Goal: Task Accomplishment & Management: Manage account settings

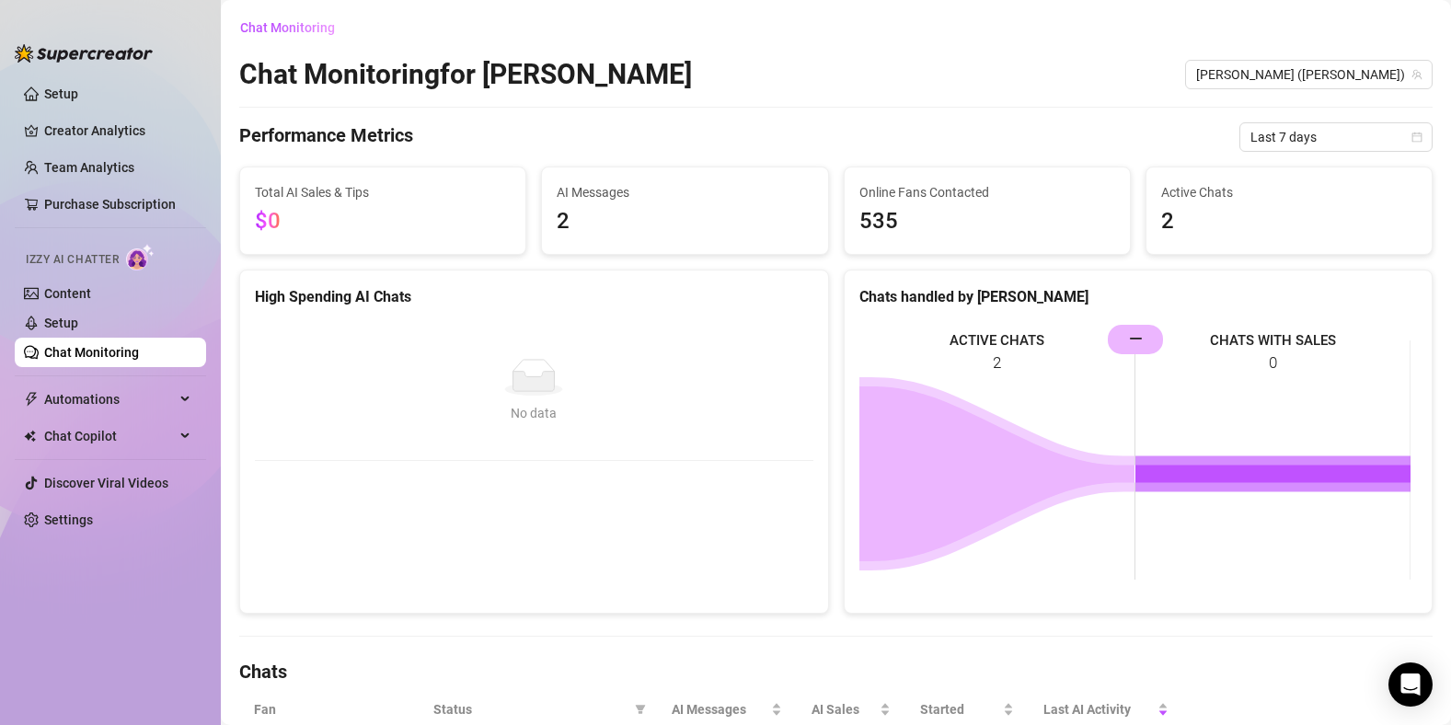
scroll to position [244, 0]
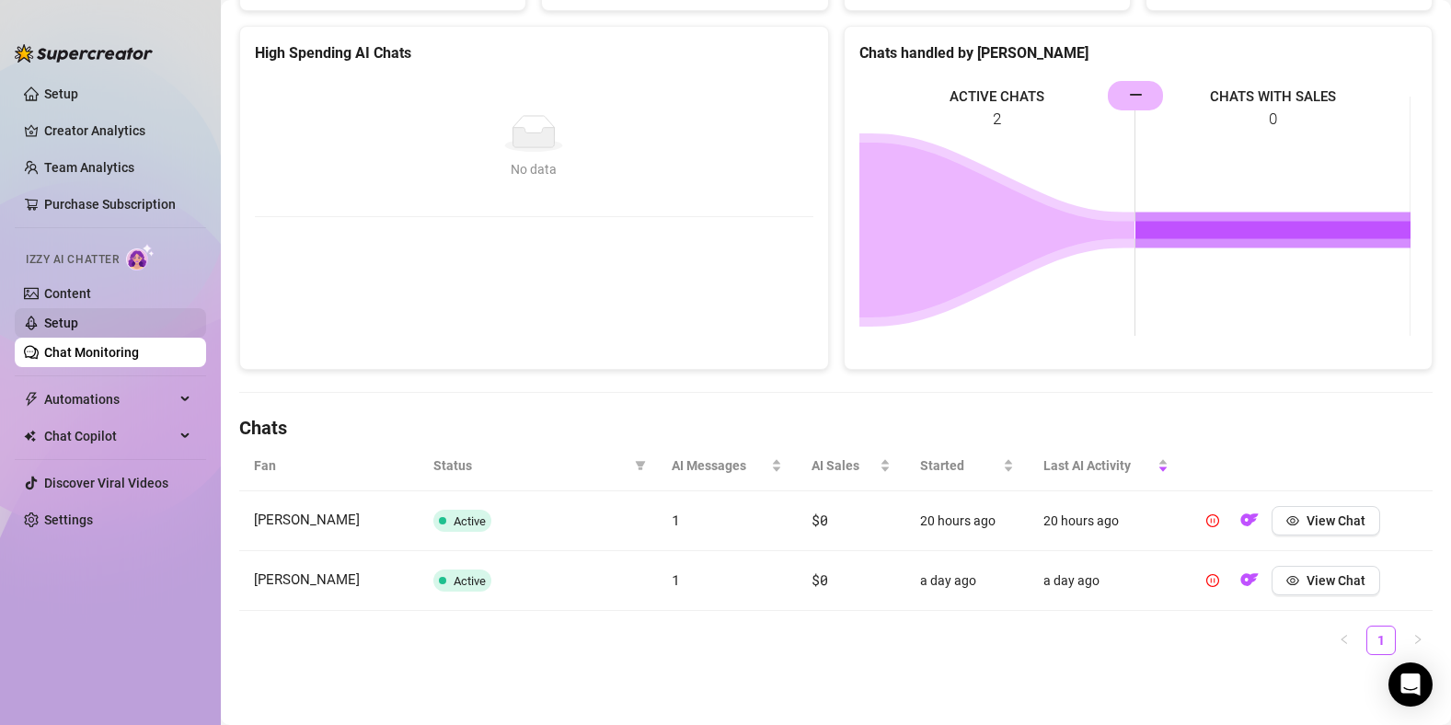
click at [78, 327] on link "Setup" at bounding box center [61, 323] width 34 height 15
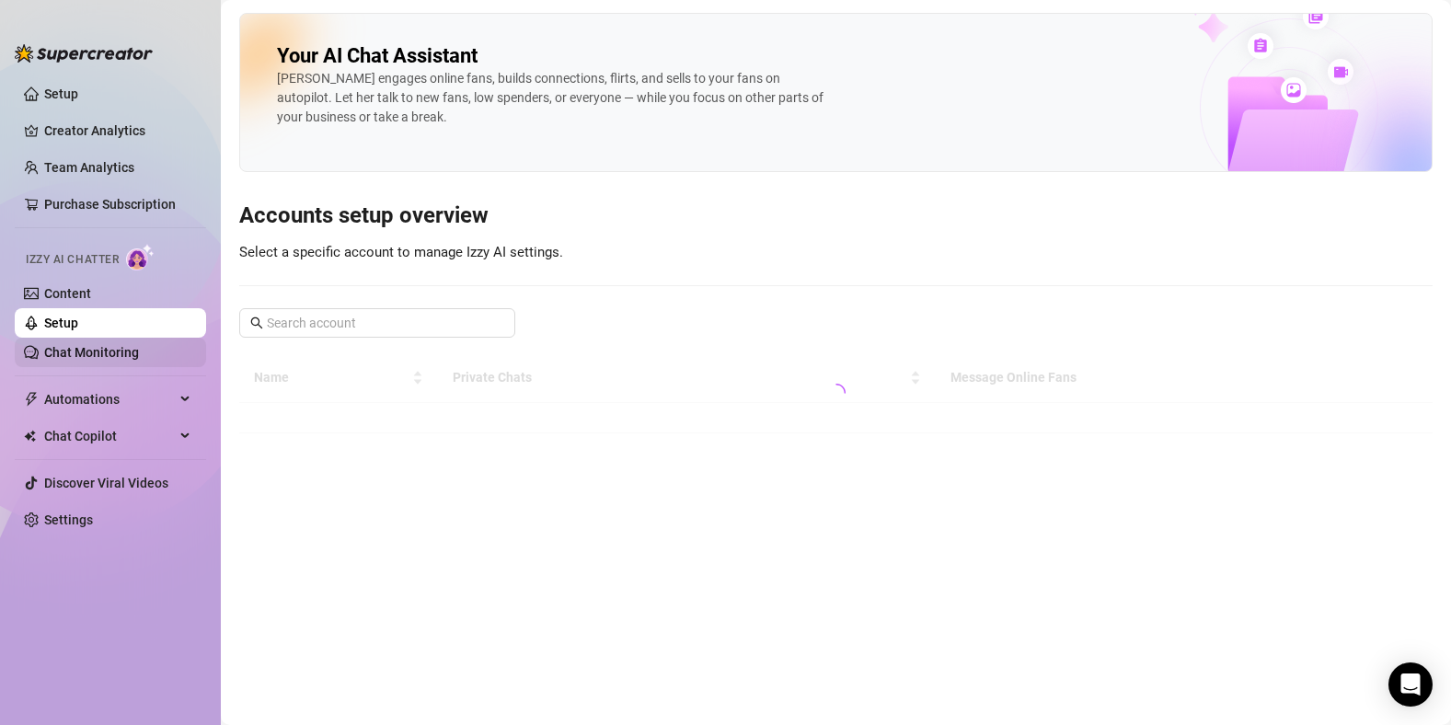
click at [83, 346] on link "Chat Monitoring" at bounding box center [91, 352] width 95 height 15
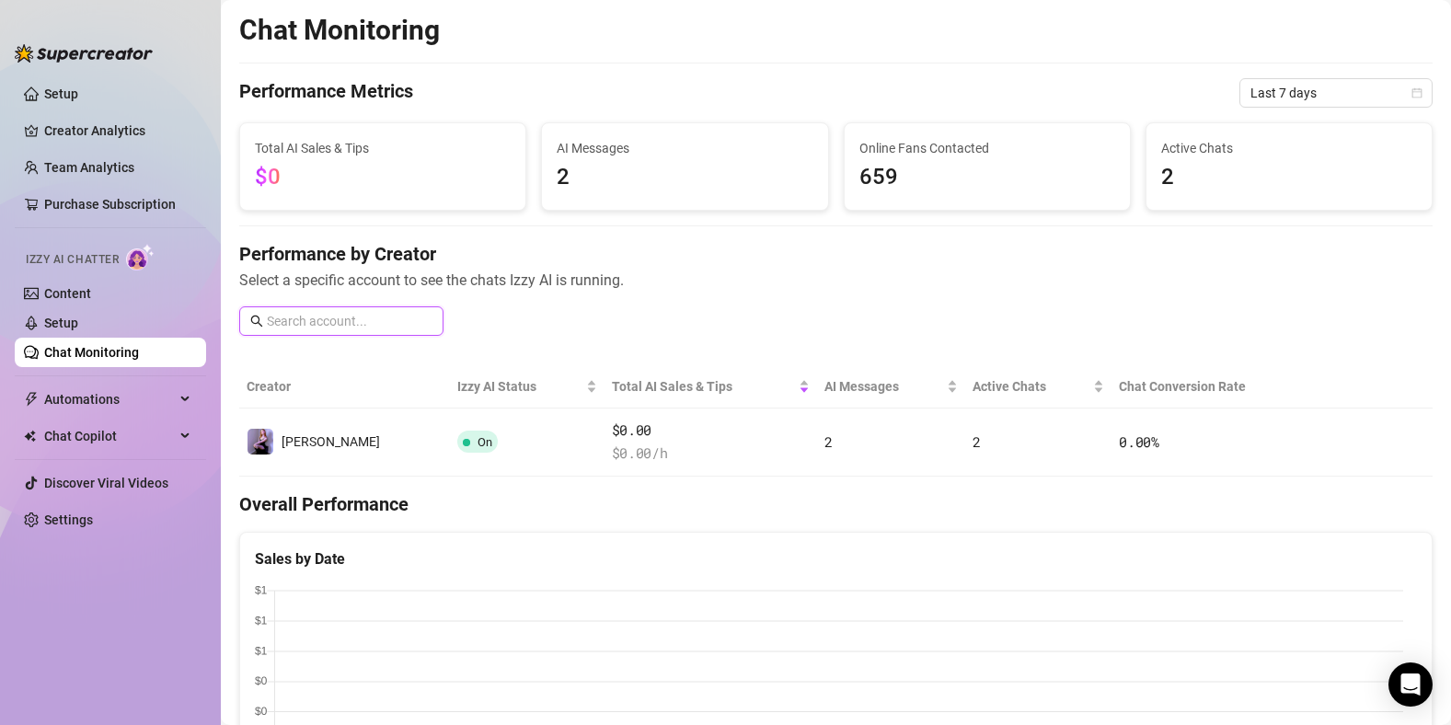
click at [360, 329] on input "text" at bounding box center [350, 321] width 166 height 20
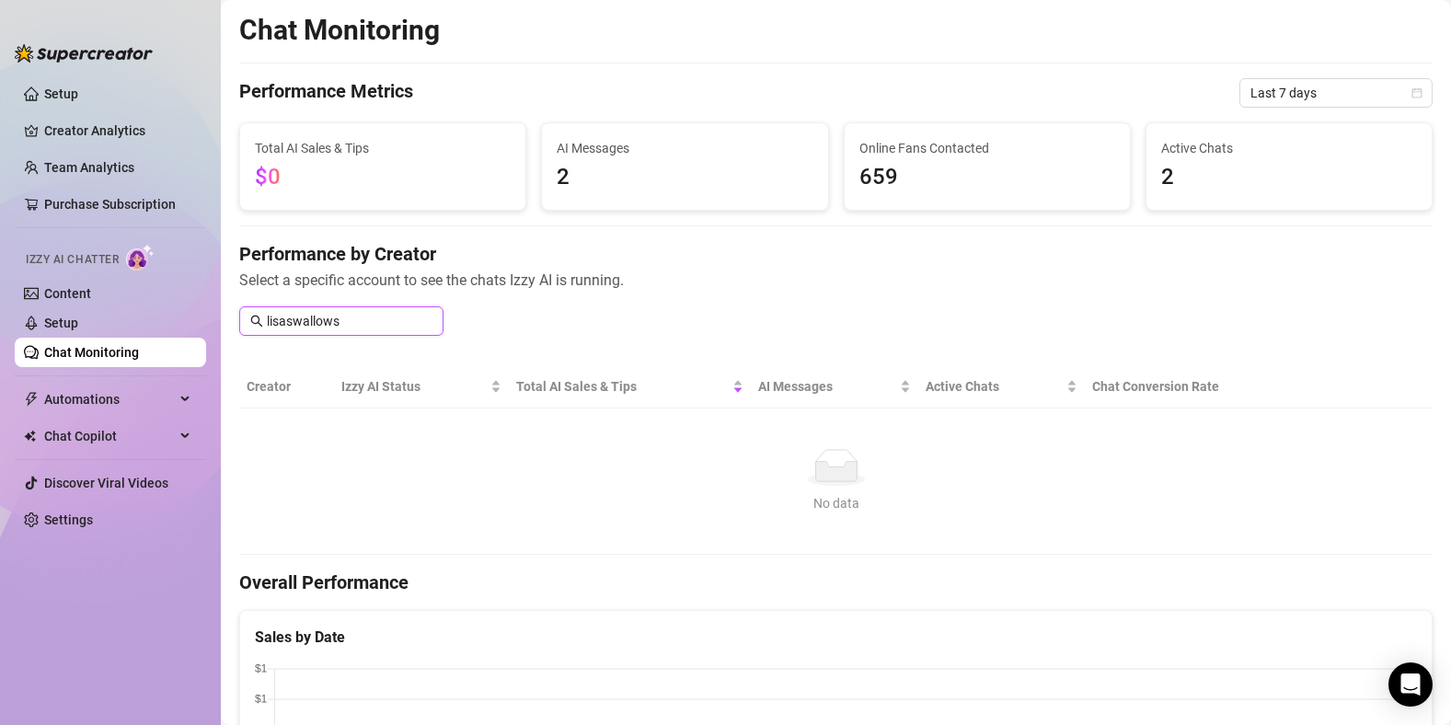
type input "lisaswallows"
click at [70, 301] on link "Content" at bounding box center [67, 293] width 47 height 15
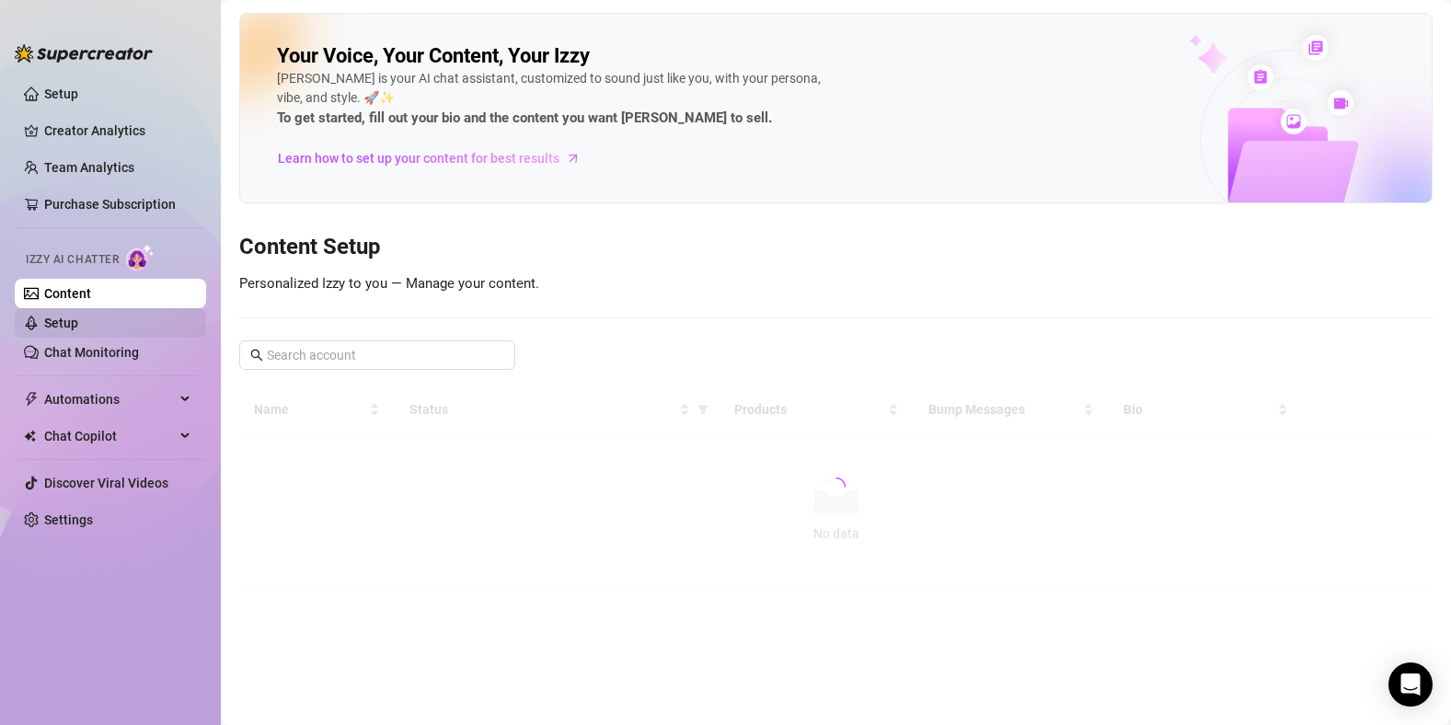
click at [70, 318] on link "Setup" at bounding box center [61, 323] width 34 height 15
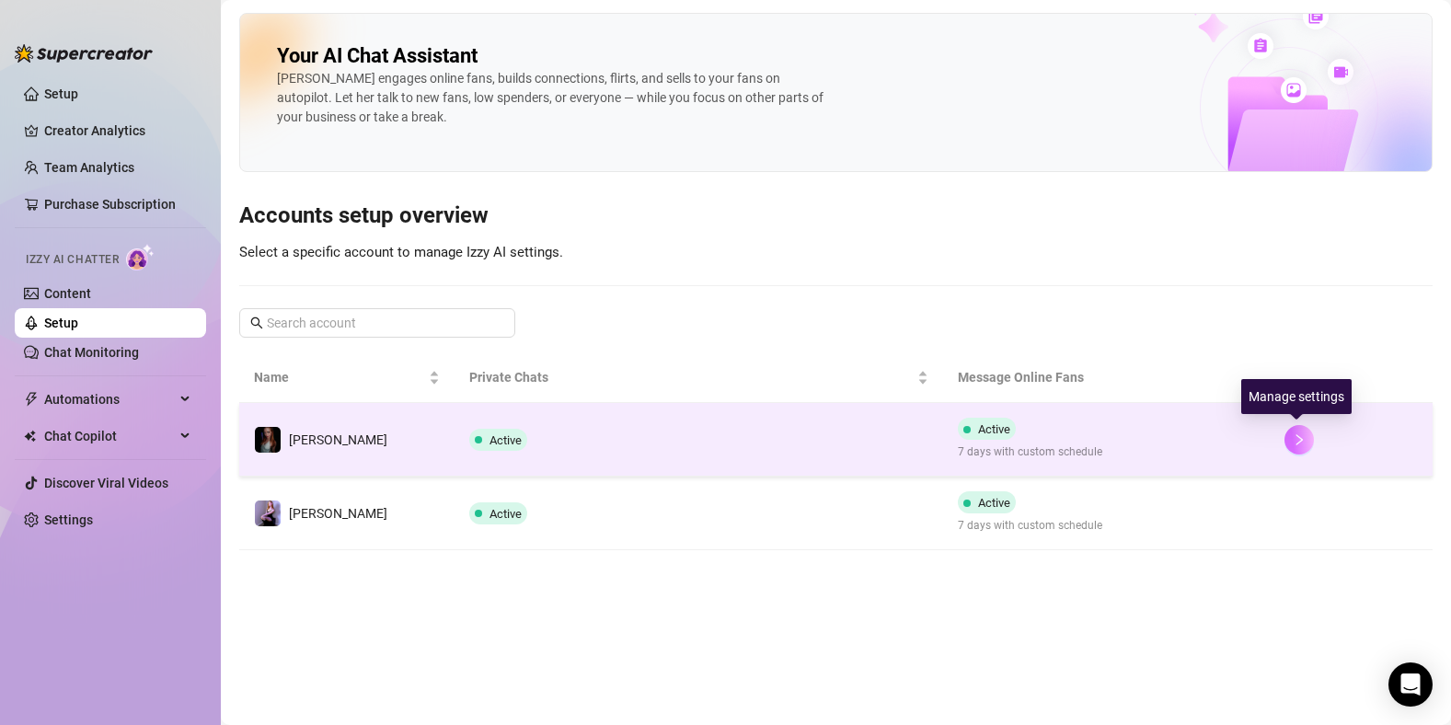
click at [1295, 448] on button "button" at bounding box center [1299, 439] width 29 height 29
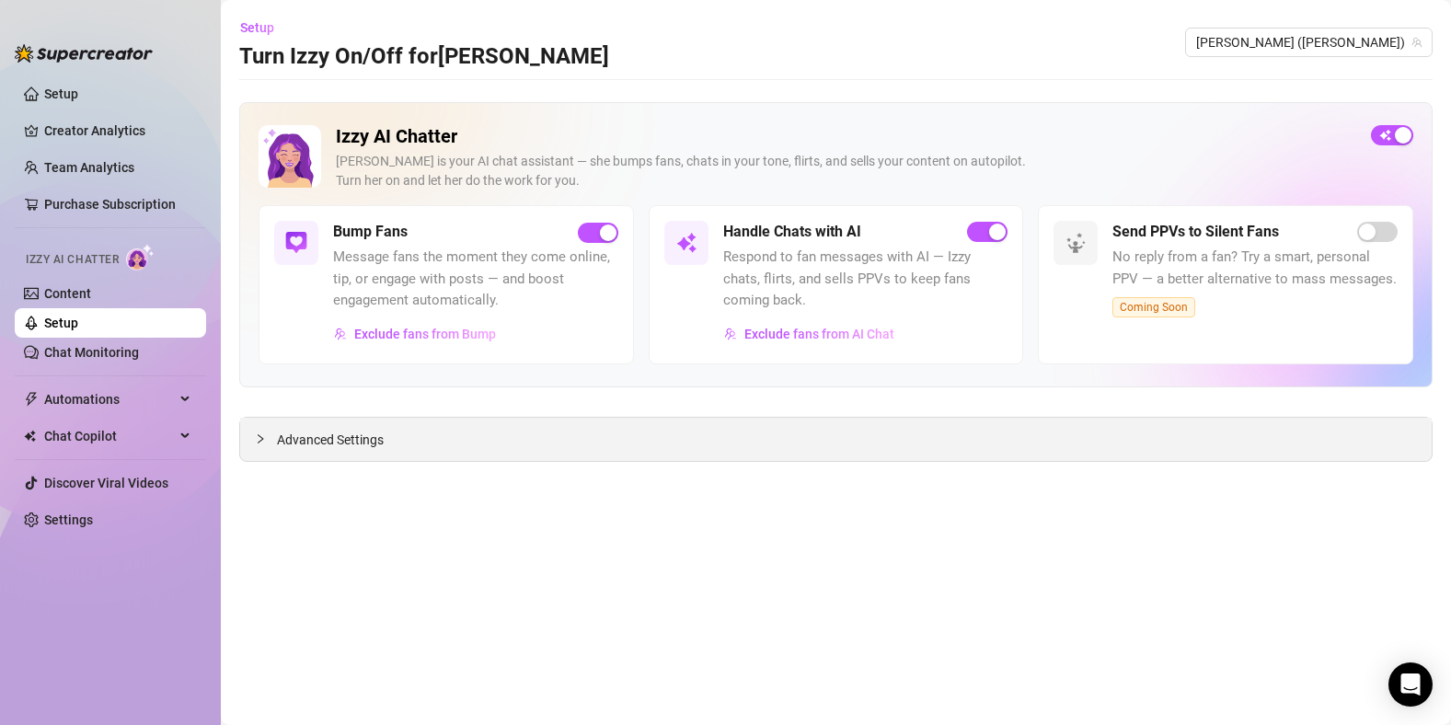
click at [351, 444] on span "Advanced Settings" at bounding box center [330, 440] width 107 height 20
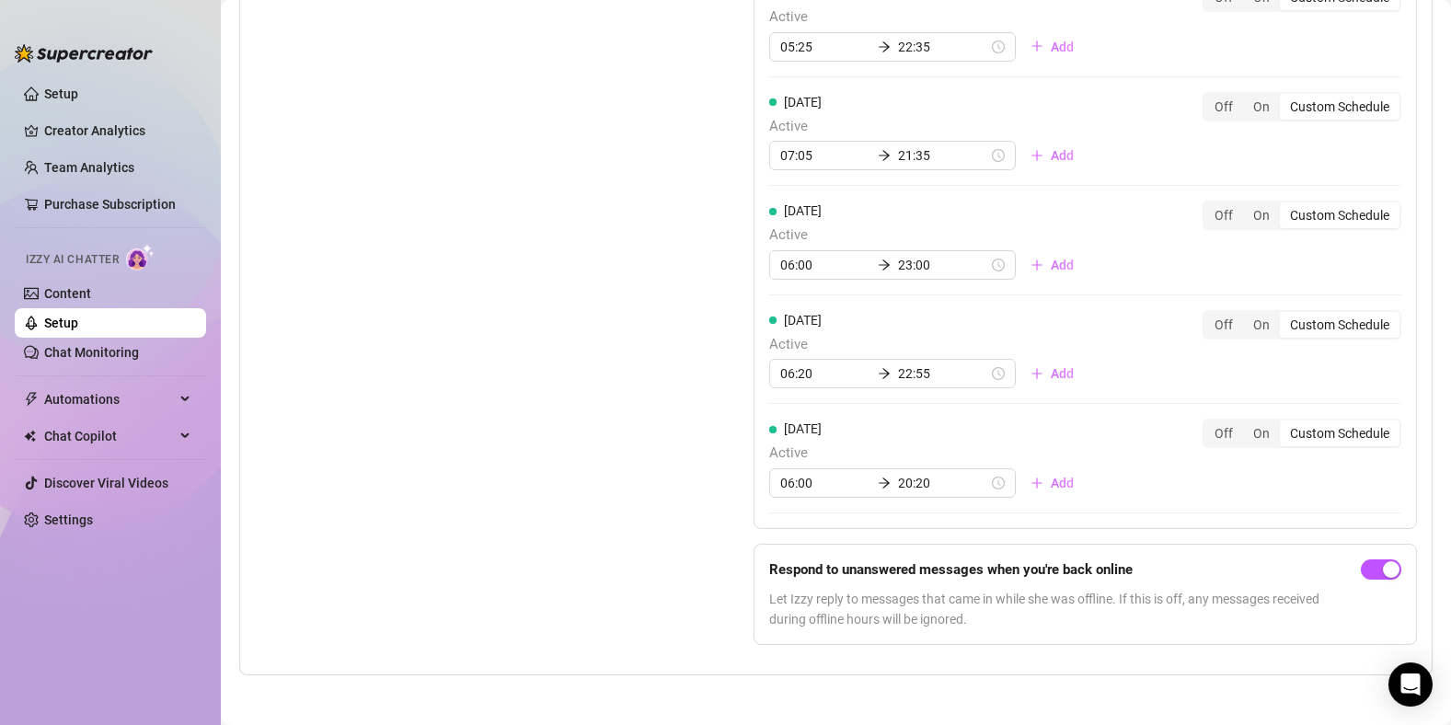
scroll to position [1912, 0]
click at [78, 330] on link "Setup" at bounding box center [61, 323] width 34 height 15
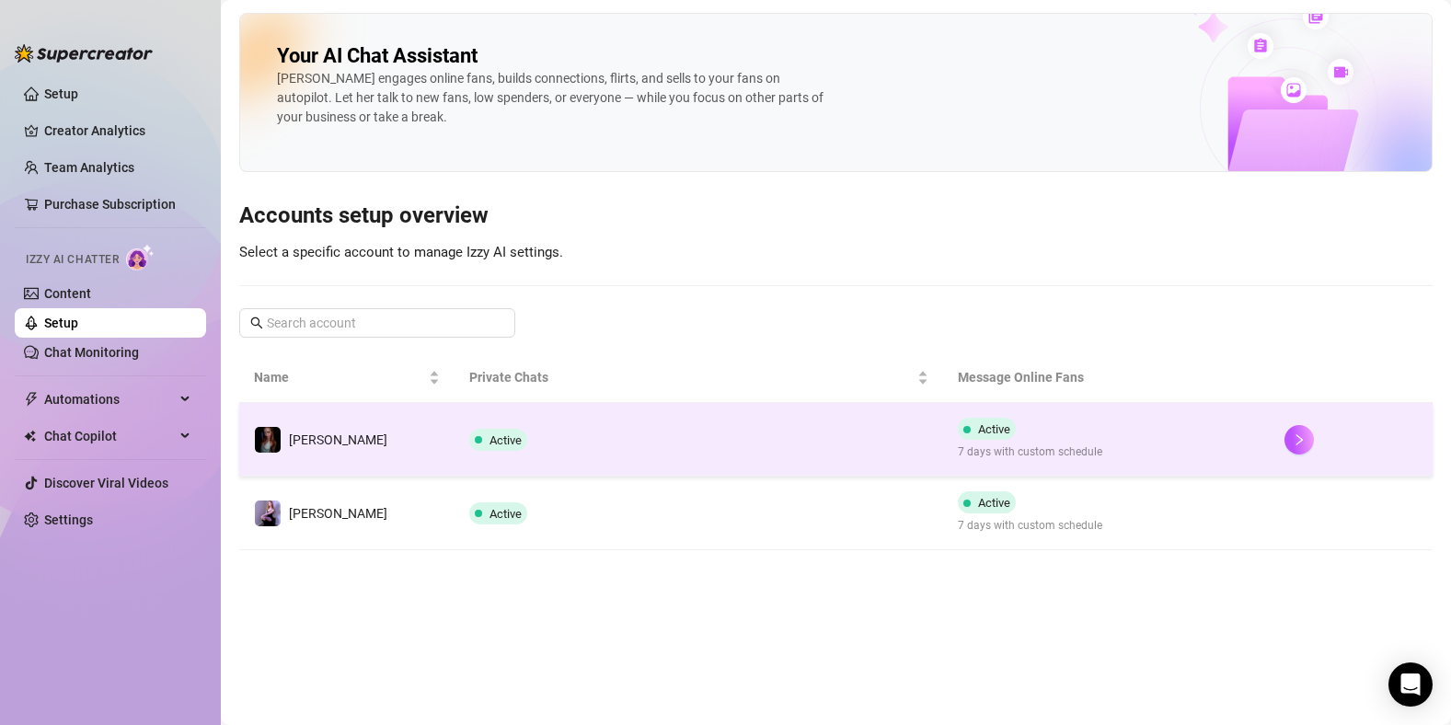
click at [493, 450] on span "Active" at bounding box center [498, 440] width 58 height 22
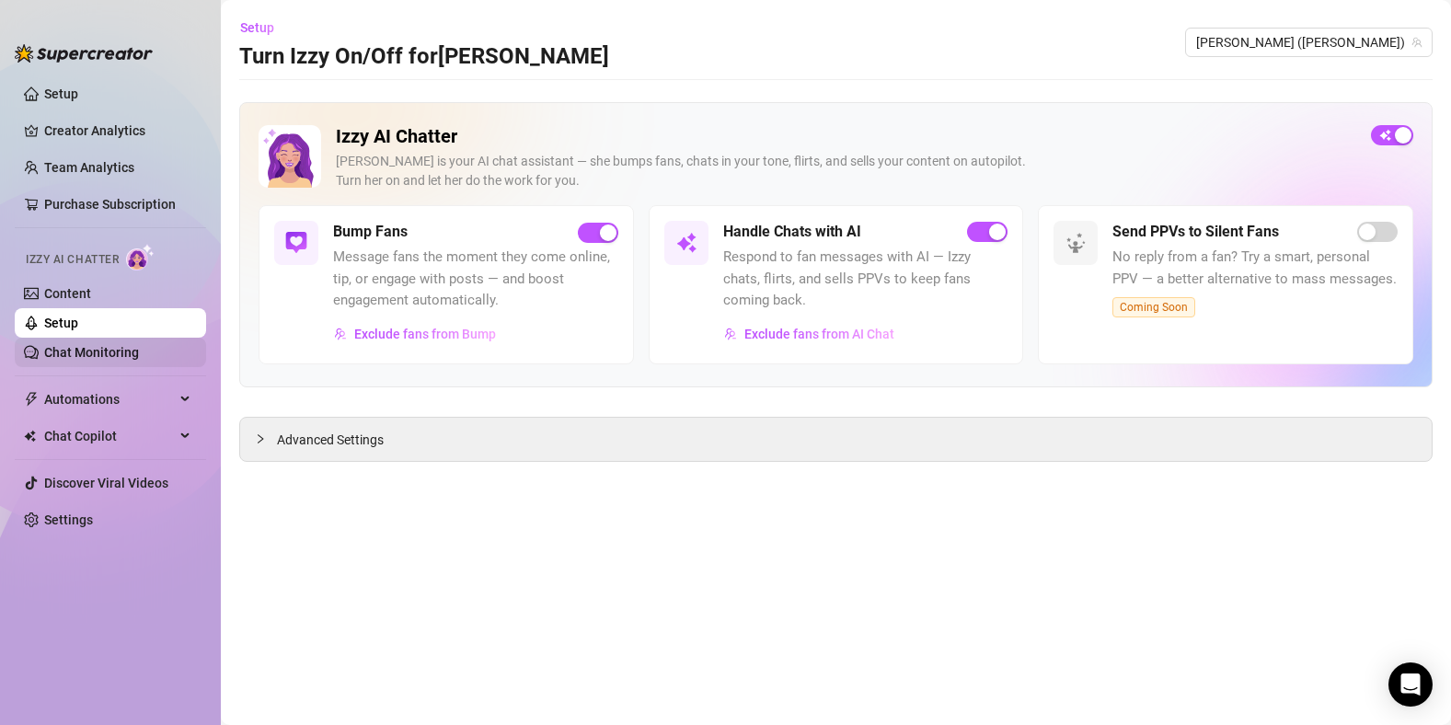
click at [64, 354] on link "Chat Monitoring" at bounding box center [91, 352] width 95 height 15
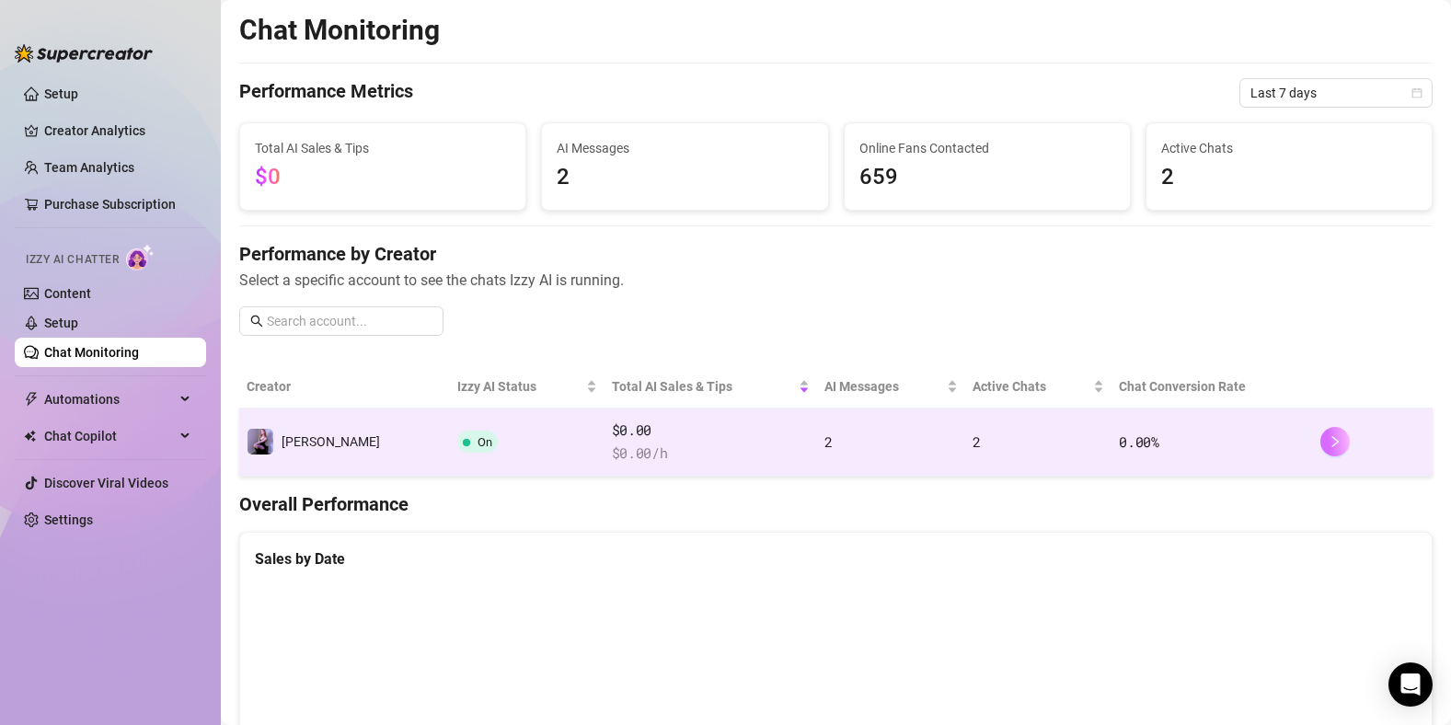
click at [1333, 442] on icon "right" at bounding box center [1336, 441] width 6 height 11
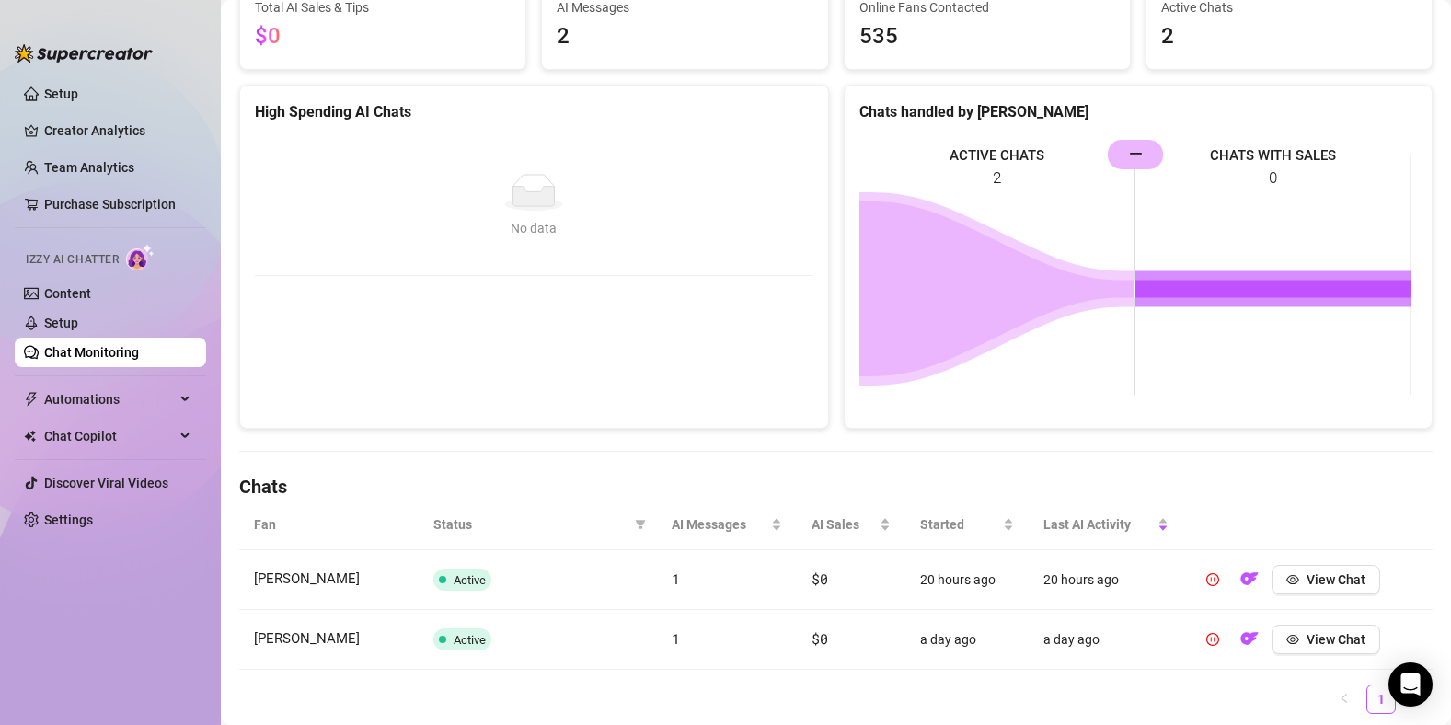
scroll to position [244, 0]
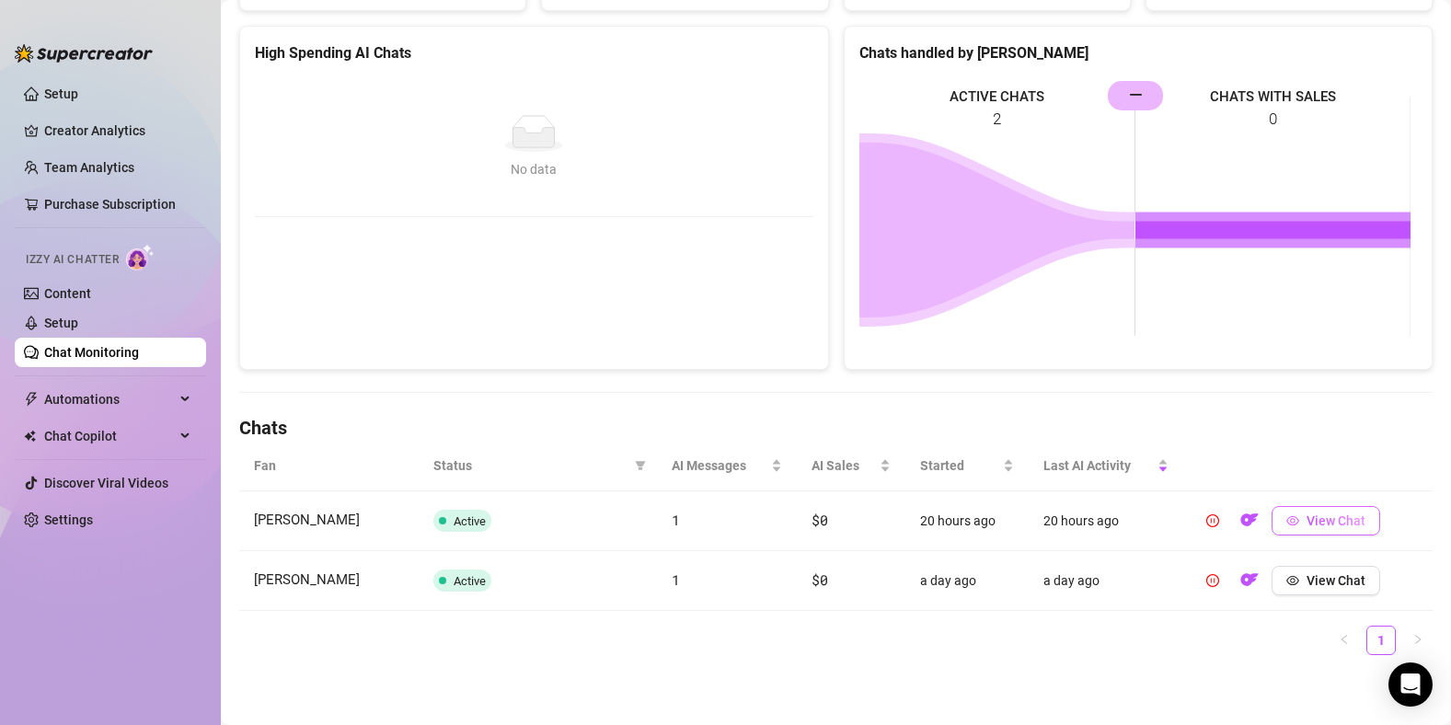
click at [1307, 522] on span "View Chat" at bounding box center [1336, 521] width 59 height 15
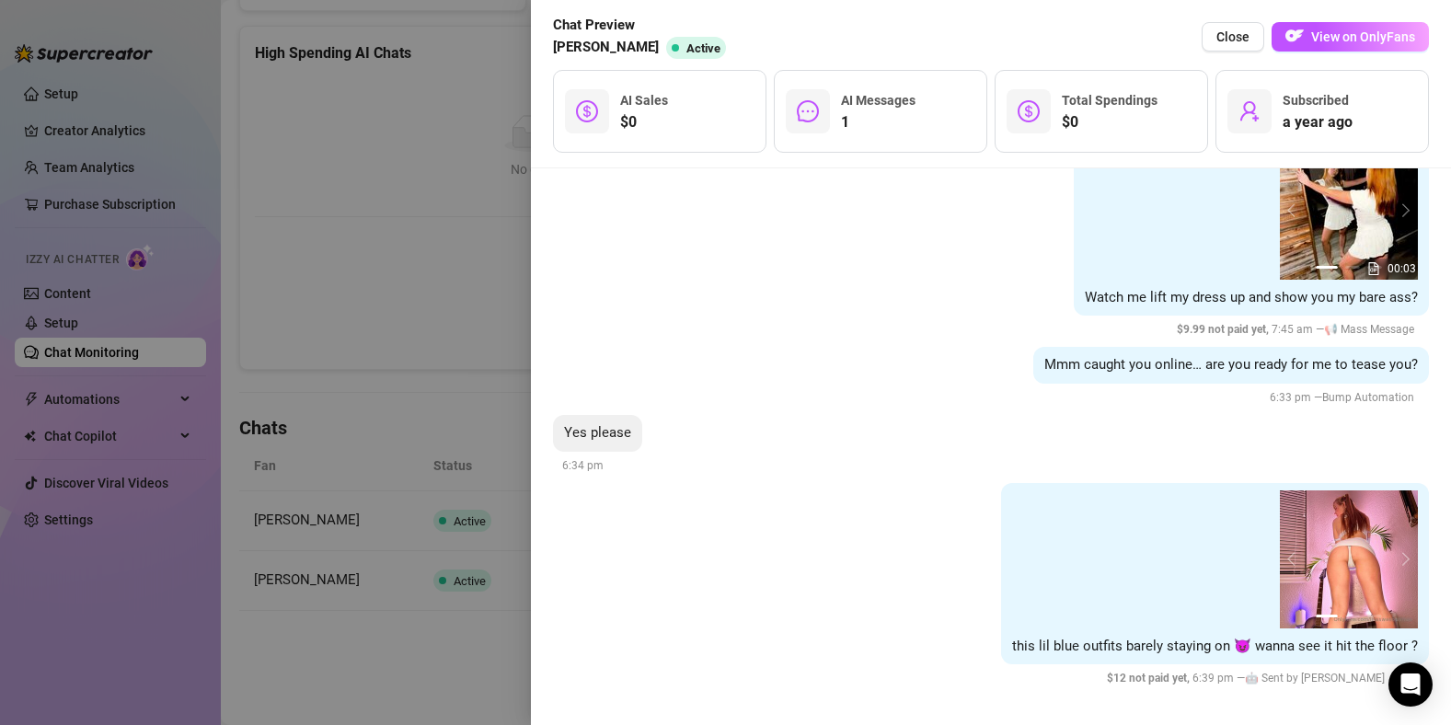
scroll to position [441, 0]
click at [1222, 48] on button "Close" at bounding box center [1233, 36] width 63 height 29
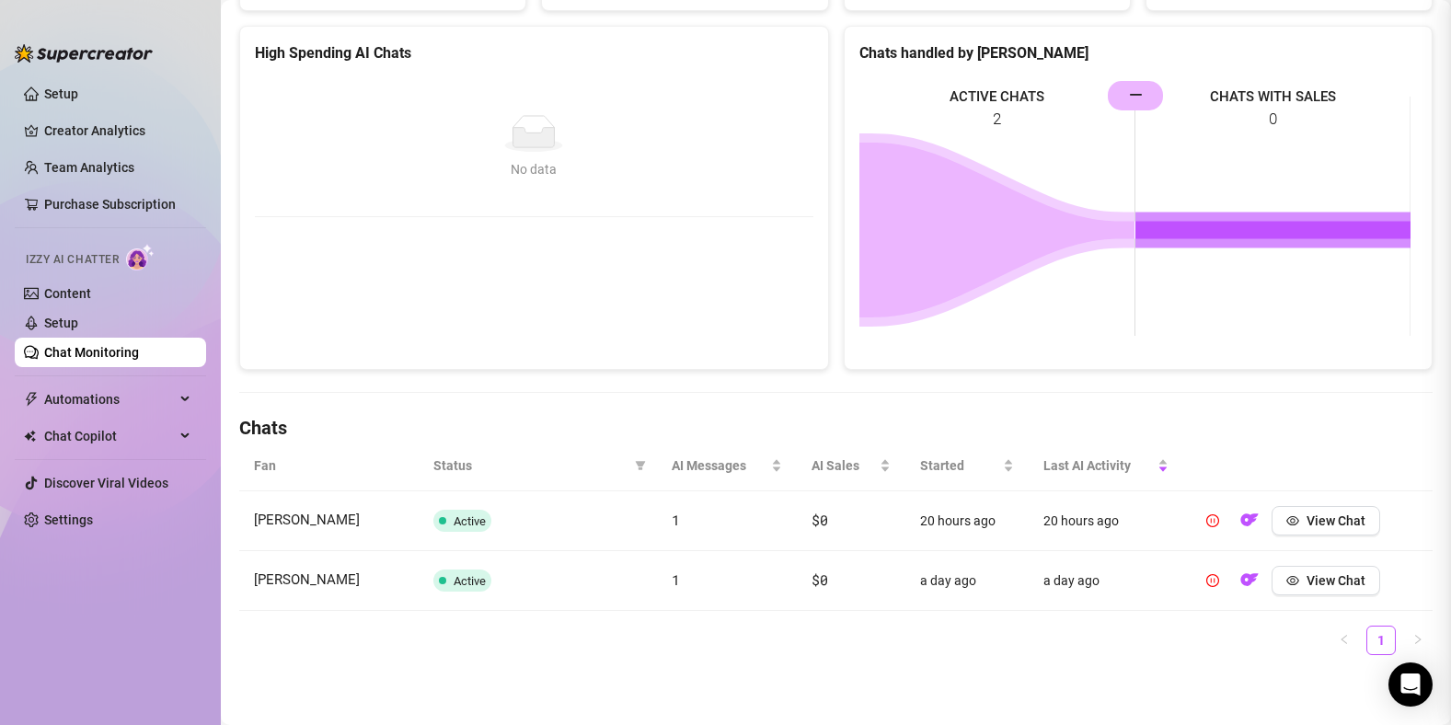
scroll to position [0, 0]
click at [91, 294] on link "Content" at bounding box center [67, 293] width 47 height 15
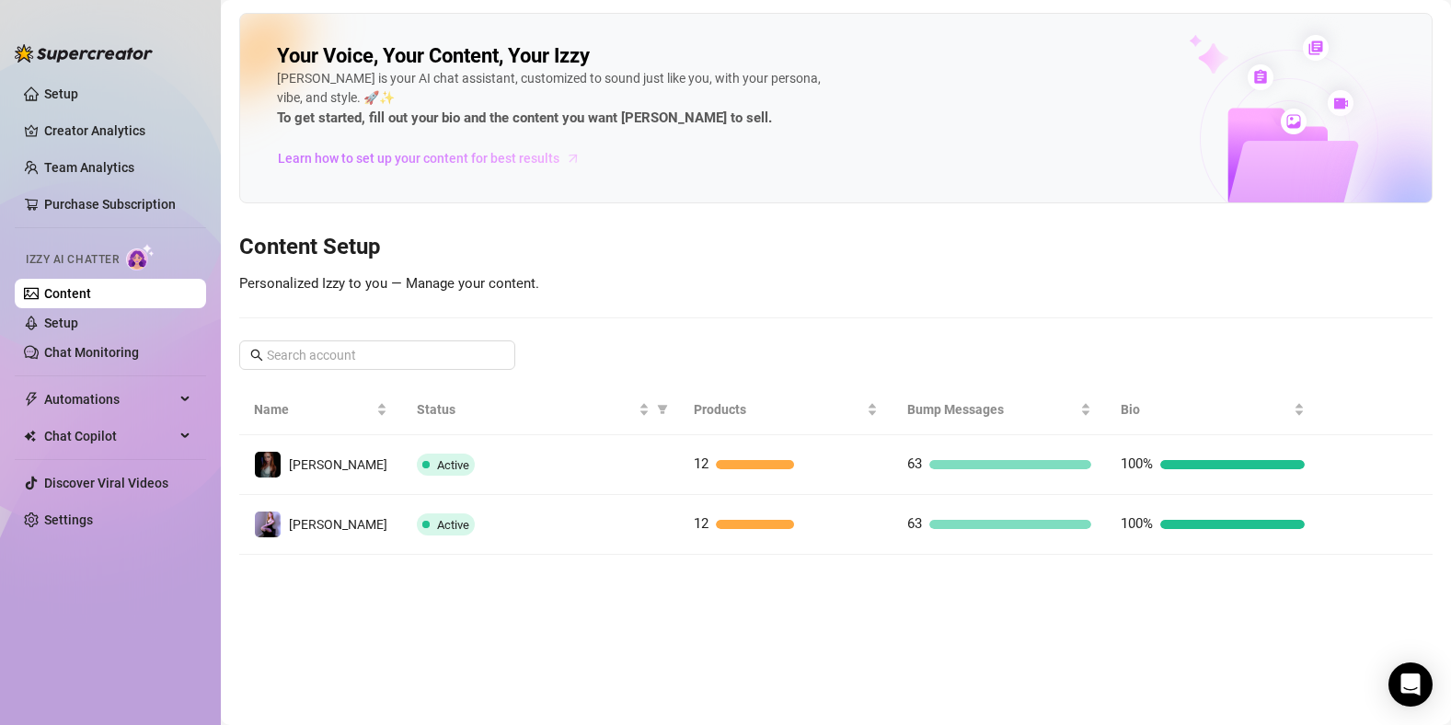
click at [420, 156] on span "Learn how to set up your content for best results" at bounding box center [419, 158] width 282 height 20
click at [93, 520] on link "Settings" at bounding box center [68, 520] width 49 height 15
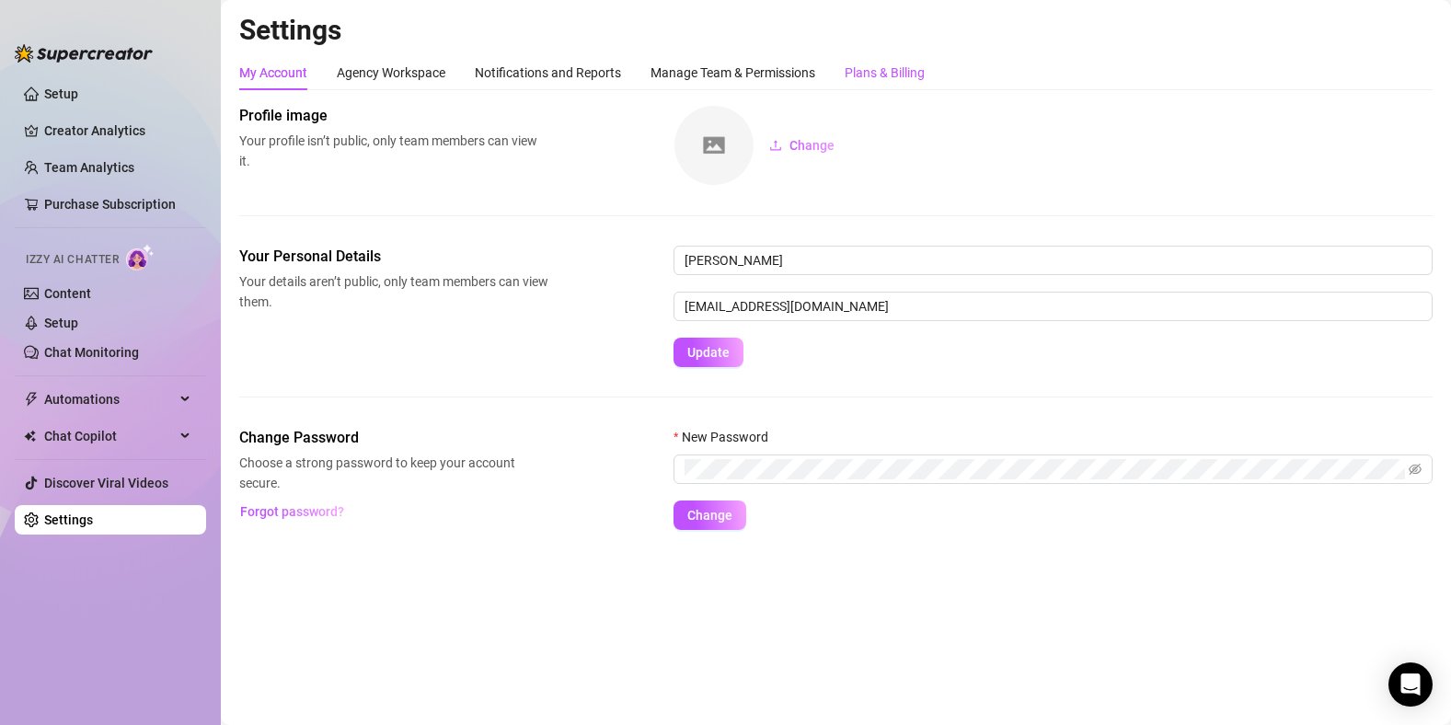
click at [919, 67] on div "Plans & Billing" at bounding box center [885, 73] width 80 height 20
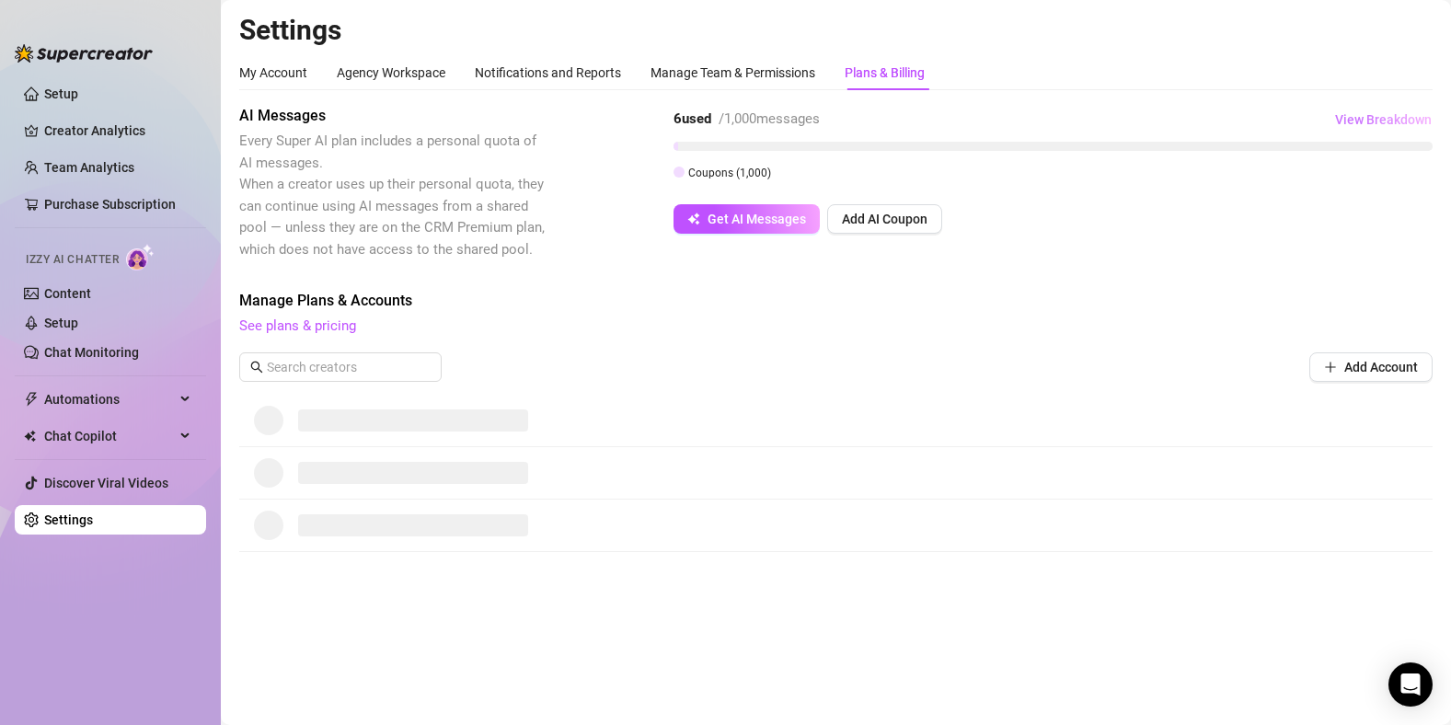
click at [1413, 120] on span "View Breakdown" at bounding box center [1383, 119] width 97 height 15
click at [1409, 122] on span "View Breakdown" at bounding box center [1383, 119] width 97 height 15
click at [756, 226] on button "Get AI Messages" at bounding box center [747, 218] width 146 height 29
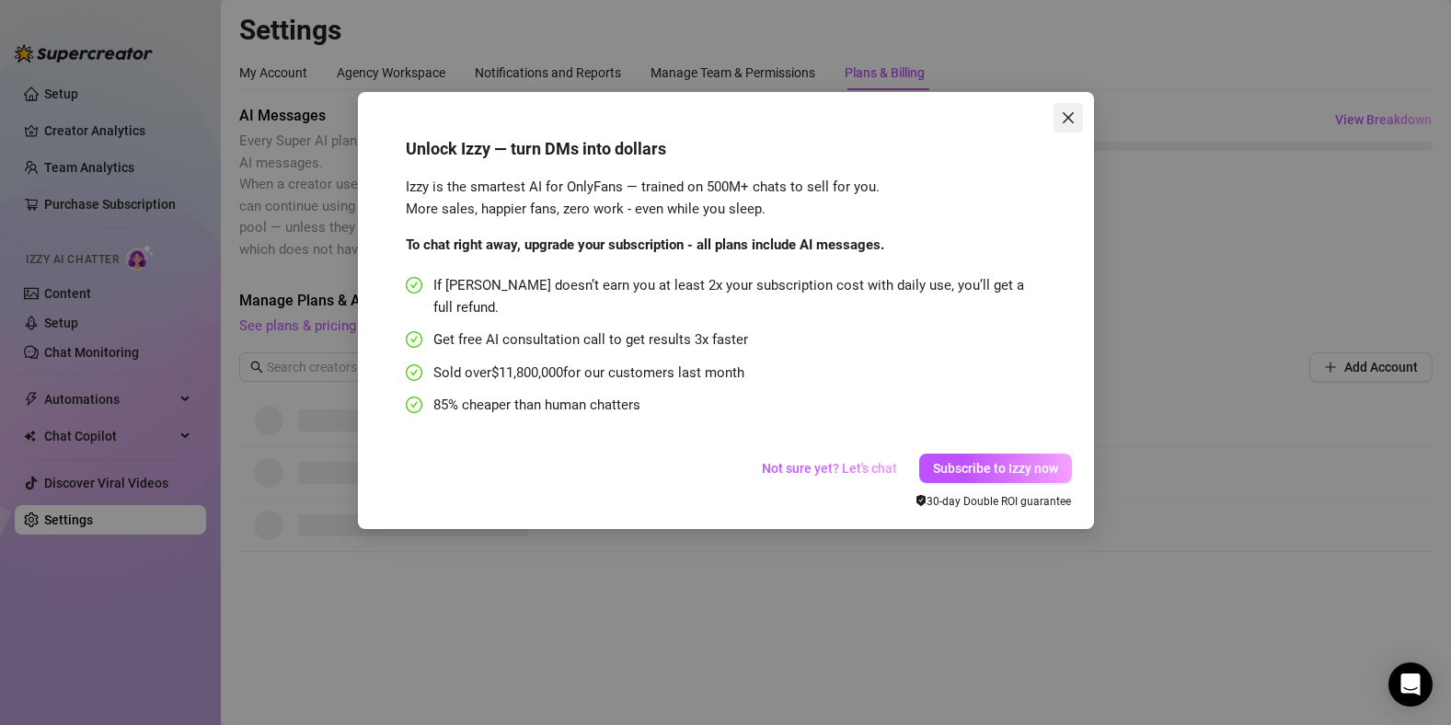
click at [1060, 129] on button "Close" at bounding box center [1068, 117] width 29 height 29
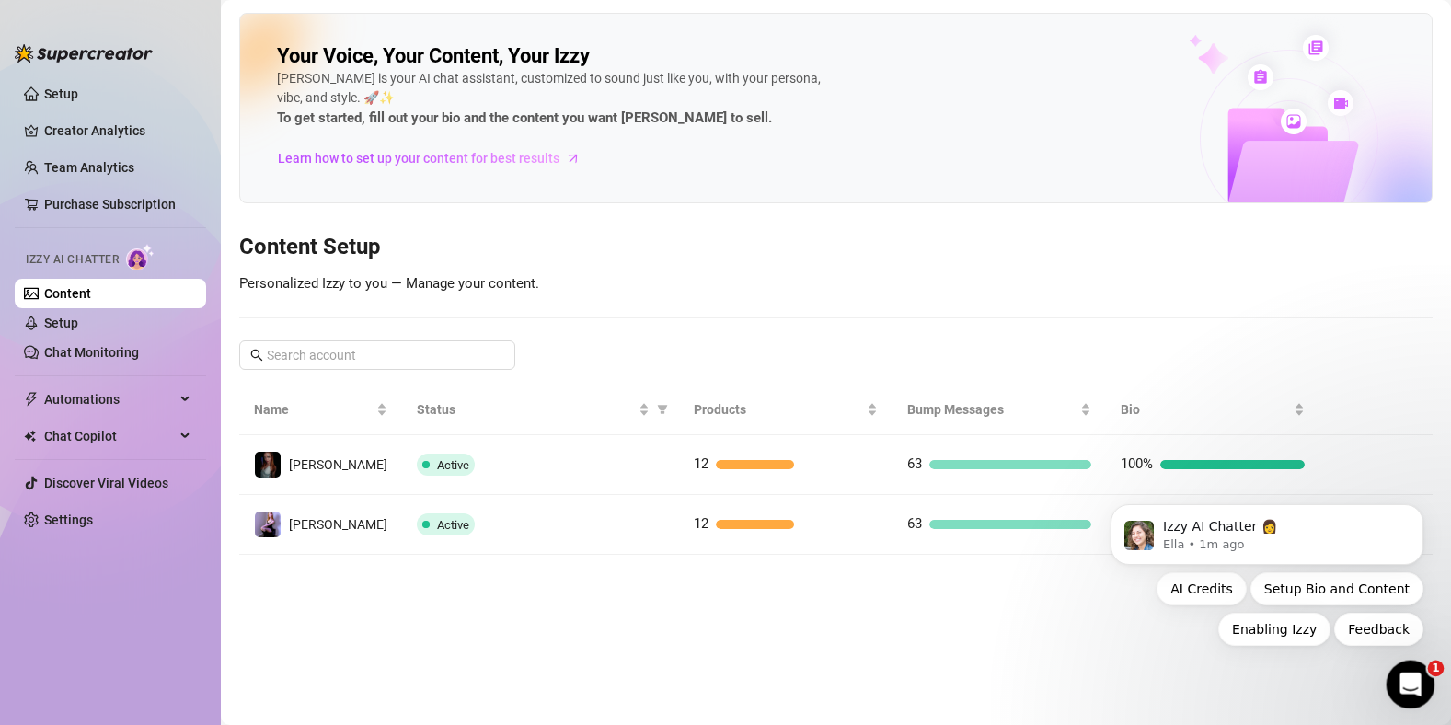
click at [1417, 671] on div "Open Intercom Messenger" at bounding box center [1408, 682] width 61 height 61
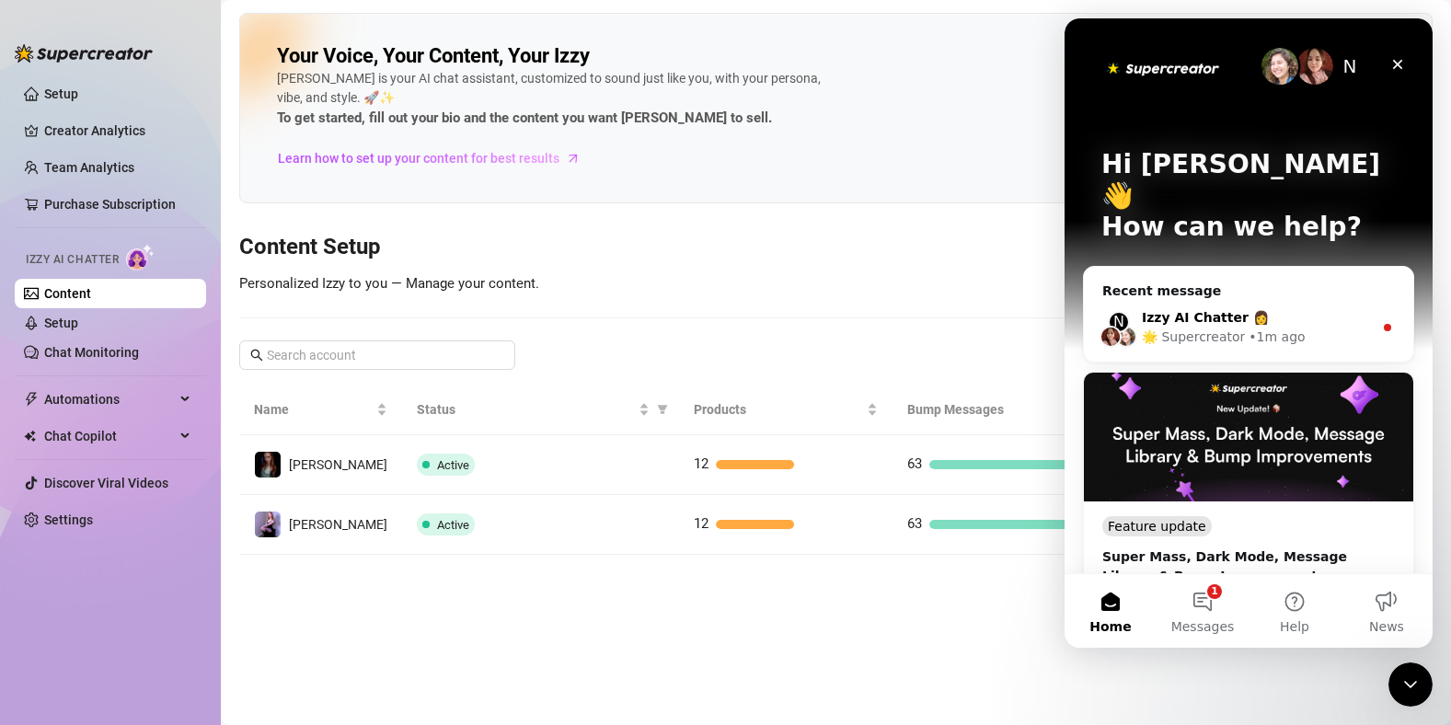
click at [1310, 308] on div "Izzy AI Chatter 👩" at bounding box center [1257, 317] width 231 height 19
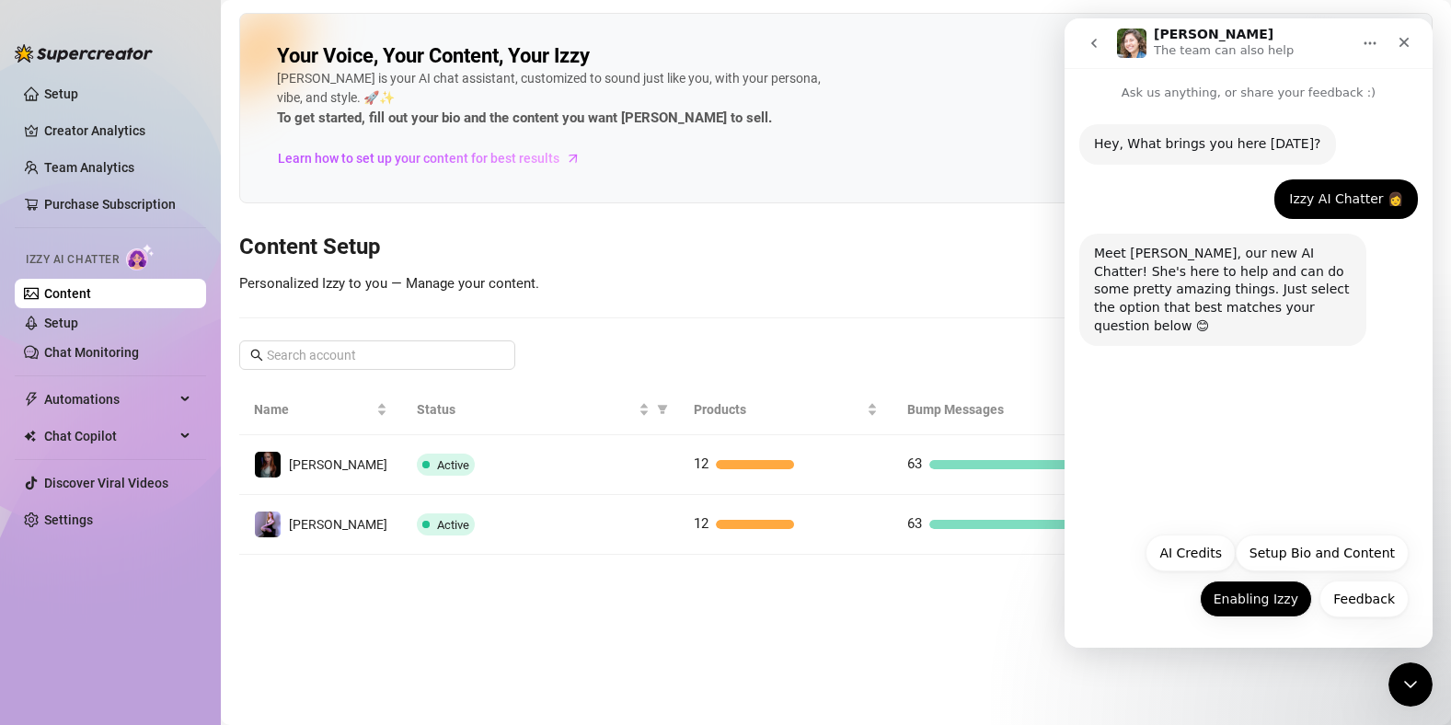
click at [1246, 605] on button "Enabling Izzy" at bounding box center [1256, 599] width 112 height 37
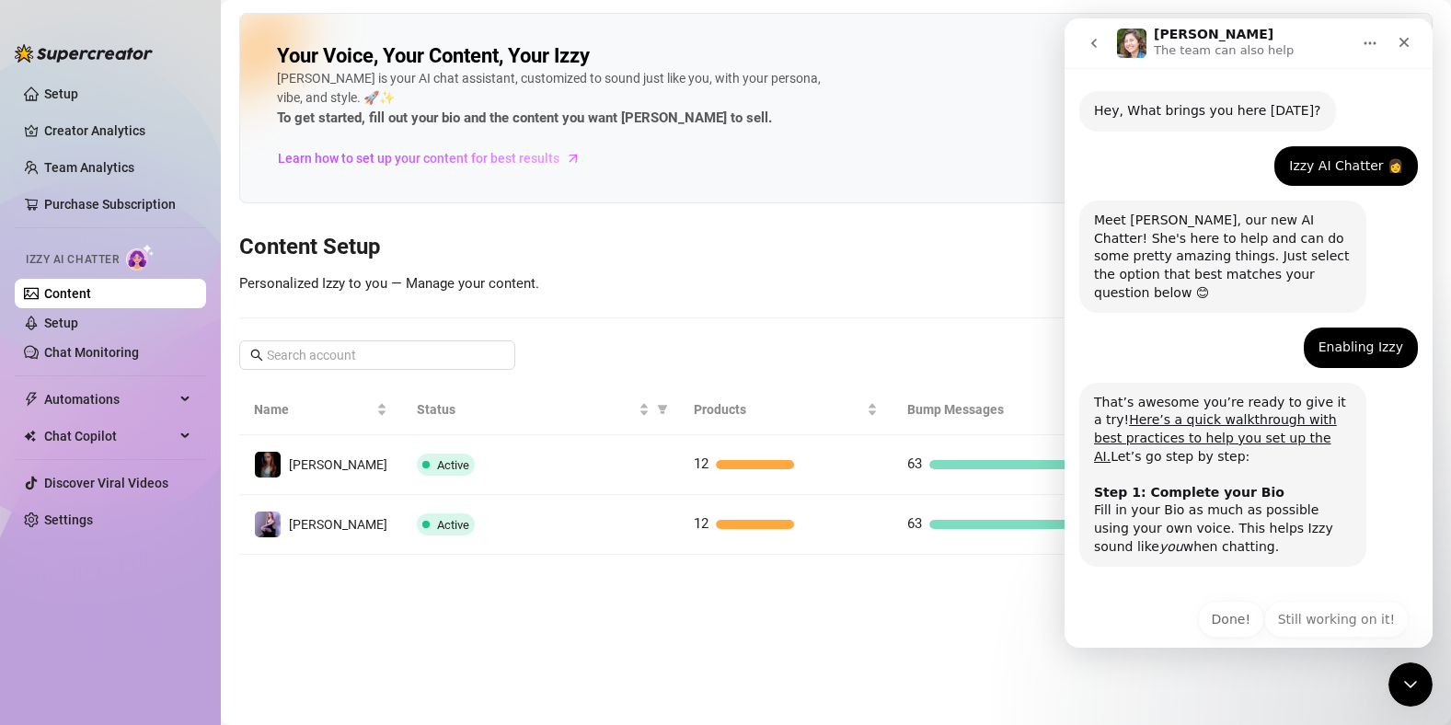
scroll to position [37, 0]
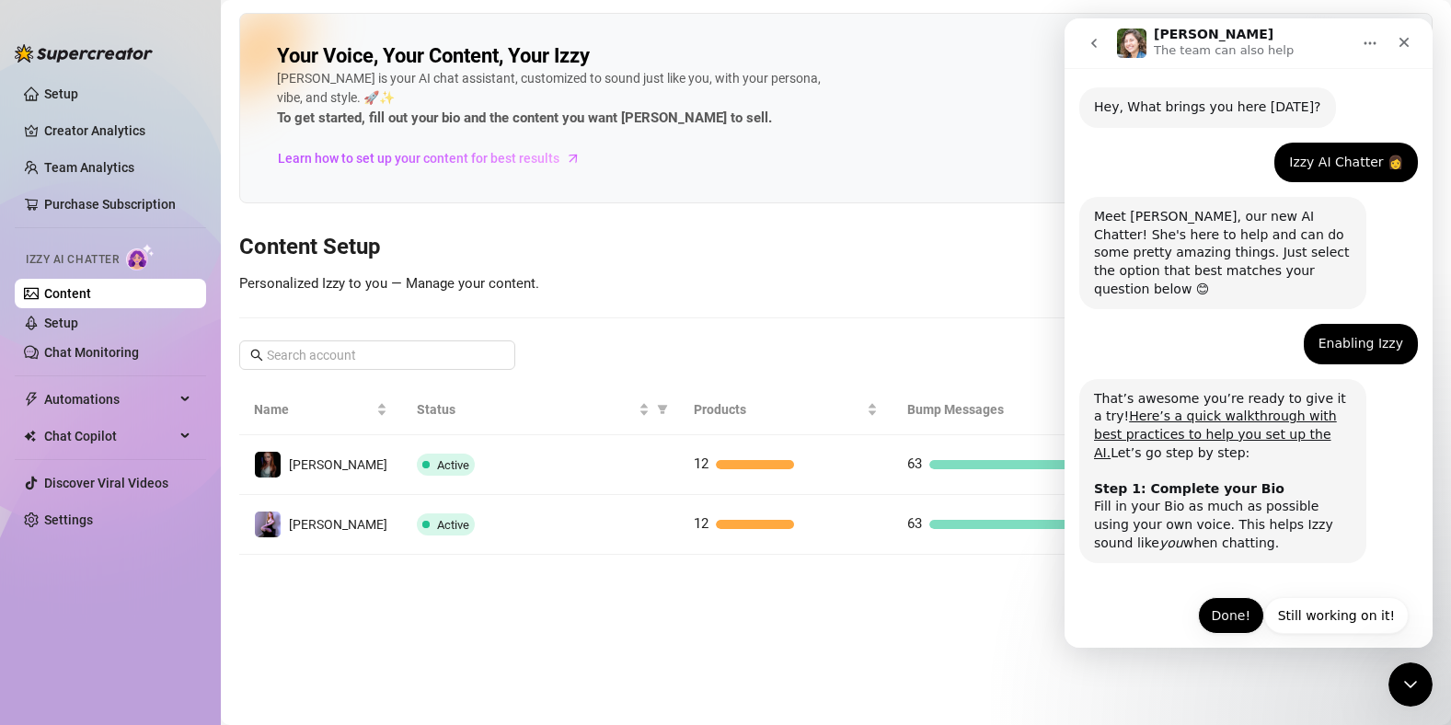
click at [1231, 600] on button "Done!" at bounding box center [1231, 615] width 66 height 37
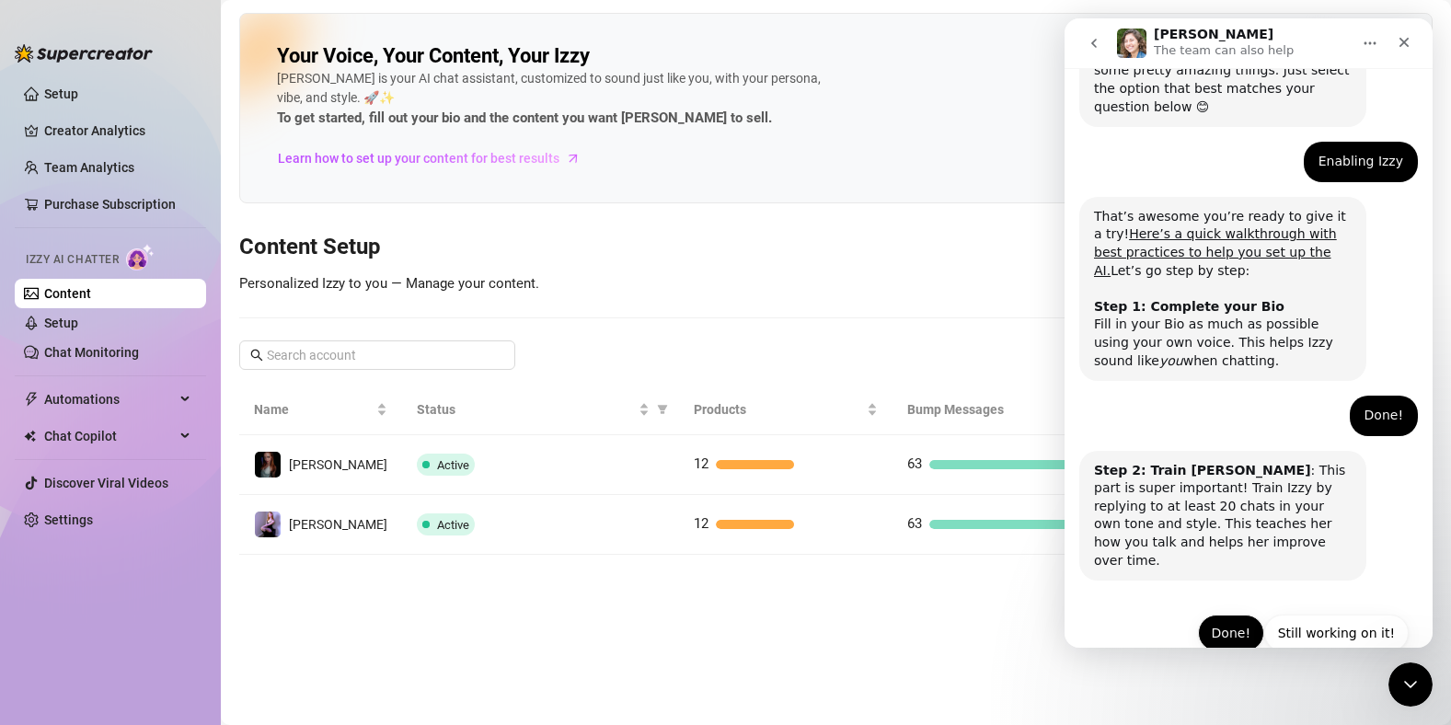
click at [1224, 615] on button "Done!" at bounding box center [1231, 633] width 66 height 37
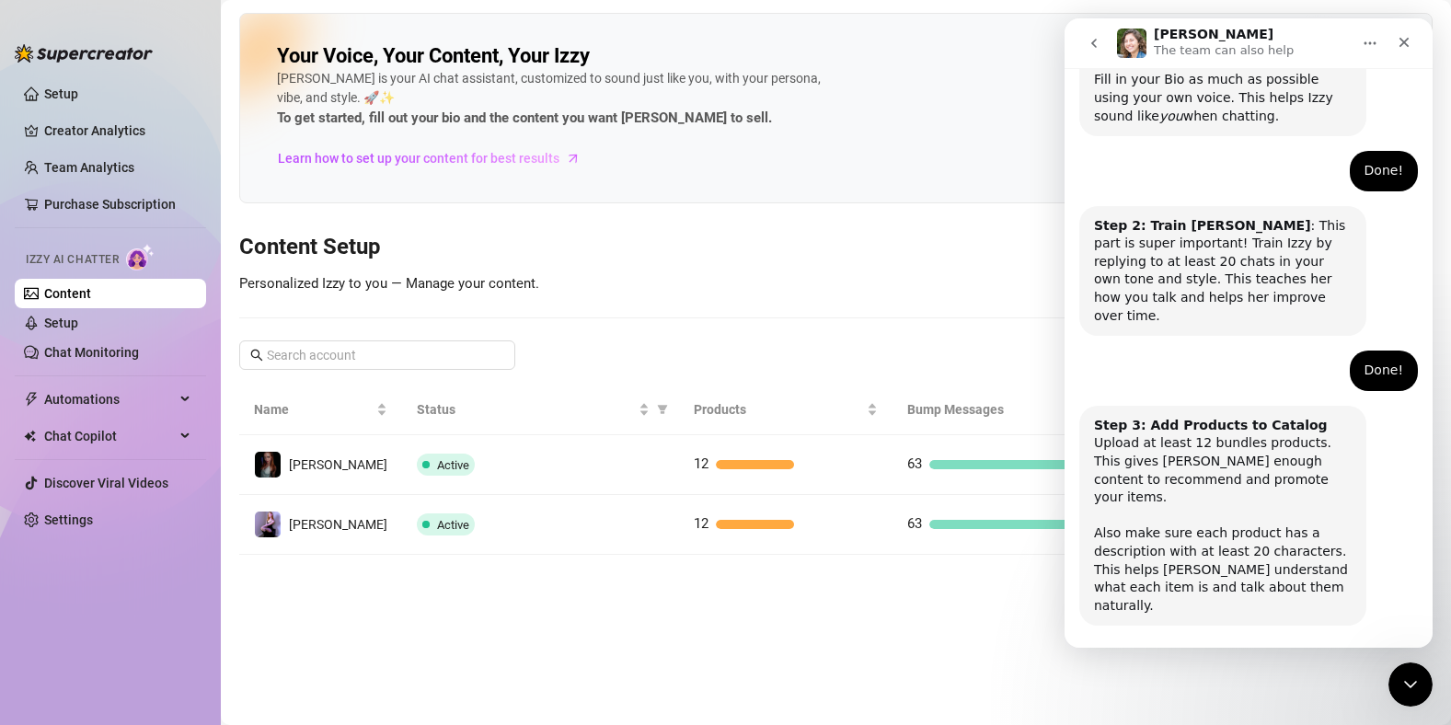
scroll to position [473, 0]
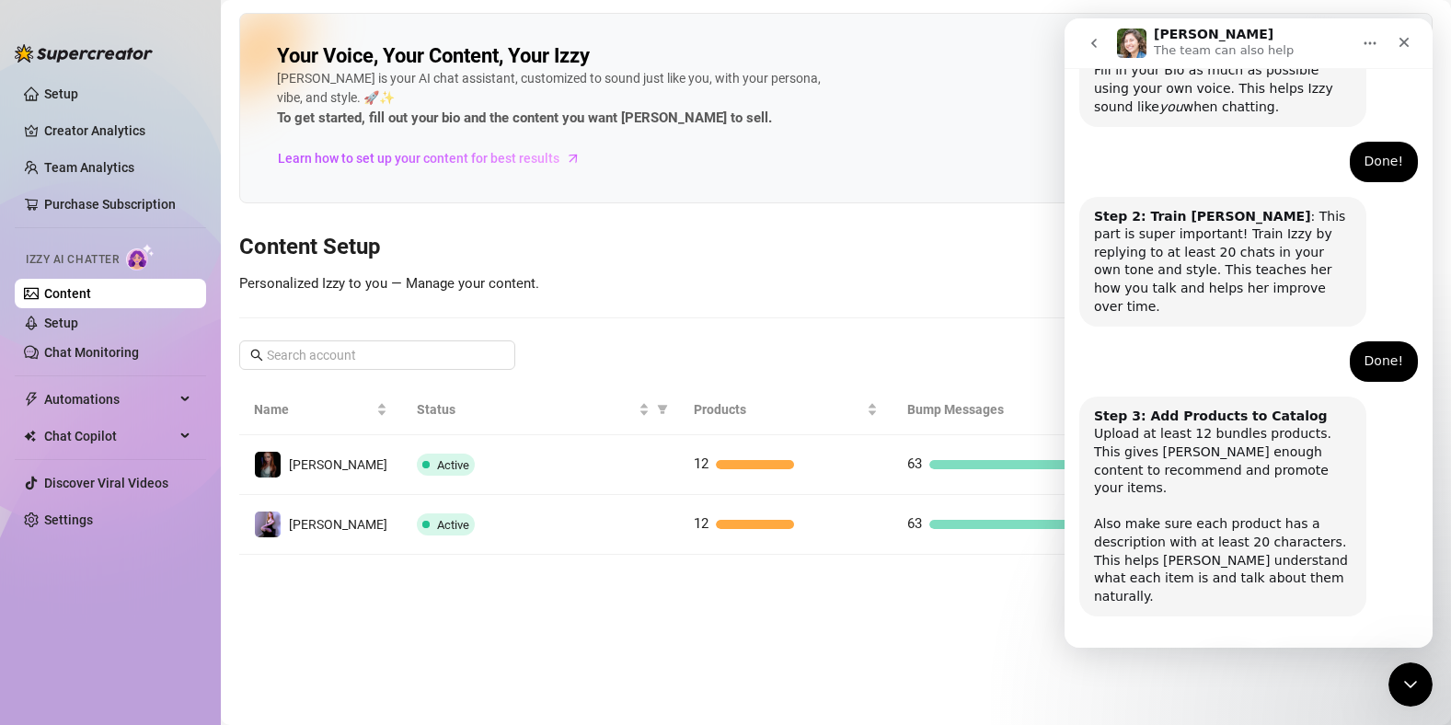
click at [1212, 651] on button "Done!" at bounding box center [1231, 669] width 66 height 37
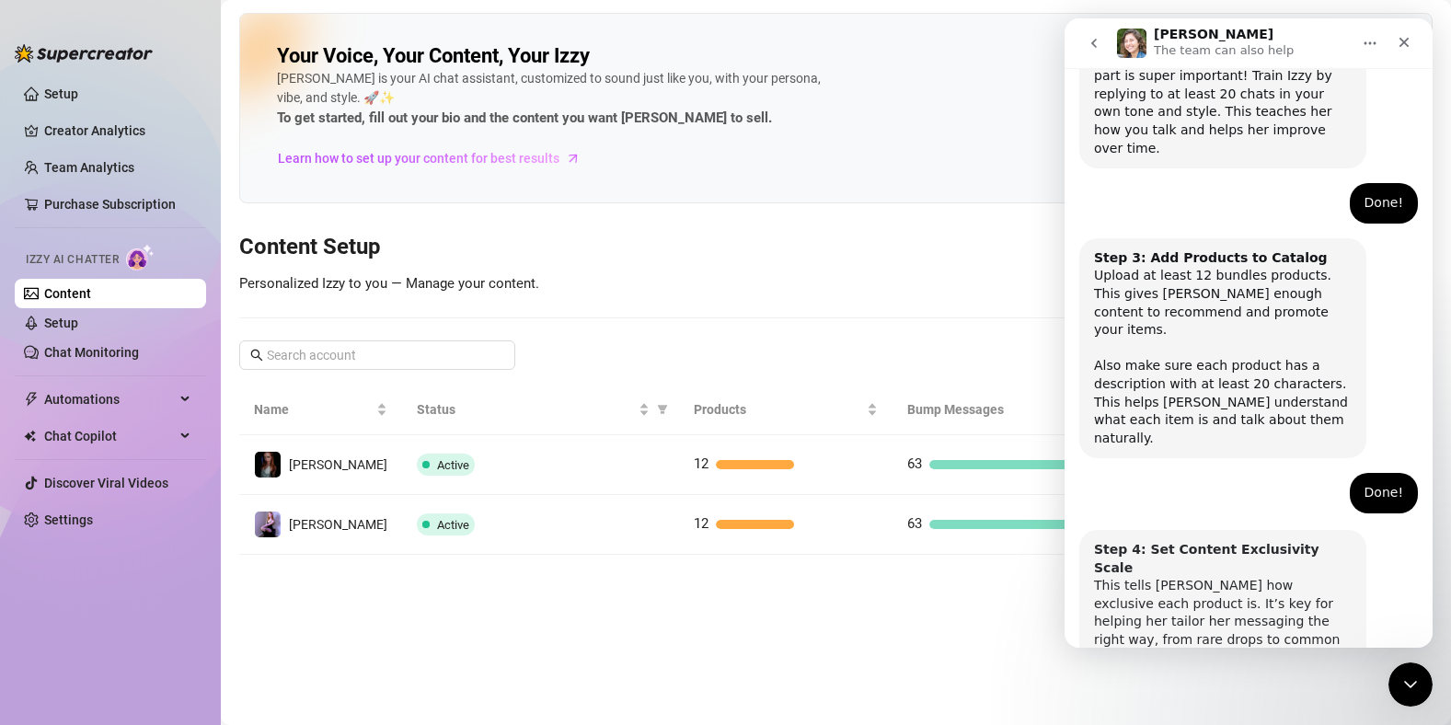
scroll to position [654, 0]
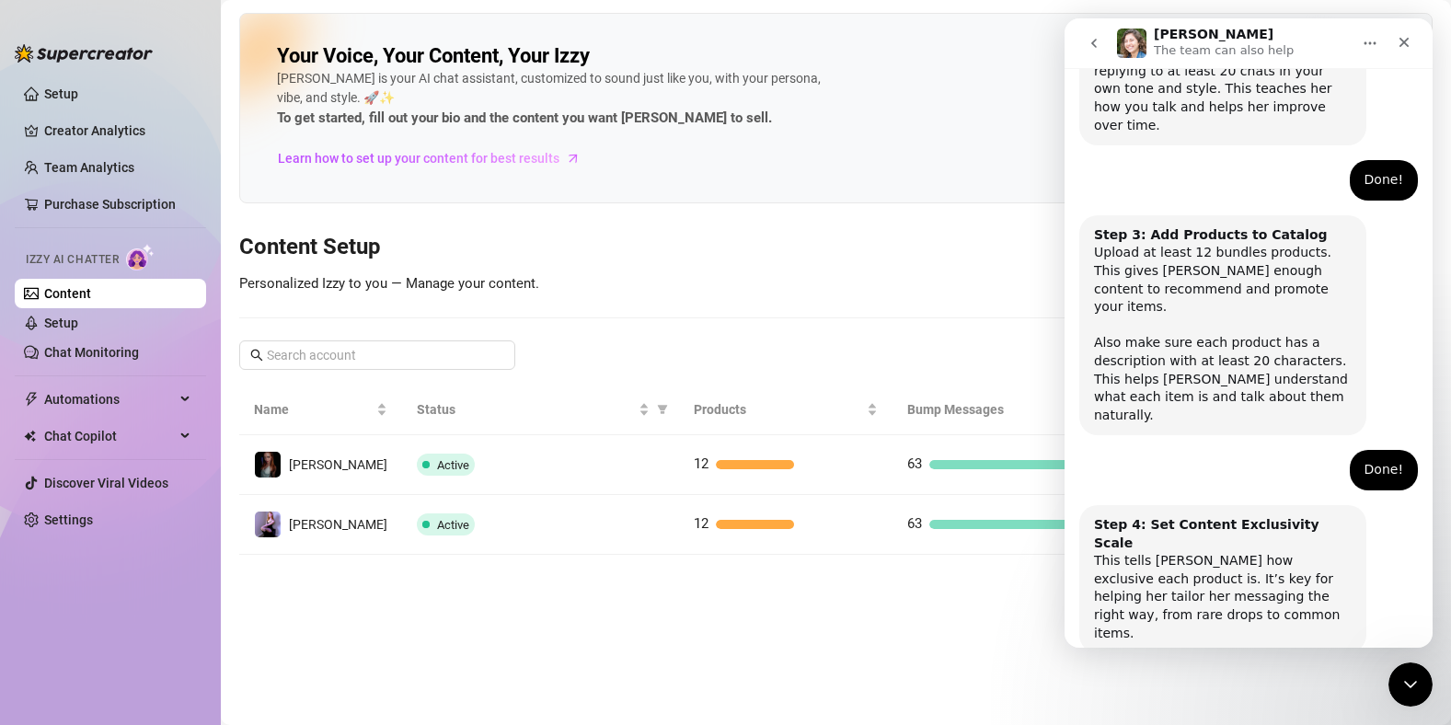
click at [1198, 688] on button "Done!" at bounding box center [1231, 706] width 66 height 37
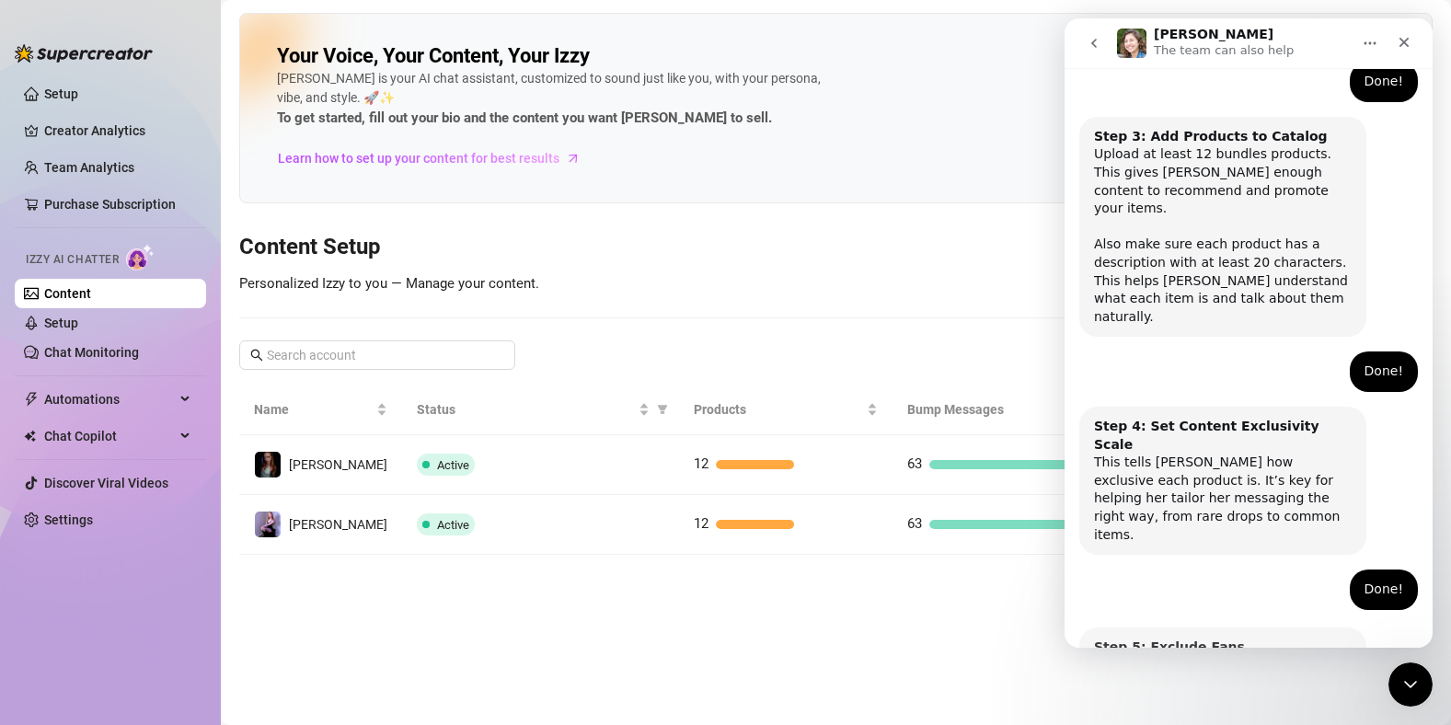
scroll to position [818, 0]
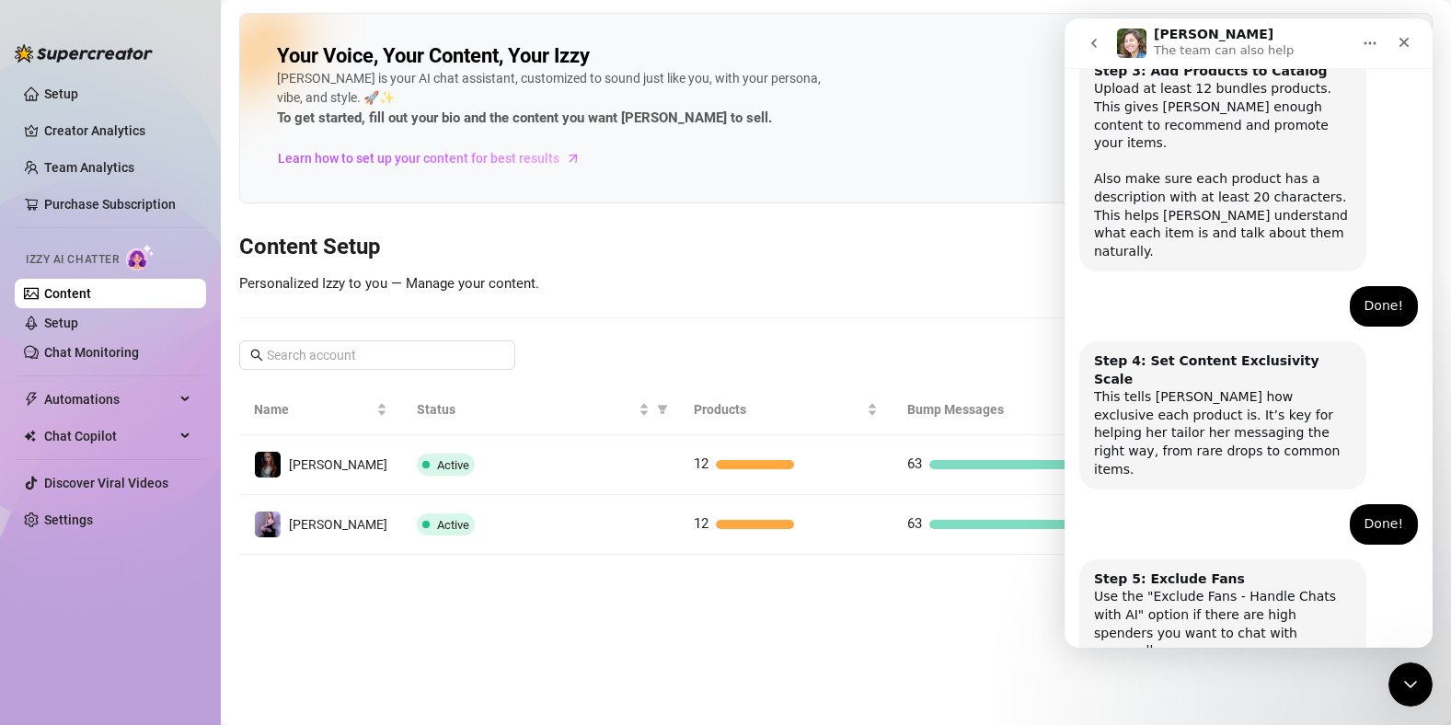
click at [1220, 706] on button "Done!" at bounding box center [1231, 724] width 66 height 37
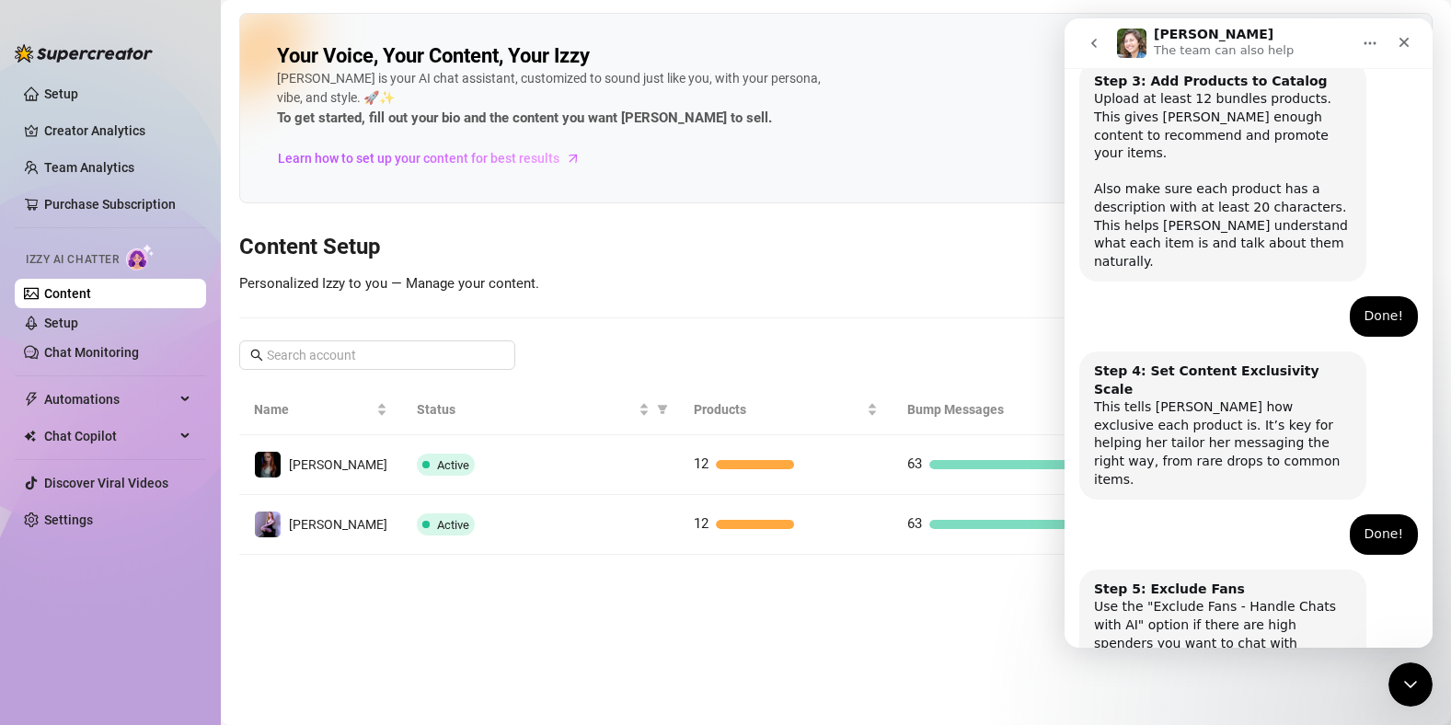
scroll to position [868, 0]
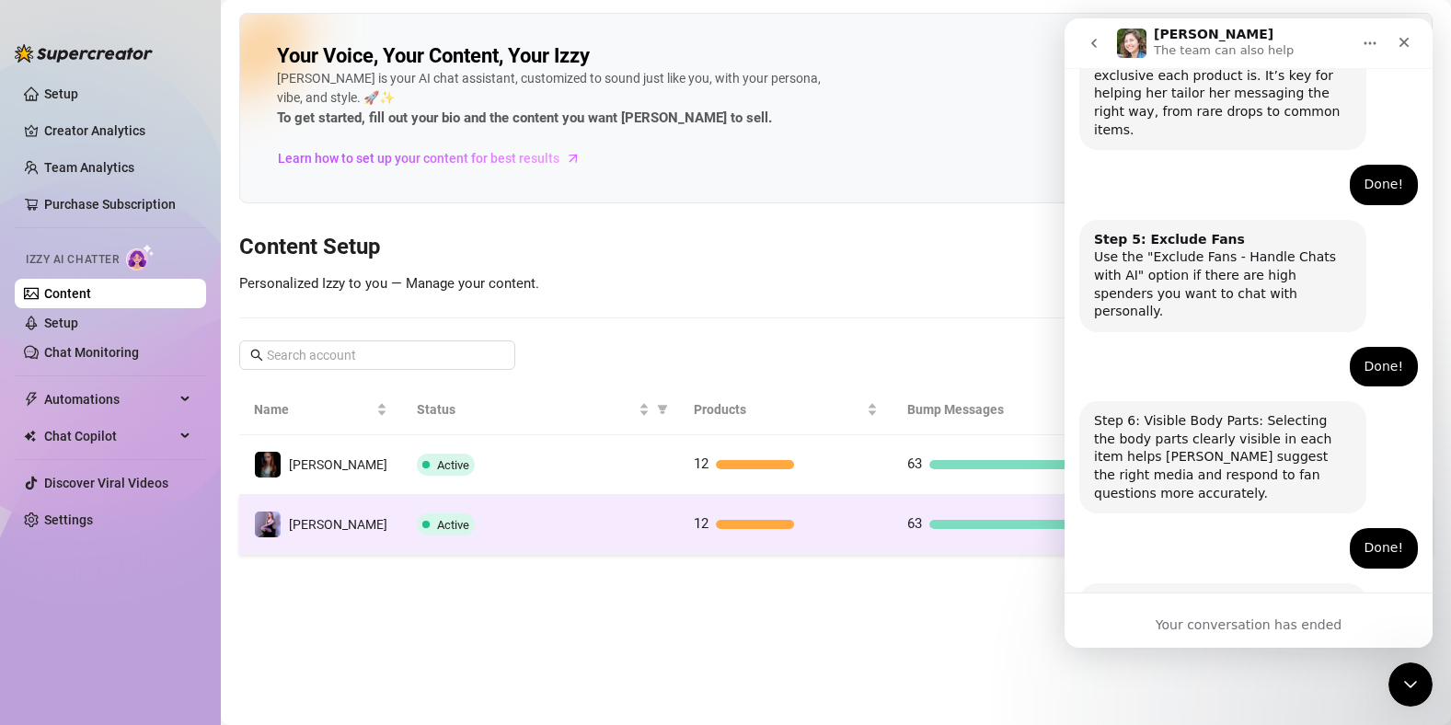
scroll to position [1173, 0]
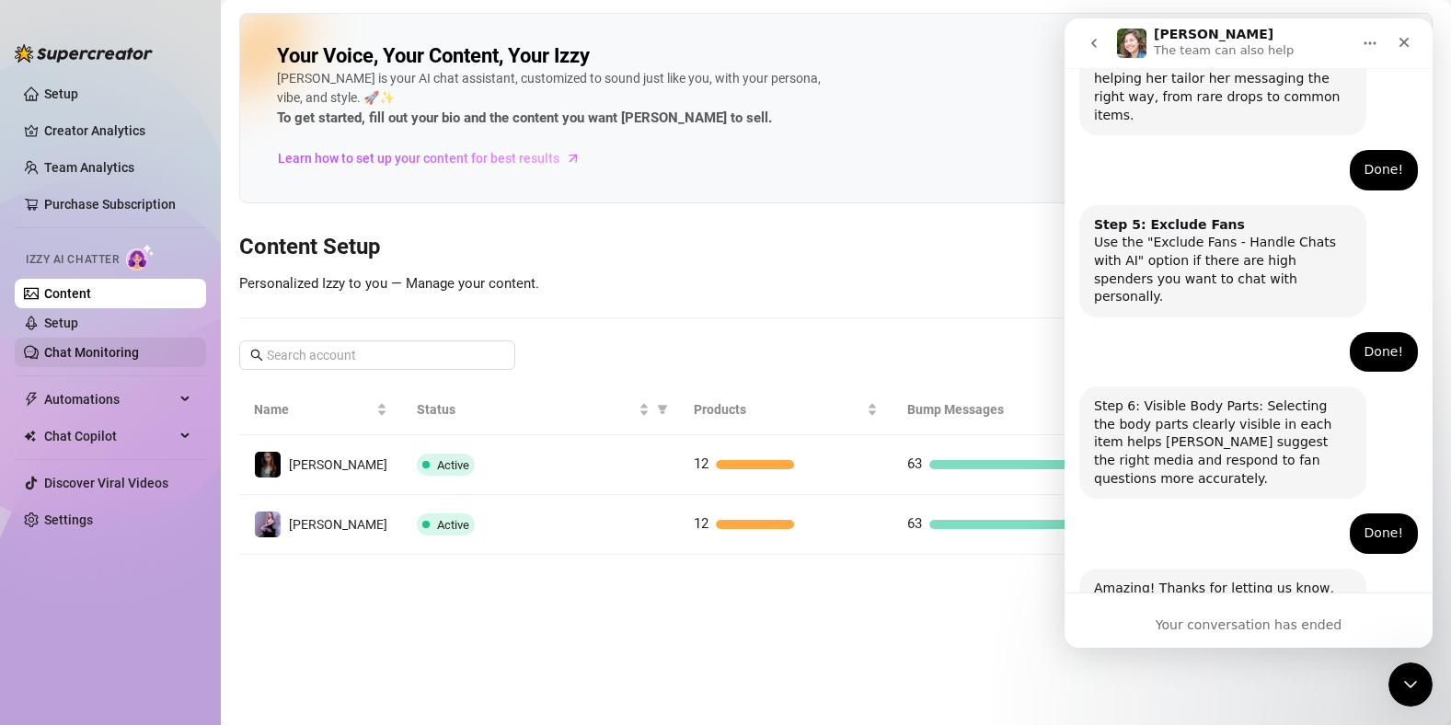
click at [83, 354] on link "Chat Monitoring" at bounding box center [91, 352] width 95 height 15
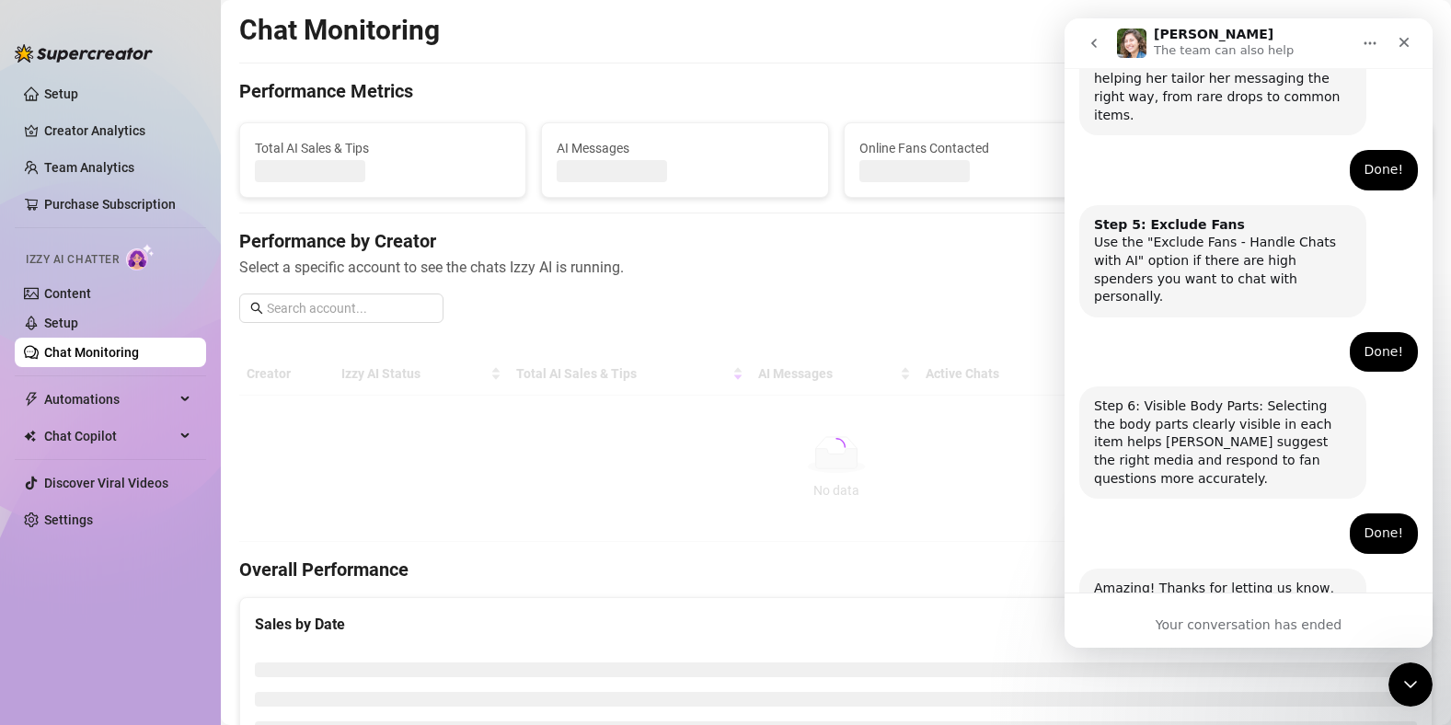
click at [83, 354] on link "Chat Monitoring" at bounding box center [91, 352] width 95 height 15
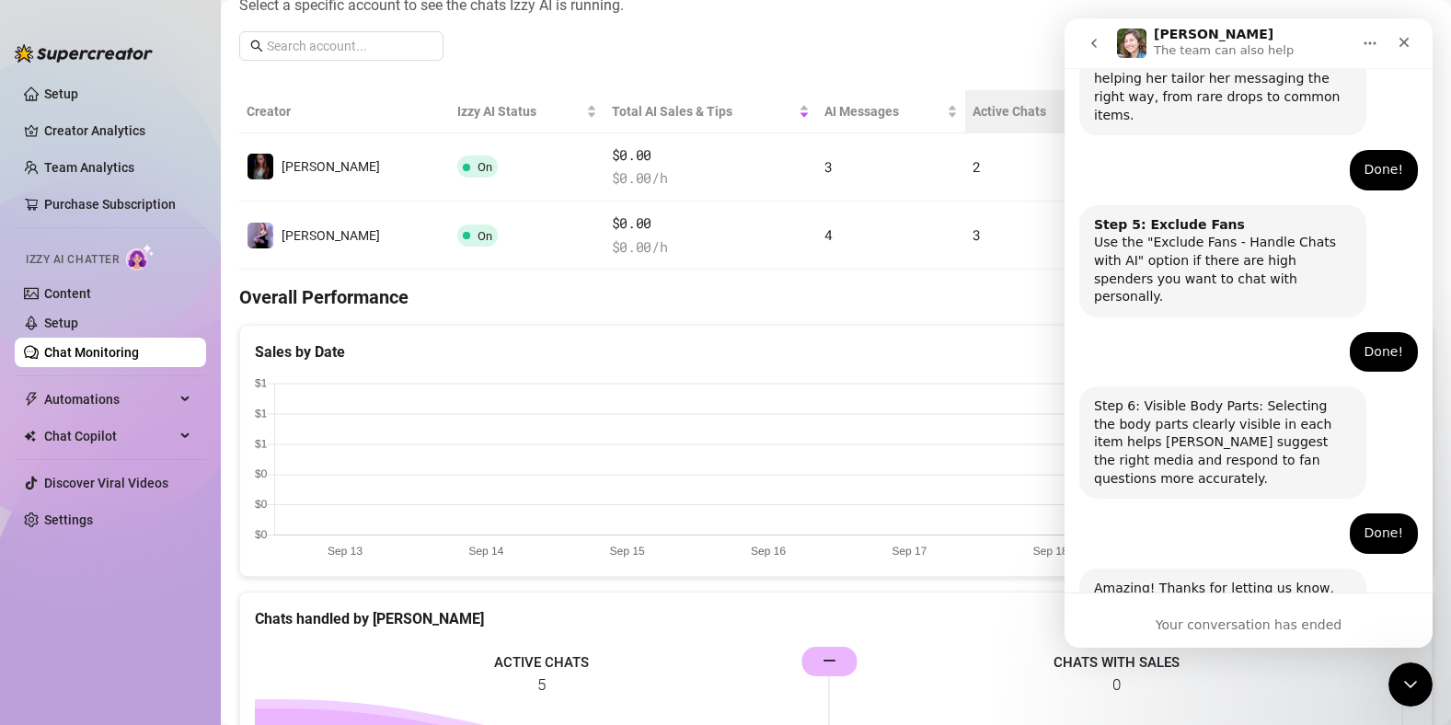
scroll to position [296, 0]
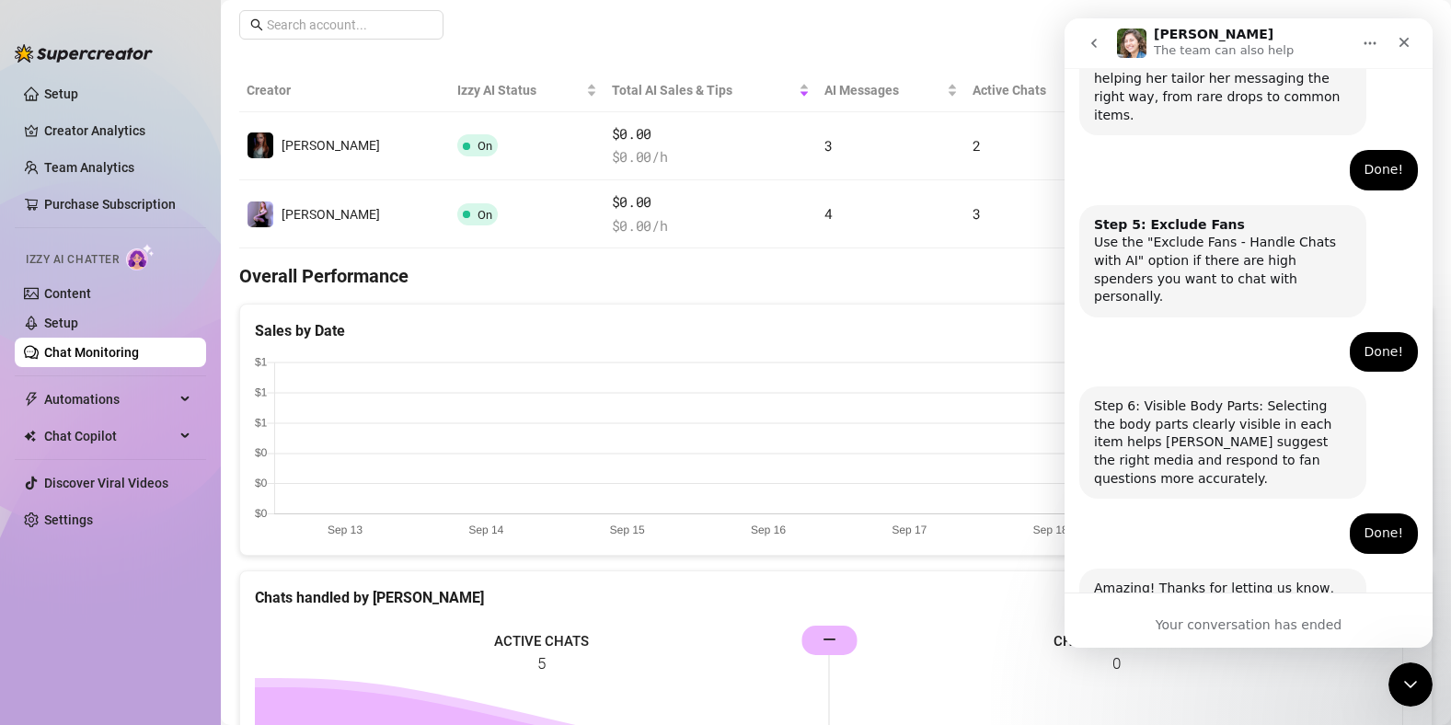
click at [1086, 52] on button "go back" at bounding box center [1094, 43] width 35 height 35
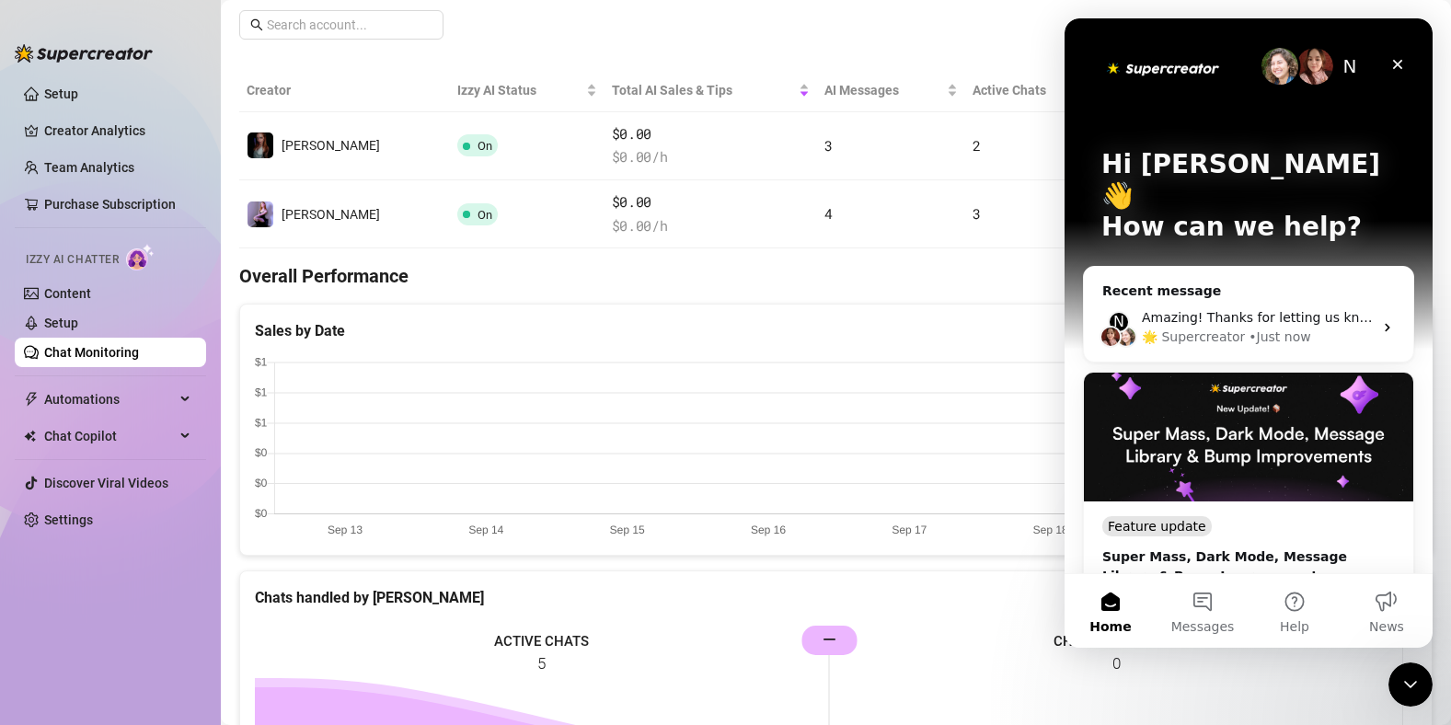
scroll to position [0, 0]
click at [1389, 62] on div "Close" at bounding box center [1397, 64] width 33 height 33
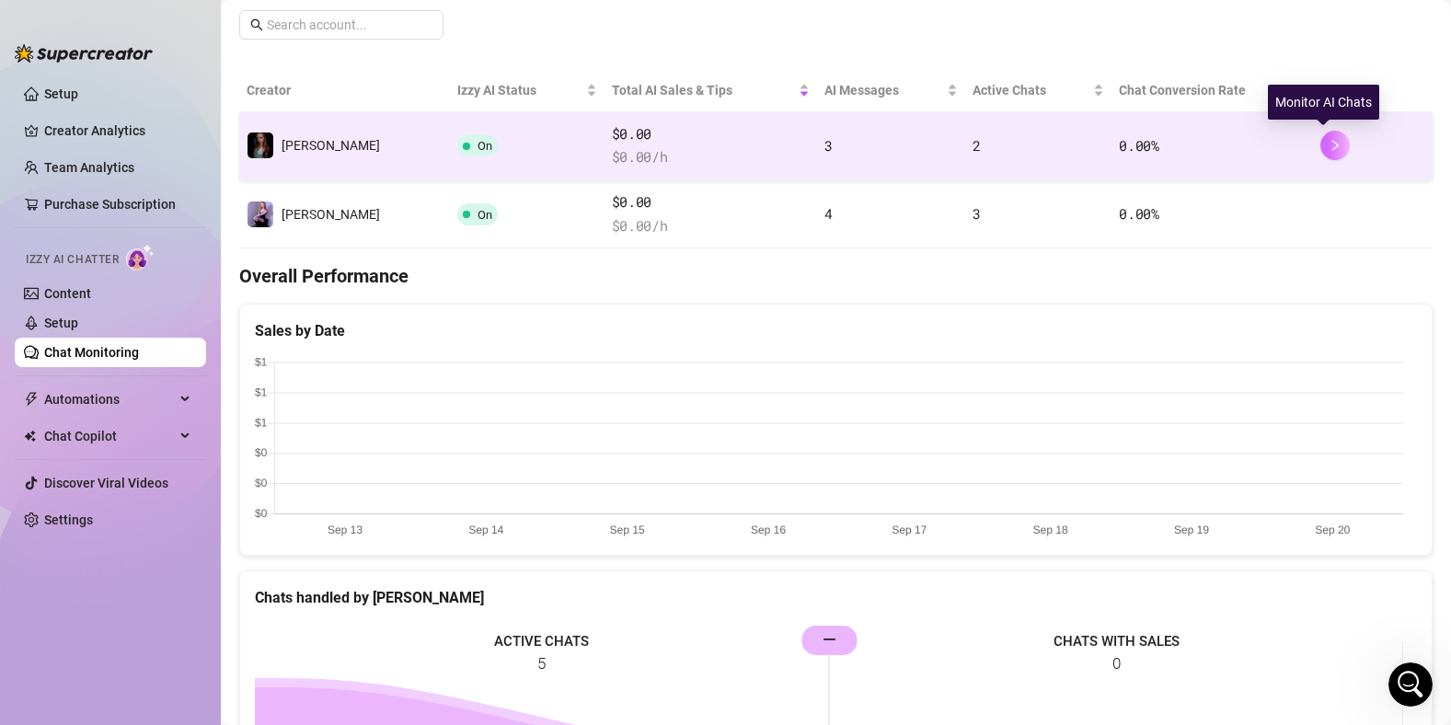
click at [1329, 139] on icon "right" at bounding box center [1335, 145] width 13 height 13
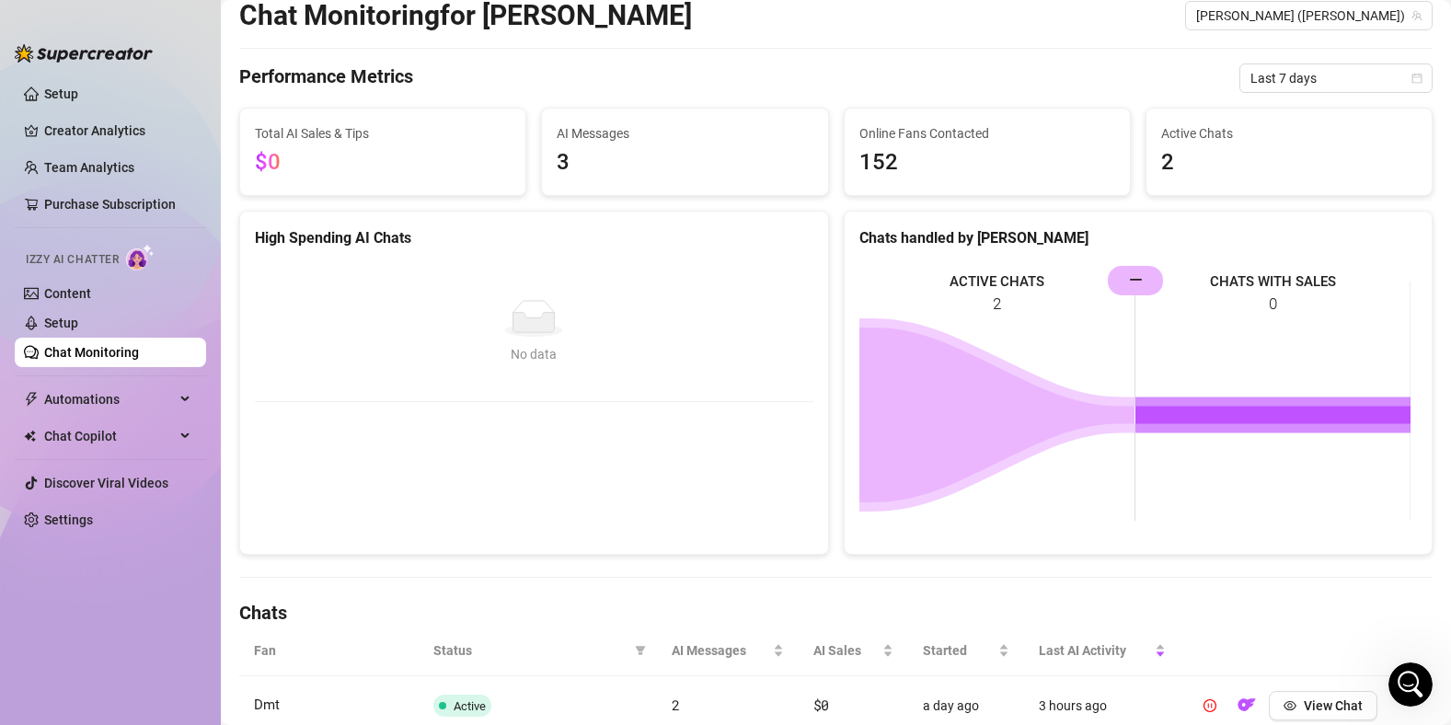
scroll to position [244, 0]
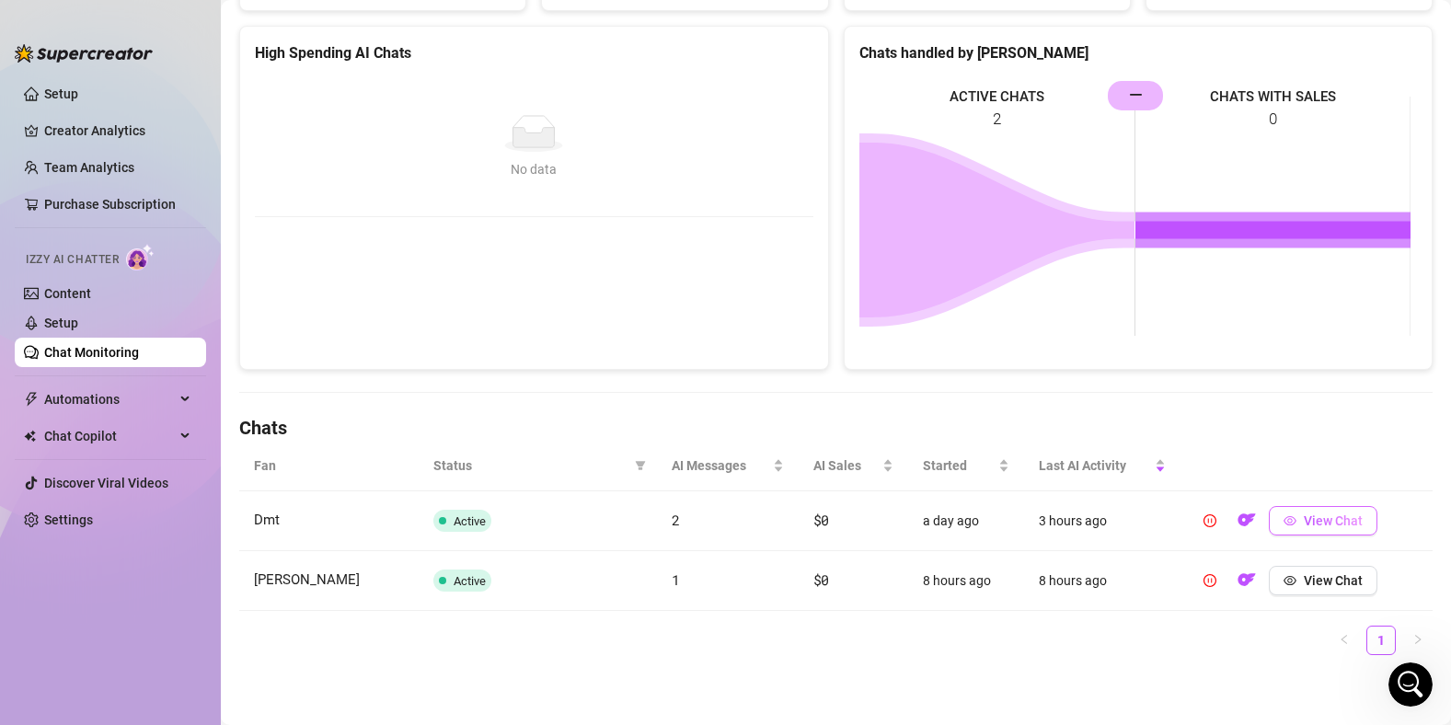
click at [1290, 520] on button "View Chat" at bounding box center [1323, 520] width 109 height 29
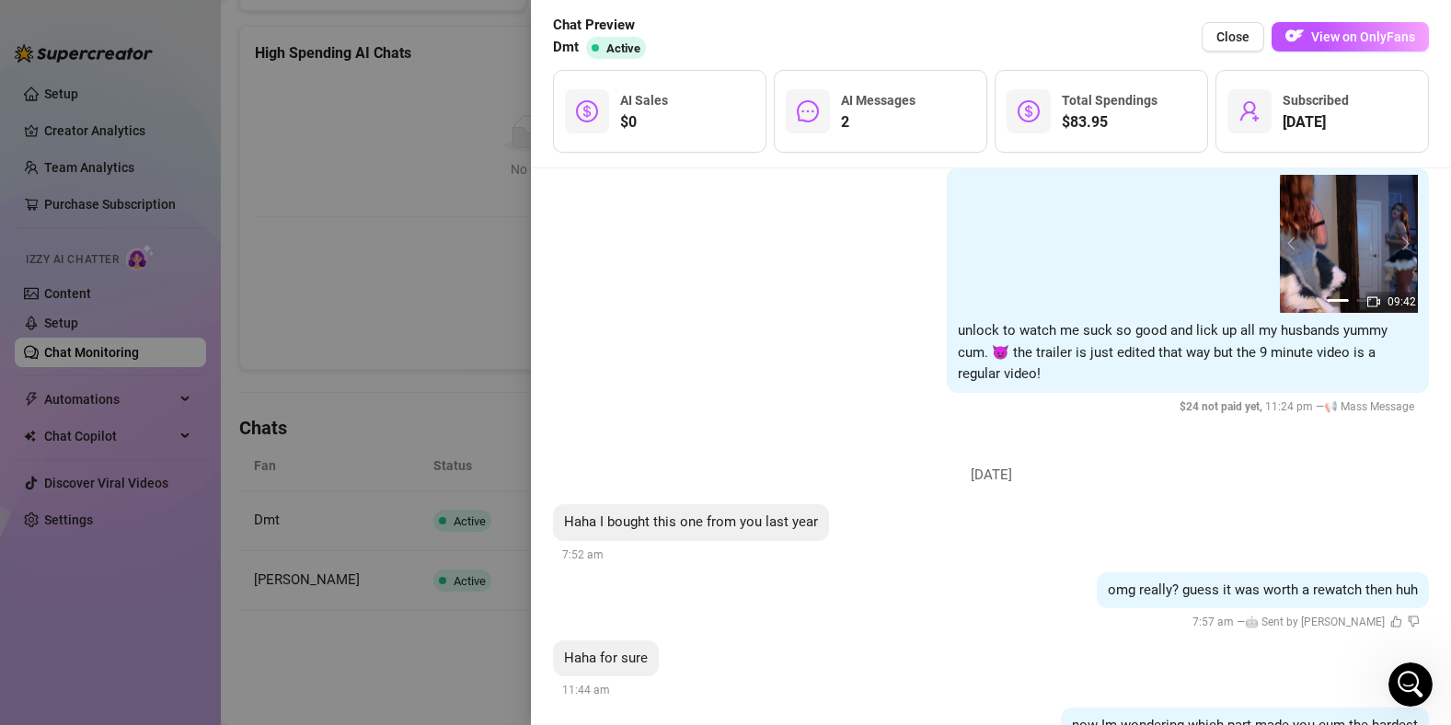
scroll to position [1380, 0]
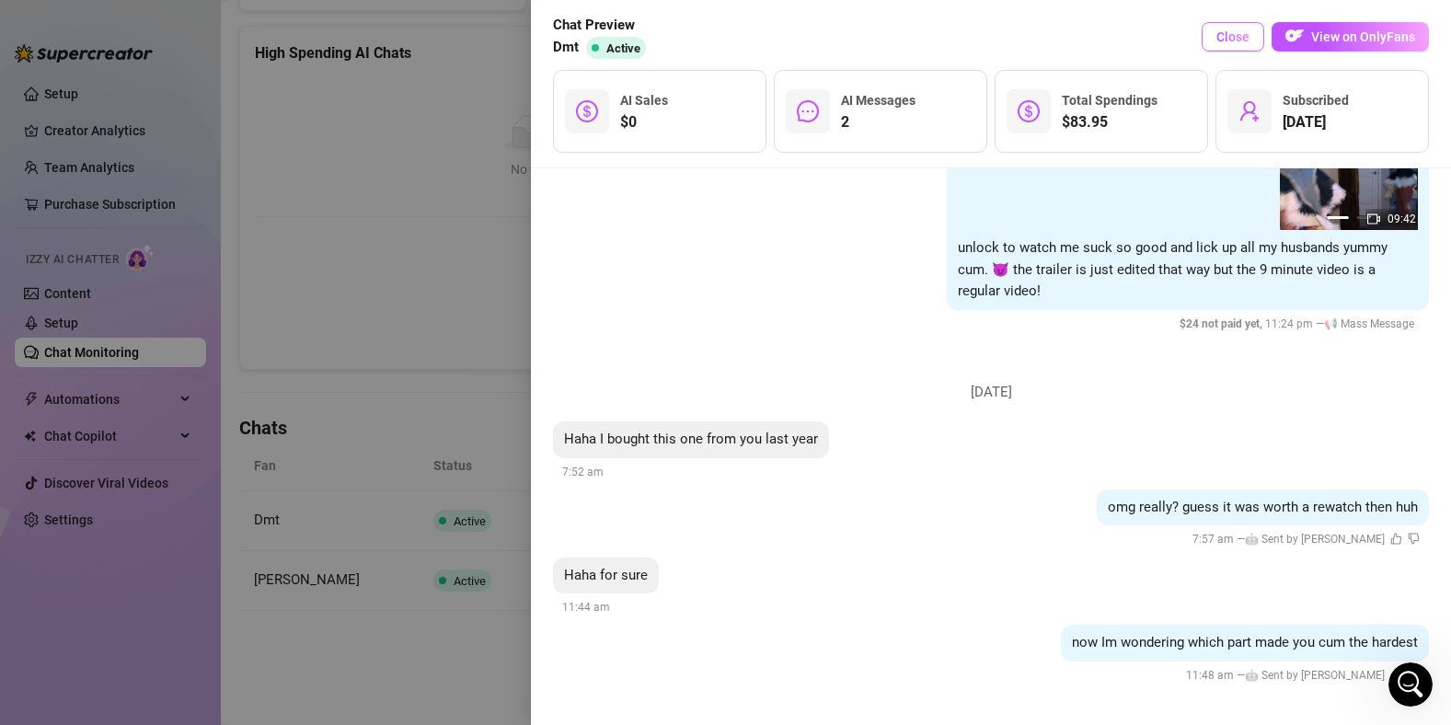
click at [1228, 42] on span "Close" at bounding box center [1233, 36] width 33 height 15
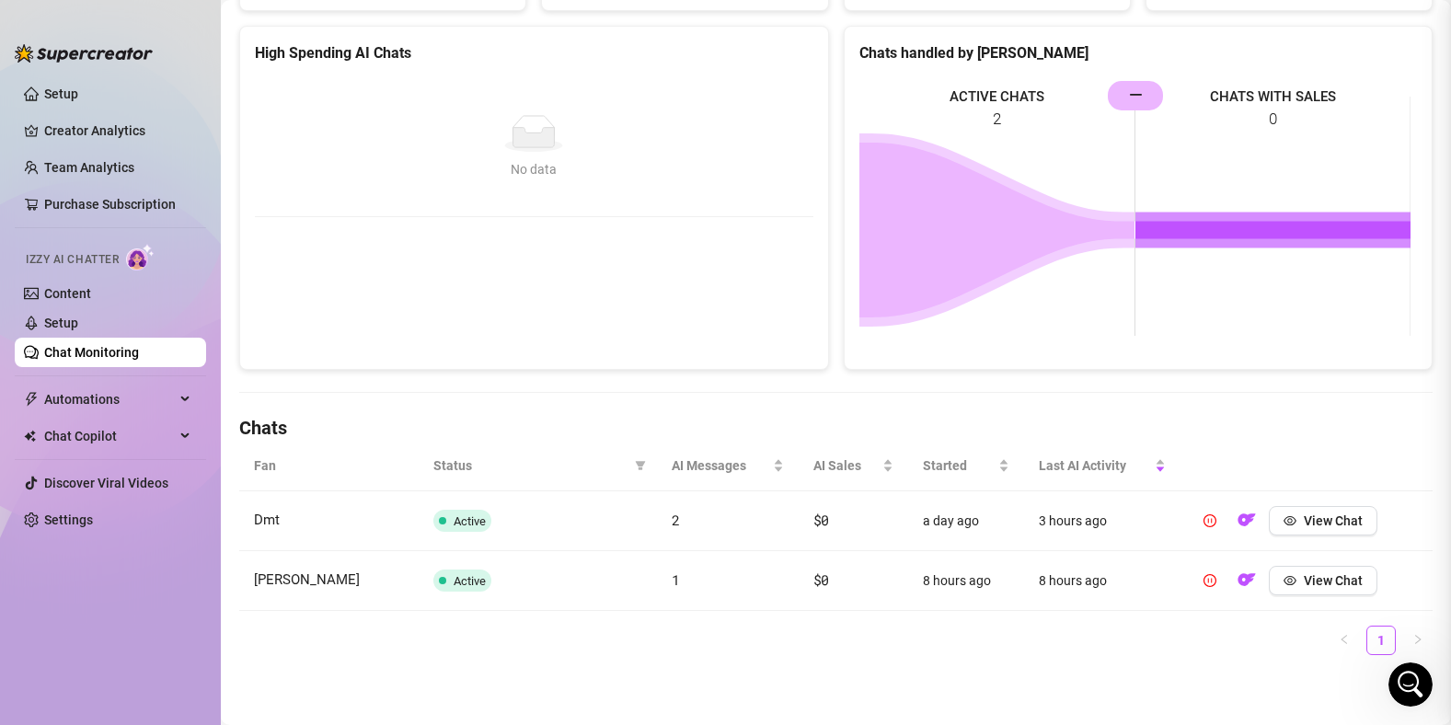
scroll to position [0, 0]
click at [1304, 575] on span "View Chat" at bounding box center [1333, 580] width 59 height 15
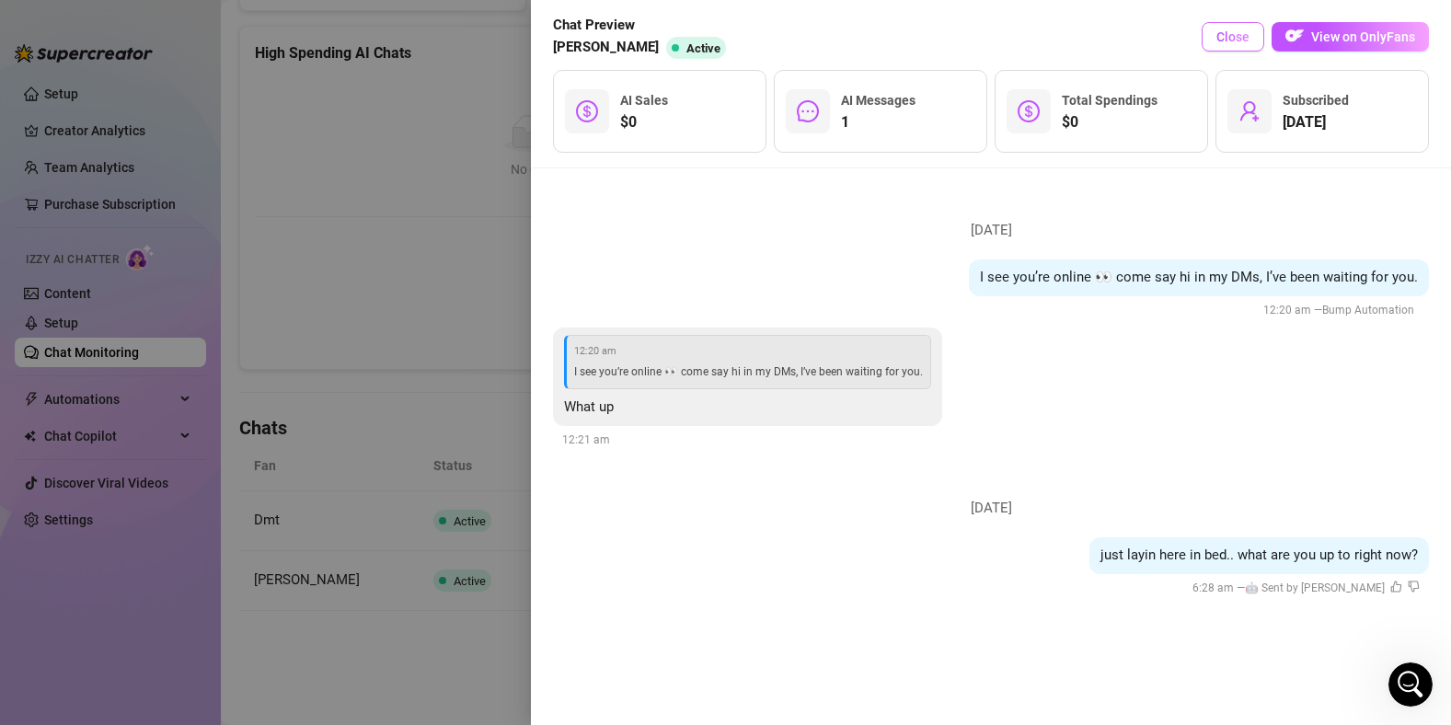
click at [1229, 44] on button "Close" at bounding box center [1233, 36] width 63 height 29
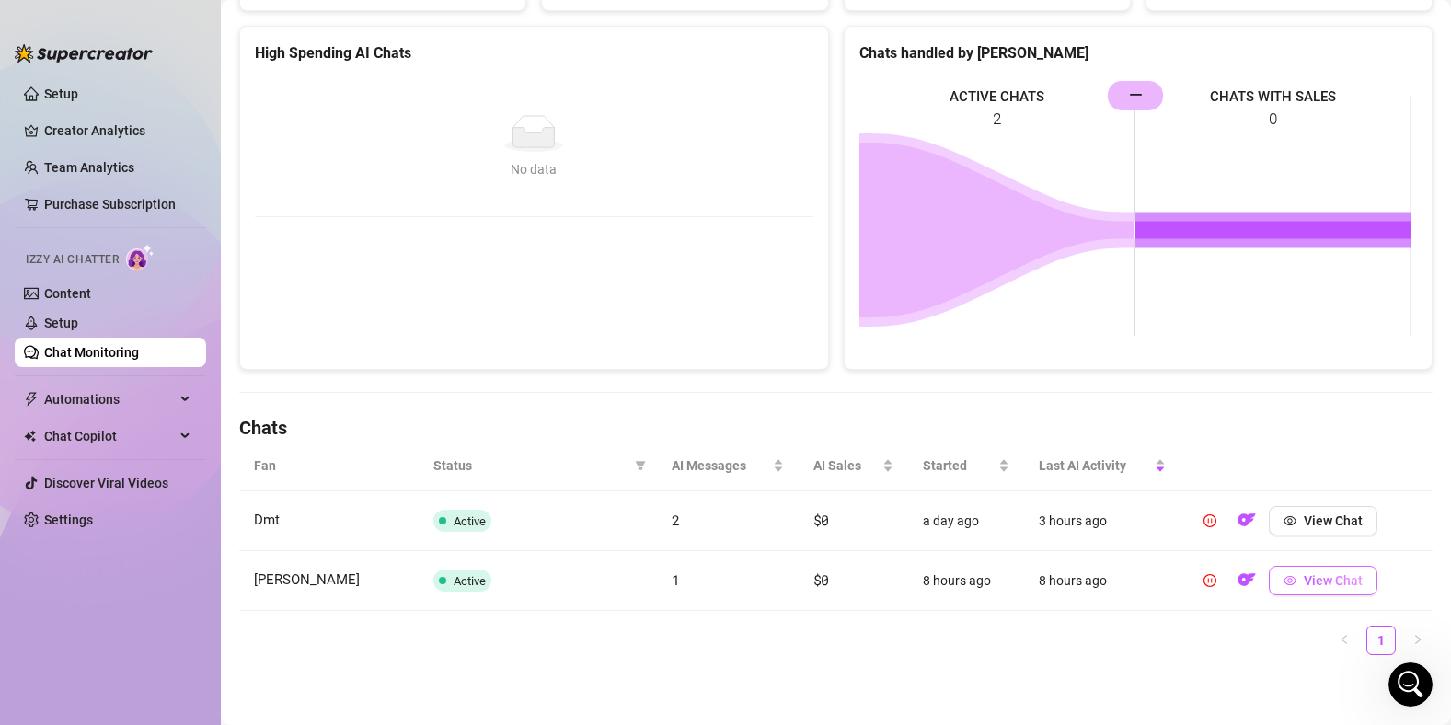
click at [1310, 574] on span "View Chat" at bounding box center [1333, 580] width 59 height 15
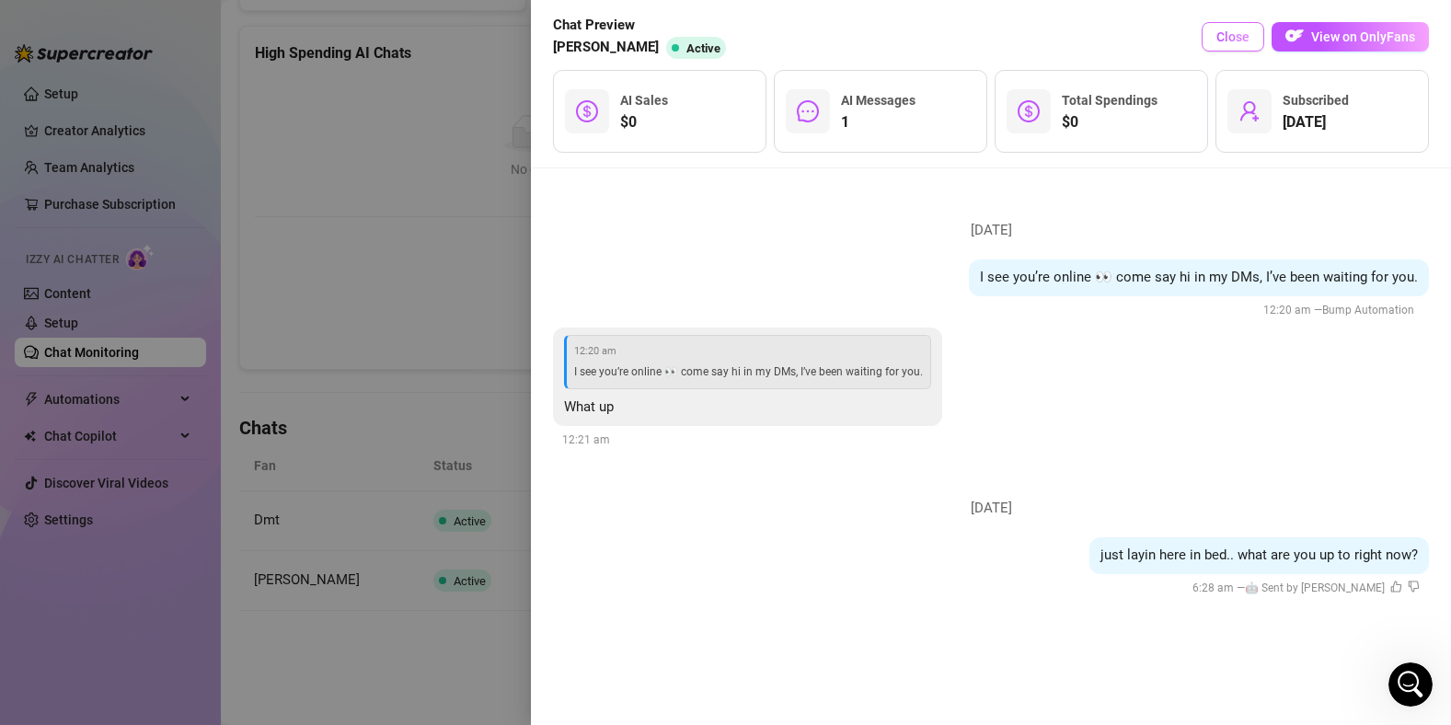
click at [1222, 40] on span "Close" at bounding box center [1233, 36] width 33 height 15
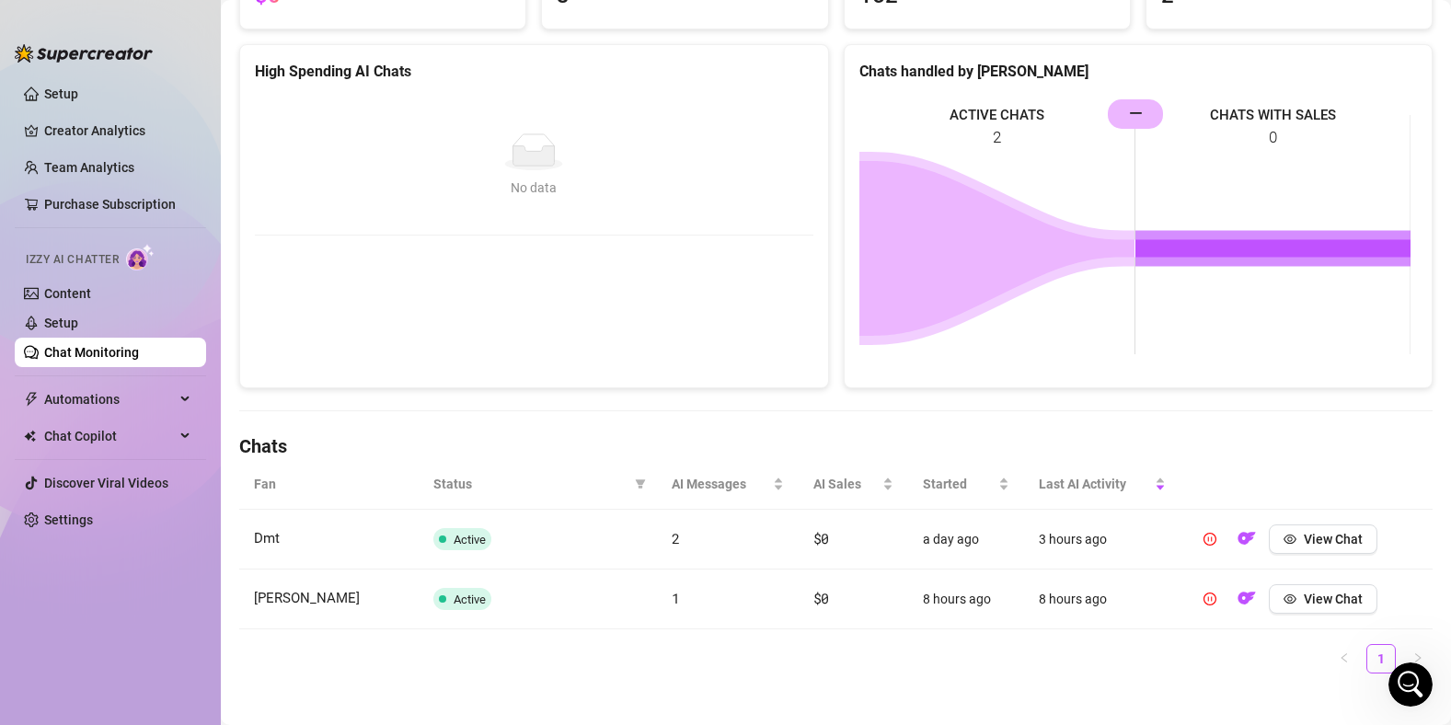
scroll to position [244, 0]
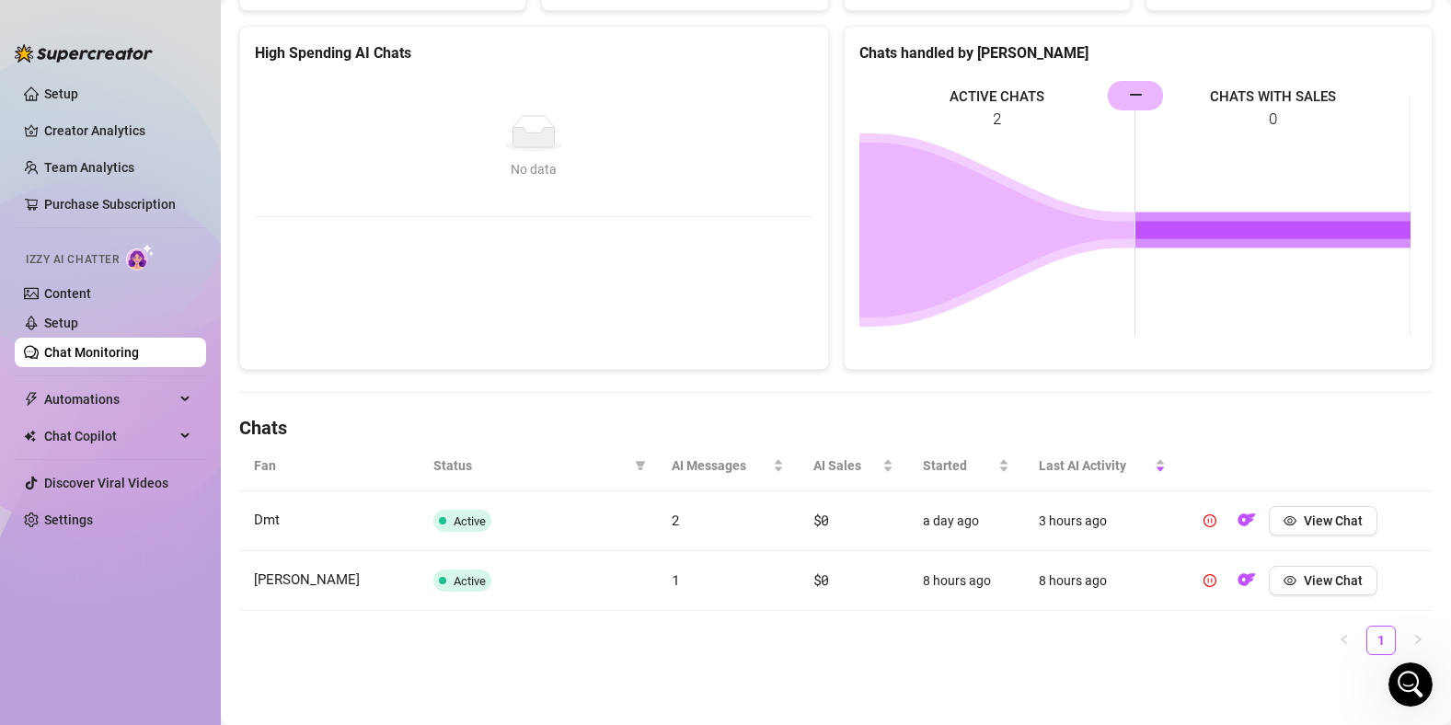
click at [1309, 480] on th at bounding box center [1307, 466] width 252 height 51
click at [1309, 514] on span "View Chat" at bounding box center [1333, 521] width 59 height 15
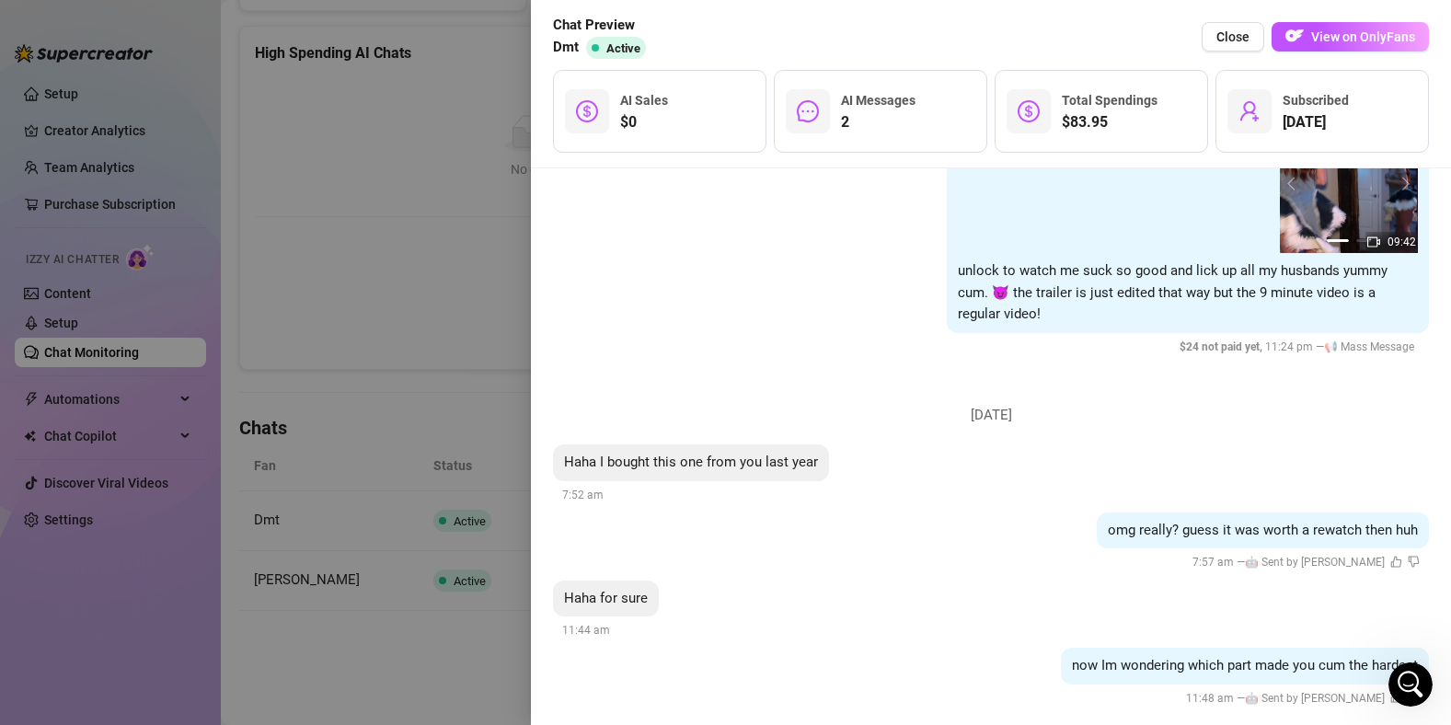
scroll to position [1380, 0]
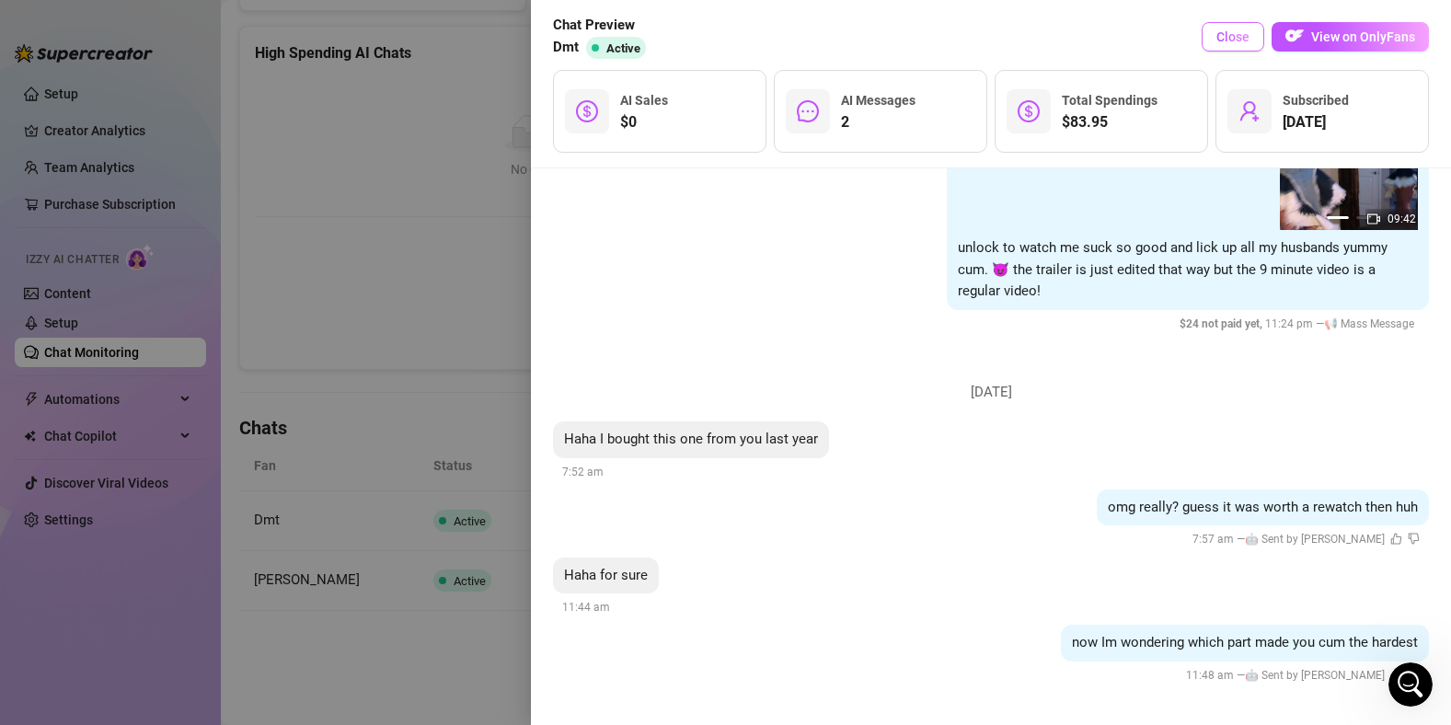
click at [1224, 39] on span "Close" at bounding box center [1233, 36] width 33 height 15
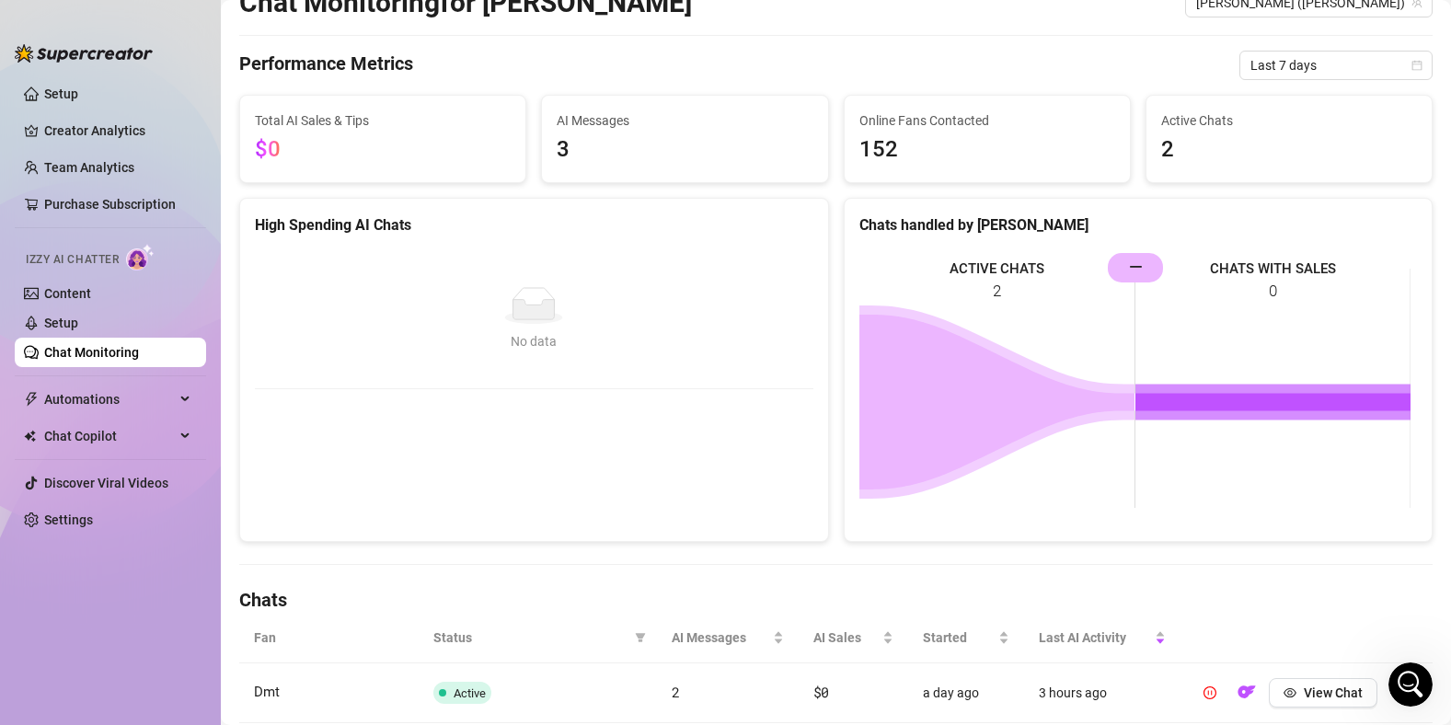
scroll to position [0, 0]
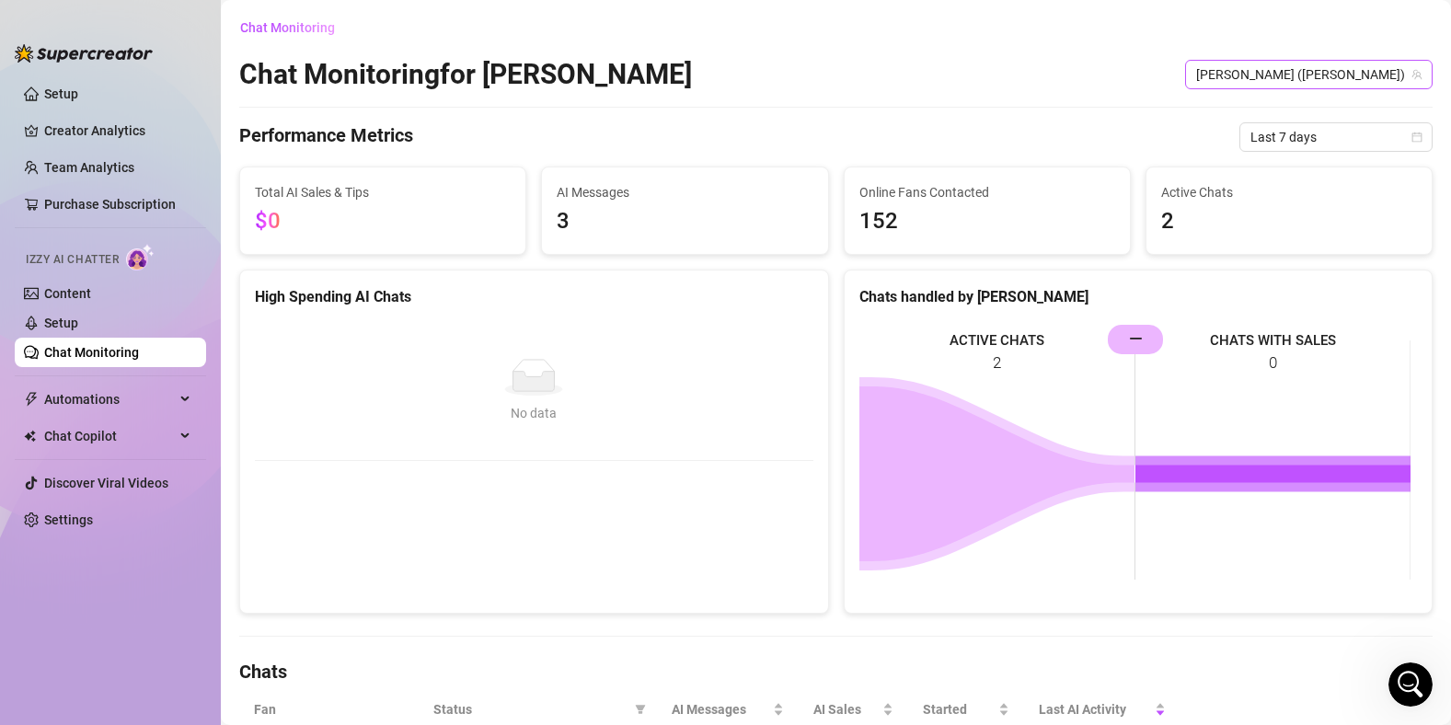
click at [1301, 73] on span "[PERSON_NAME] ([PERSON_NAME])" at bounding box center [1308, 75] width 225 height 28
click at [569, 81] on div "Chat Monitoring for [PERSON_NAME] [PERSON_NAME] ([PERSON_NAME]) [PERSON_NAME] (…" at bounding box center [836, 74] width 1194 height 35
click at [1381, 74] on span "[PERSON_NAME] ([PERSON_NAME])" at bounding box center [1308, 75] width 225 height 28
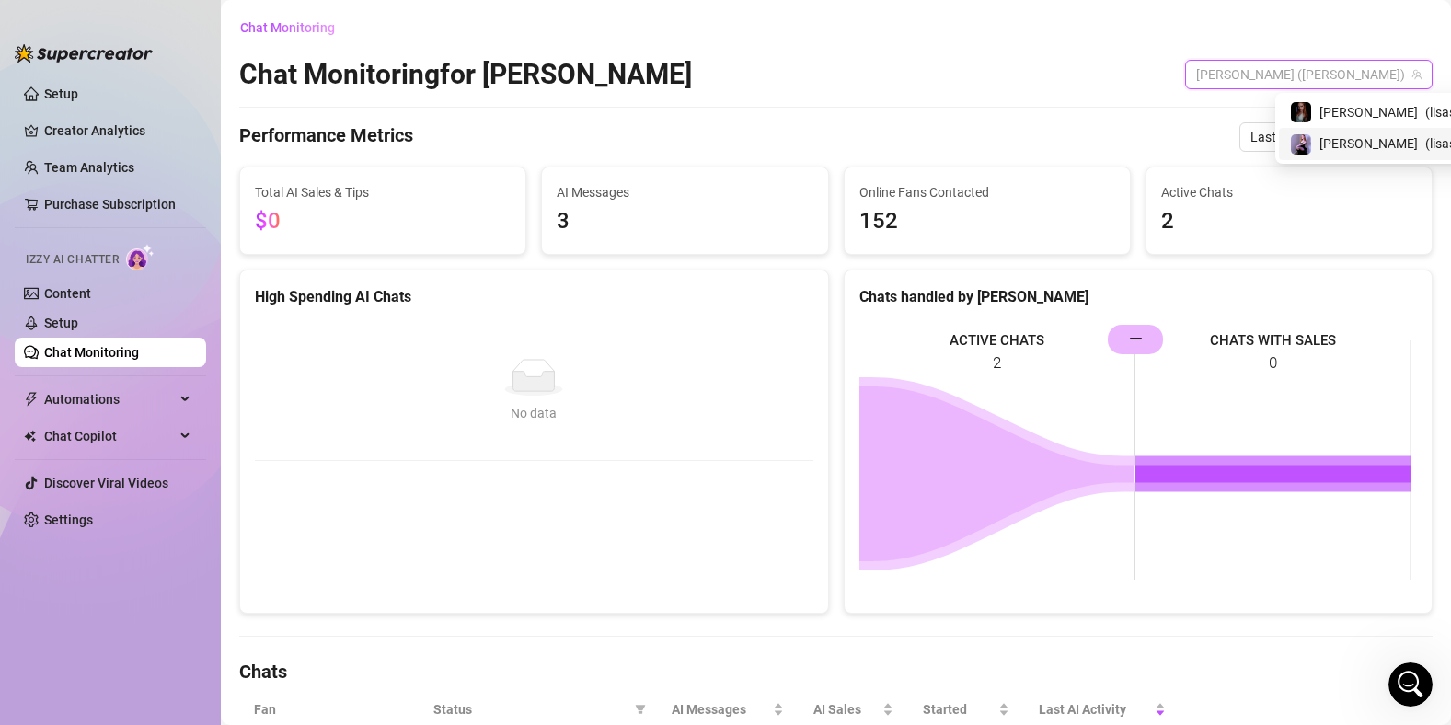
click at [1426, 139] on span "( lisaswalloz )" at bounding box center [1462, 143] width 72 height 20
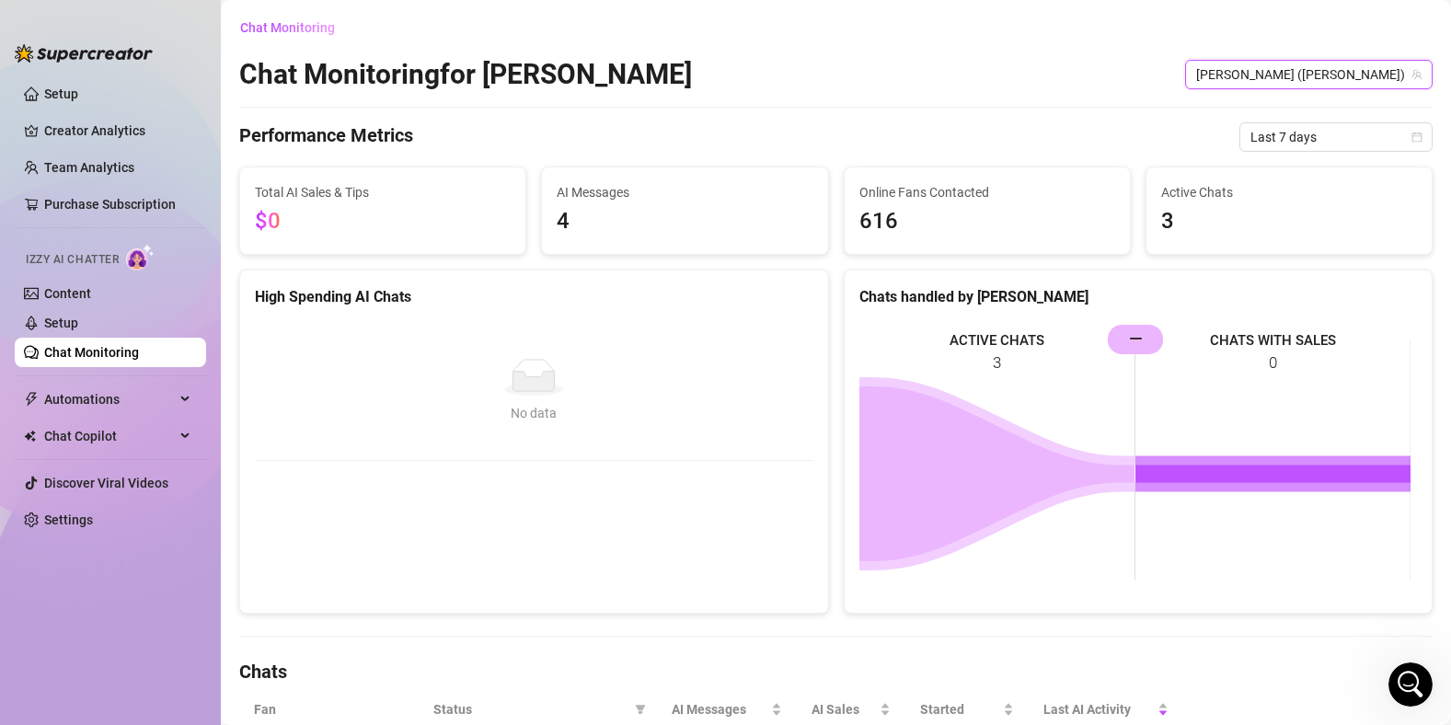
scroll to position [304, 0]
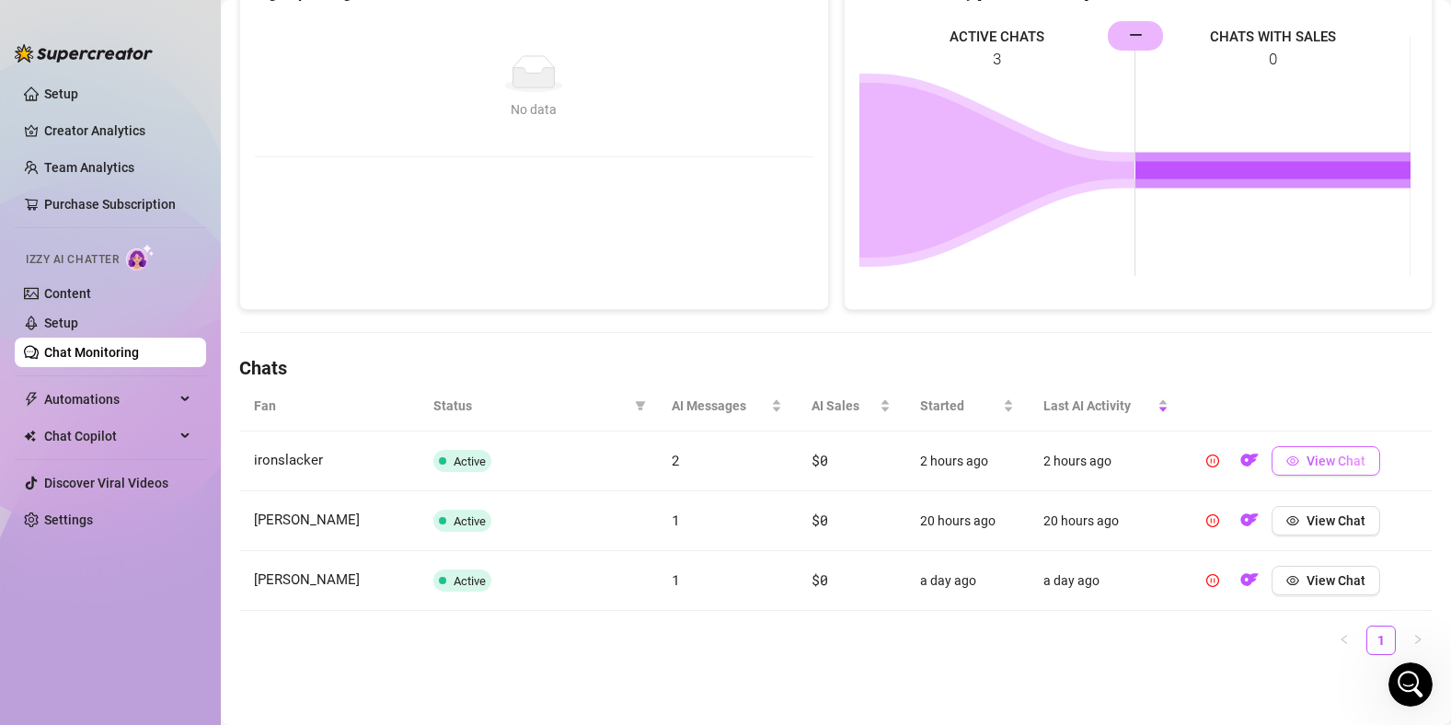
click at [1308, 457] on span "View Chat" at bounding box center [1336, 461] width 59 height 15
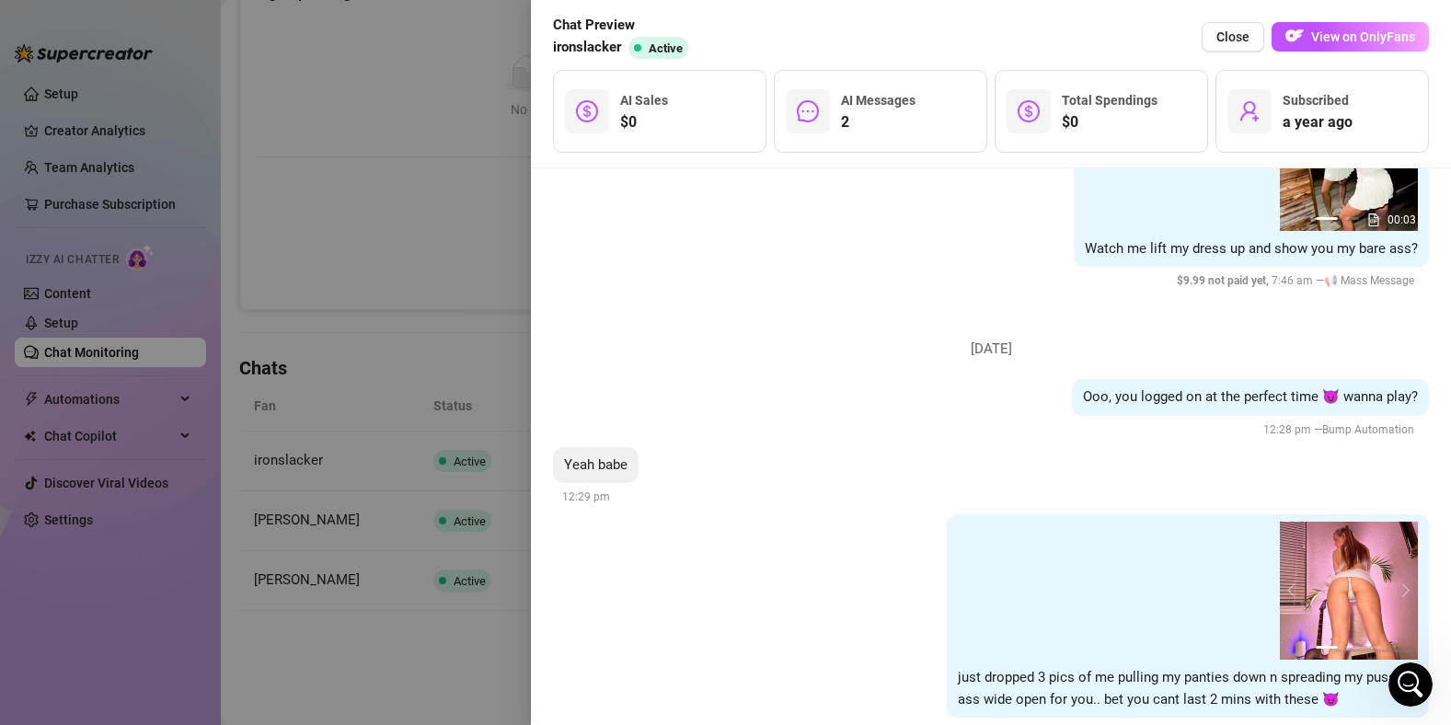
scroll to position [615, 0]
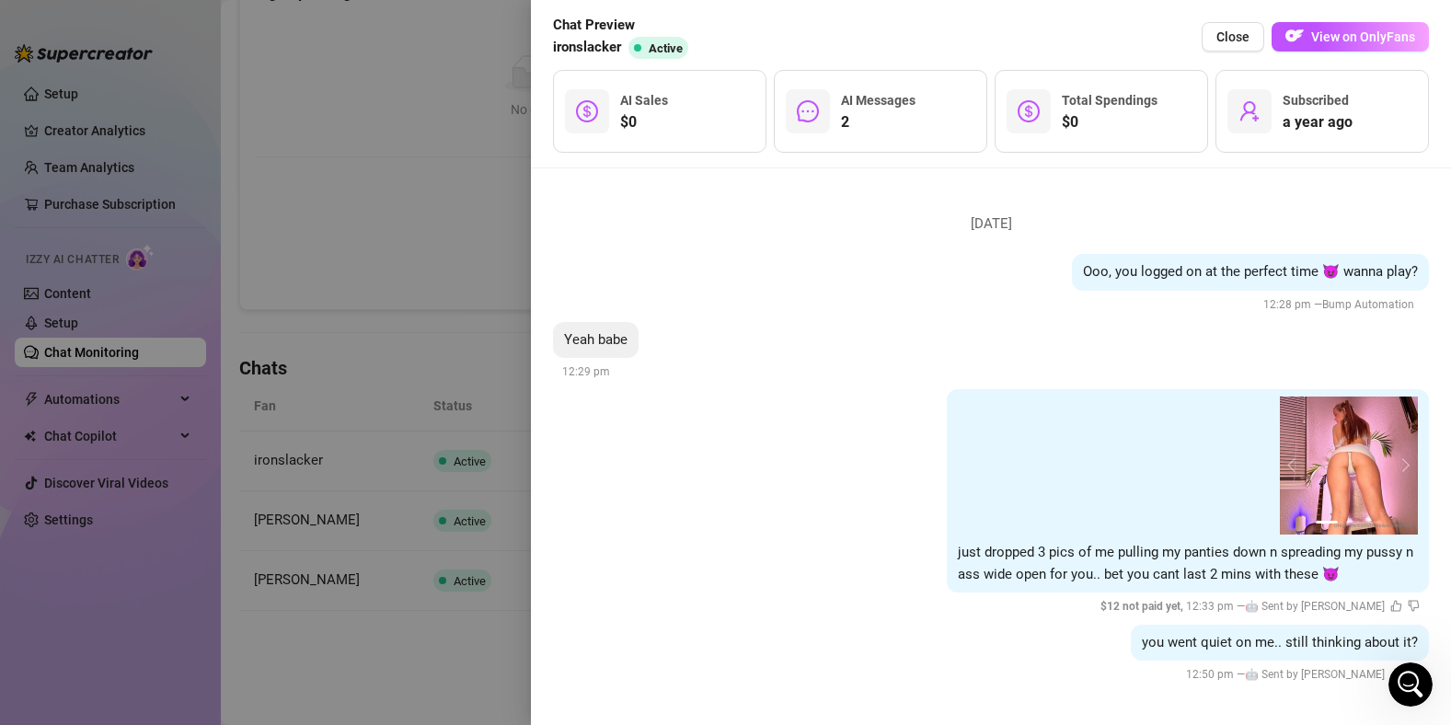
click at [1232, 48] on button "Close" at bounding box center [1233, 36] width 63 height 29
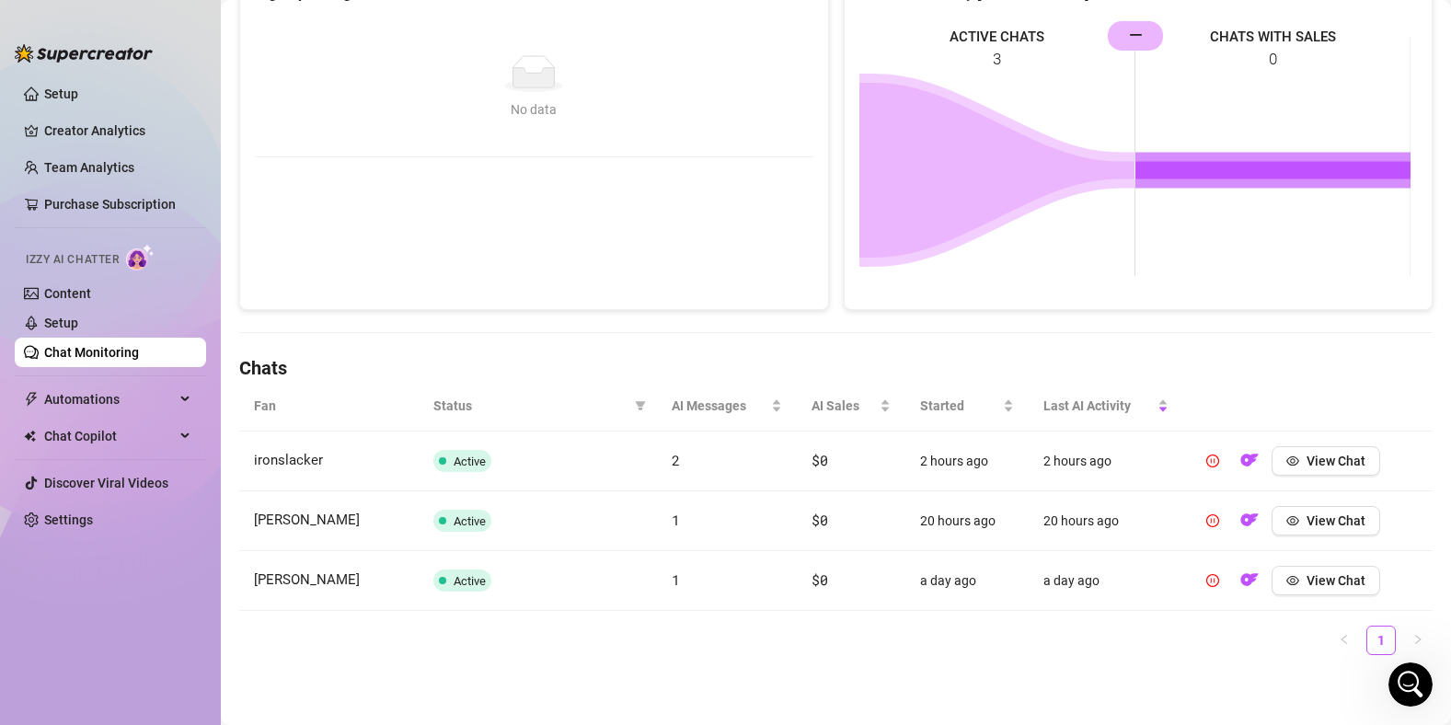
scroll to position [0, 0]
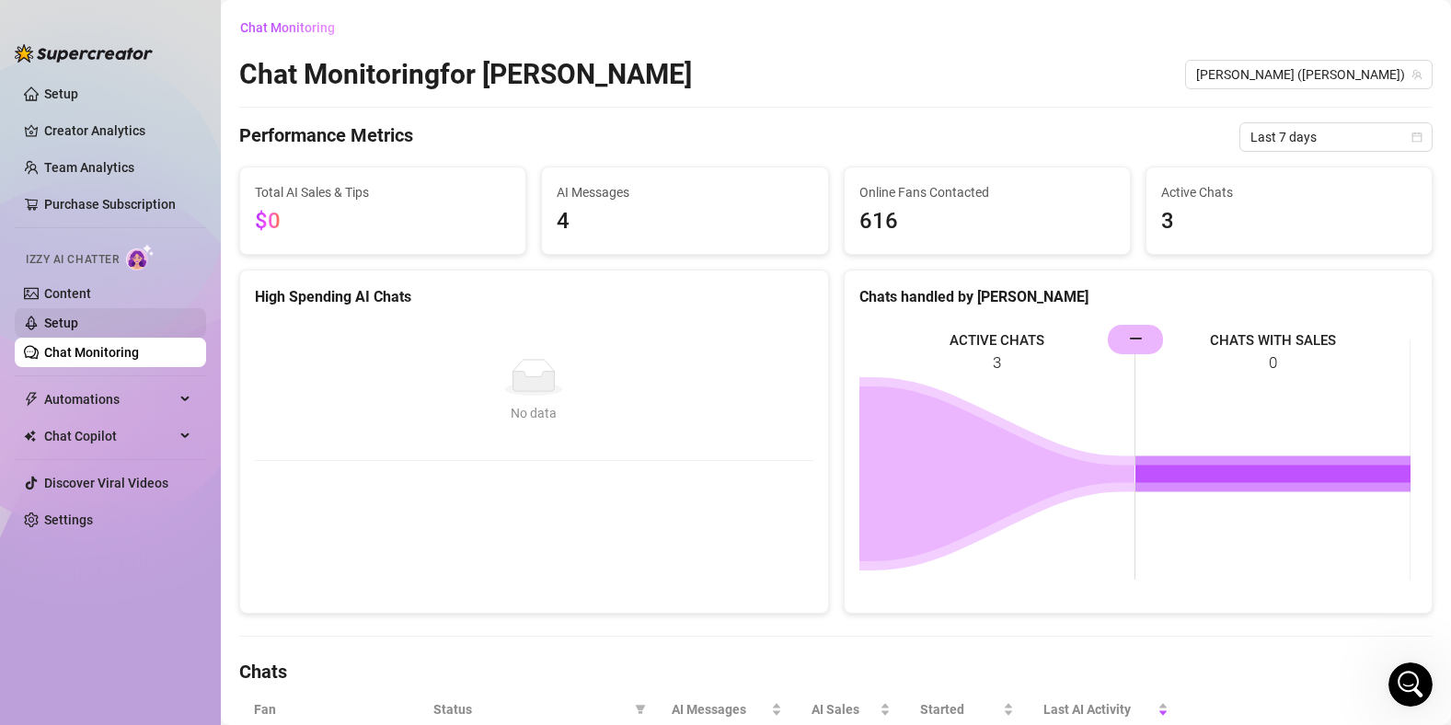
click at [78, 317] on link "Setup" at bounding box center [61, 323] width 34 height 15
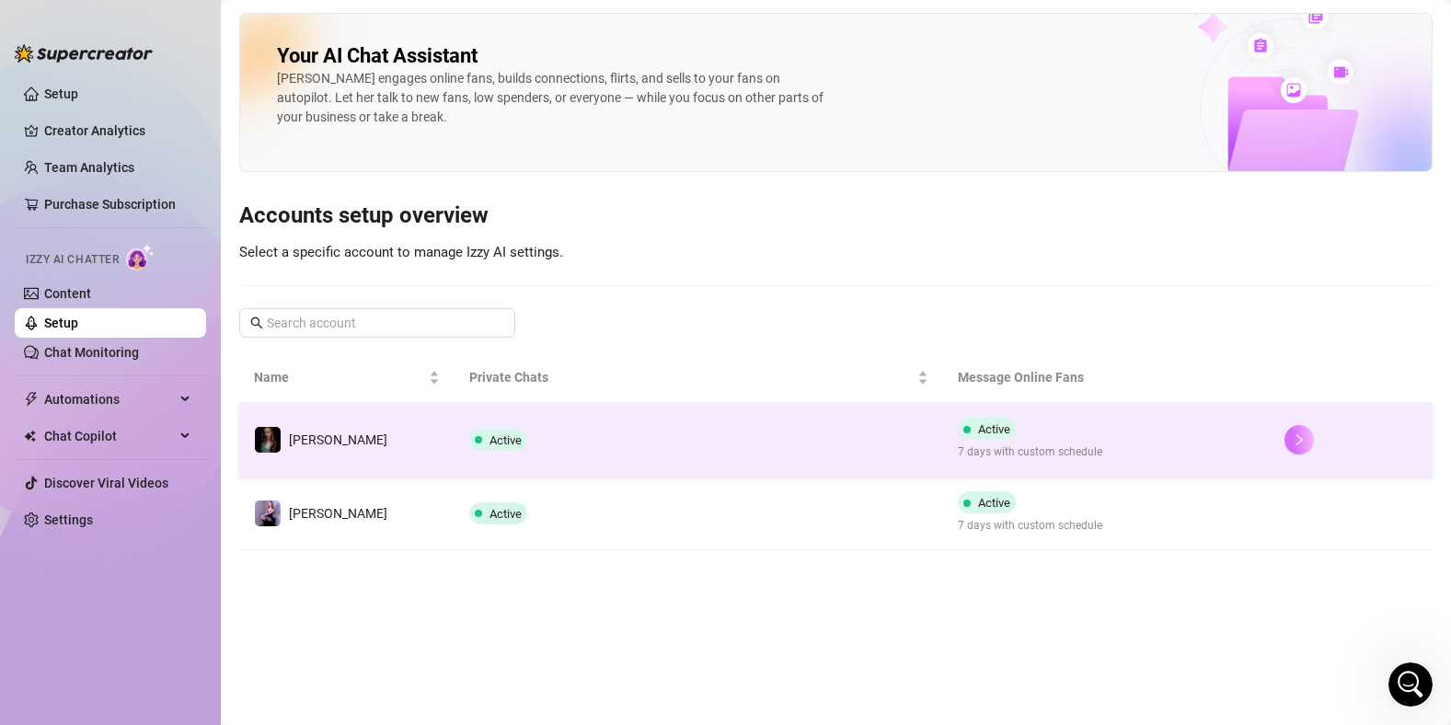
click at [1296, 451] on button "button" at bounding box center [1299, 439] width 29 height 29
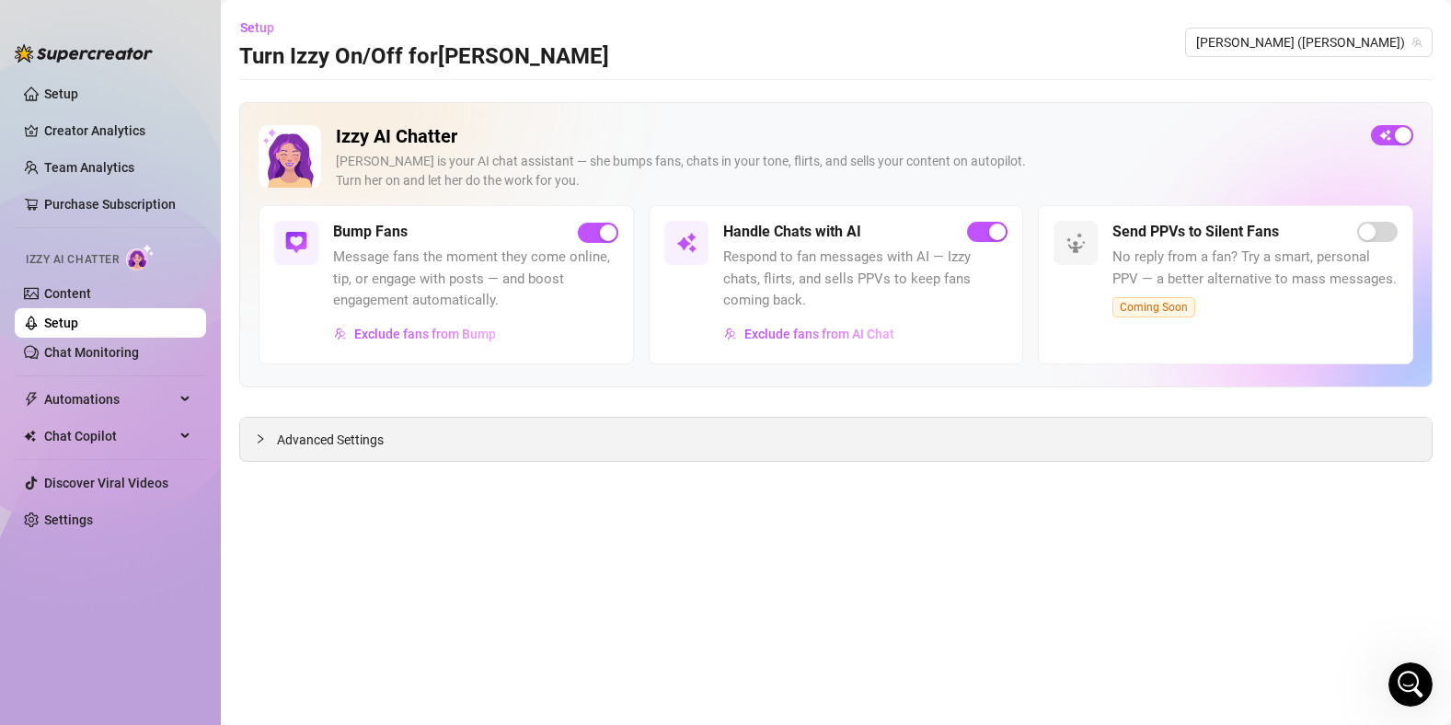
click at [291, 449] on span "Advanced Settings" at bounding box center [330, 440] width 107 height 20
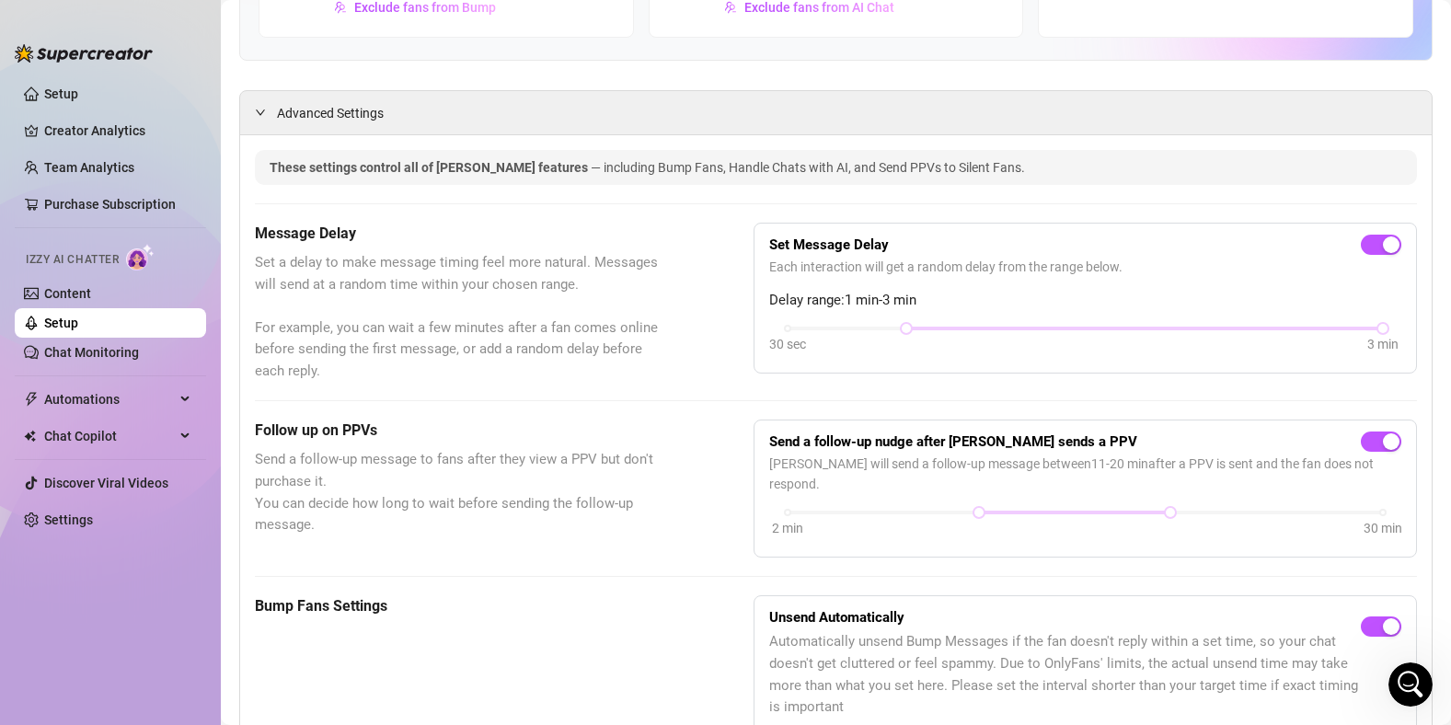
scroll to position [210, 0]
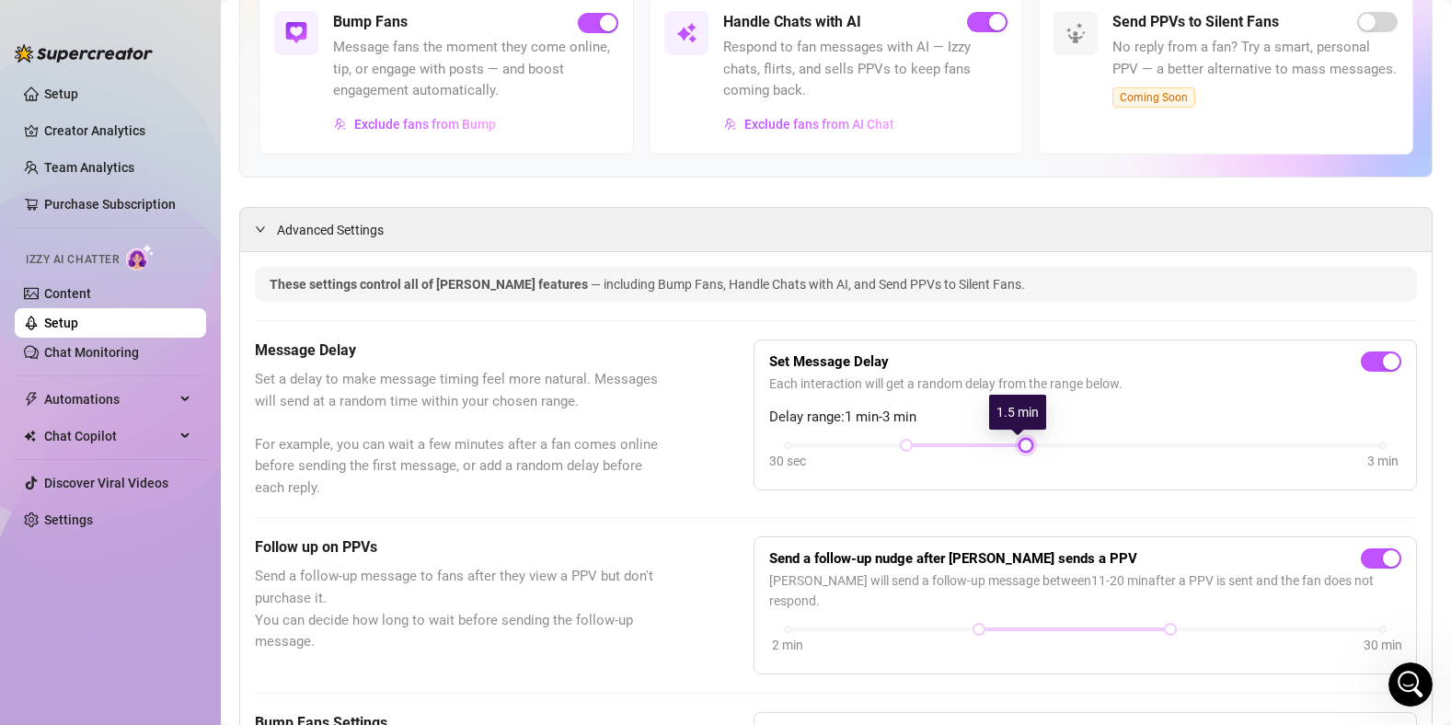
drag, startPoint x: 1333, startPoint y: 458, endPoint x: 1028, endPoint y: 478, distance: 305.3
click at [1028, 478] on div "Set Message Delay Each interaction will get a random delay from the range below…" at bounding box center [1086, 415] width 664 height 151
drag, startPoint x: 1013, startPoint y: 445, endPoint x: 1069, endPoint y: 444, distance: 56.2
click at [1069, 444] on div "30 sec 3 min" at bounding box center [1085, 443] width 595 height 7
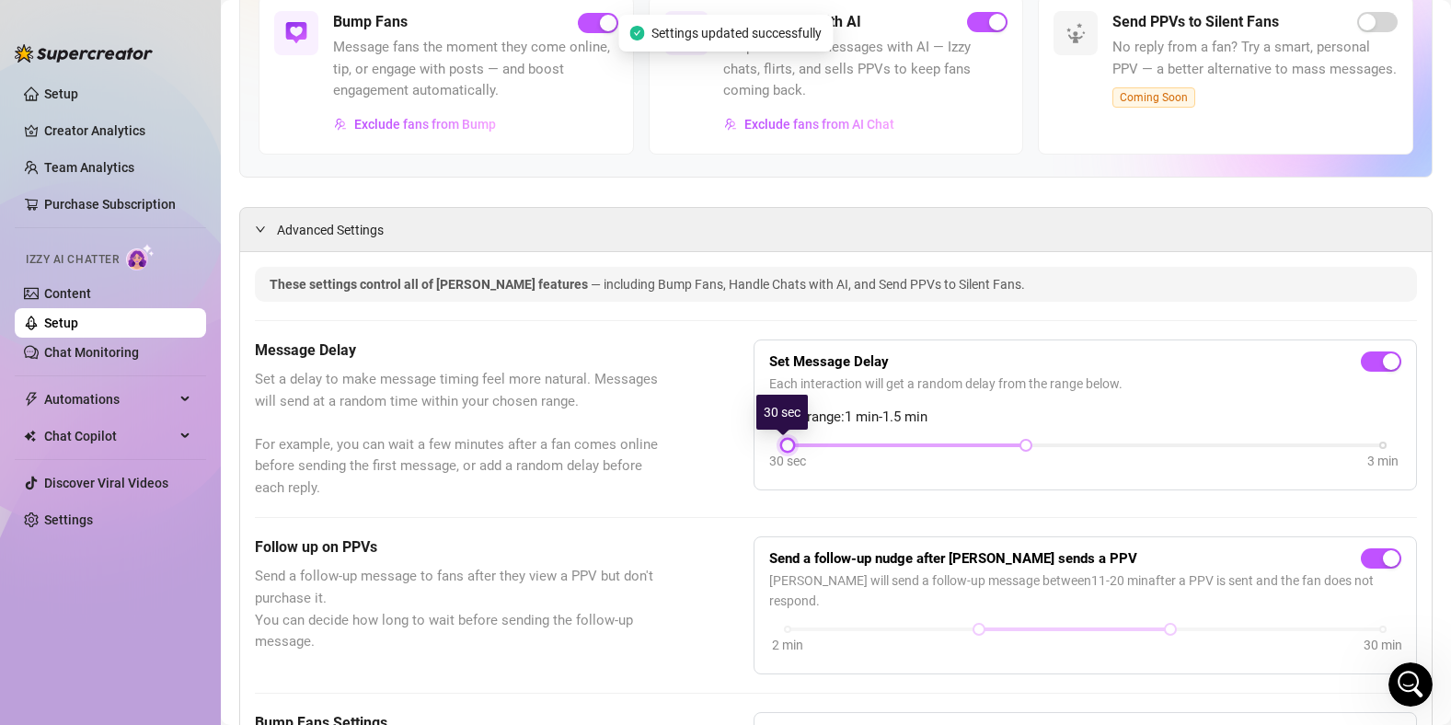
drag, startPoint x: 888, startPoint y: 445, endPoint x: 822, endPoint y: 447, distance: 66.3
click at [822, 447] on div "30 sec 3 min" at bounding box center [1085, 443] width 595 height 7
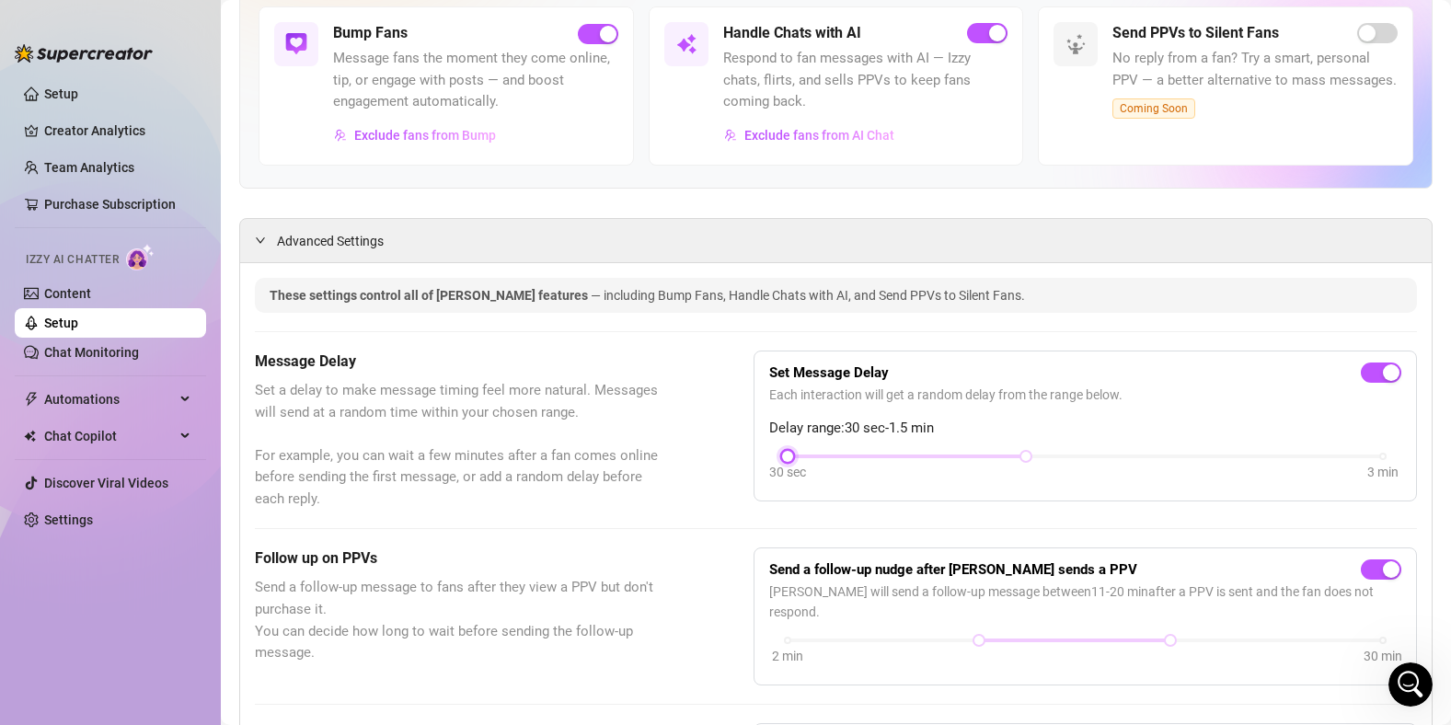
scroll to position [0, 0]
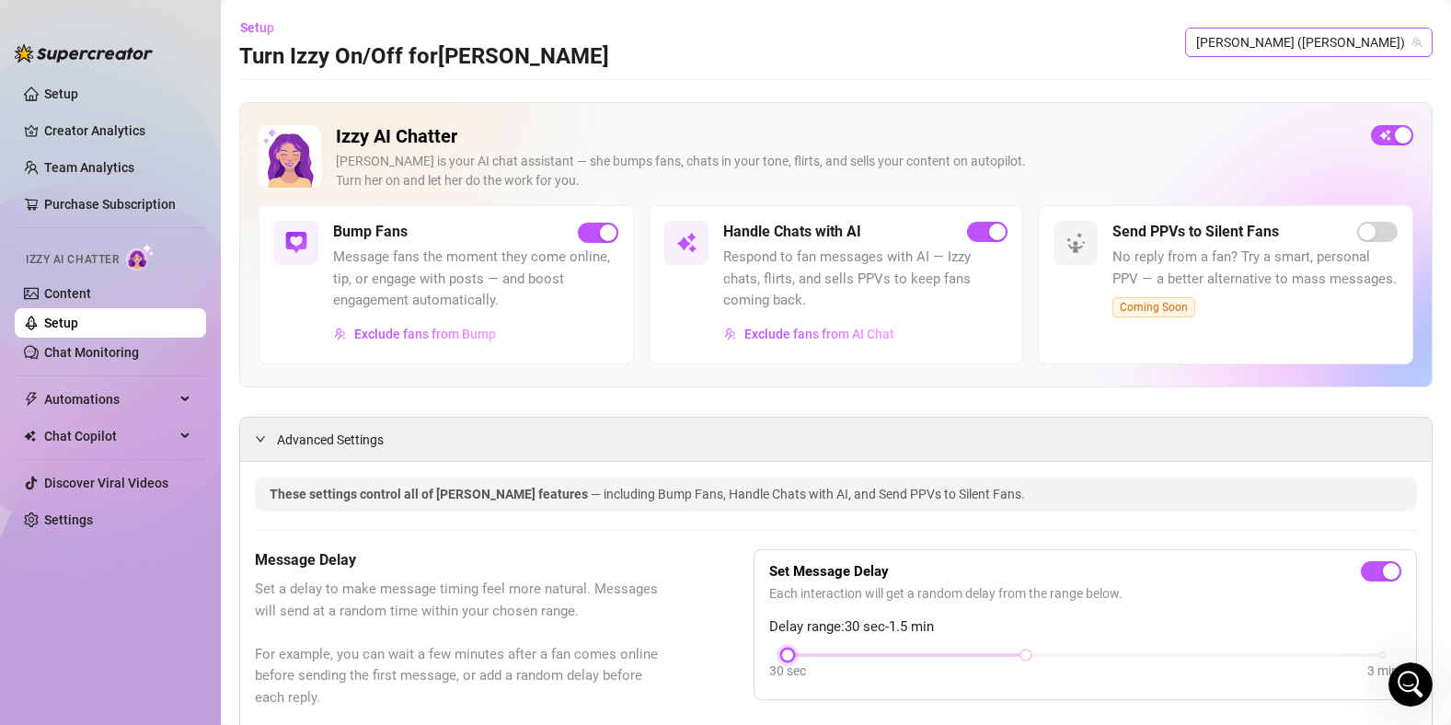
click at [1341, 47] on span "[PERSON_NAME] ([PERSON_NAME])" at bounding box center [1308, 43] width 225 height 28
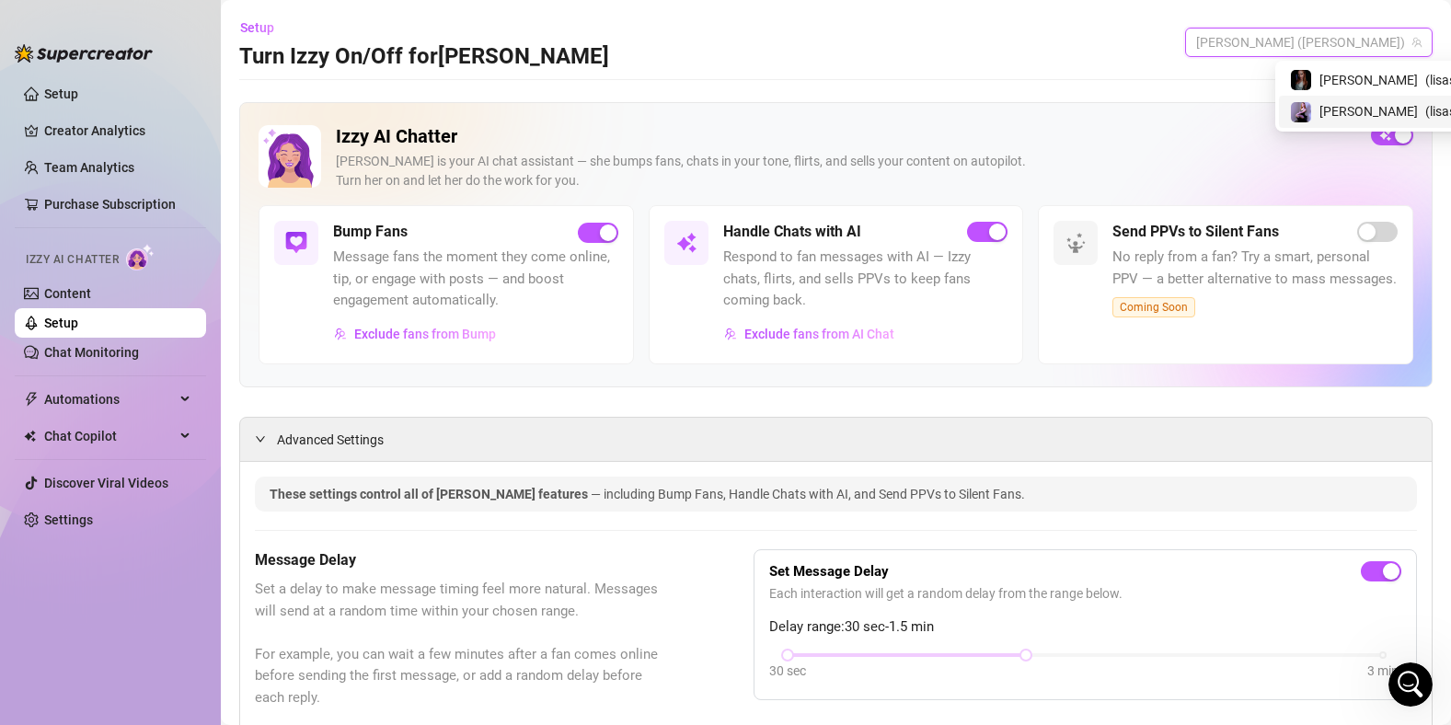
click at [1338, 112] on span "[PERSON_NAME]" at bounding box center [1369, 111] width 98 height 20
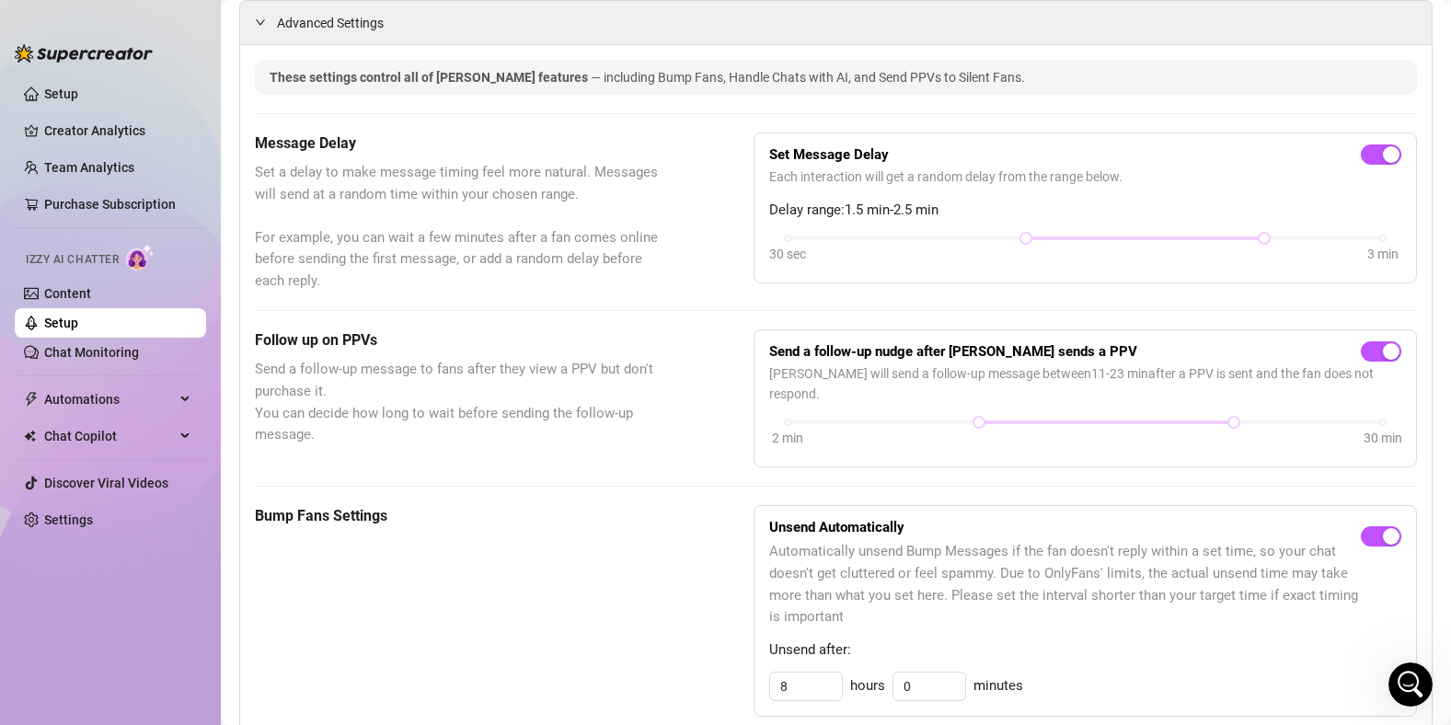
scroll to position [402, 0]
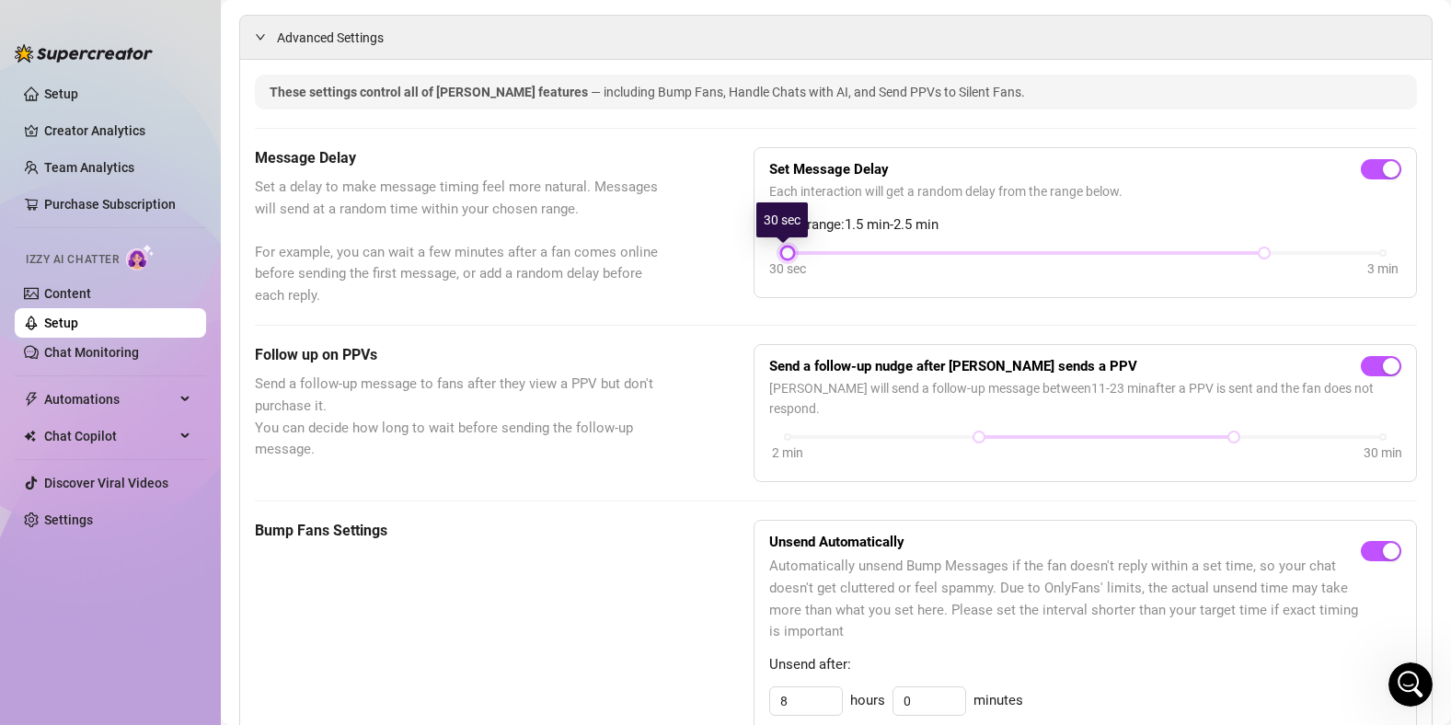
drag, startPoint x: 1015, startPoint y: 257, endPoint x: 806, endPoint y: 265, distance: 209.1
click at [806, 265] on div "30 sec 3 min" at bounding box center [1085, 265] width 632 height 35
drag, startPoint x: 1252, startPoint y: 253, endPoint x: 997, endPoint y: 270, distance: 255.5
click at [996, 270] on div "30 sec 3 min" at bounding box center [1085, 265] width 632 height 35
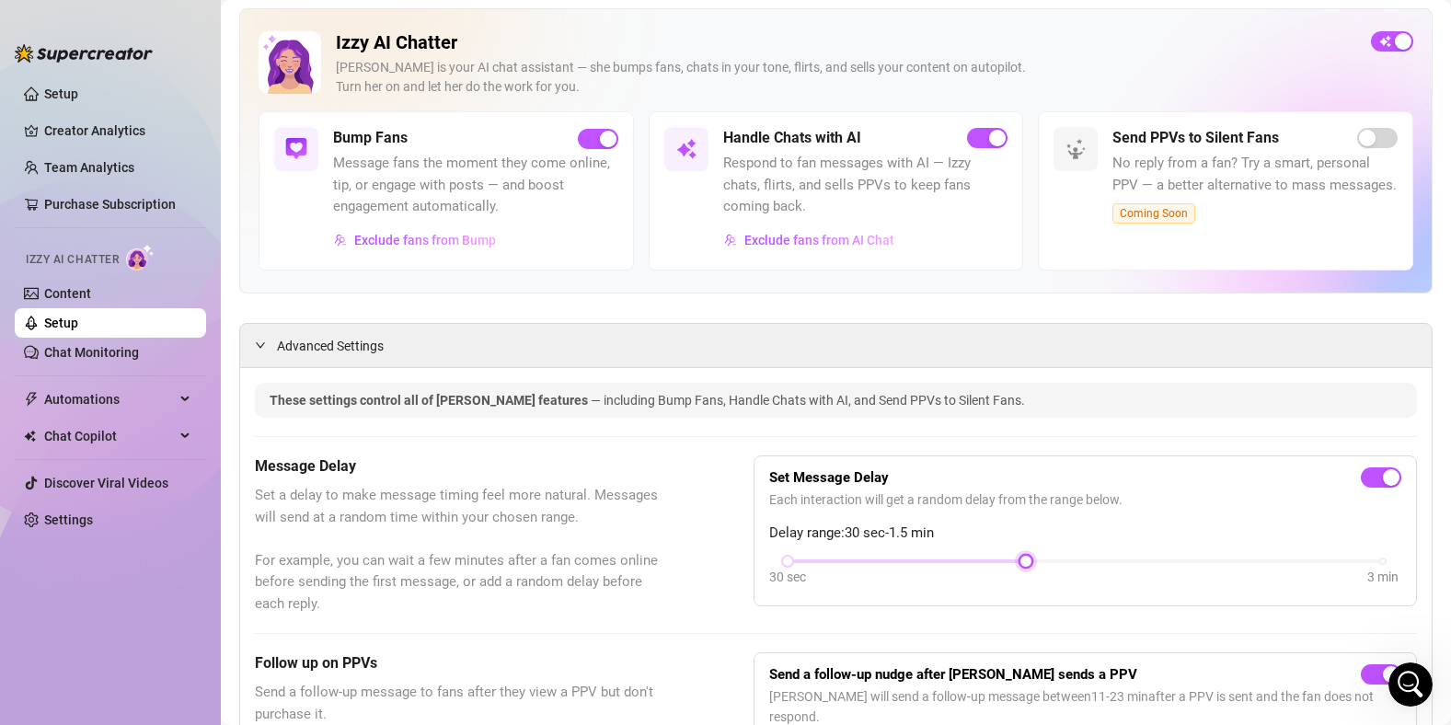
scroll to position [0, 0]
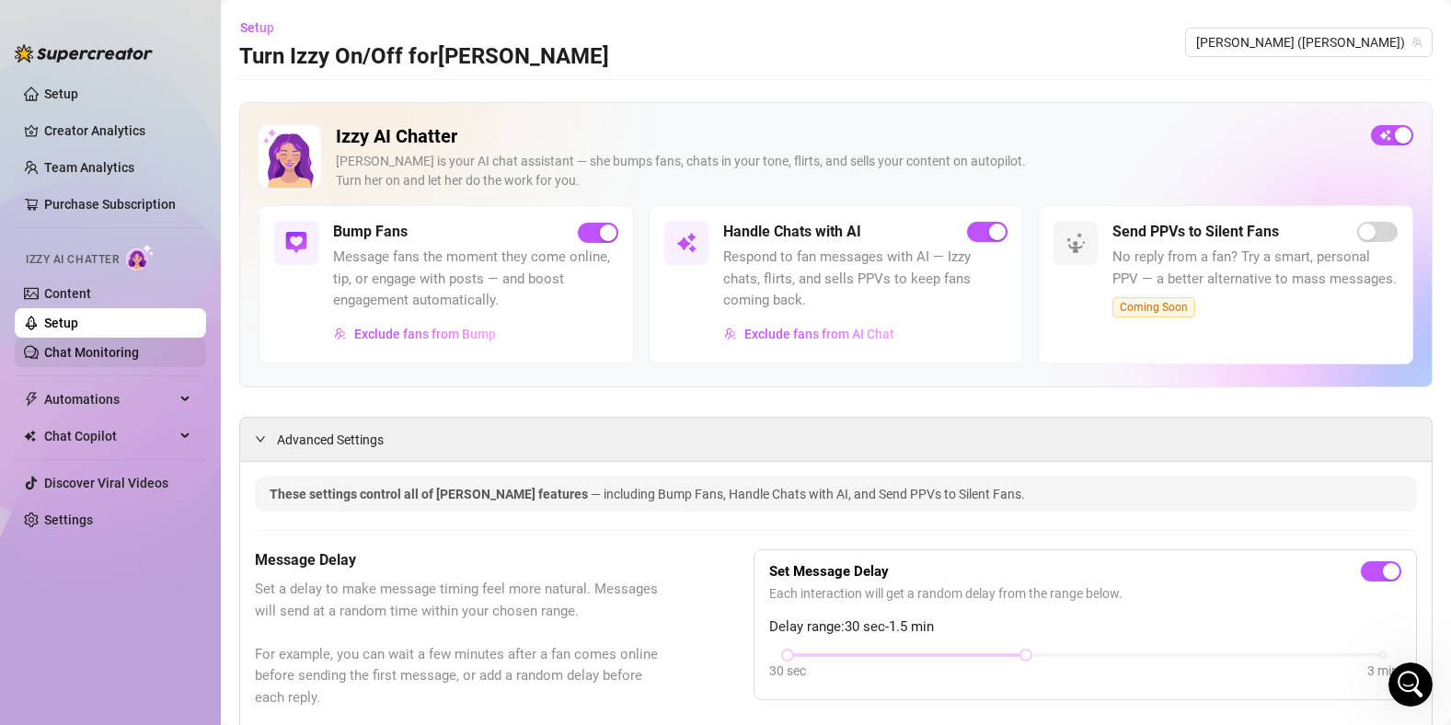
click at [101, 359] on link "Chat Monitoring" at bounding box center [91, 352] width 95 height 15
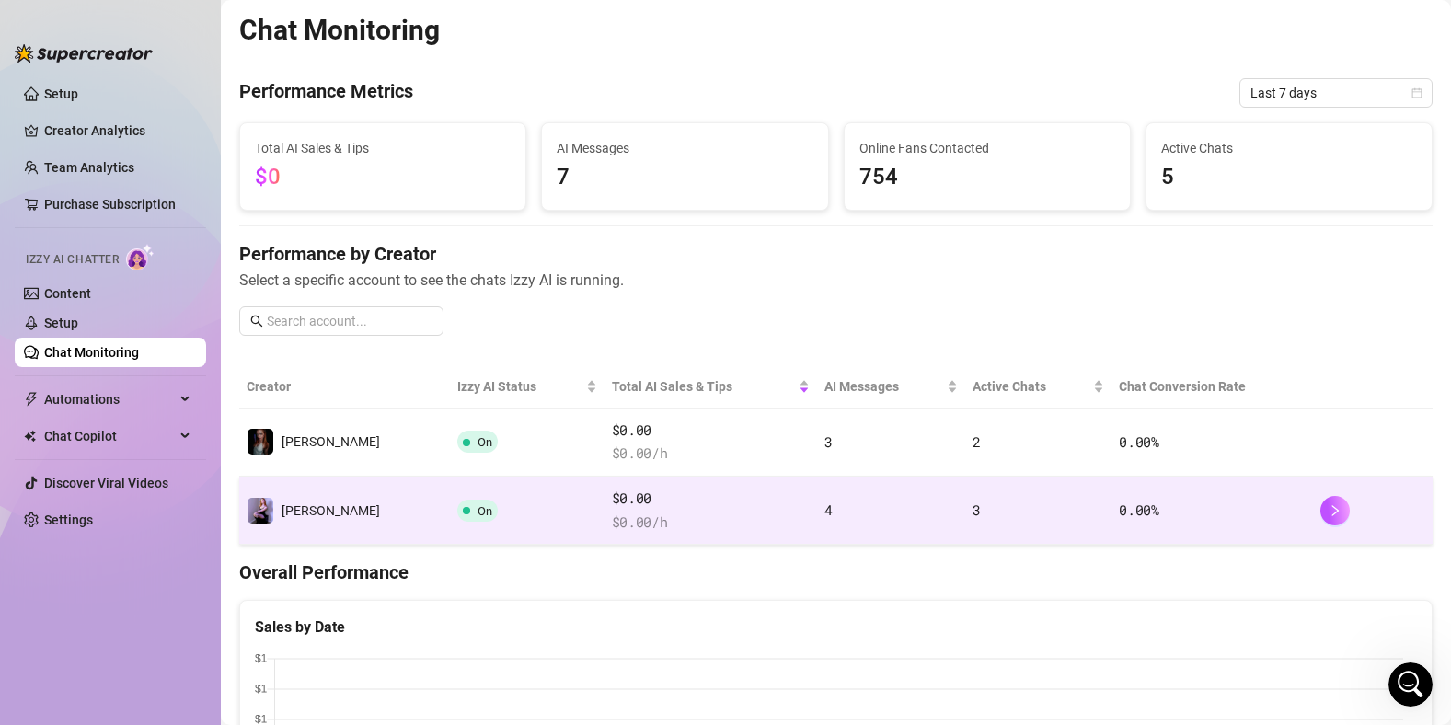
click at [817, 502] on td "4" at bounding box center [891, 511] width 148 height 68
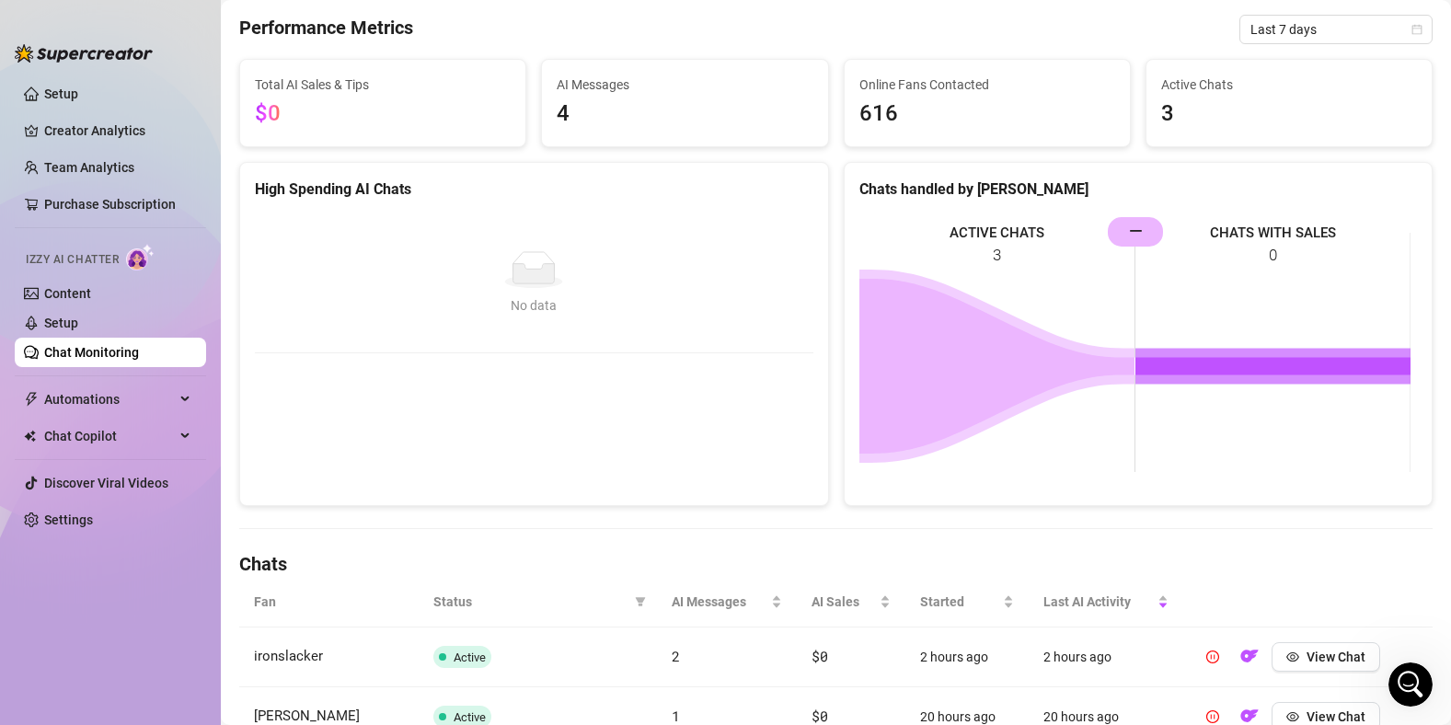
scroll to position [304, 0]
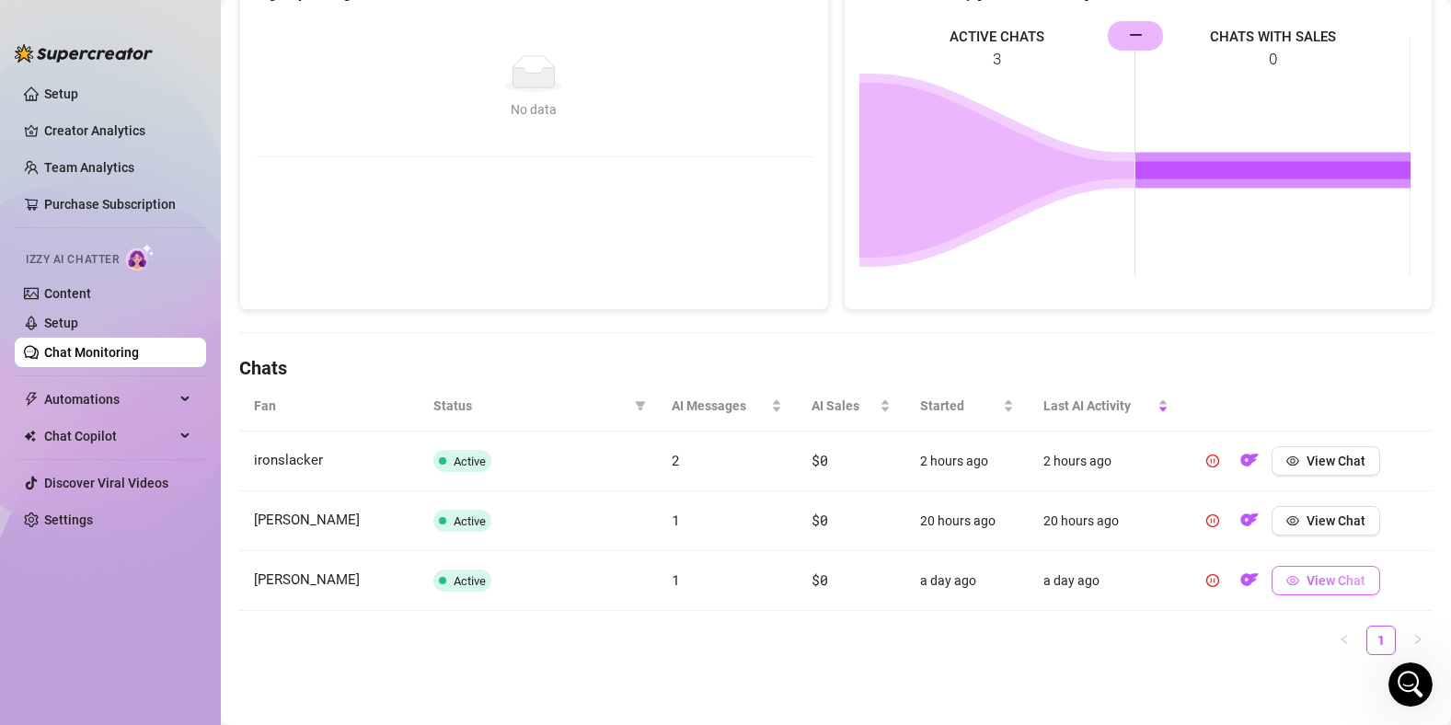
click at [1307, 587] on span "View Chat" at bounding box center [1336, 580] width 59 height 15
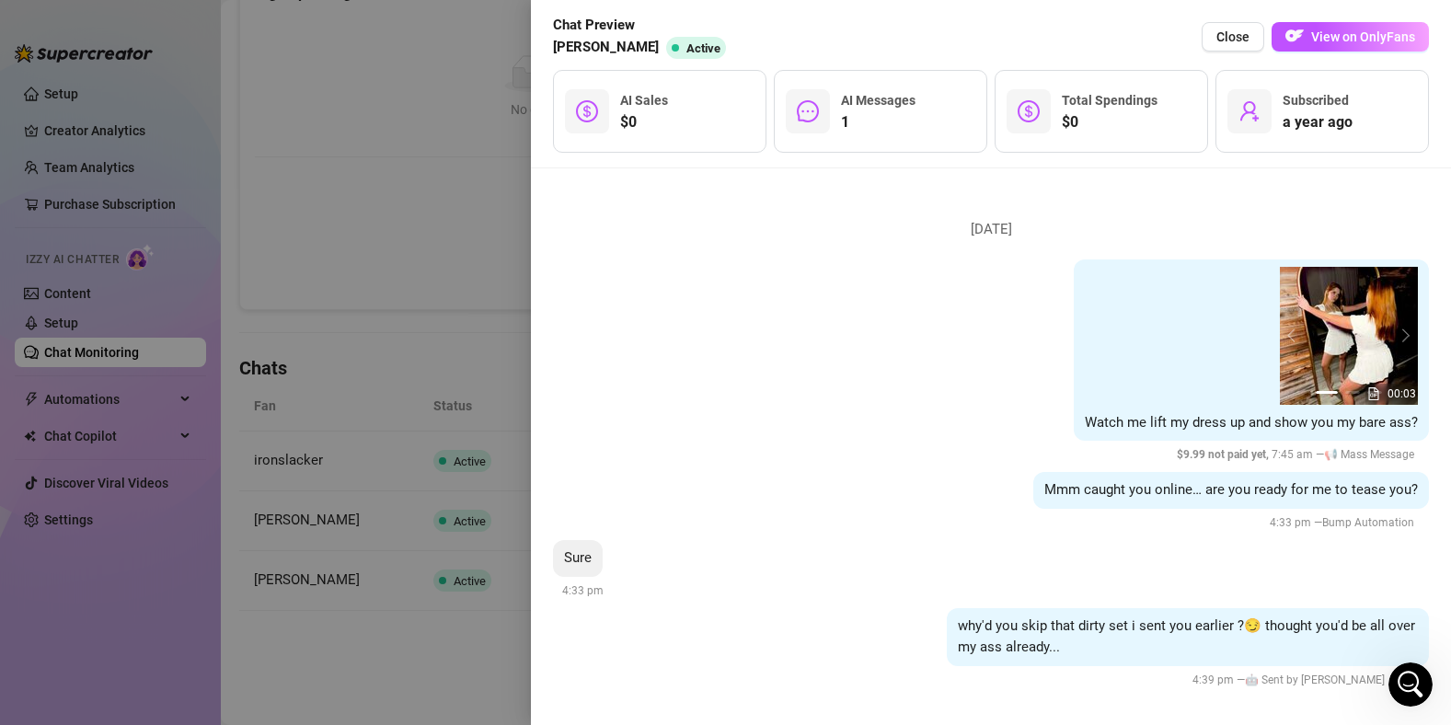
scroll to position [320, 0]
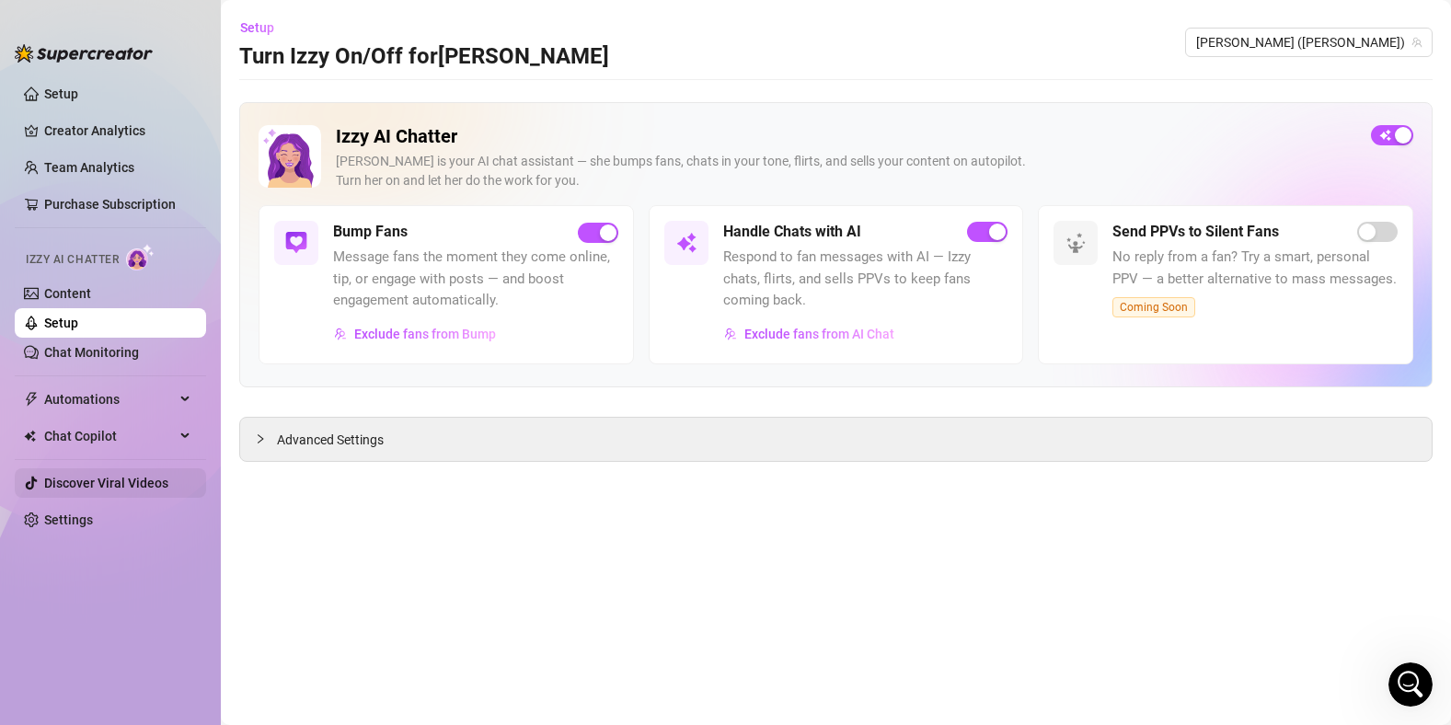
click at [135, 480] on link "Discover Viral Videos" at bounding box center [106, 483] width 124 height 15
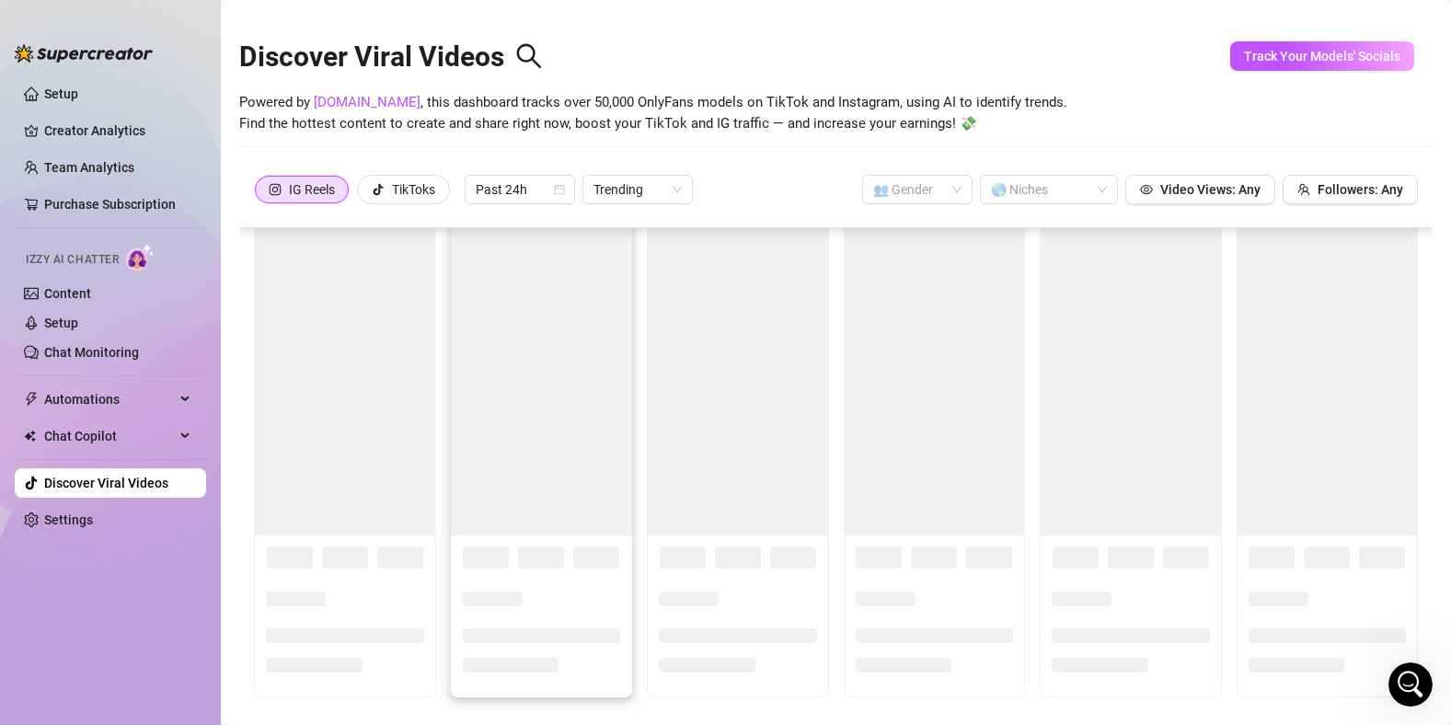
scroll to position [56, 0]
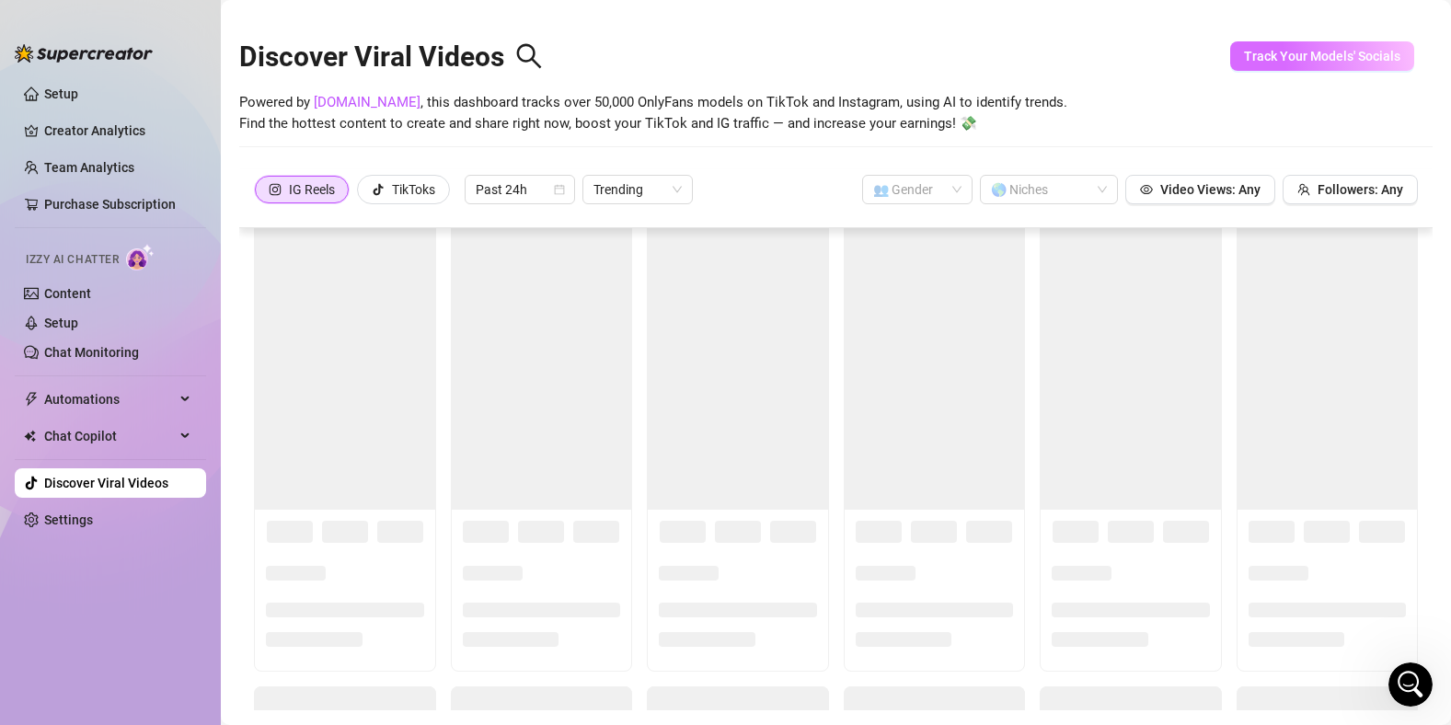
click at [1313, 54] on span "Track Your Models' Socials" at bounding box center [1322, 56] width 156 height 15
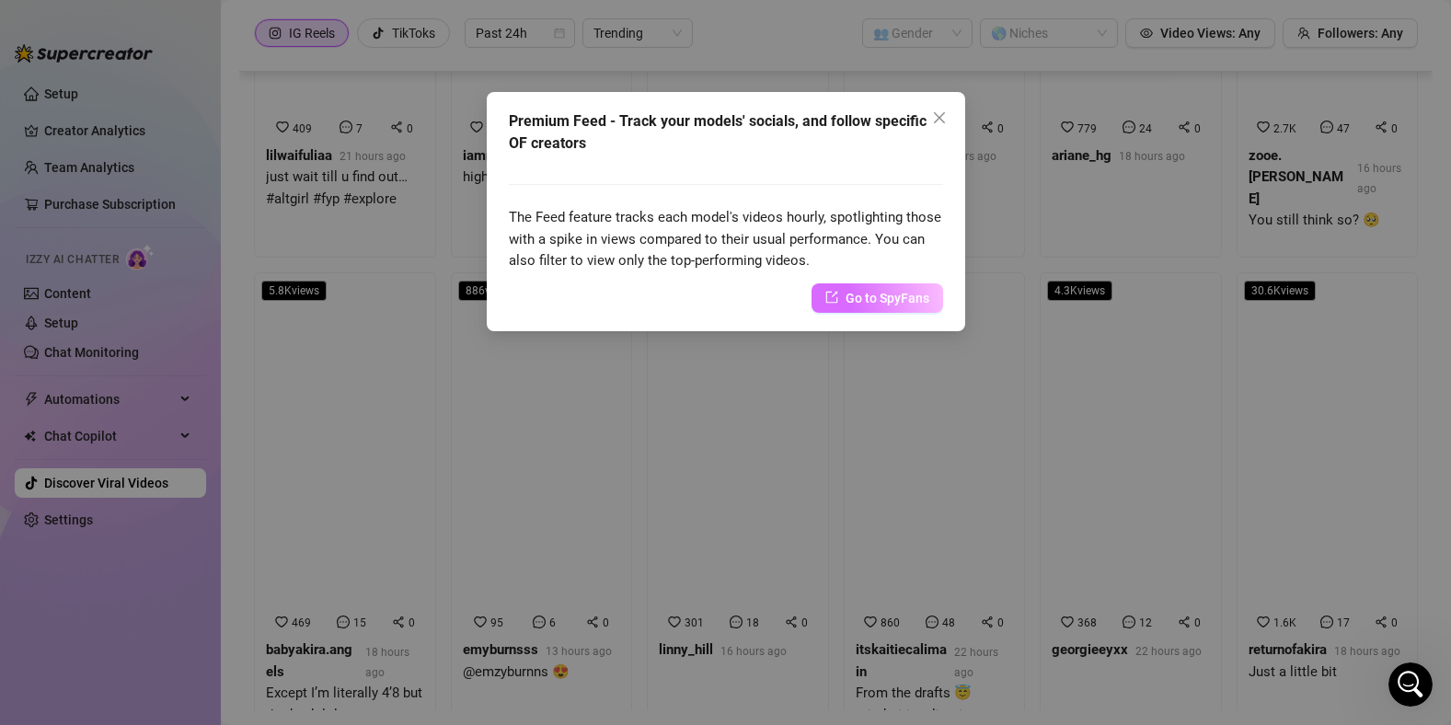
scroll to position [5240, 0]
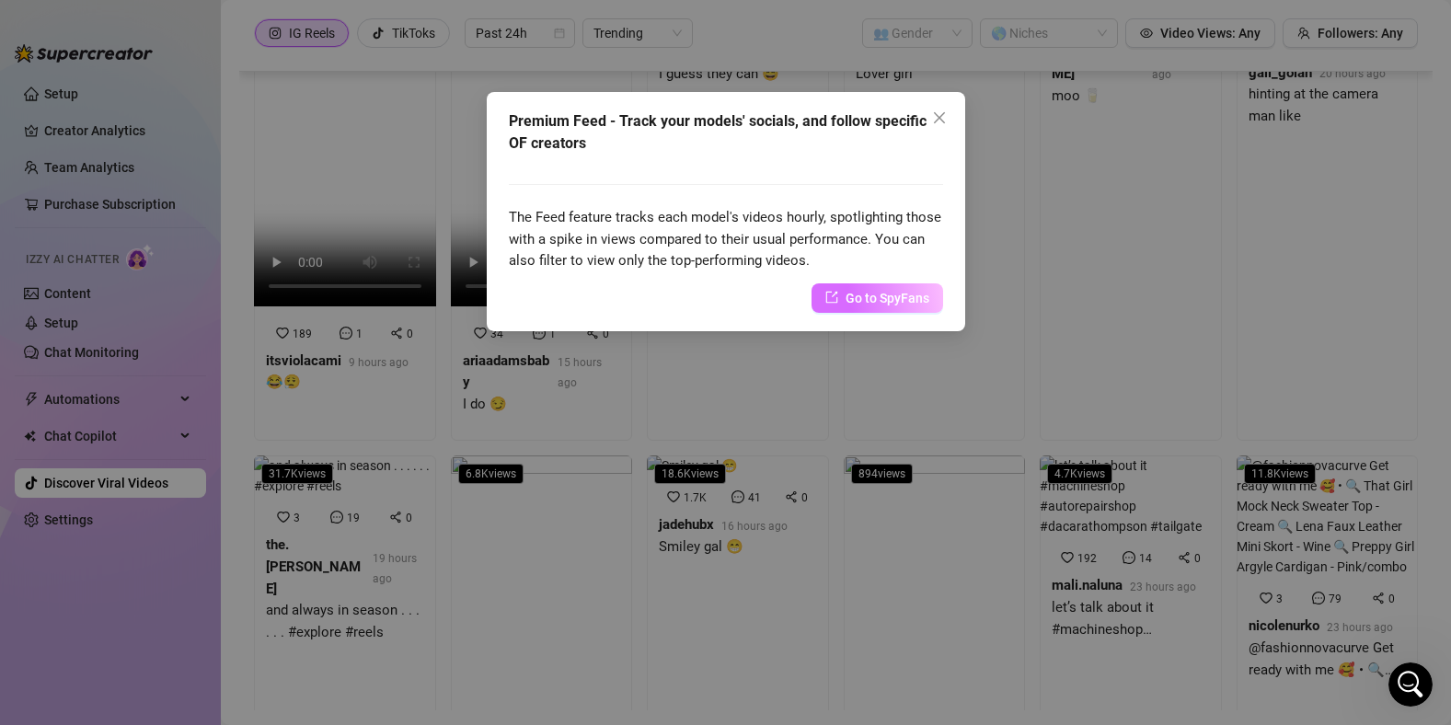
click at [871, 291] on span "Go to SpyFans" at bounding box center [888, 298] width 84 height 20
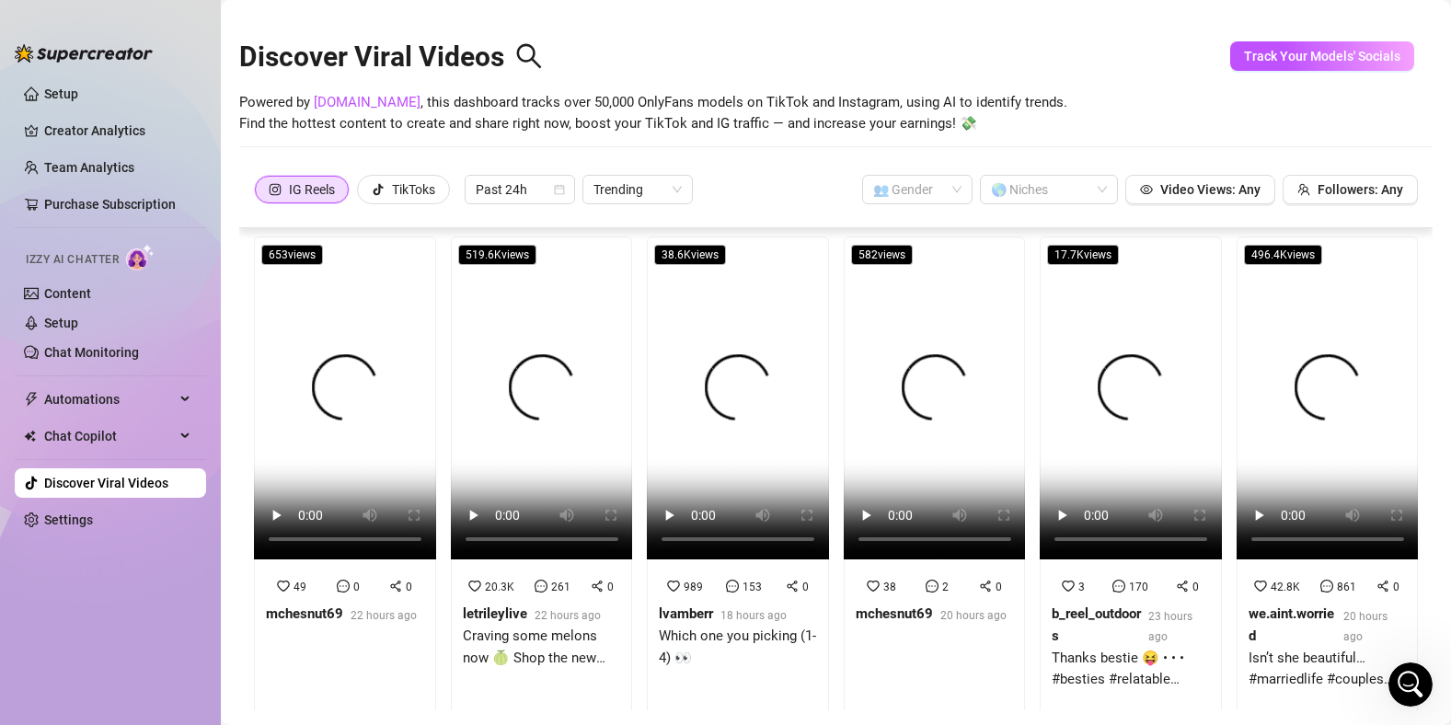
scroll to position [0, 0]
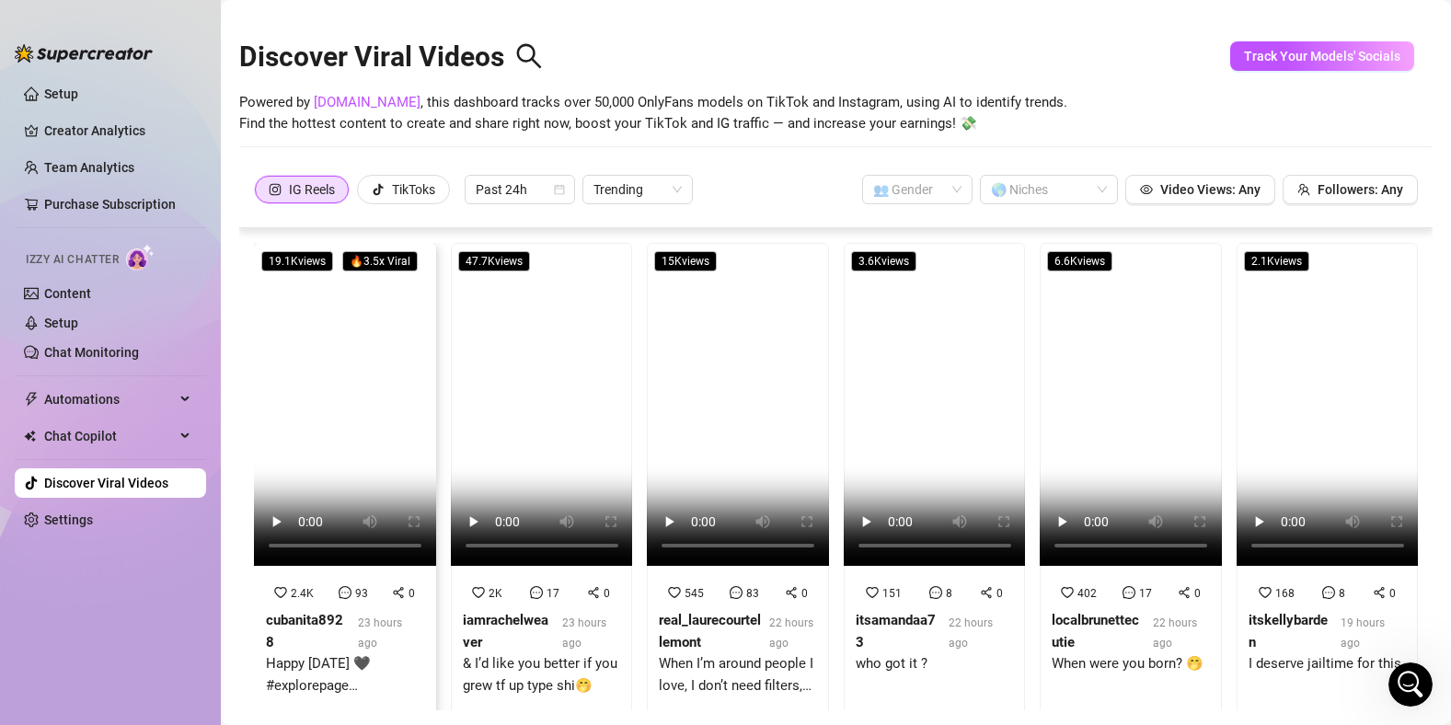
click at [321, 458] on video at bounding box center [345, 404] width 182 height 323
click at [69, 295] on link "Content" at bounding box center [67, 293] width 47 height 15
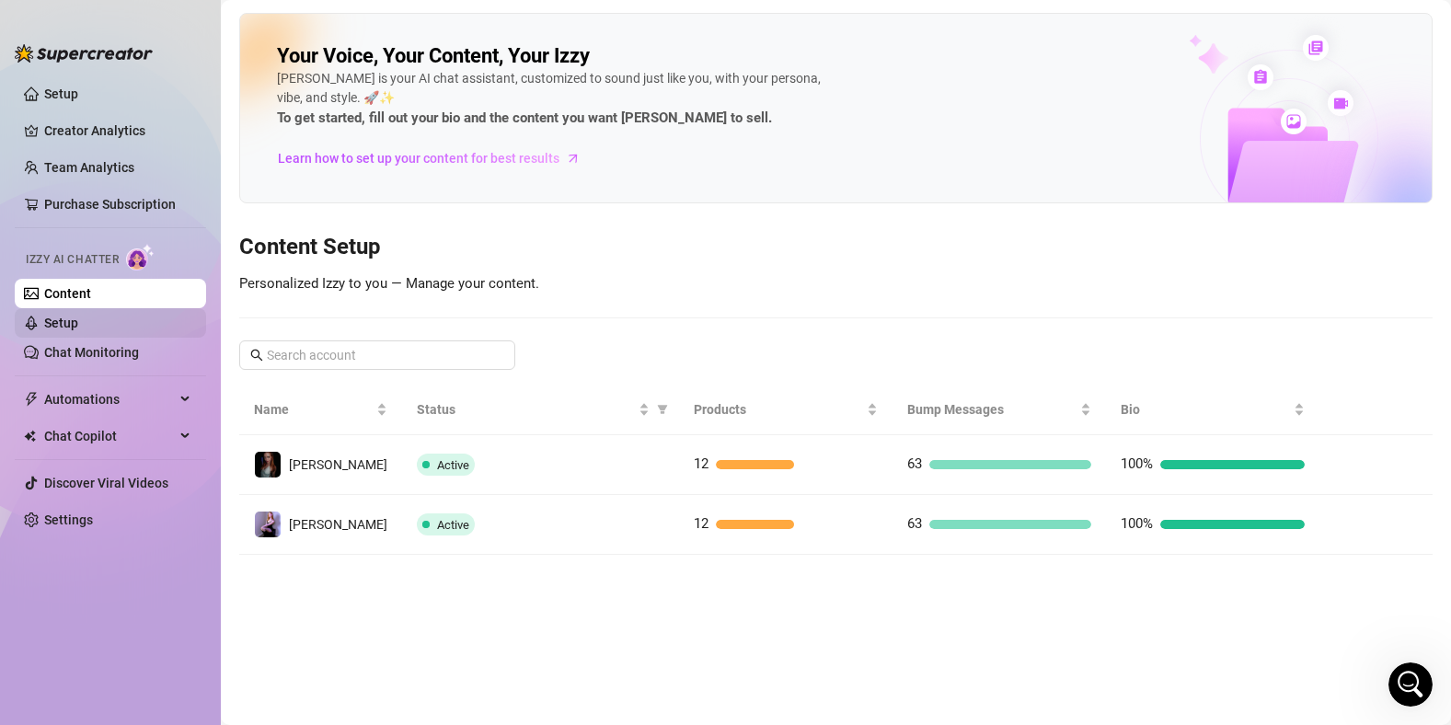
click at [68, 318] on link "Setup" at bounding box center [61, 323] width 34 height 15
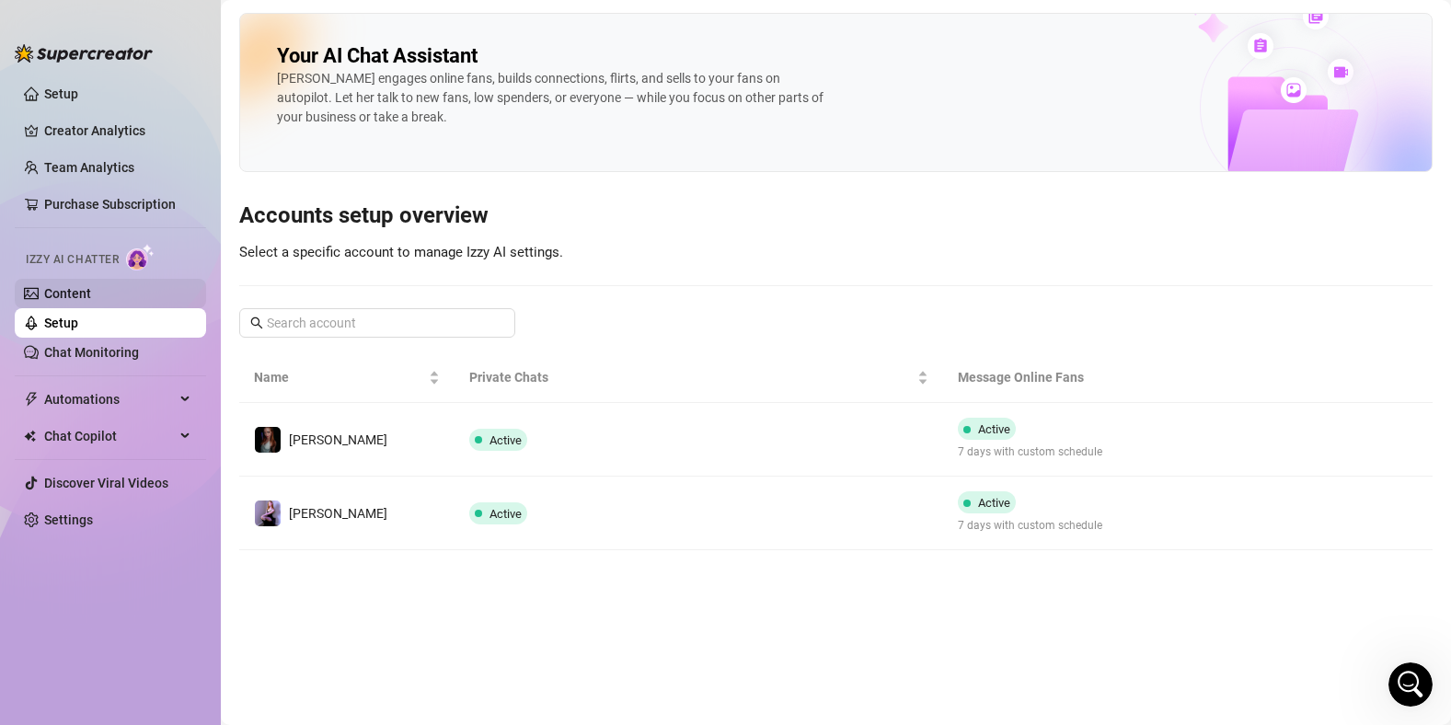
click at [77, 301] on link "Content" at bounding box center [67, 293] width 47 height 15
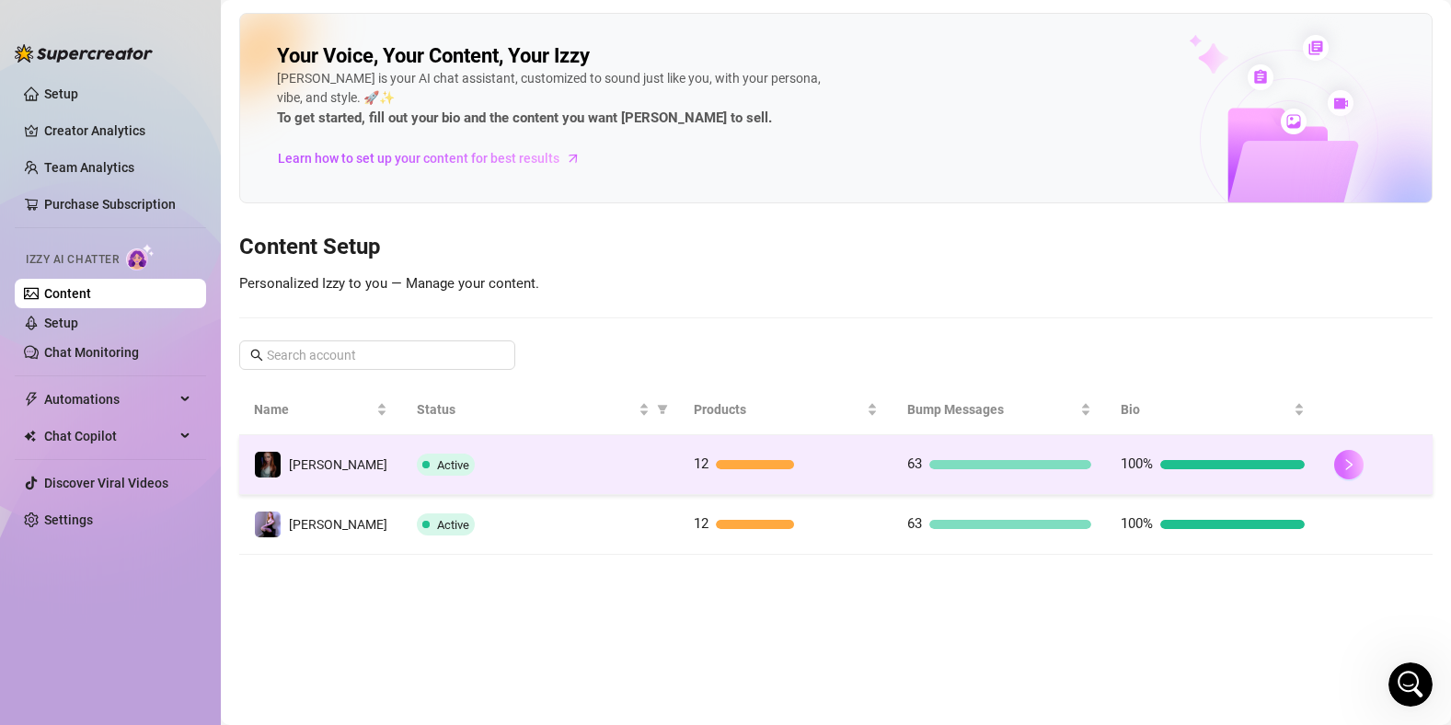
click at [1348, 465] on icon "right" at bounding box center [1349, 464] width 13 height 13
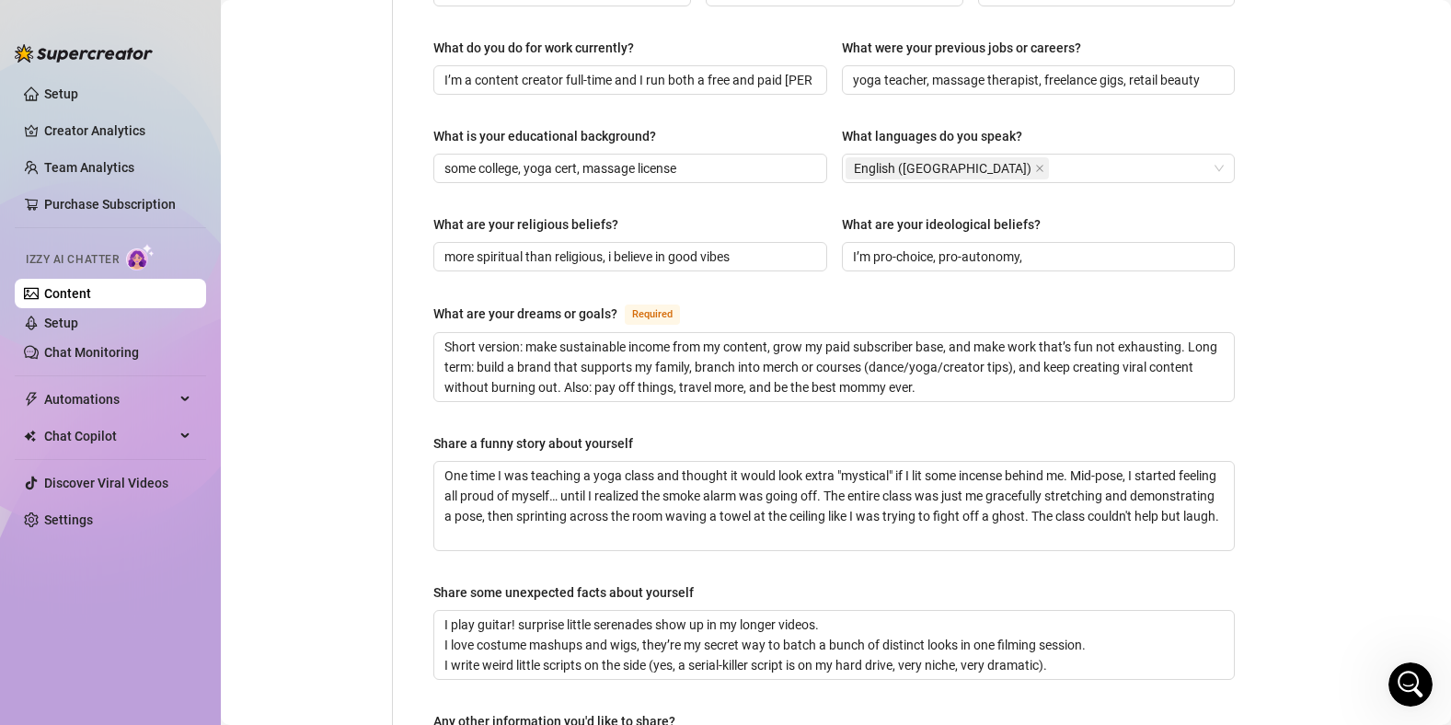
scroll to position [1138, 0]
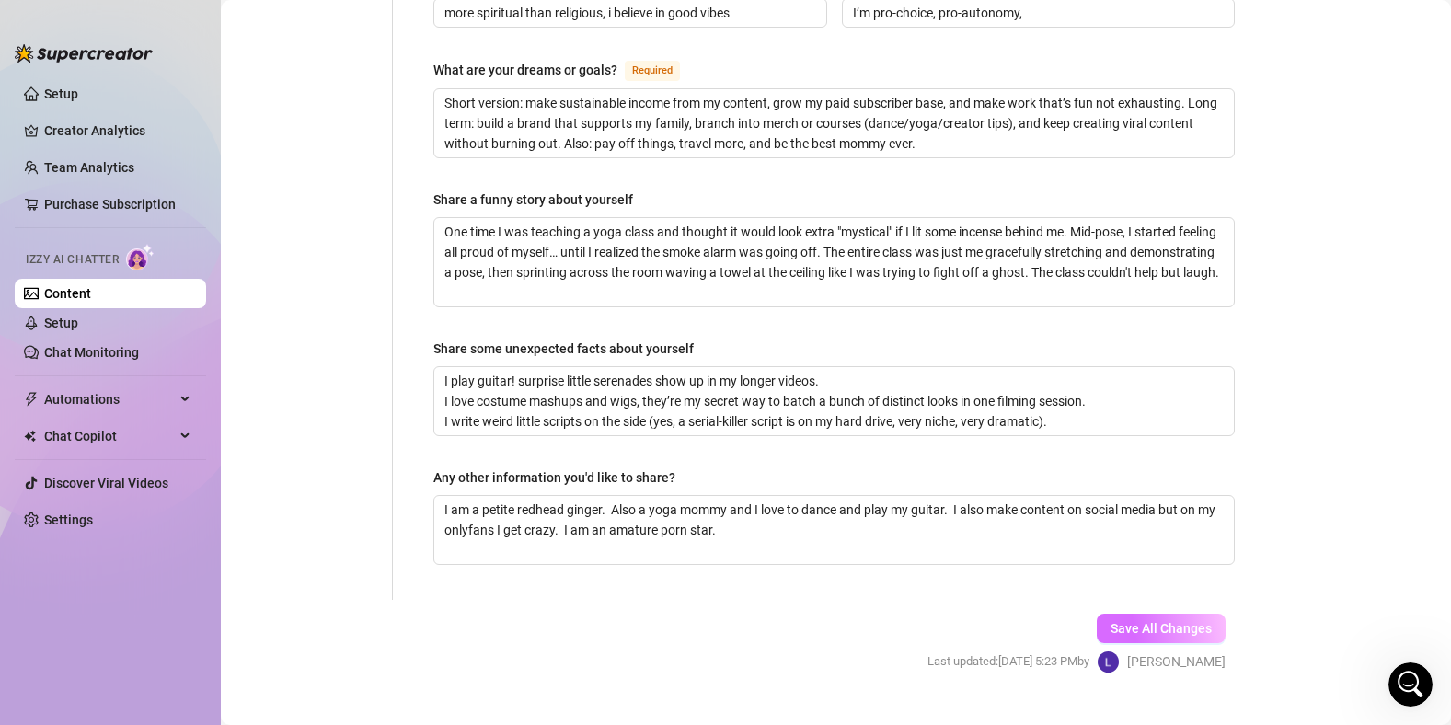
click at [1111, 621] on span "Save All Changes" at bounding box center [1161, 628] width 101 height 15
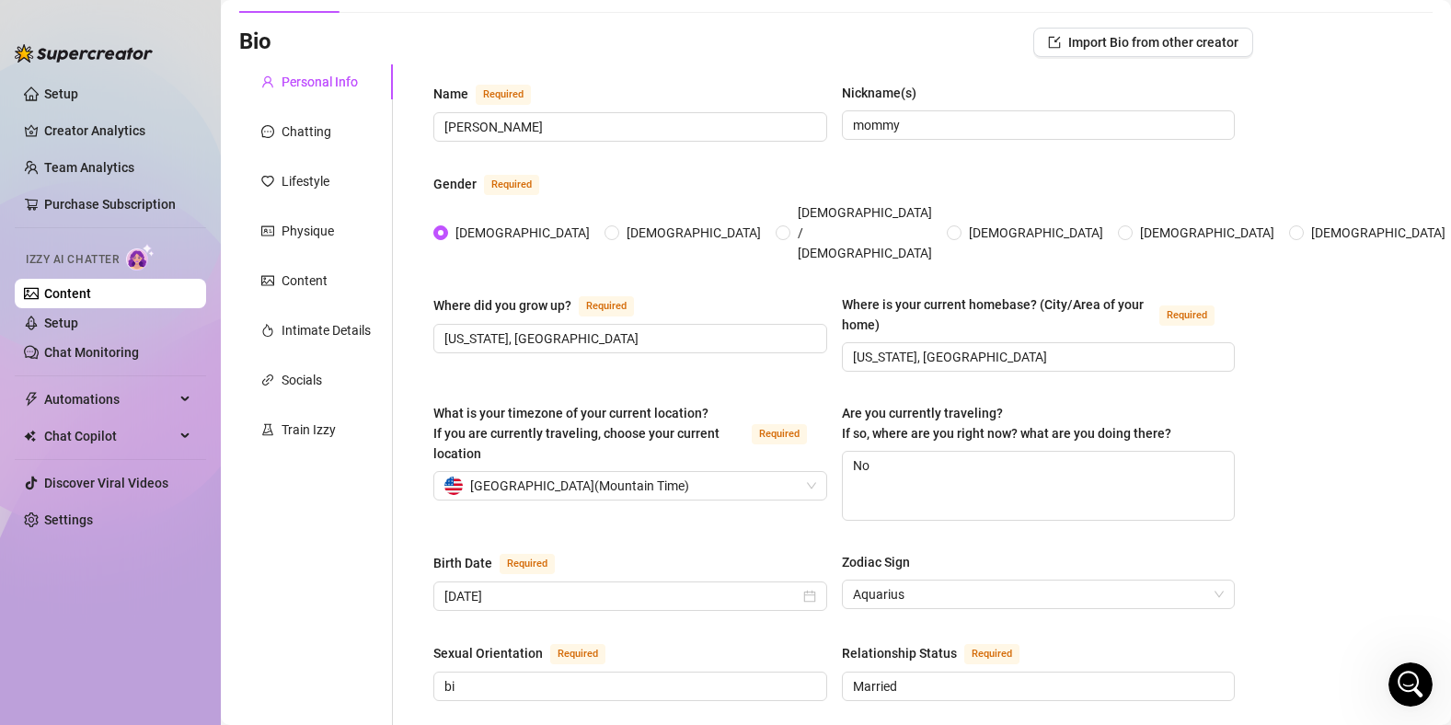
scroll to position [96, 0]
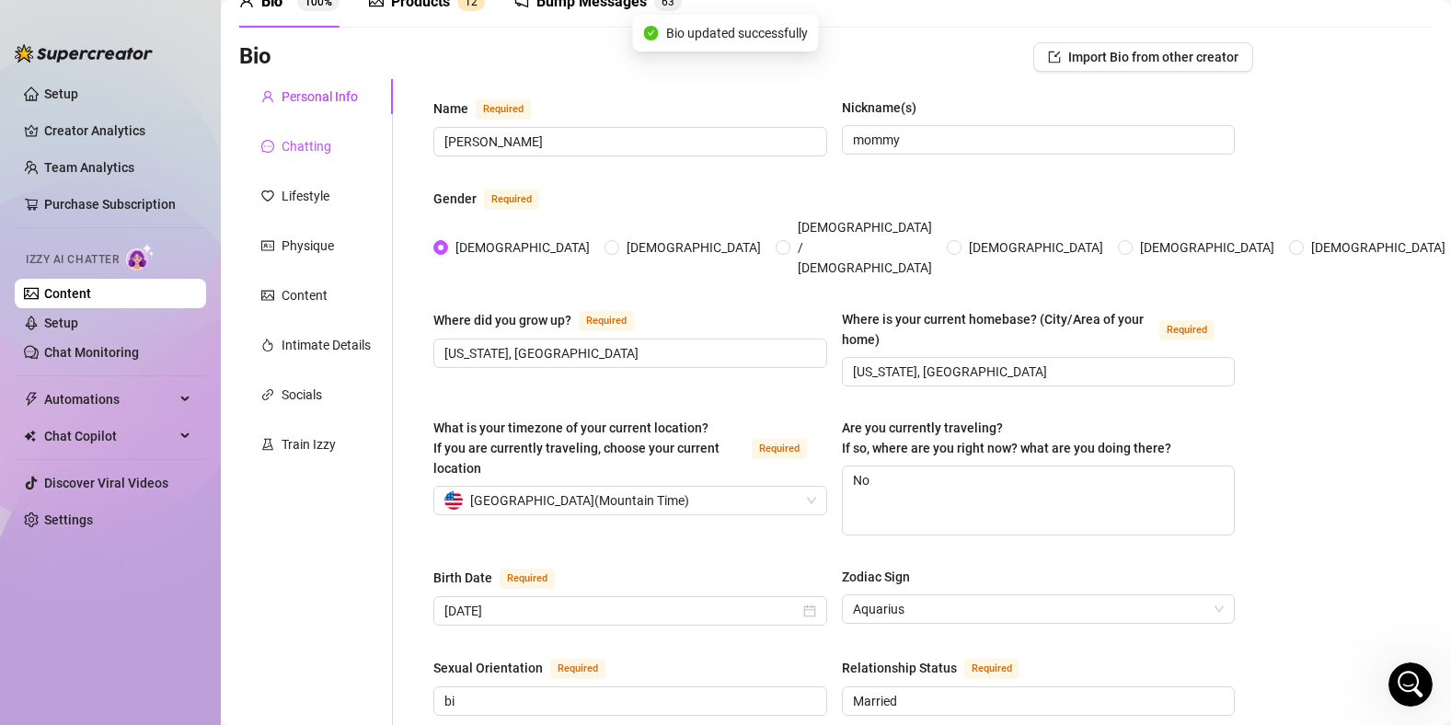
click at [314, 155] on div "Chatting" at bounding box center [307, 146] width 50 height 20
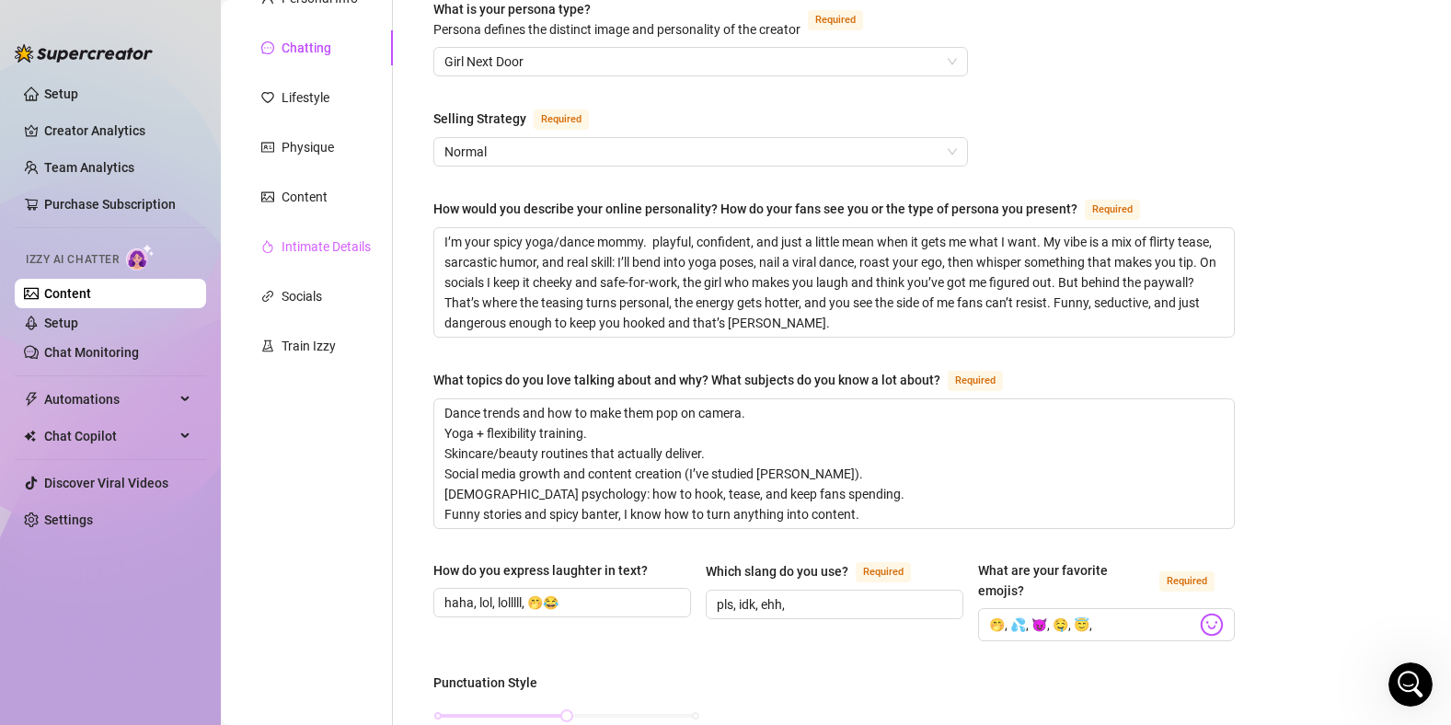
scroll to position [66, 0]
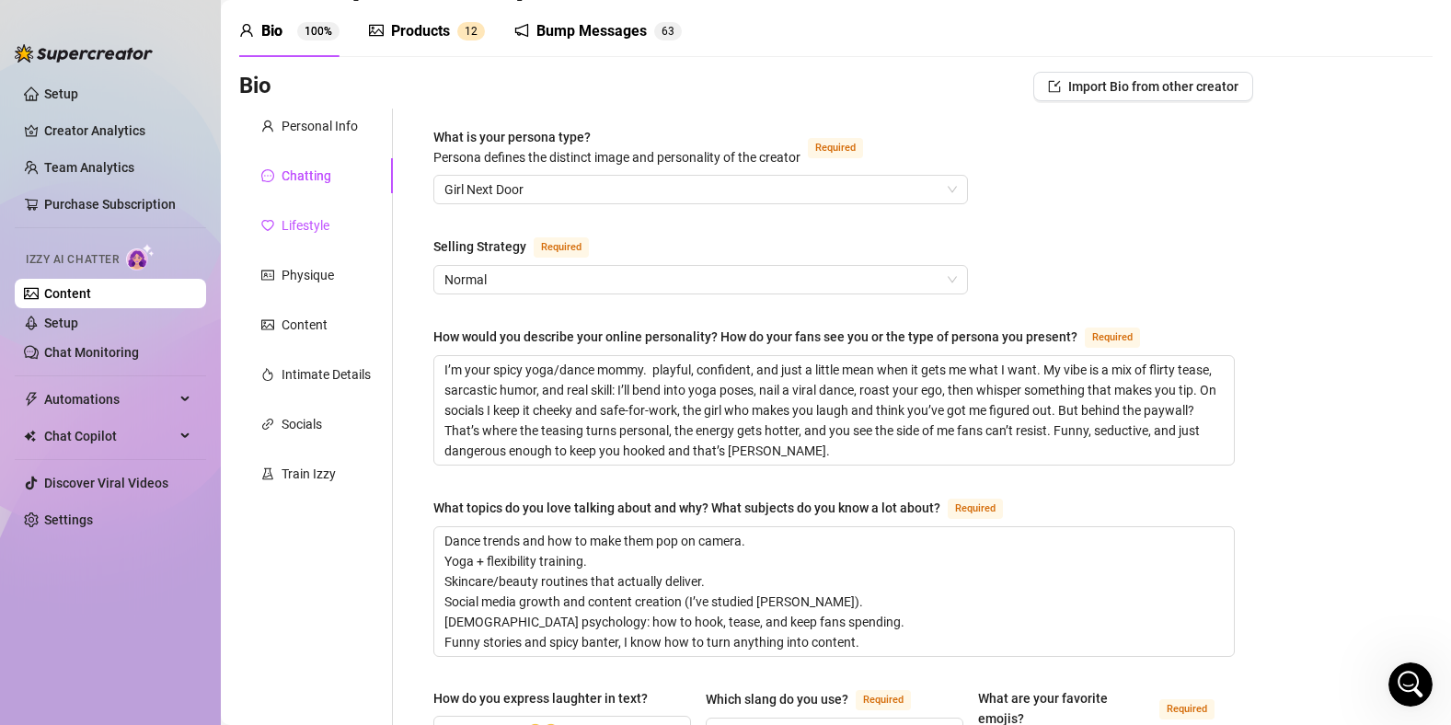
click at [313, 233] on div "Lifestyle" at bounding box center [306, 225] width 48 height 20
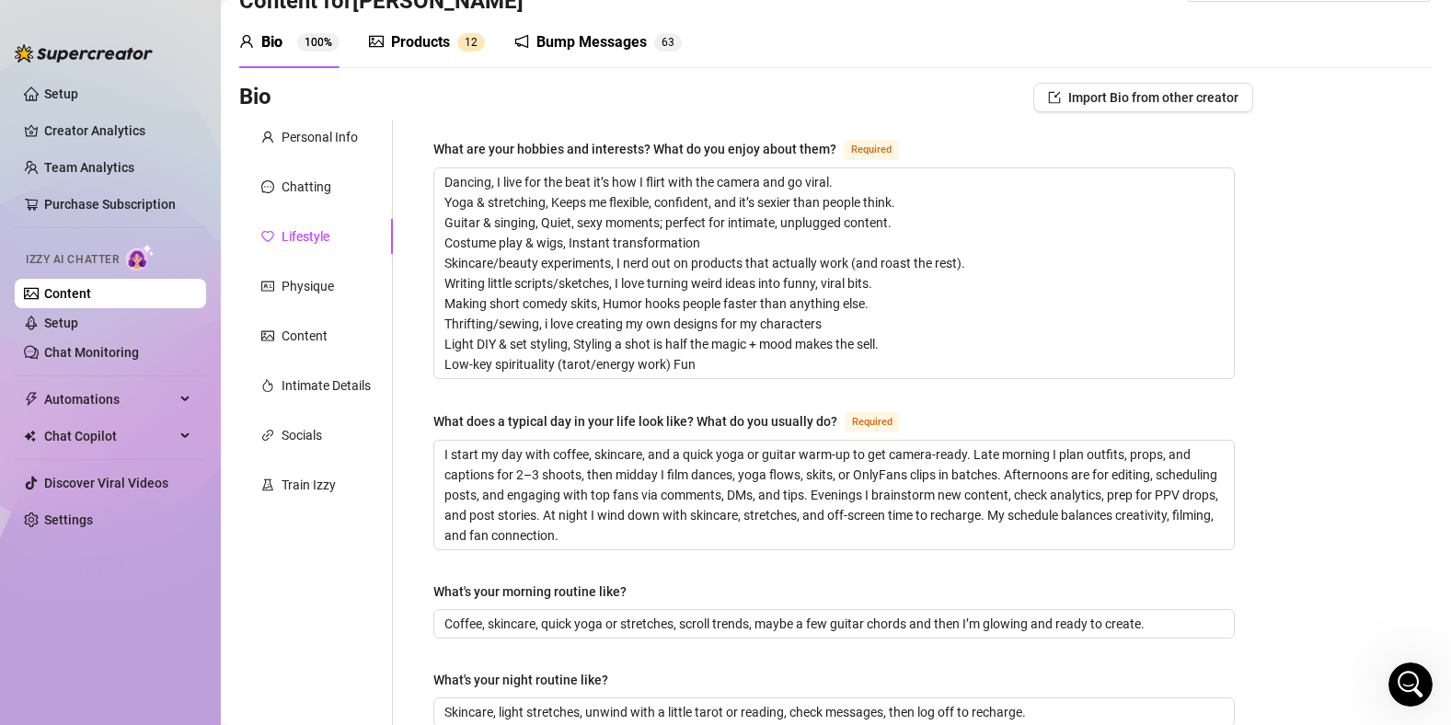
scroll to position [0, 0]
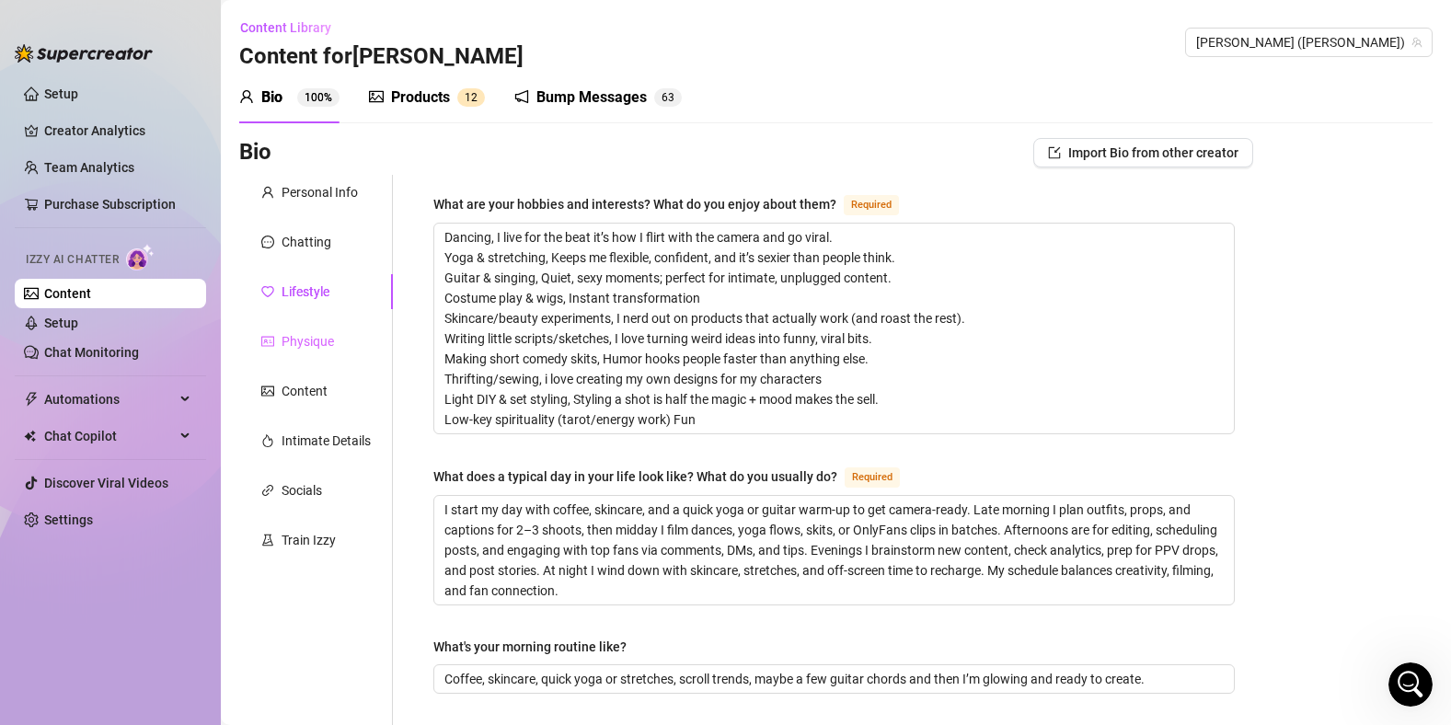
click at [281, 330] on div "Physique" at bounding box center [316, 341] width 154 height 35
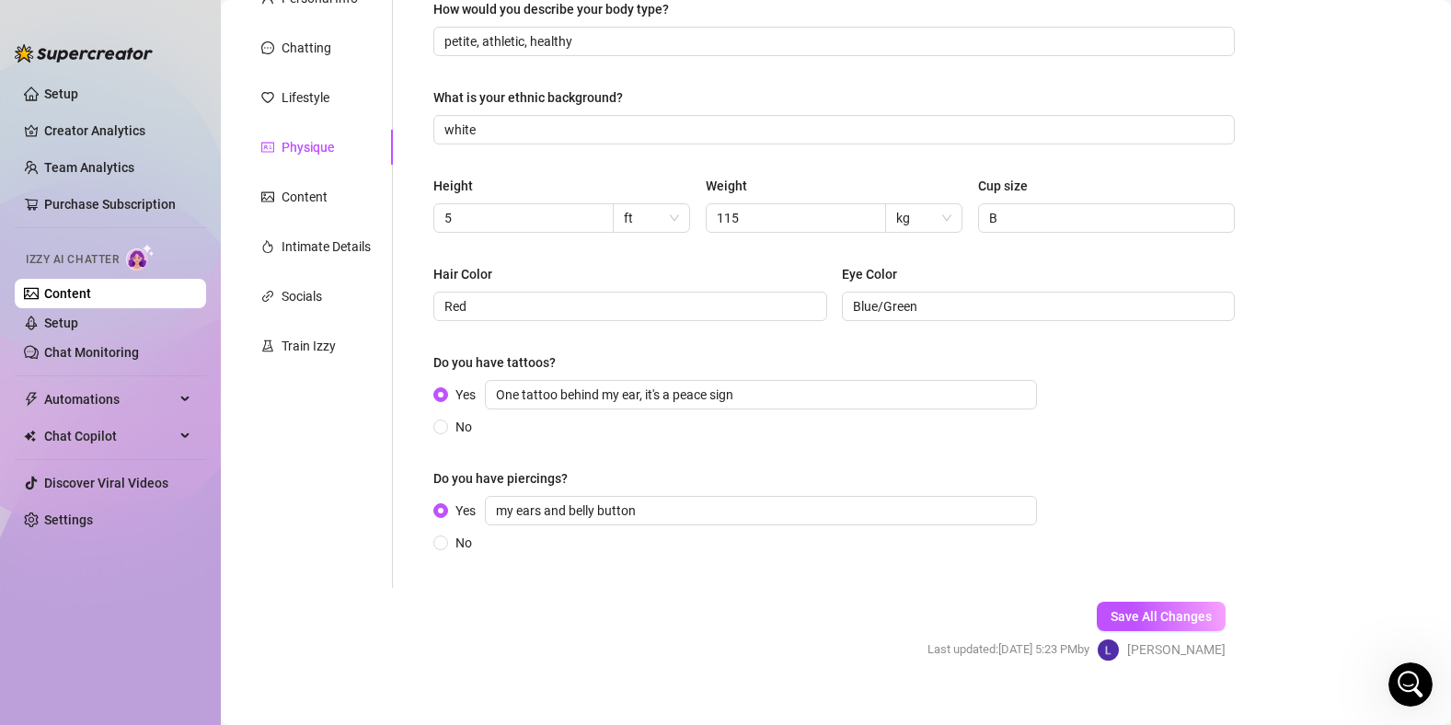
scroll to position [218, 0]
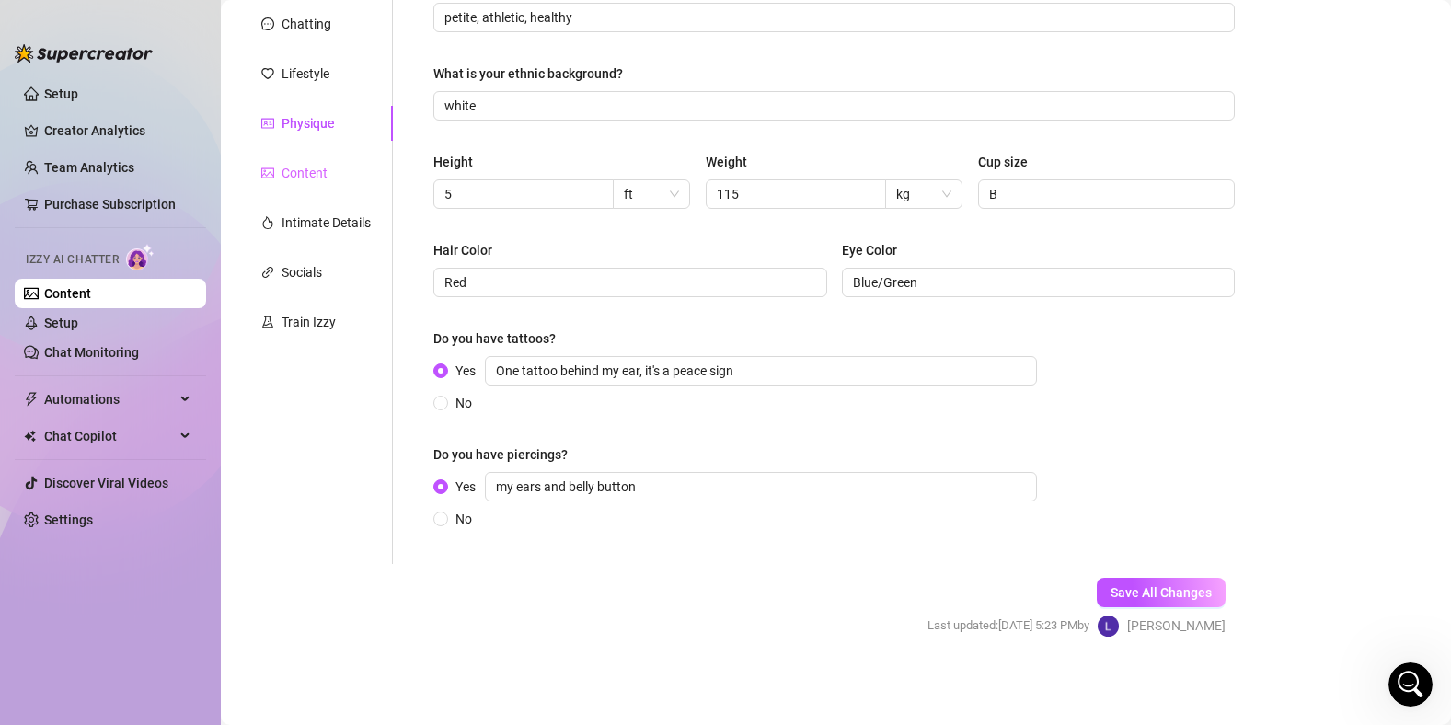
click at [317, 186] on div "Content" at bounding box center [316, 173] width 154 height 35
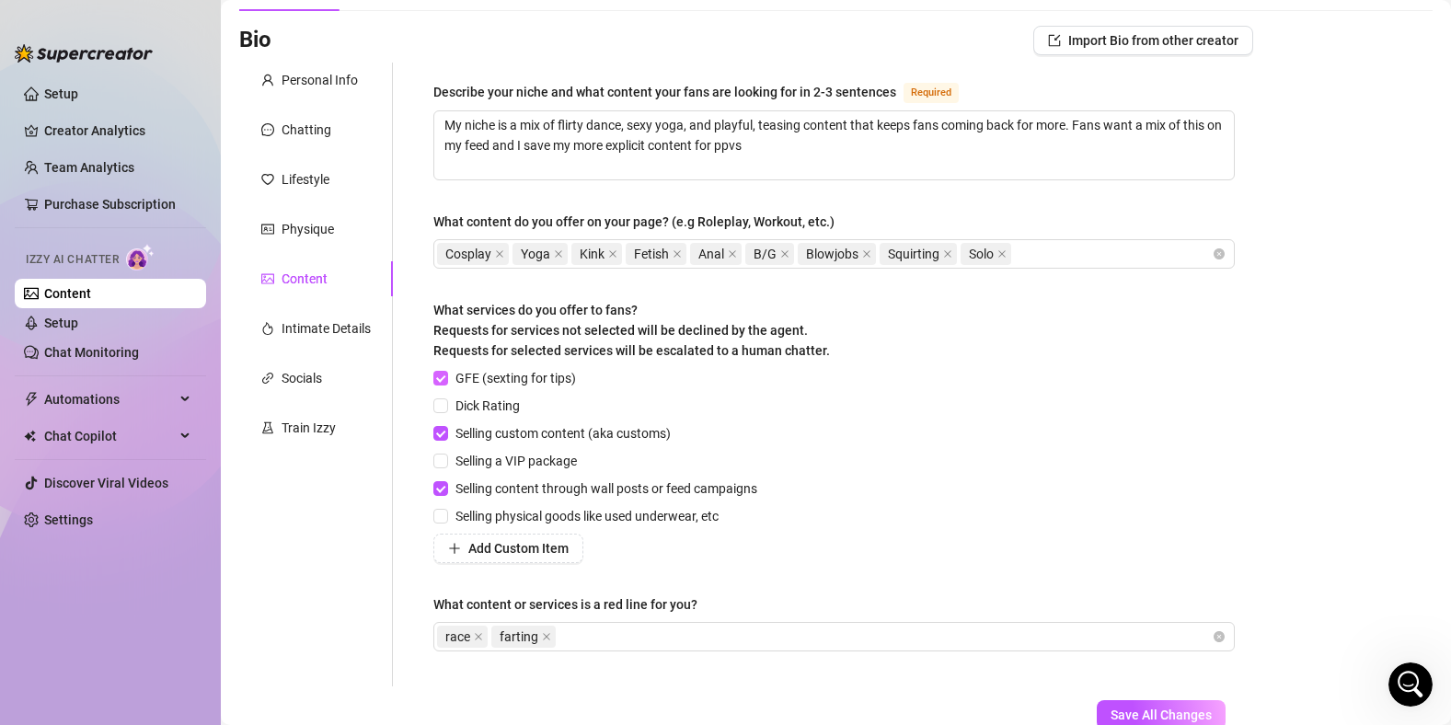
scroll to position [48, 0]
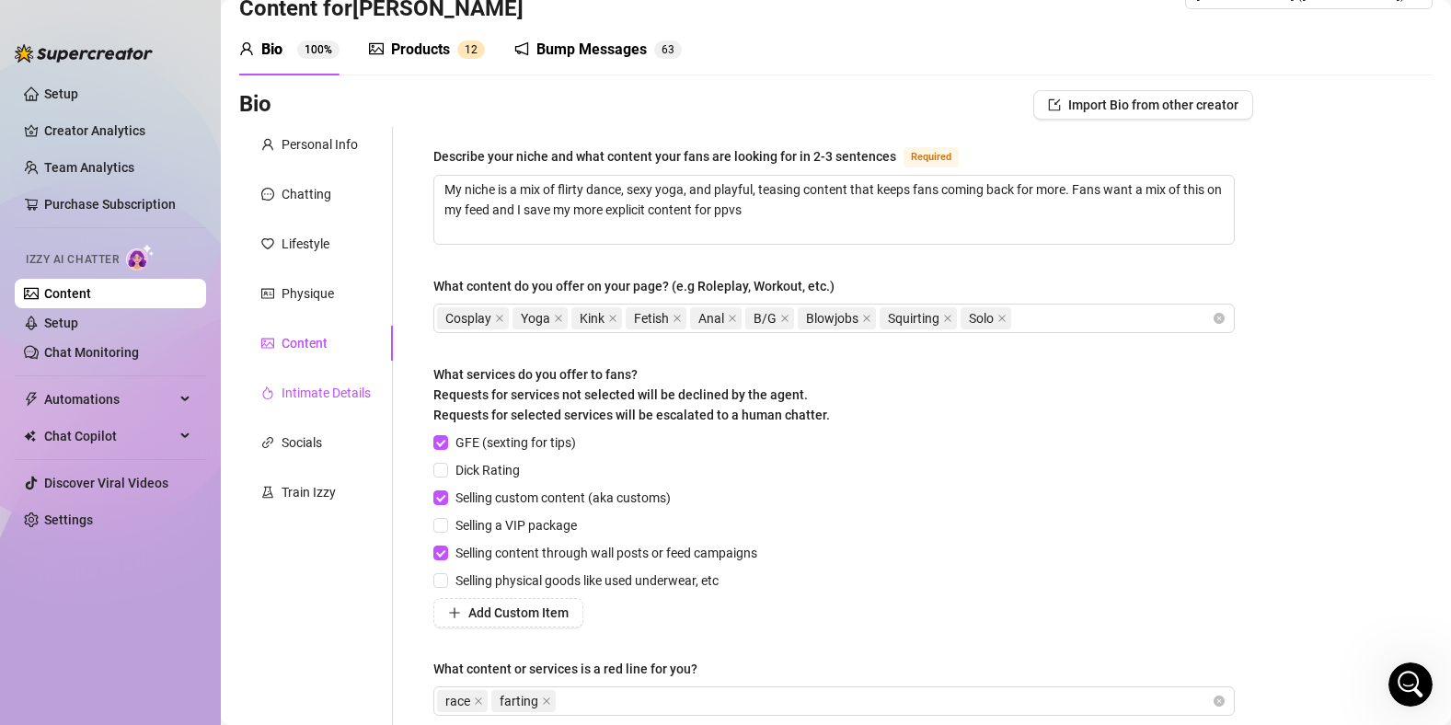
click at [321, 397] on div "Intimate Details" at bounding box center [326, 393] width 89 height 20
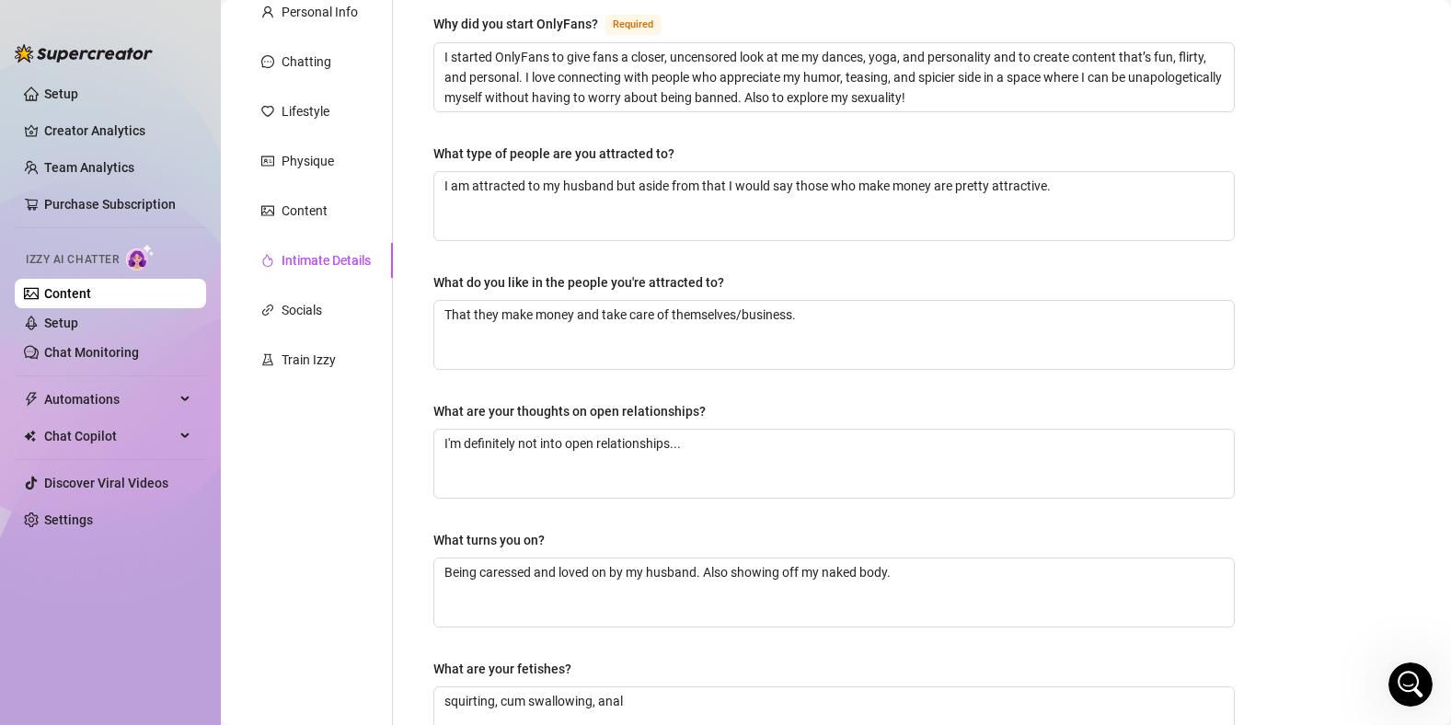
scroll to position [0, 0]
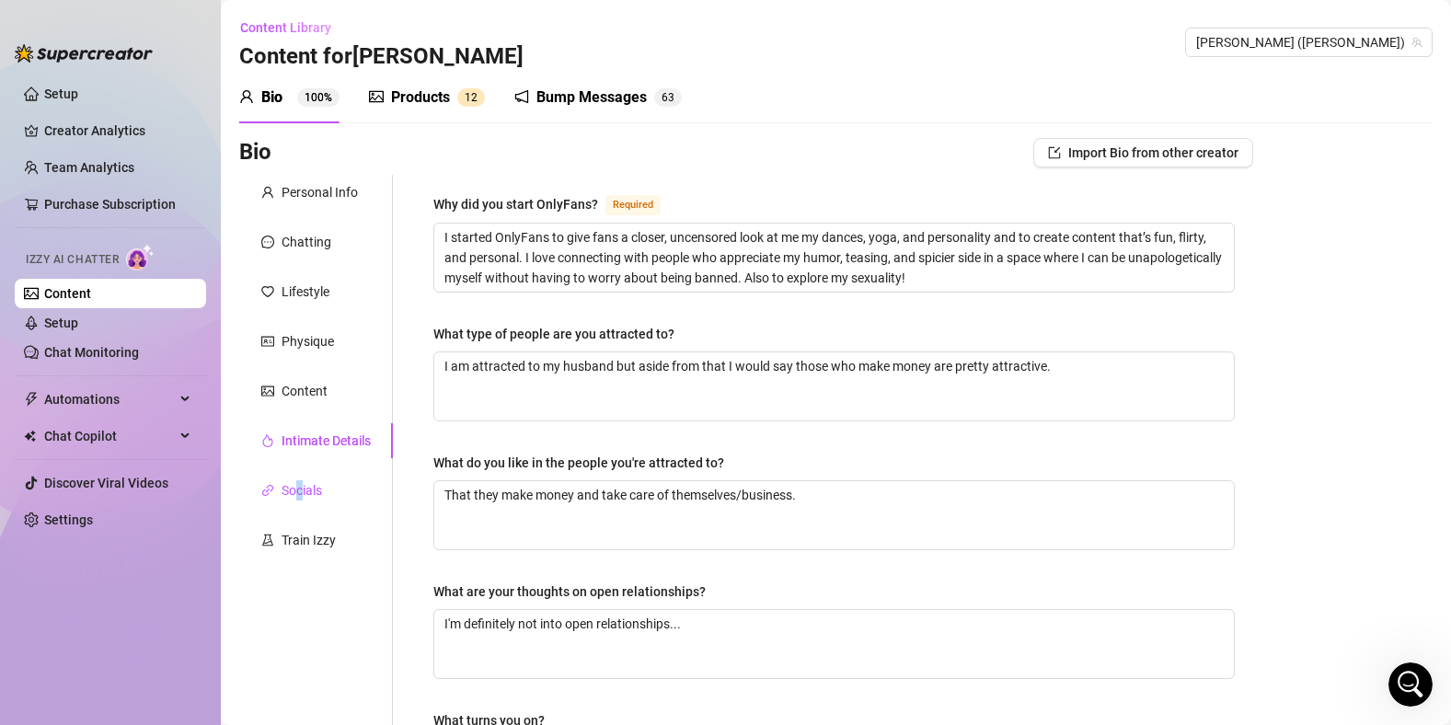
click at [299, 485] on div "Socials" at bounding box center [302, 490] width 40 height 20
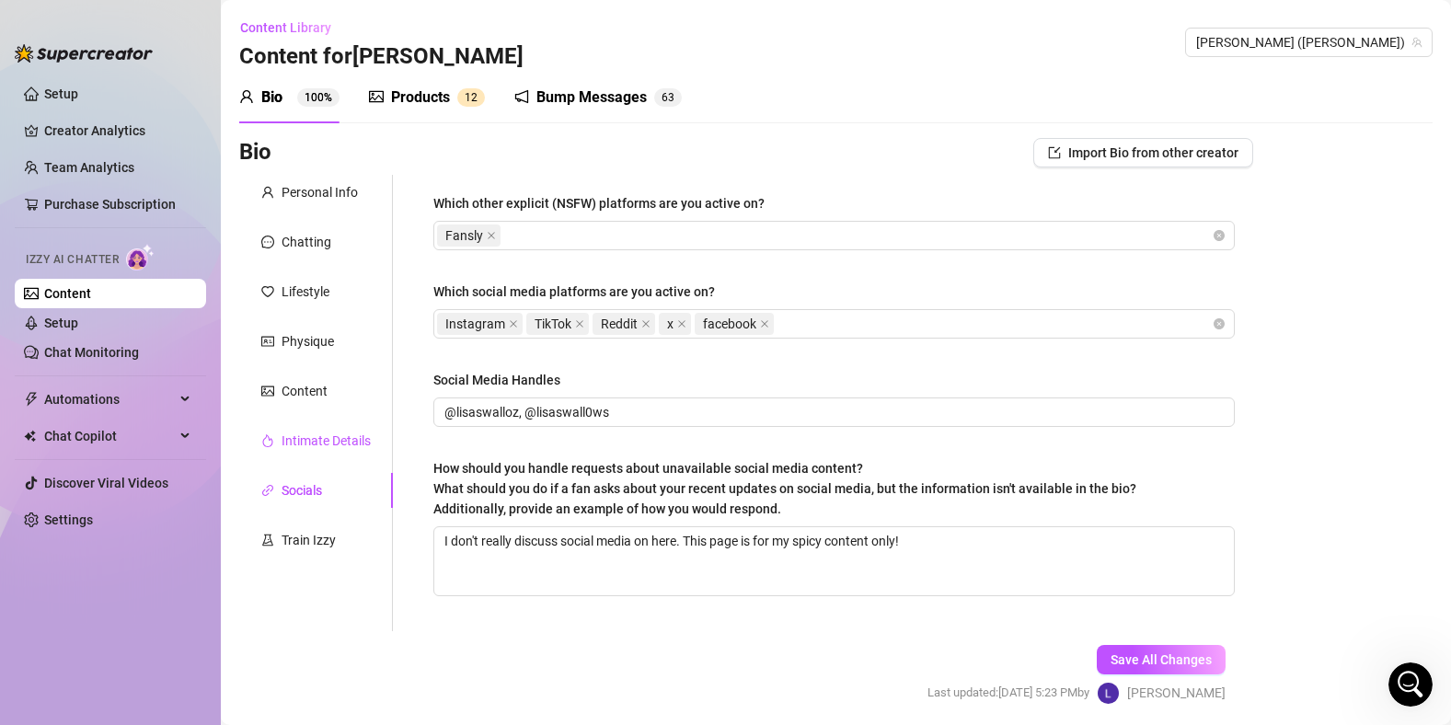
click at [354, 438] on div "Intimate Details" at bounding box center [326, 441] width 89 height 20
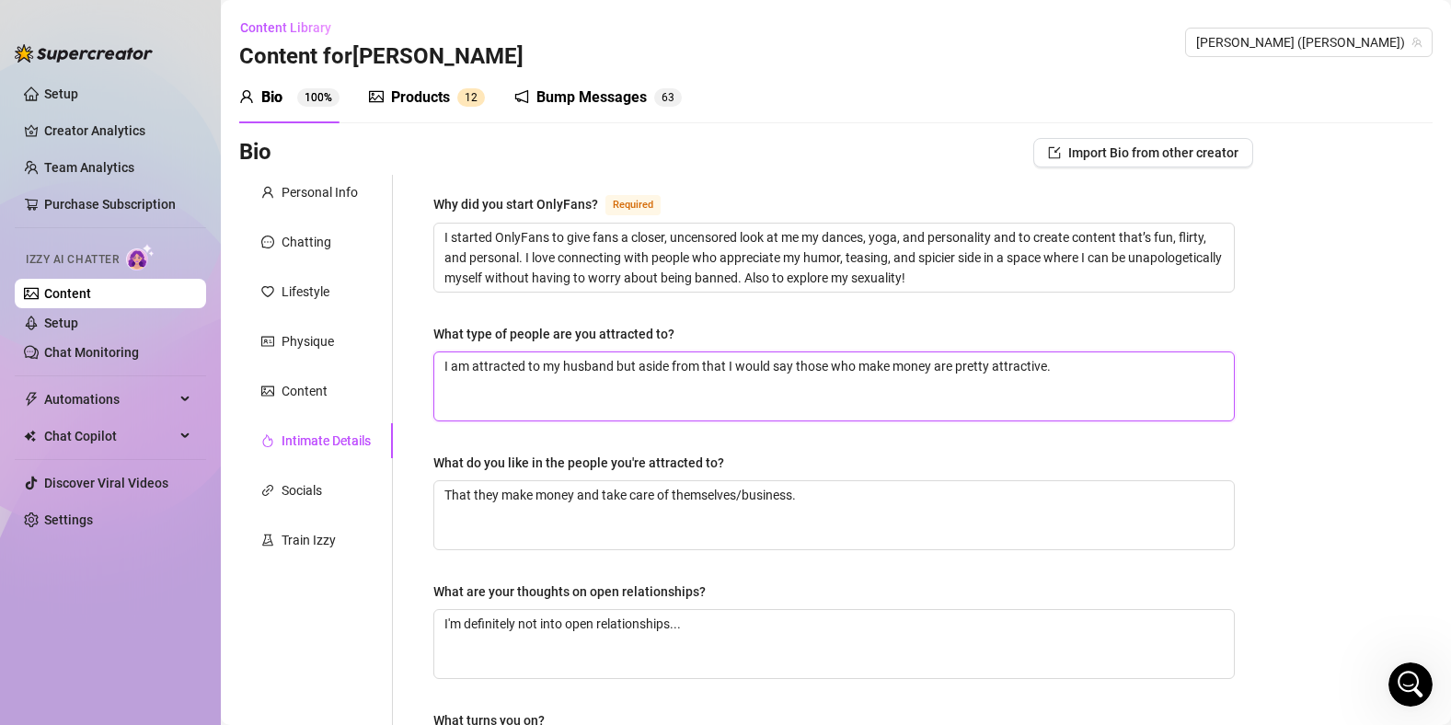
drag, startPoint x: 1050, startPoint y: 368, endPoint x: 635, endPoint y: 366, distance: 415.1
click at [635, 366] on textarea "I am attracted to my husband but aside from that I would say those who make mon…" at bounding box center [834, 387] width 800 height 68
click at [1008, 372] on textarea "I am attracted to my husband but aside from that I would say those who make mon…" at bounding box center [834, 387] width 800 height 68
drag, startPoint x: 1058, startPoint y: 366, endPoint x: 612, endPoint y: 375, distance: 446.5
click at [612, 375] on textarea "I am attracted to my husband but aside from that I would say those who make mon…" at bounding box center [834, 387] width 800 height 68
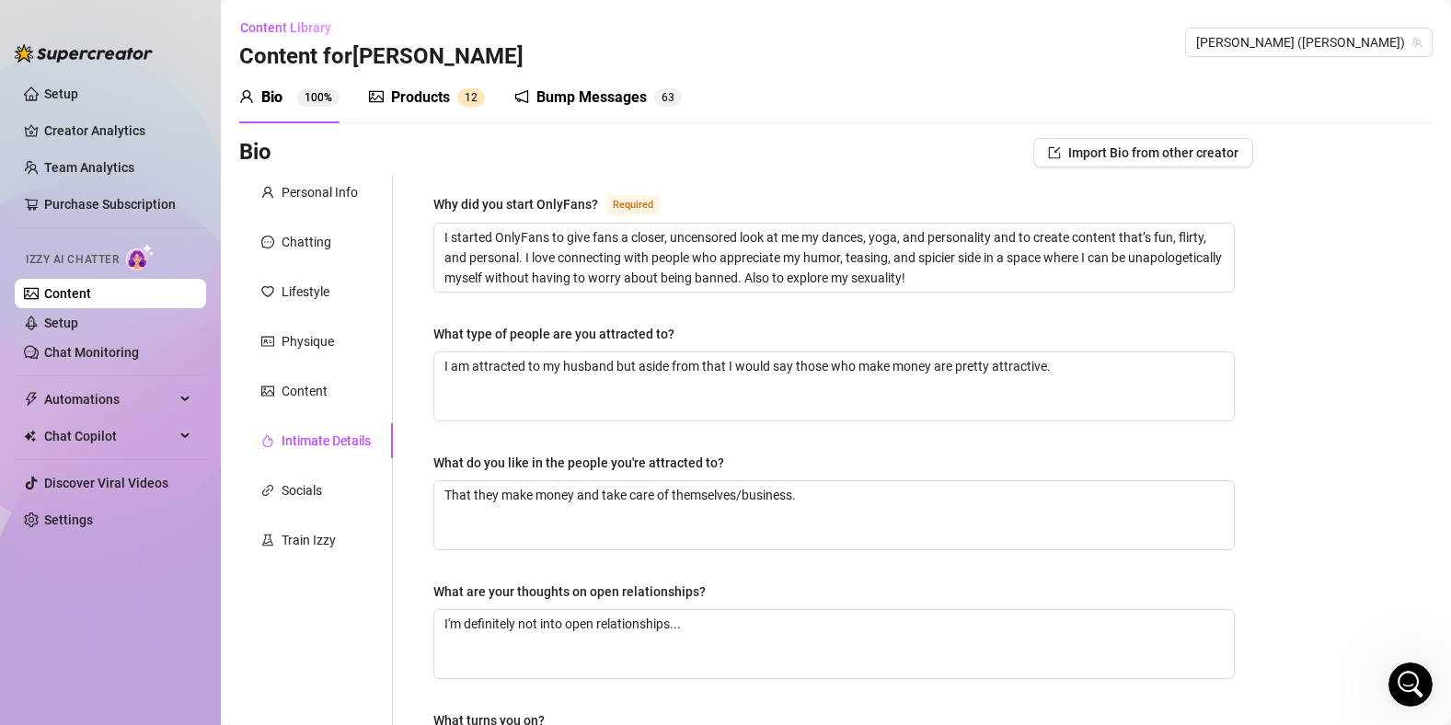
click at [656, 318] on div "Why did you start OnlyFans? Required I started OnlyFans to give fans a closer, …" at bounding box center [834, 637] width 802 height 889
drag, startPoint x: 670, startPoint y: 369, endPoint x: 636, endPoint y: 367, distance: 34.1
click at [636, 367] on textarea "I am attracted to my husband but aside from that I would say those who make mon…" at bounding box center [834, 387] width 800 height 68
type textarea "I am attracted to my husband but from that I would say those who make money are…"
drag, startPoint x: 1012, startPoint y: 366, endPoint x: 908, endPoint y: 370, distance: 104.1
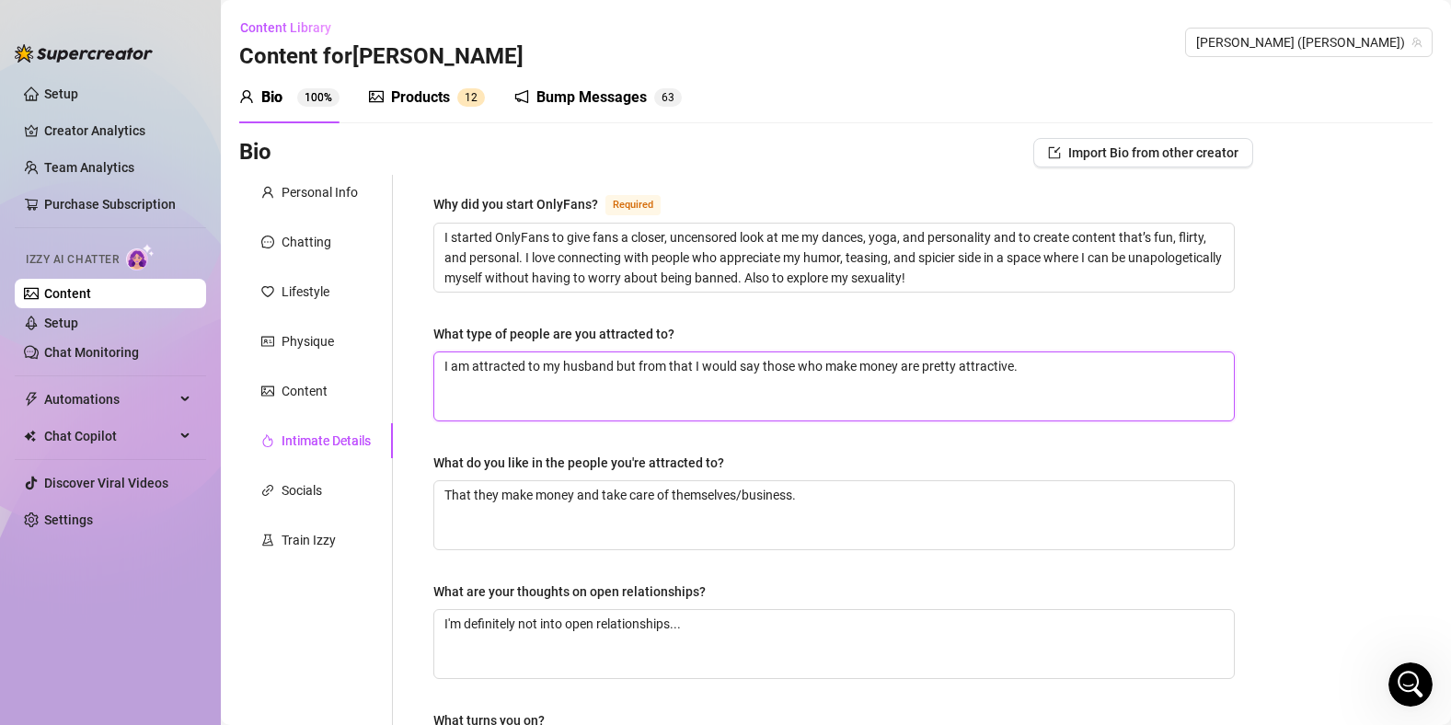
click at [908, 370] on textarea "I am attracted to my husband but from that I would say those who make money are…" at bounding box center [834, 387] width 800 height 68
type textarea "I am attracted to my husband but from that I would say those who make money an."
type textarea "I am attracted to my husband but from that I would say those who make money and."
type textarea "I am attracted to my husband but from that I would say those who make money and…"
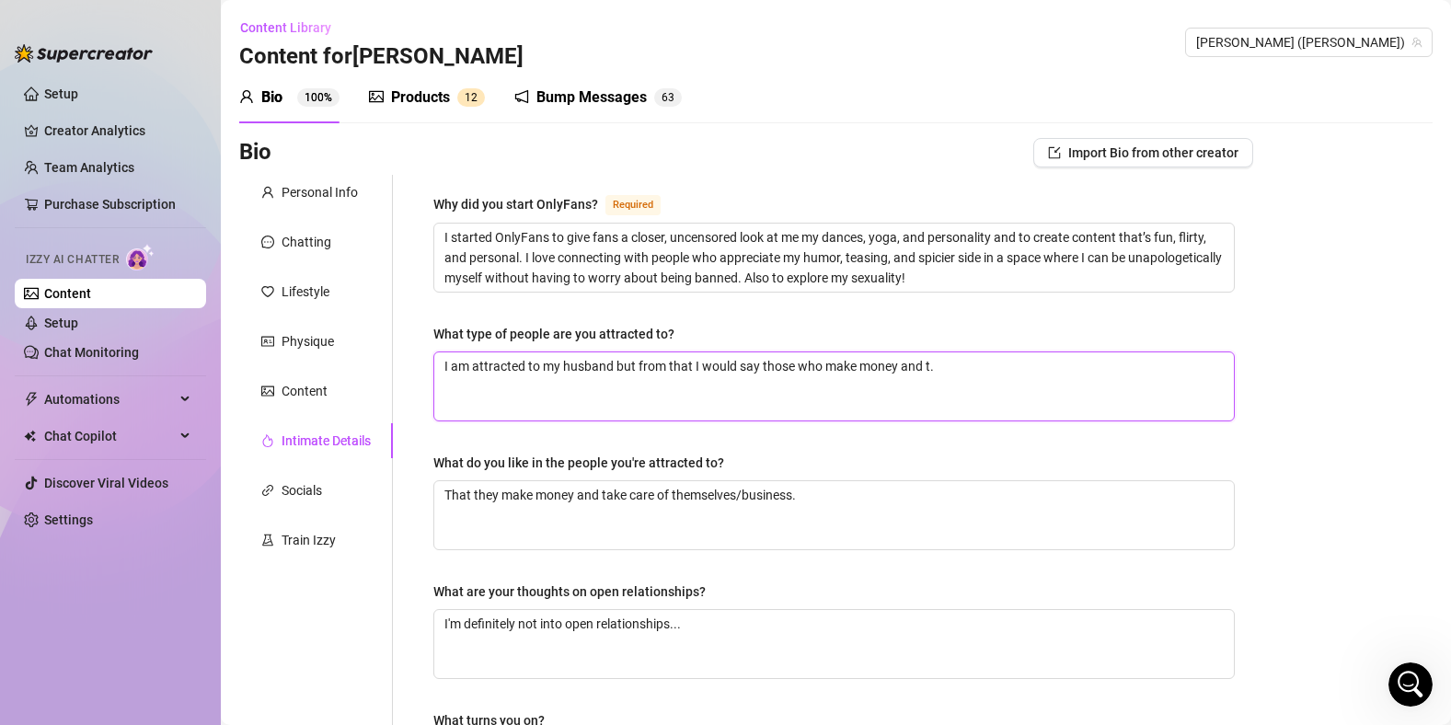
type textarea "I am attracted to my husband but from that I would say those who make money and…"
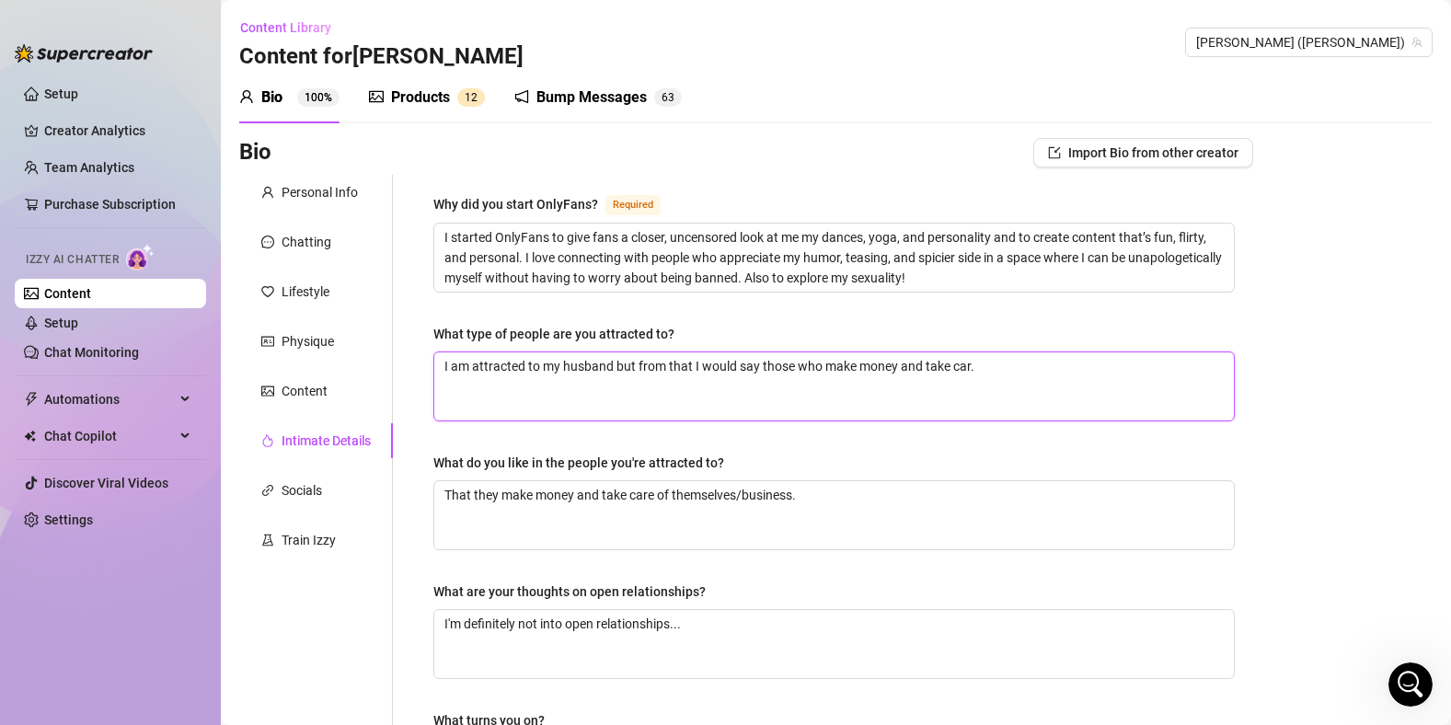
type textarea "I am attracted to my husband but from that I would say those who make money and…"
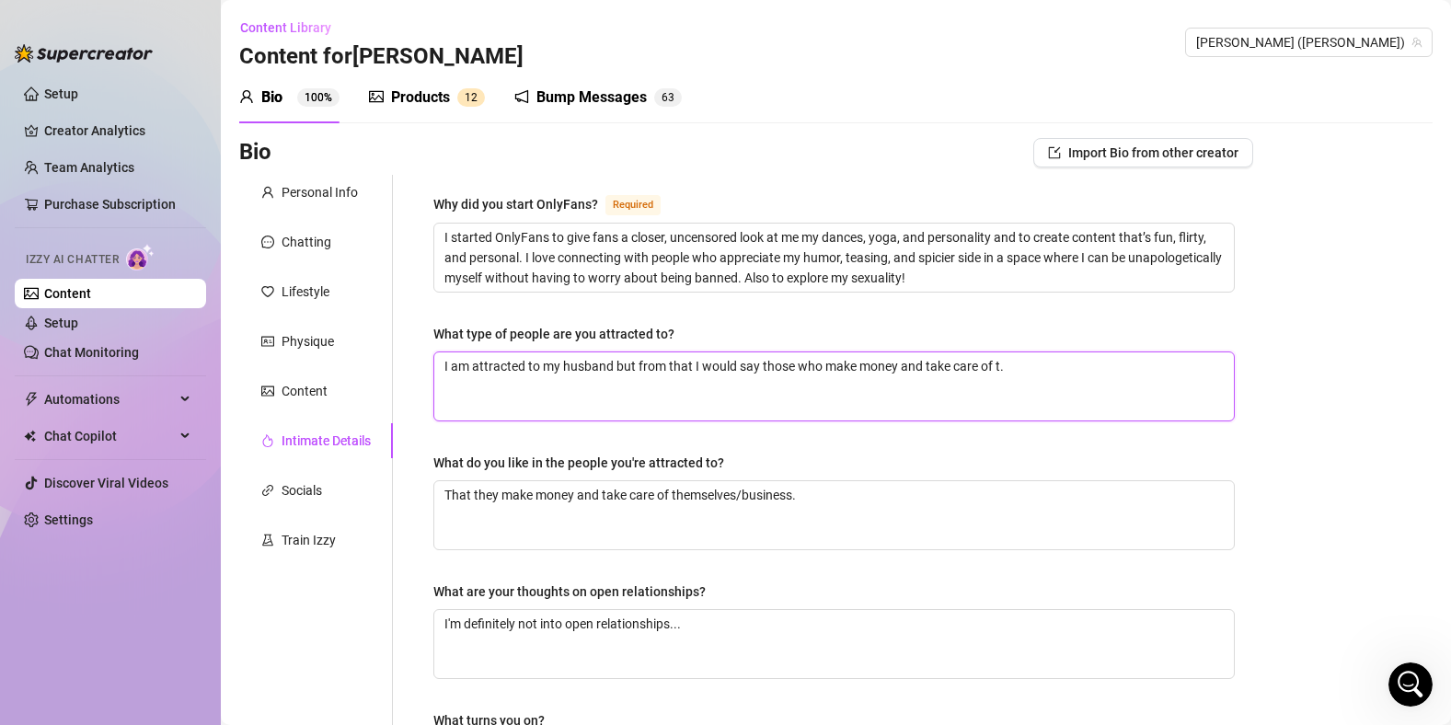
type textarea "I am attracted to my husband but from that I would say those who make money and…"
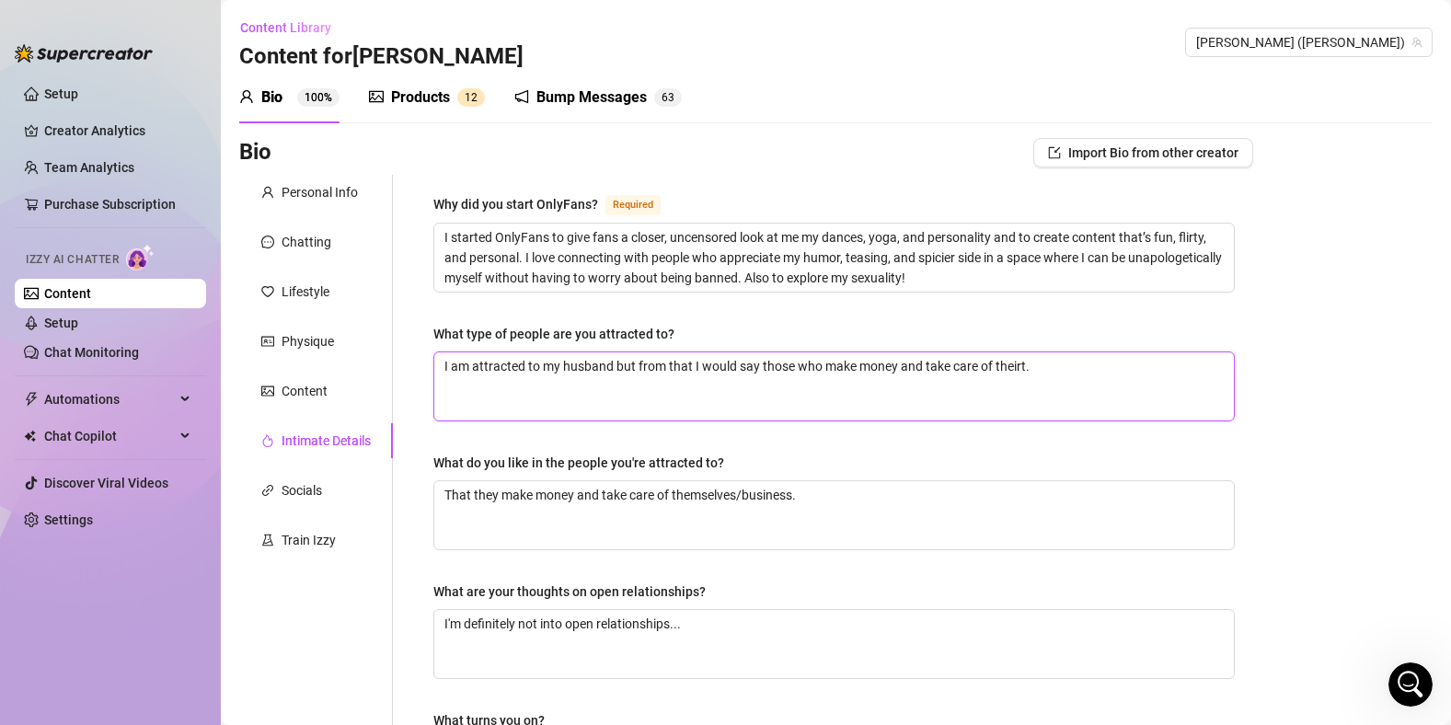
type textarea "I am attracted to my husband but from that I would say those who make money and…"
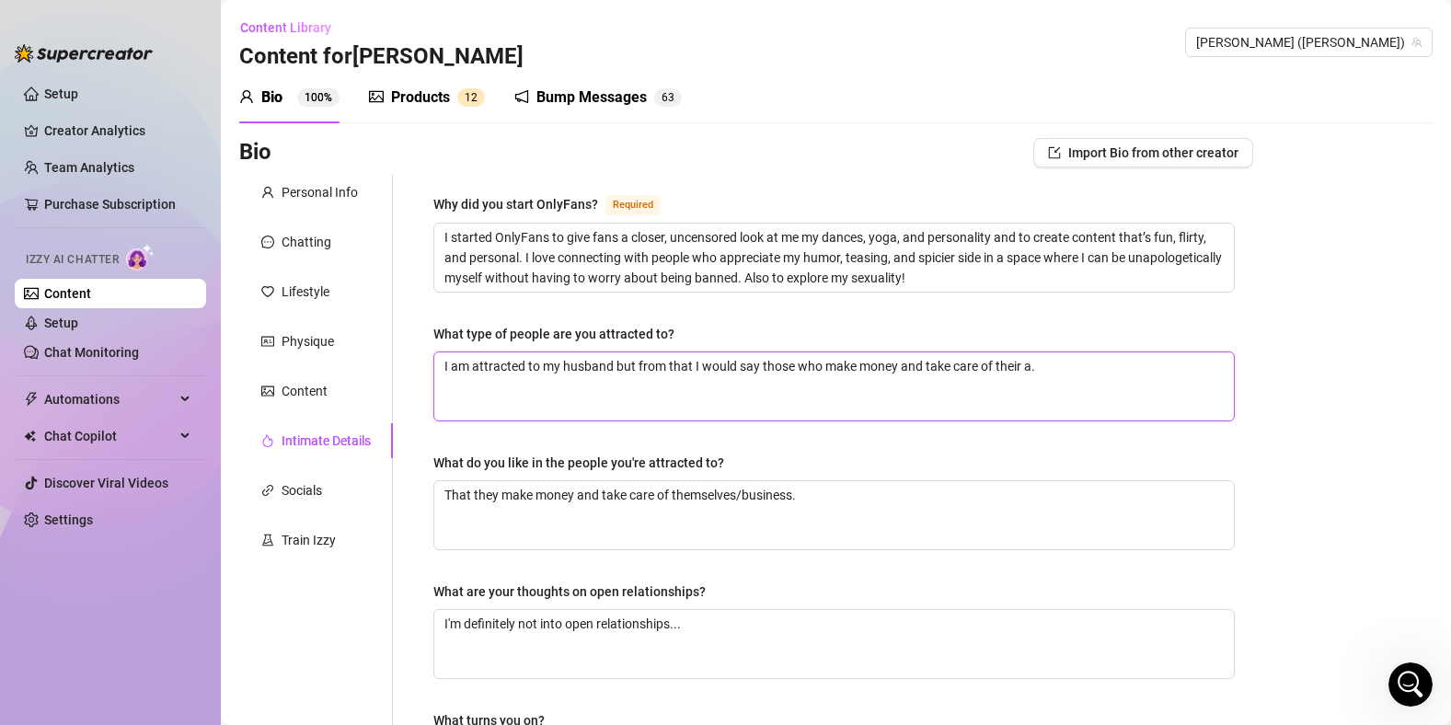
type textarea "I am attracted to my husband but from that I would say those who make money and…"
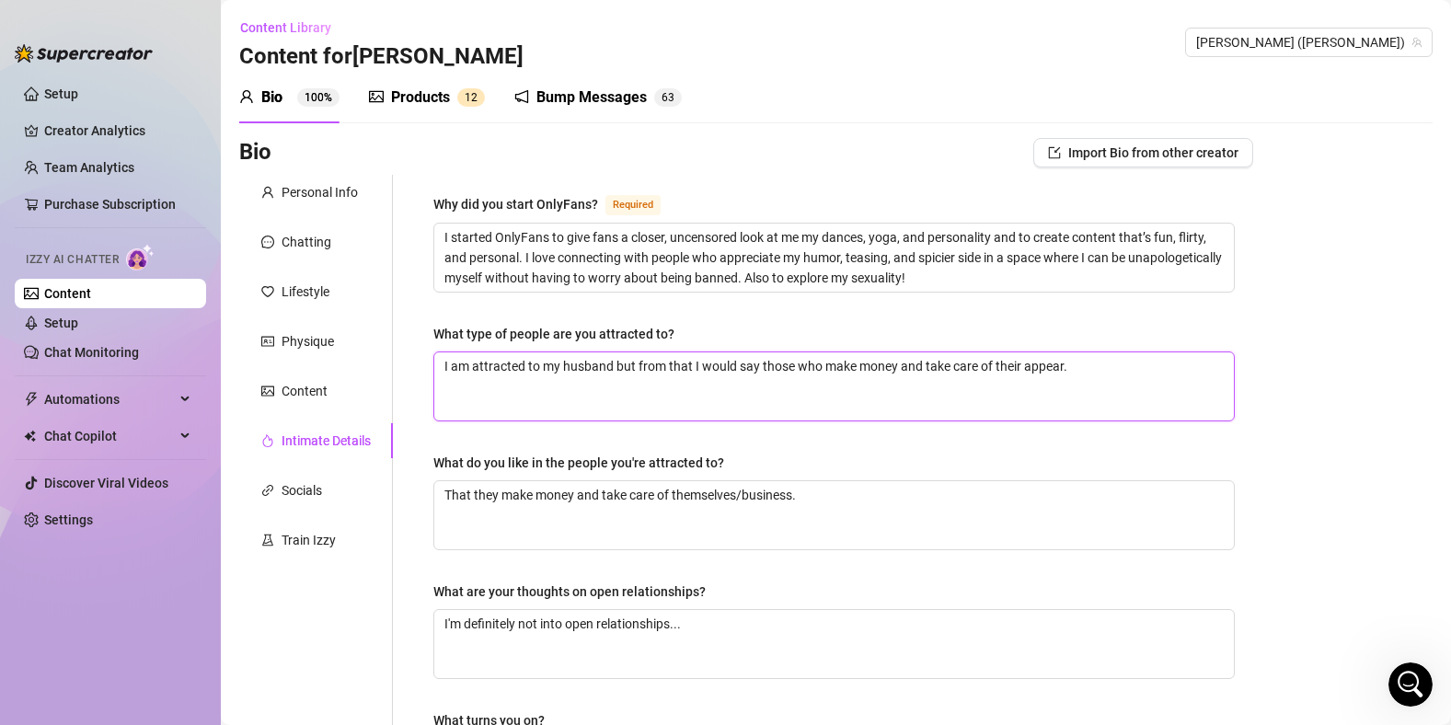
type textarea "I am attracted to my husband but from that I would say those who make money and…"
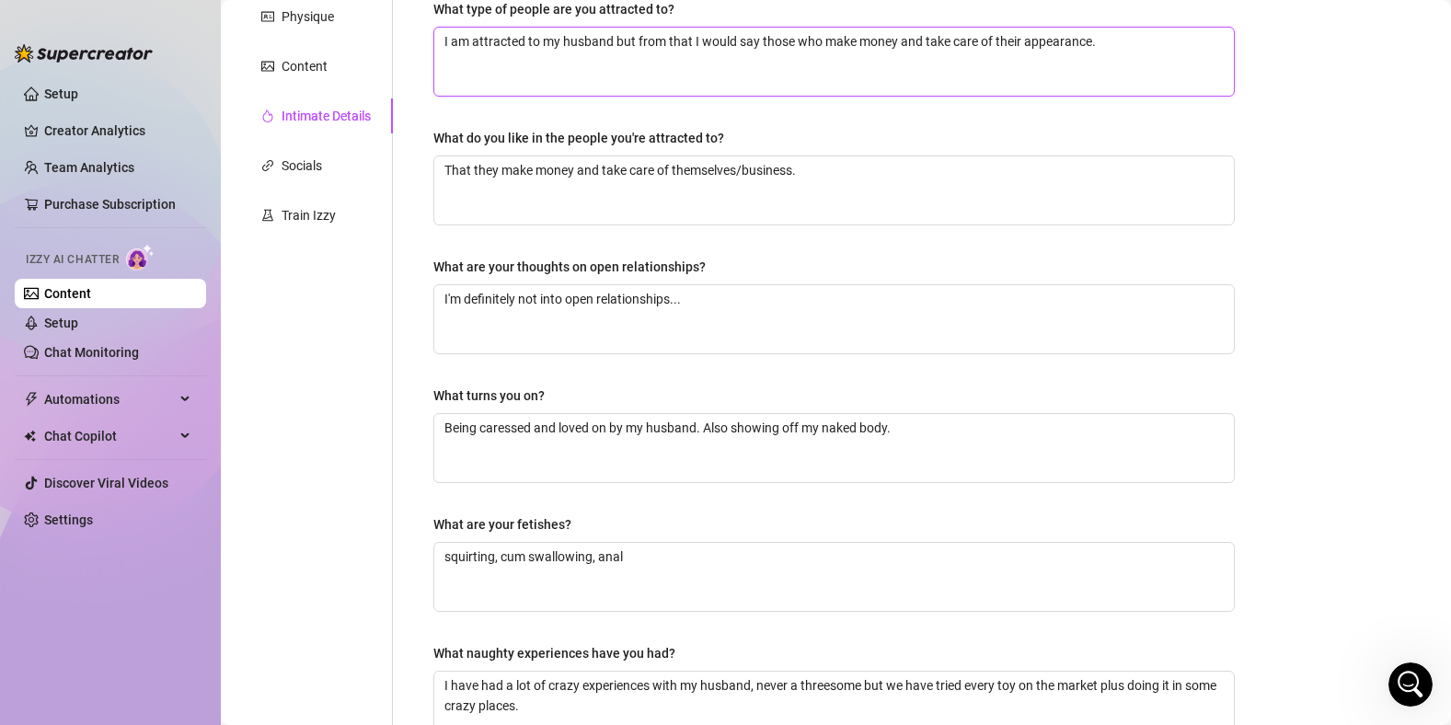
scroll to position [536, 0]
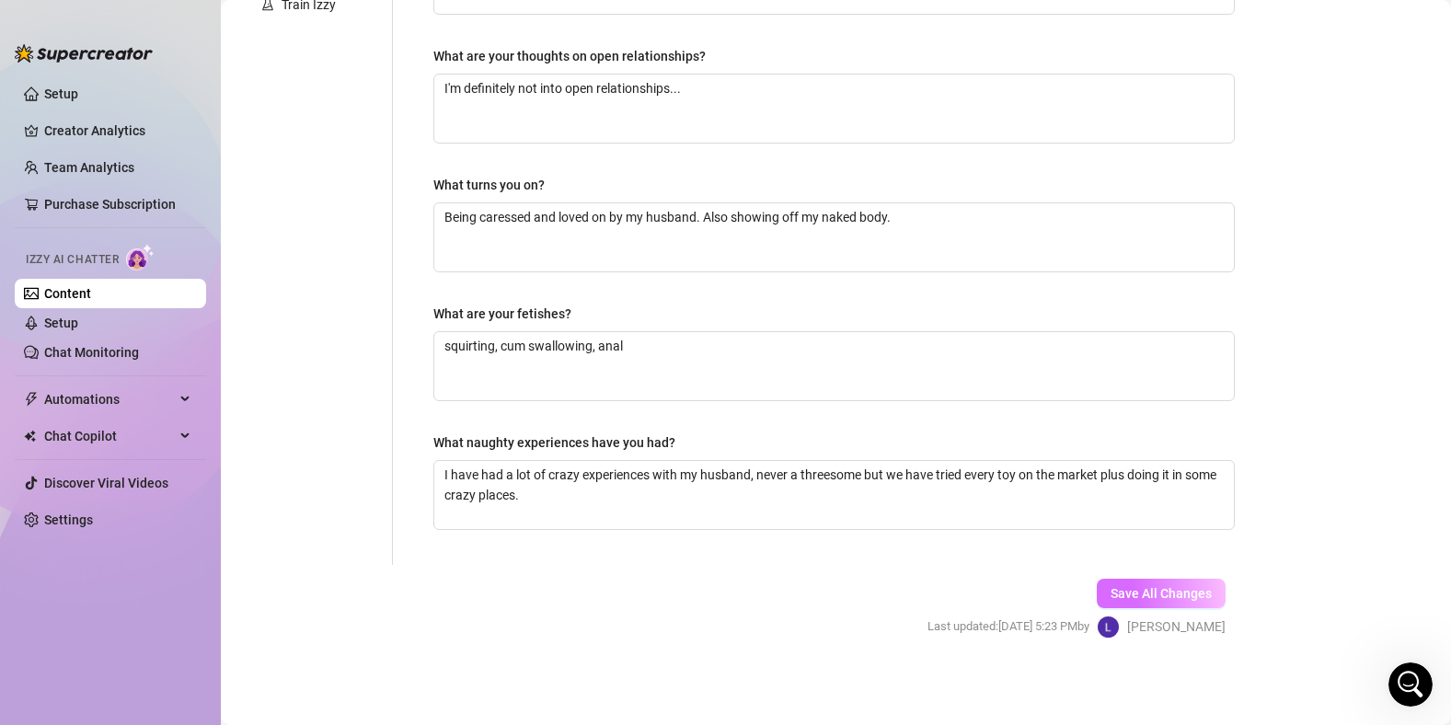
type textarea "I am attracted to my husband but from that I would say those who make money and…"
click at [1172, 587] on span "Save All Changes" at bounding box center [1161, 593] width 101 height 15
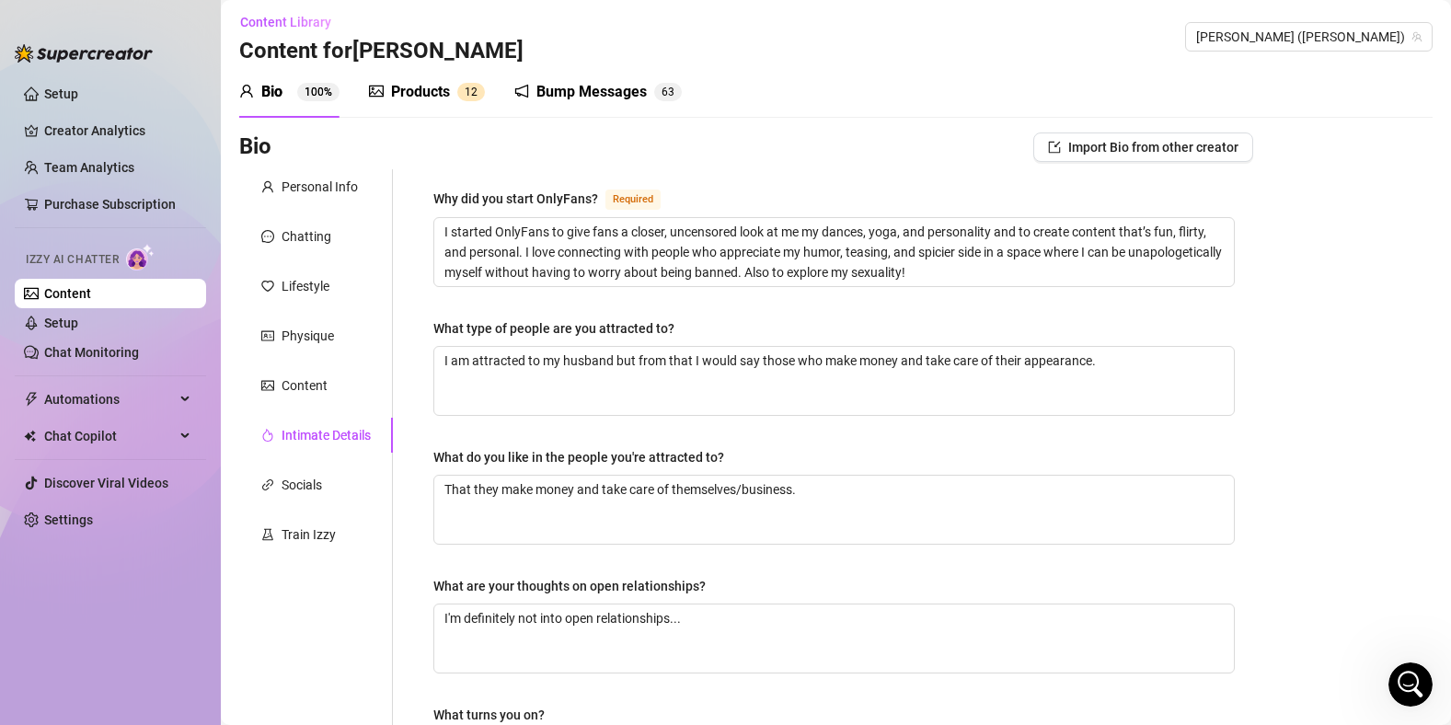
scroll to position [0, 0]
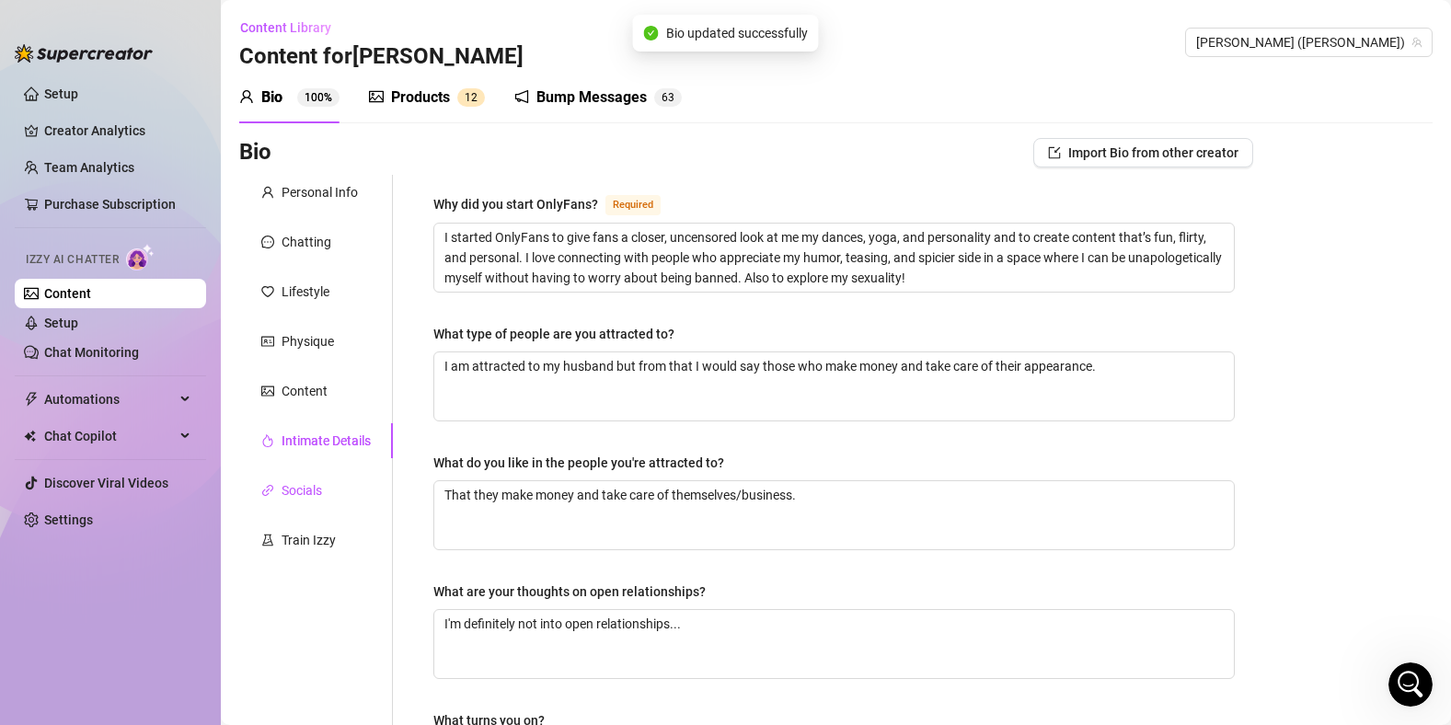
click at [288, 492] on div "Socials" at bounding box center [302, 490] width 40 height 20
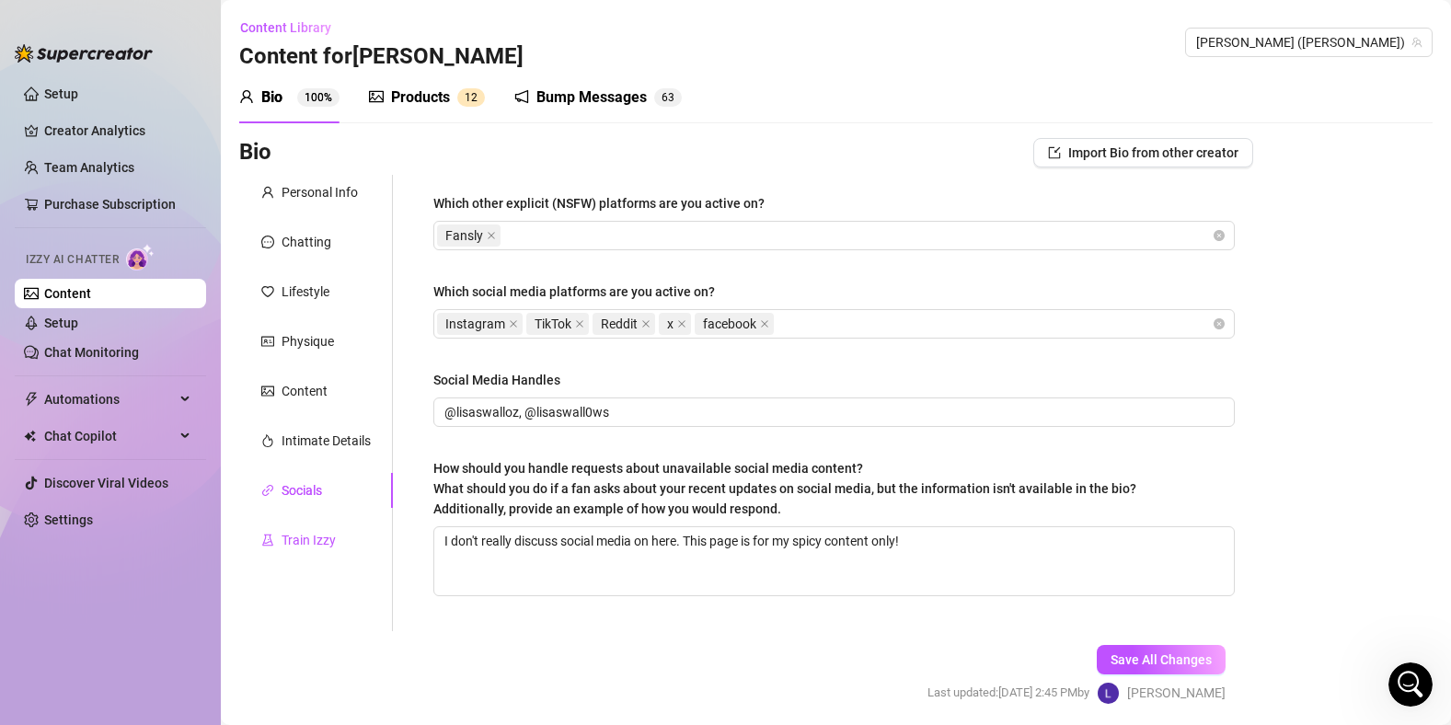
click at [290, 542] on div "Train Izzy" at bounding box center [309, 540] width 54 height 20
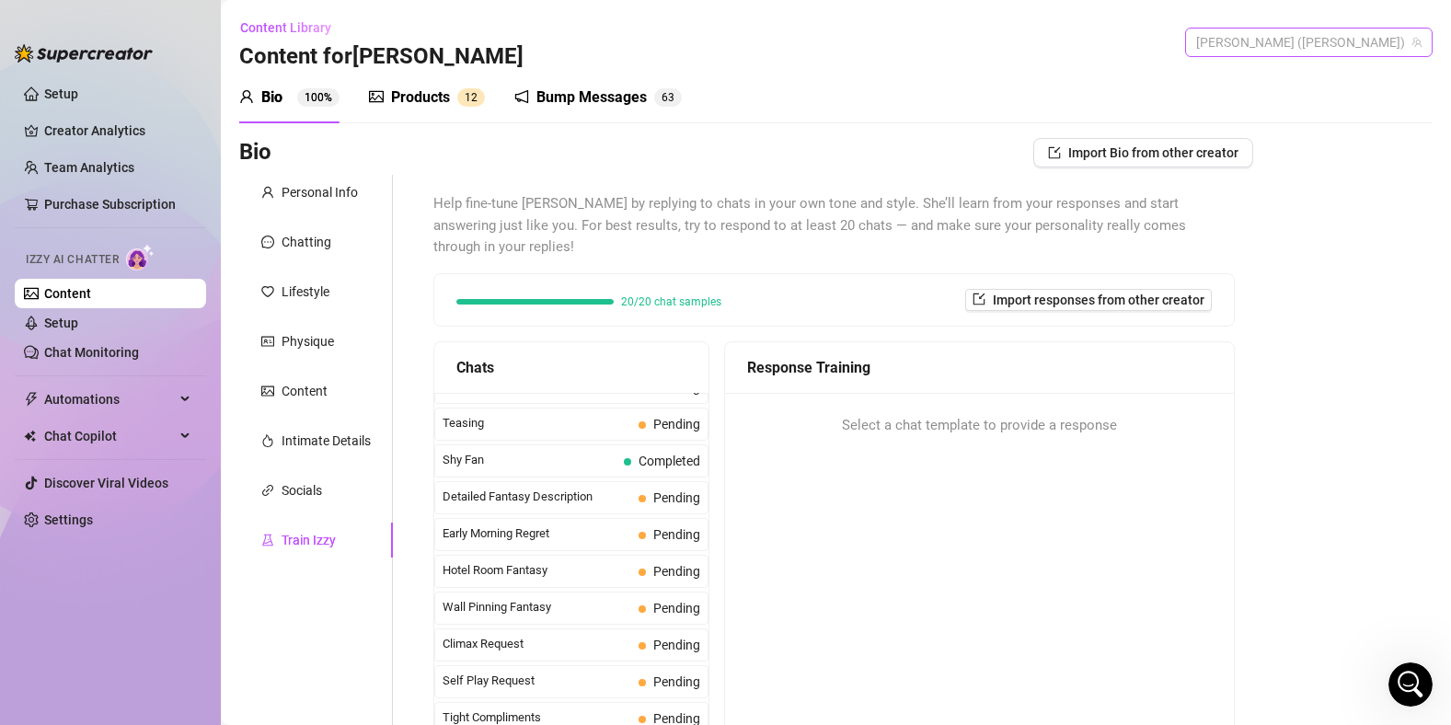
click at [1325, 30] on span "[PERSON_NAME] ([PERSON_NAME])" at bounding box center [1308, 43] width 225 height 28
click at [1322, 111] on span "[PERSON_NAME]" at bounding box center [1369, 111] width 98 height 20
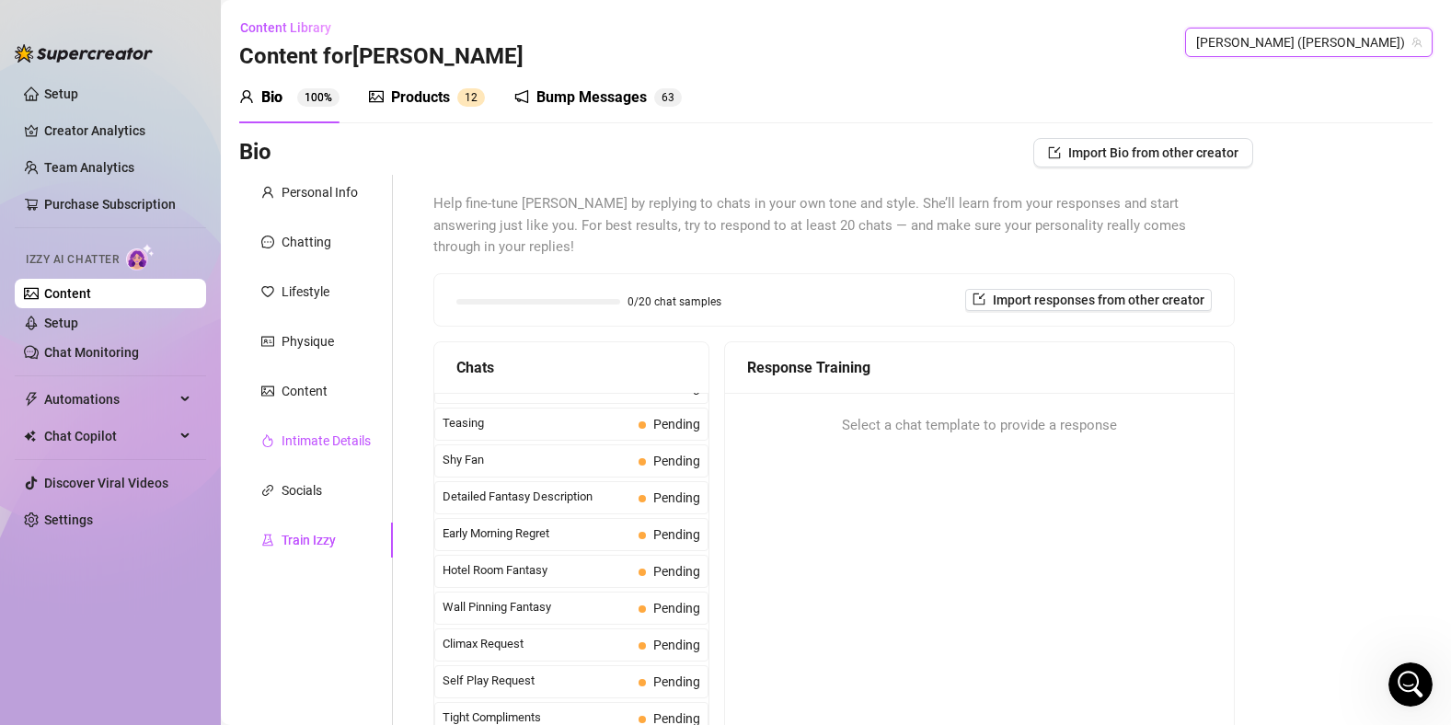
click at [309, 436] on div "Intimate Details" at bounding box center [326, 441] width 89 height 20
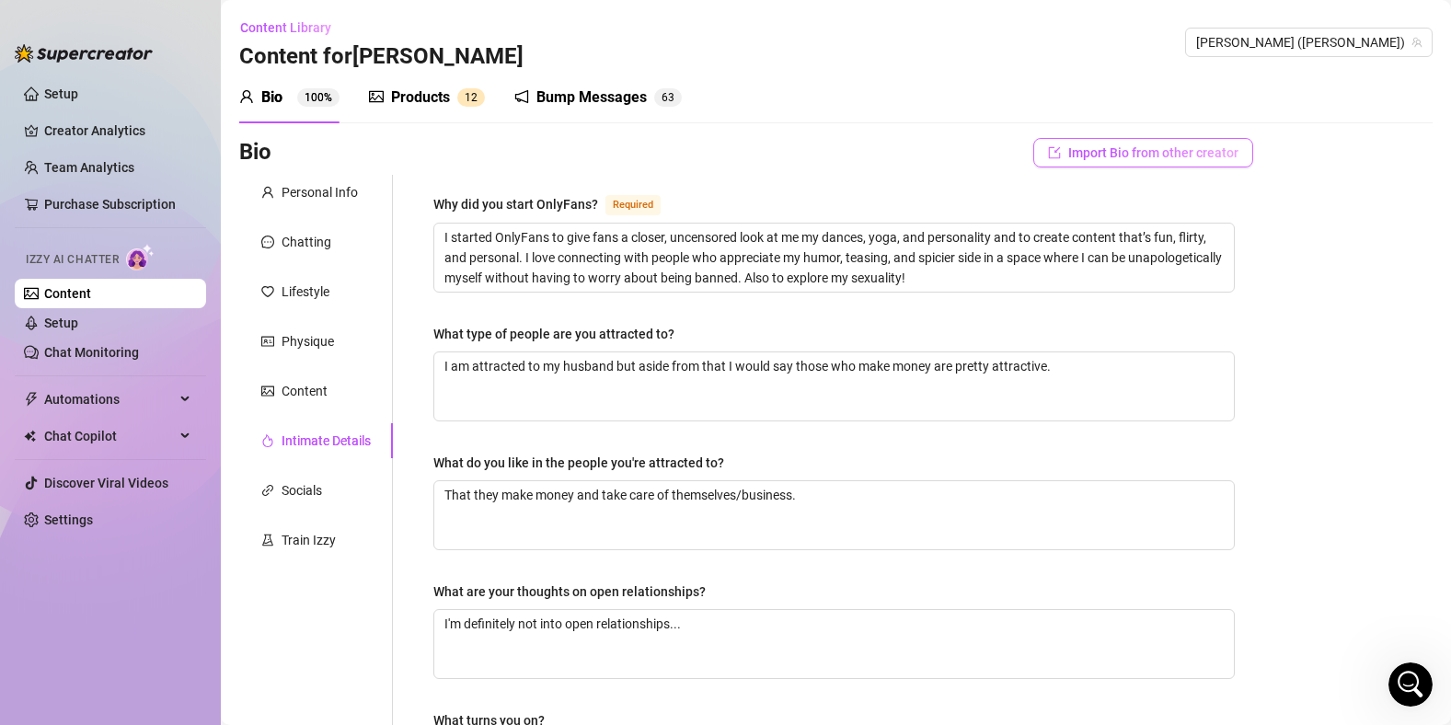
click at [1143, 156] on span "Import Bio from other creator" at bounding box center [1154, 152] width 170 height 15
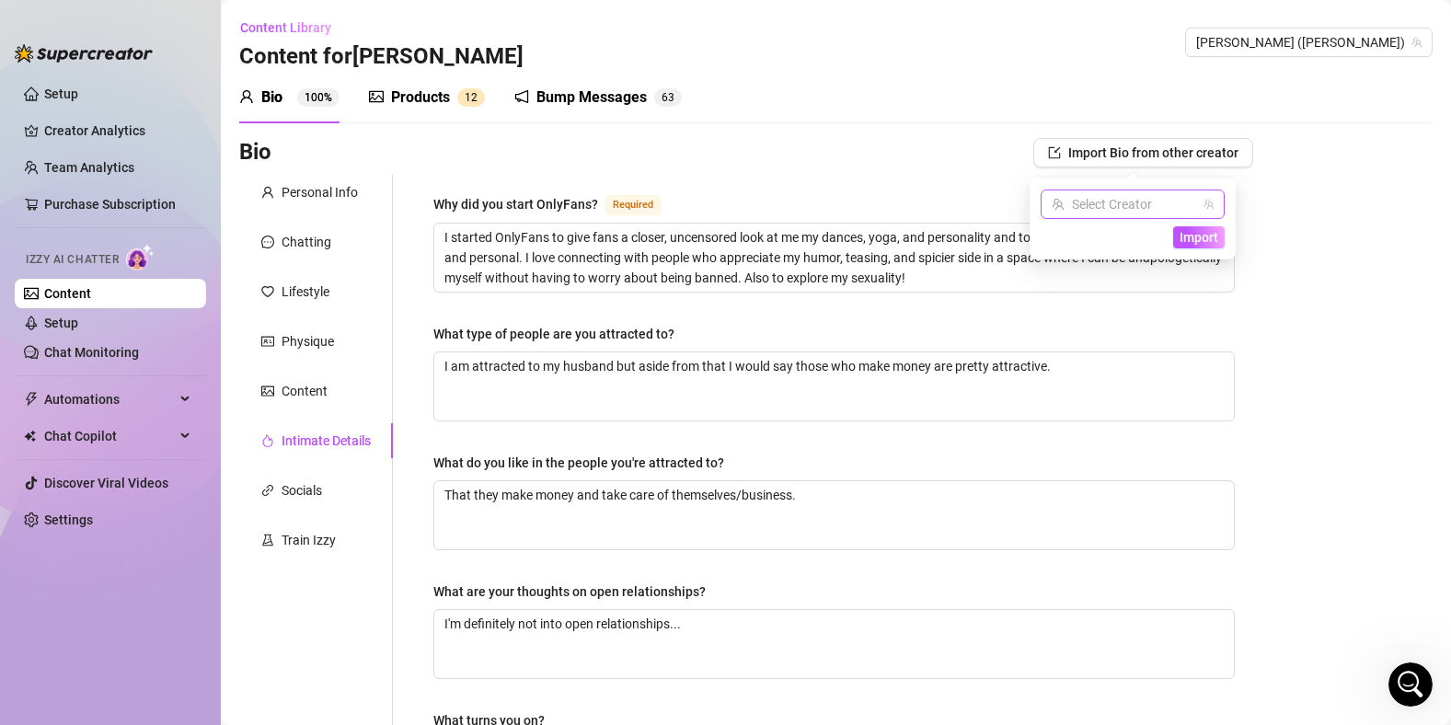
click at [1162, 211] on input "search" at bounding box center [1124, 205] width 145 height 28
click at [1191, 248] on span "( lisaswallows )" at bounding box center [1232, 242] width 82 height 20
click at [1170, 242] on div "Import" at bounding box center [1133, 237] width 184 height 22
click at [1199, 241] on span "Import" at bounding box center [1199, 237] width 39 height 15
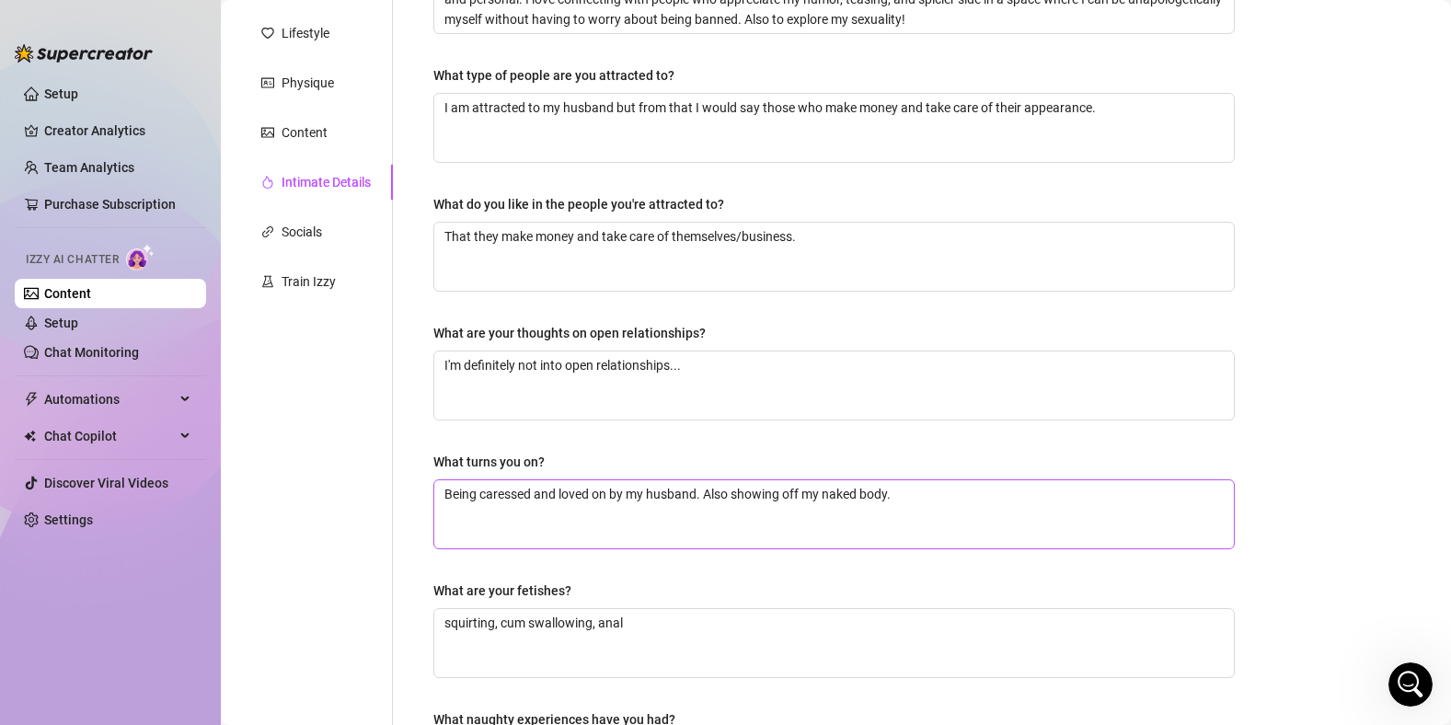
scroll to position [536, 0]
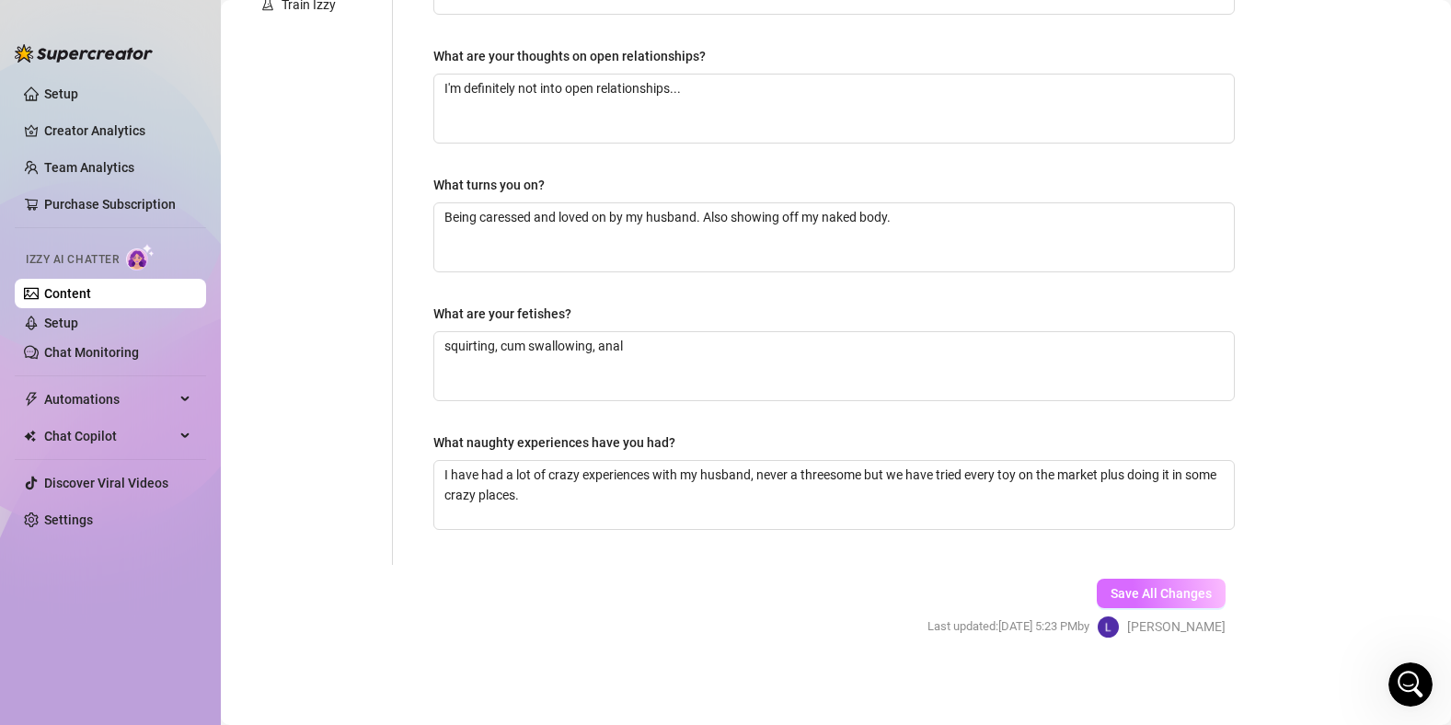
click at [1127, 598] on span "Save All Changes" at bounding box center [1161, 593] width 101 height 15
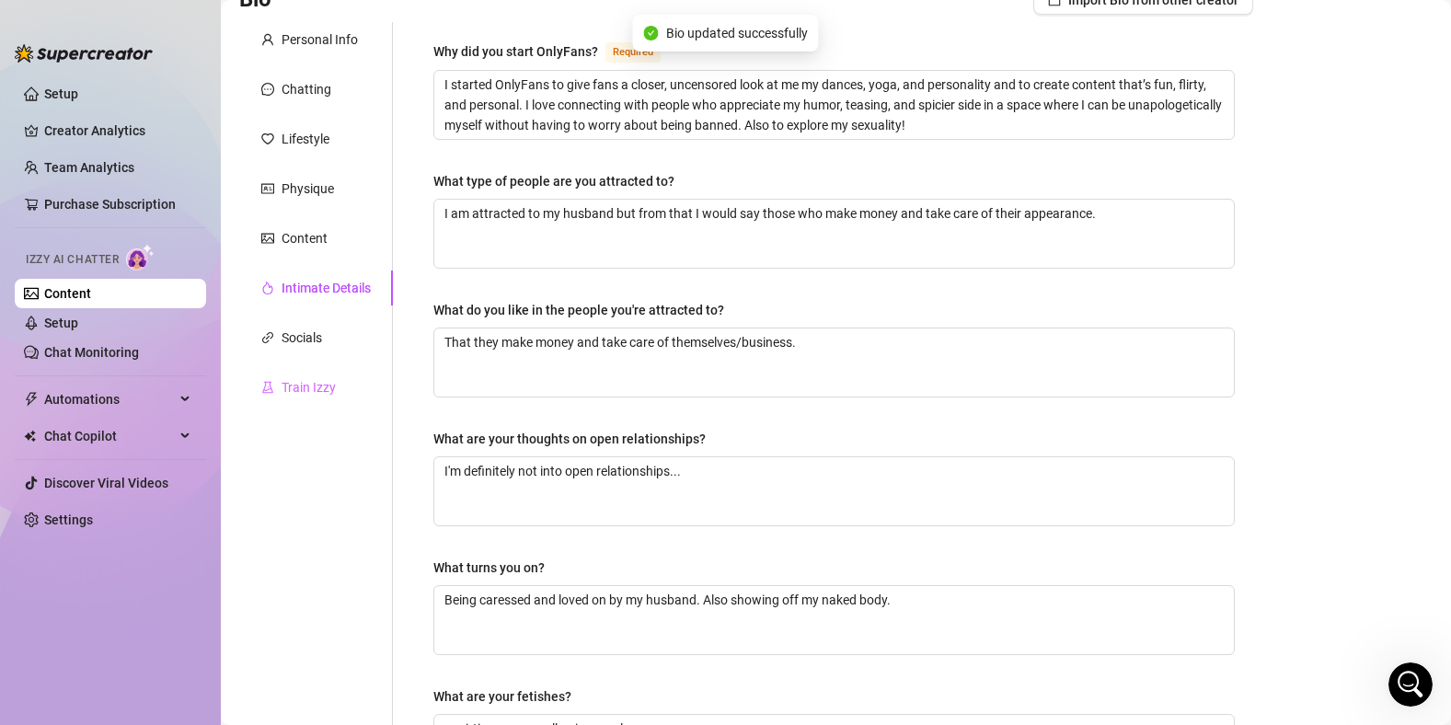
scroll to position [0, 0]
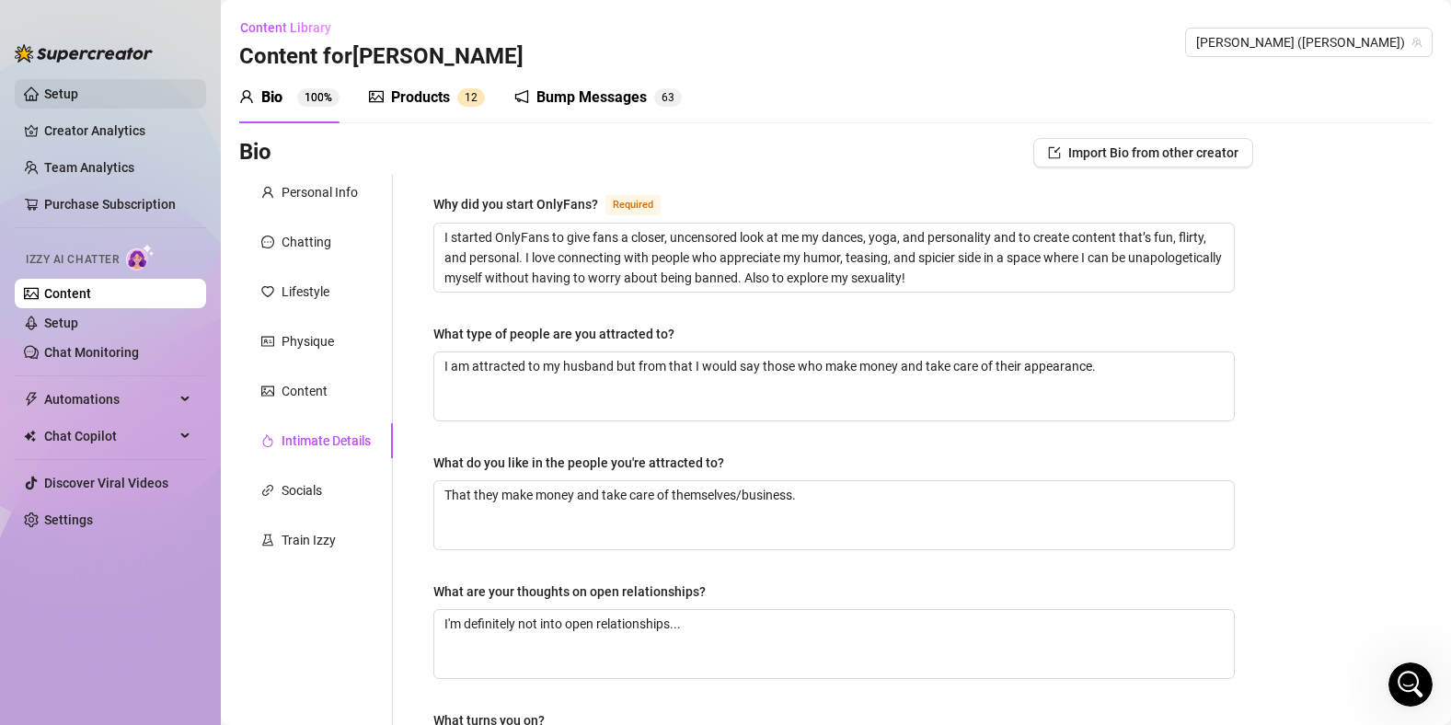
click at [78, 87] on link "Setup" at bounding box center [61, 94] width 34 height 15
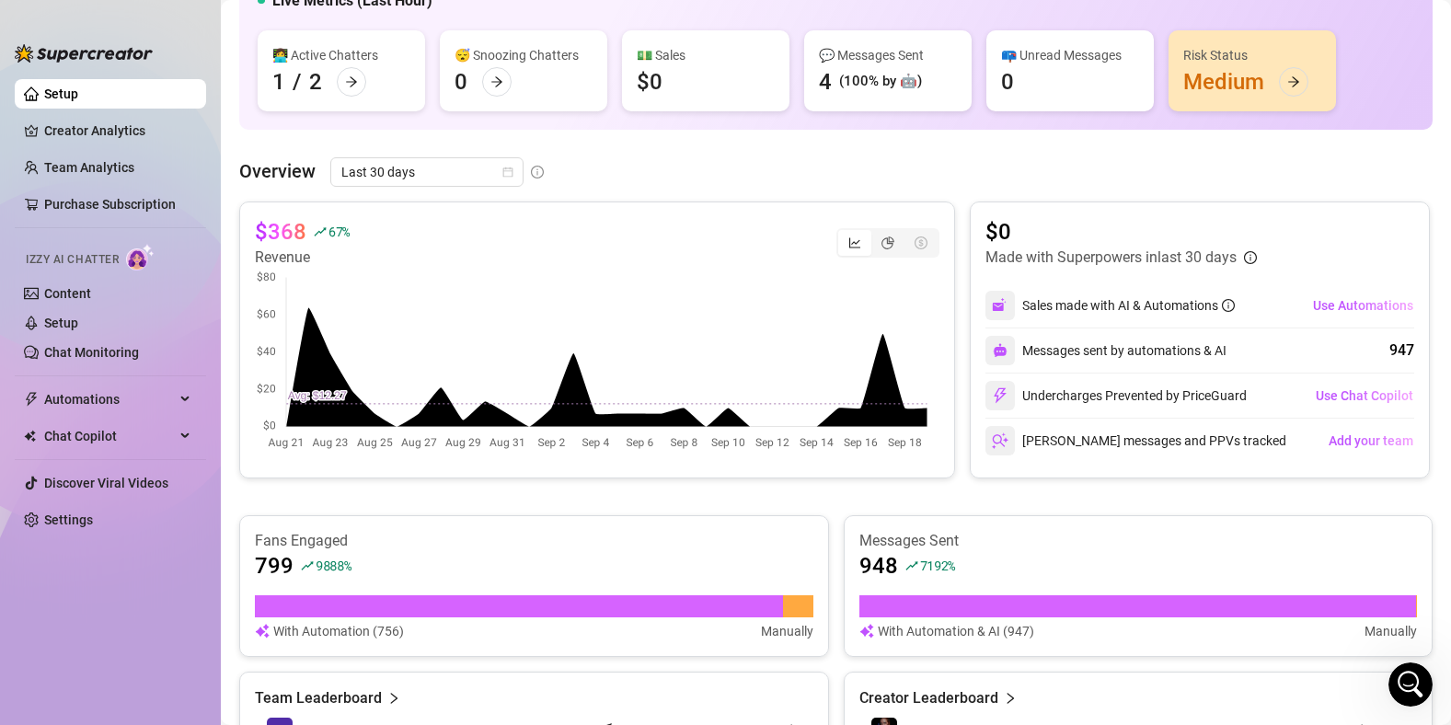
scroll to position [13, 0]
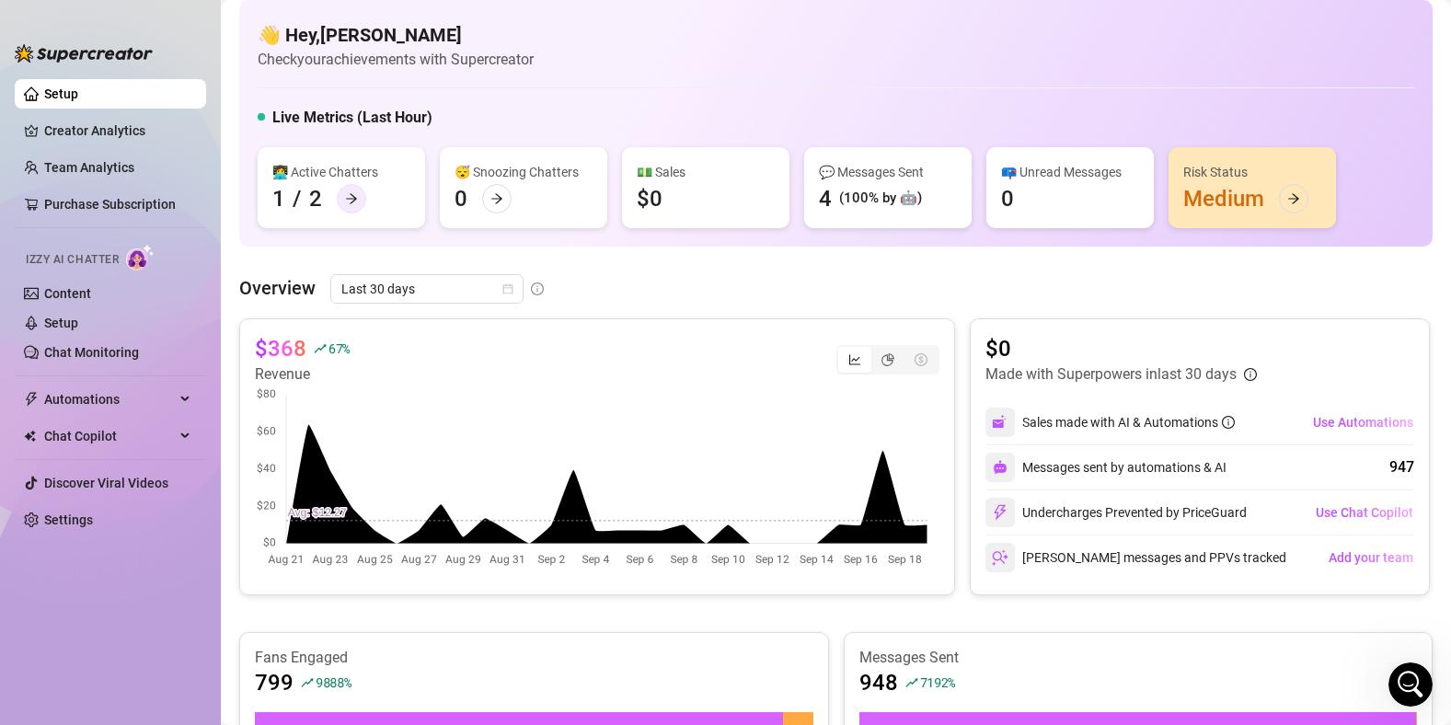
click at [359, 207] on div at bounding box center [351, 198] width 29 height 29
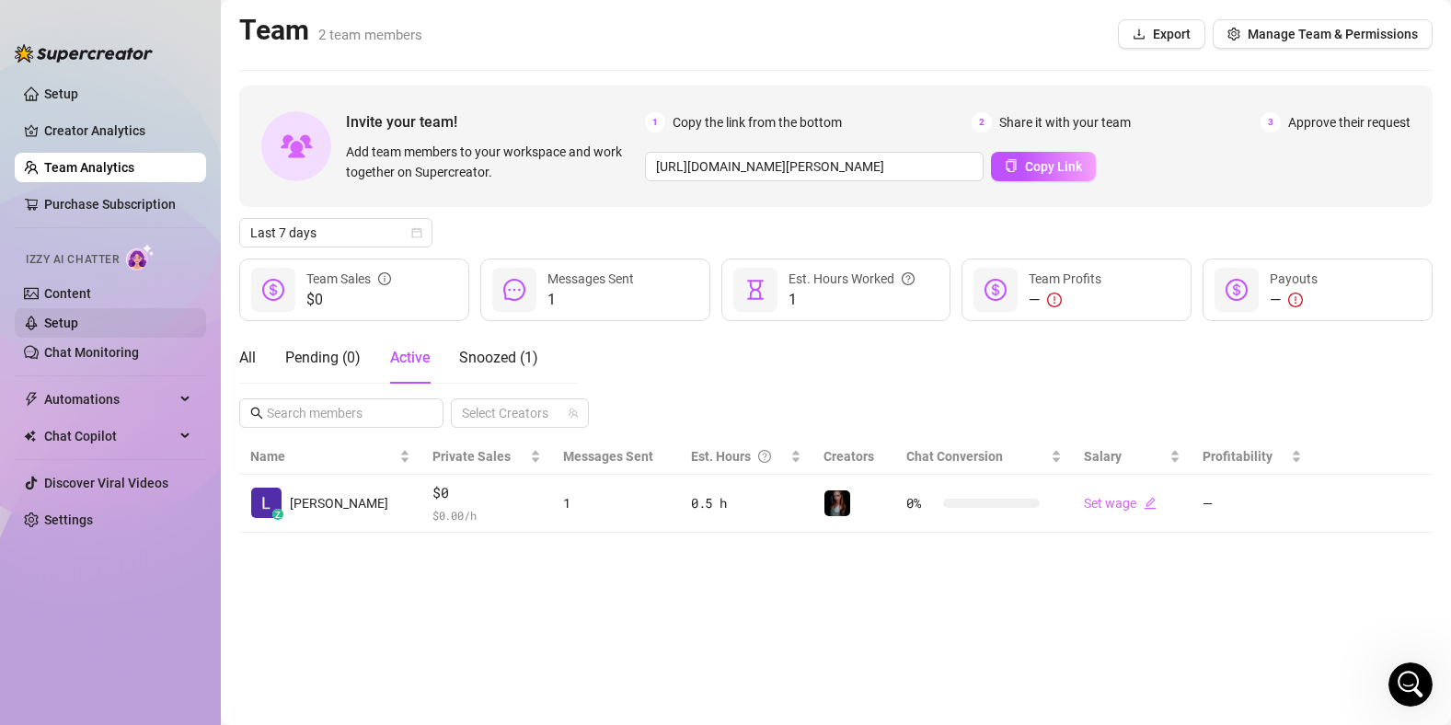
click at [74, 322] on link "Setup" at bounding box center [61, 323] width 34 height 15
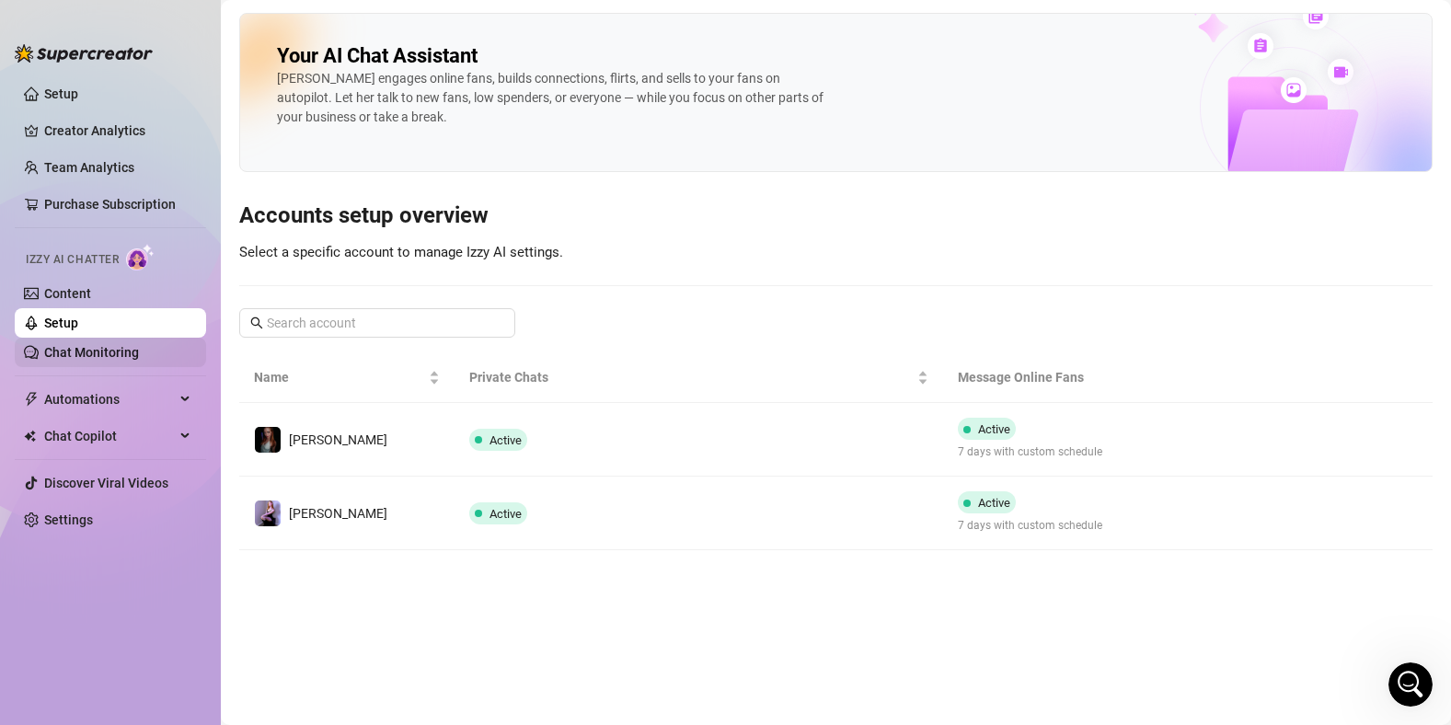
click at [139, 354] on link "Chat Monitoring" at bounding box center [91, 352] width 95 height 15
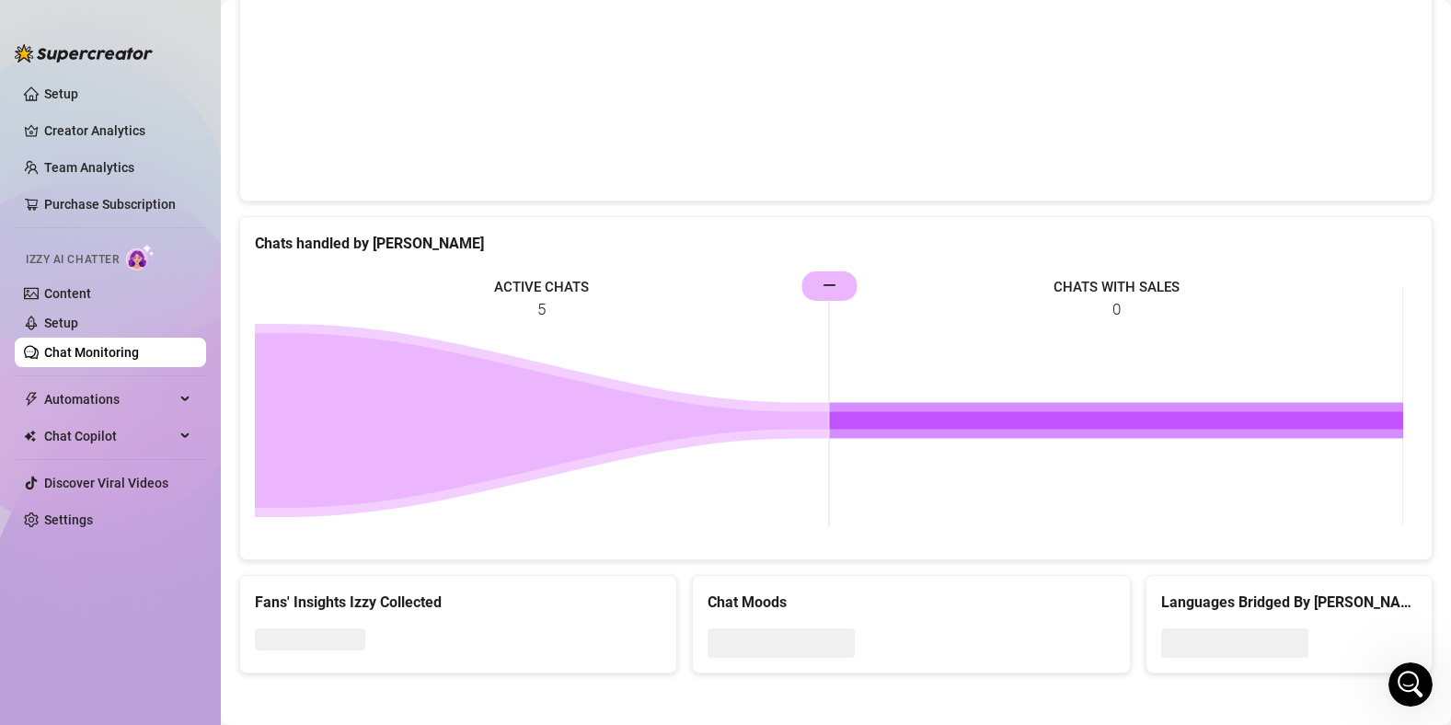
scroll to position [653, 0]
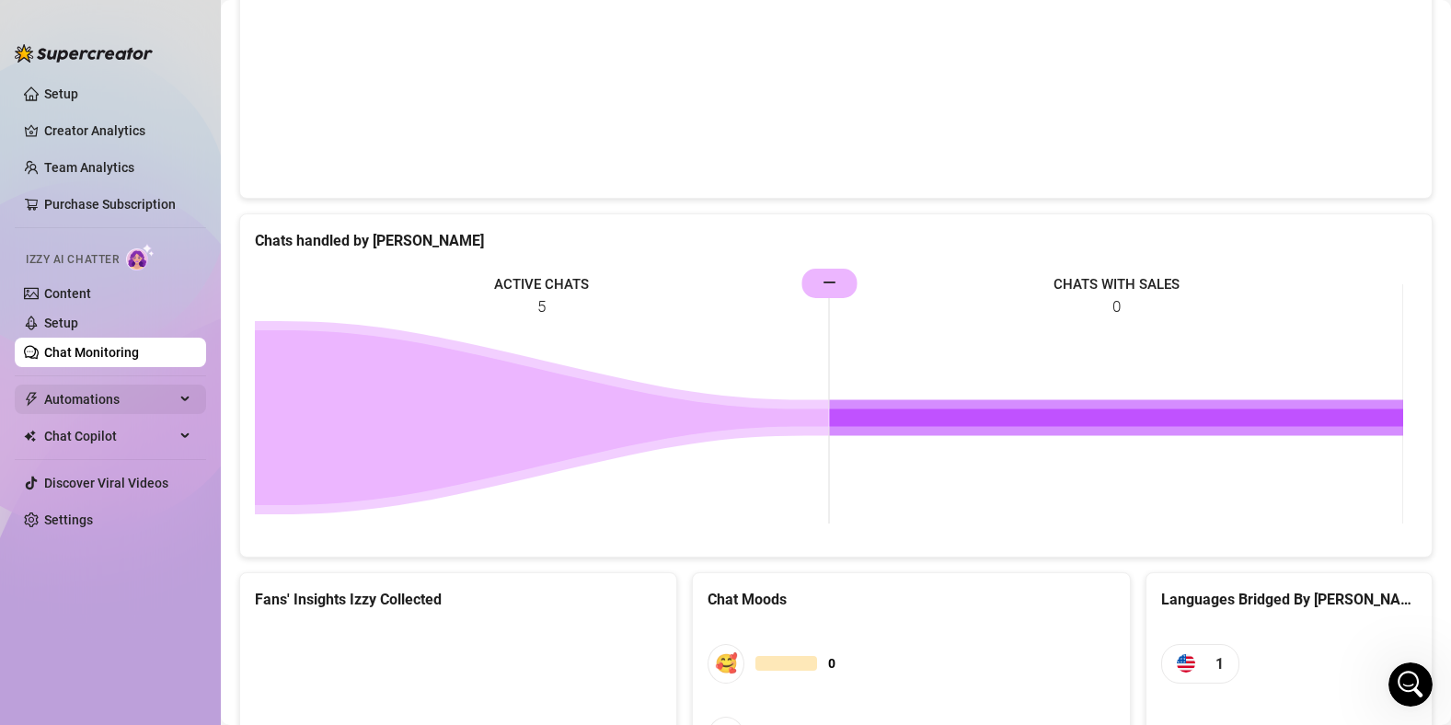
click at [77, 390] on span "Automations" at bounding box center [109, 399] width 131 height 29
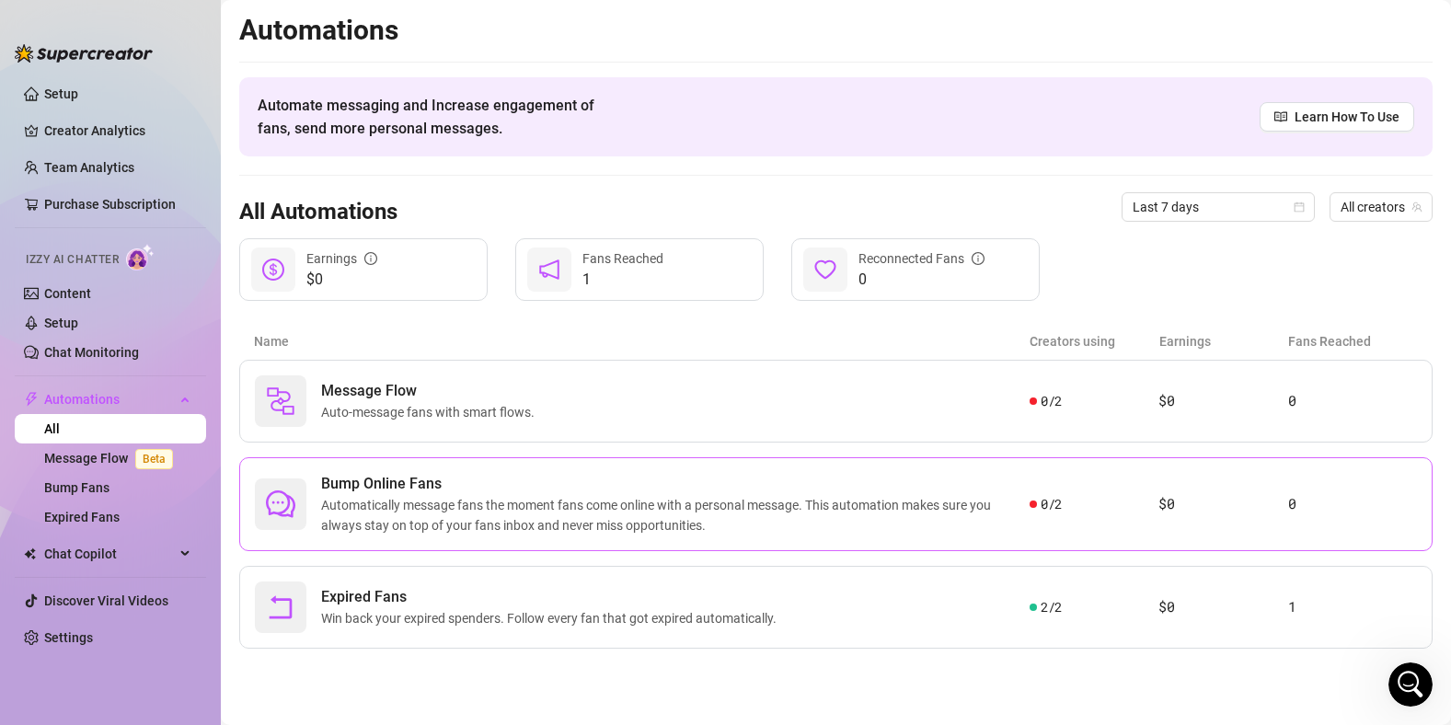
click at [963, 507] on span "Automatically message fans the moment fans come online with a personal message.…" at bounding box center [675, 515] width 709 height 40
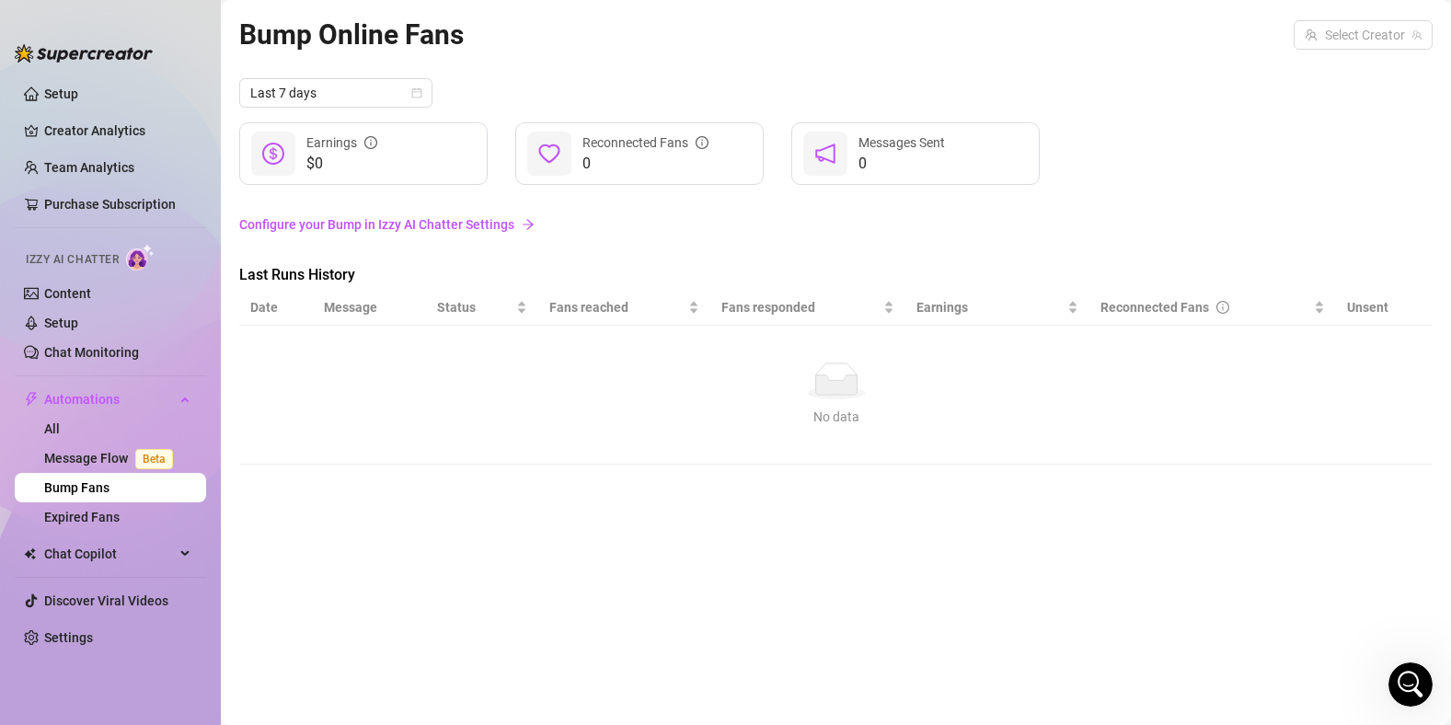
click at [1324, 49] on div "Bump Online Fans Select Creator" at bounding box center [836, 34] width 1194 height 43
click at [1335, 40] on input "search" at bounding box center [1355, 35] width 100 height 28
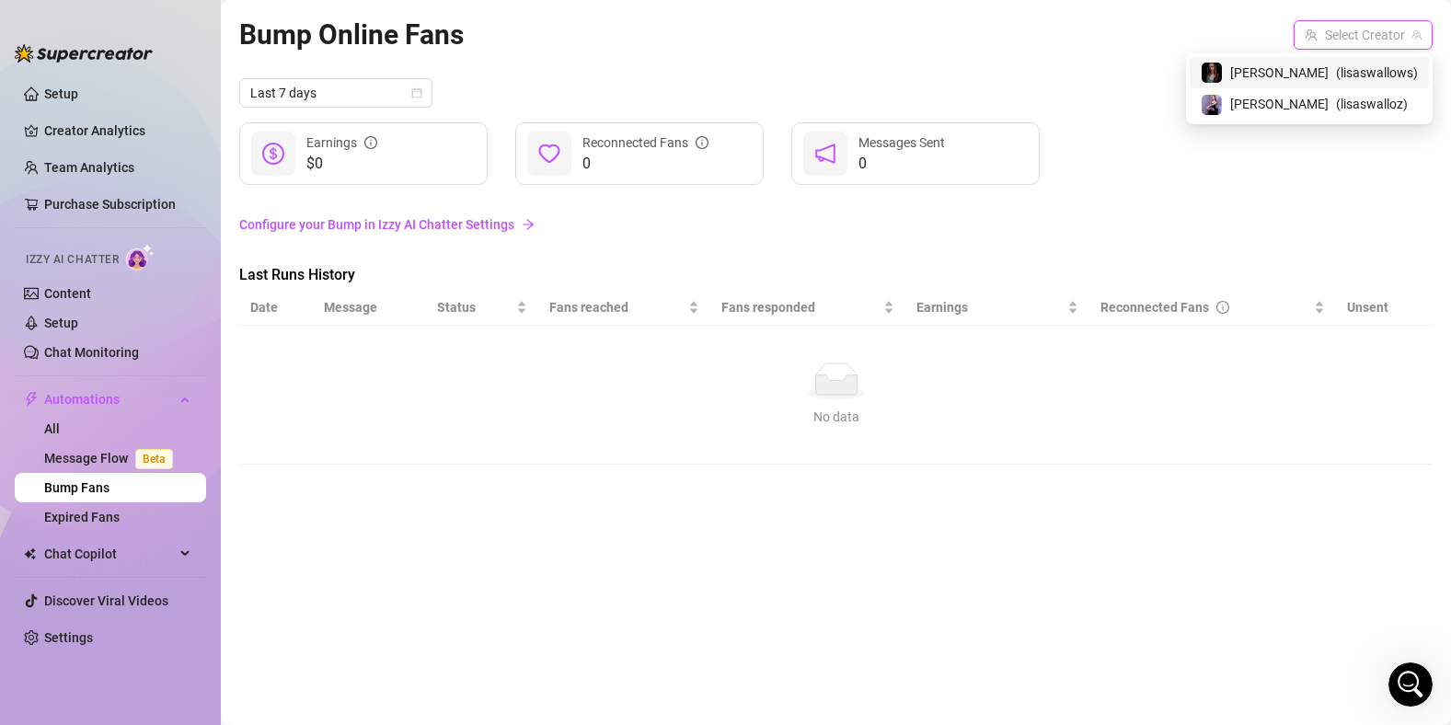
click at [1335, 40] on input "search" at bounding box center [1355, 35] width 100 height 28
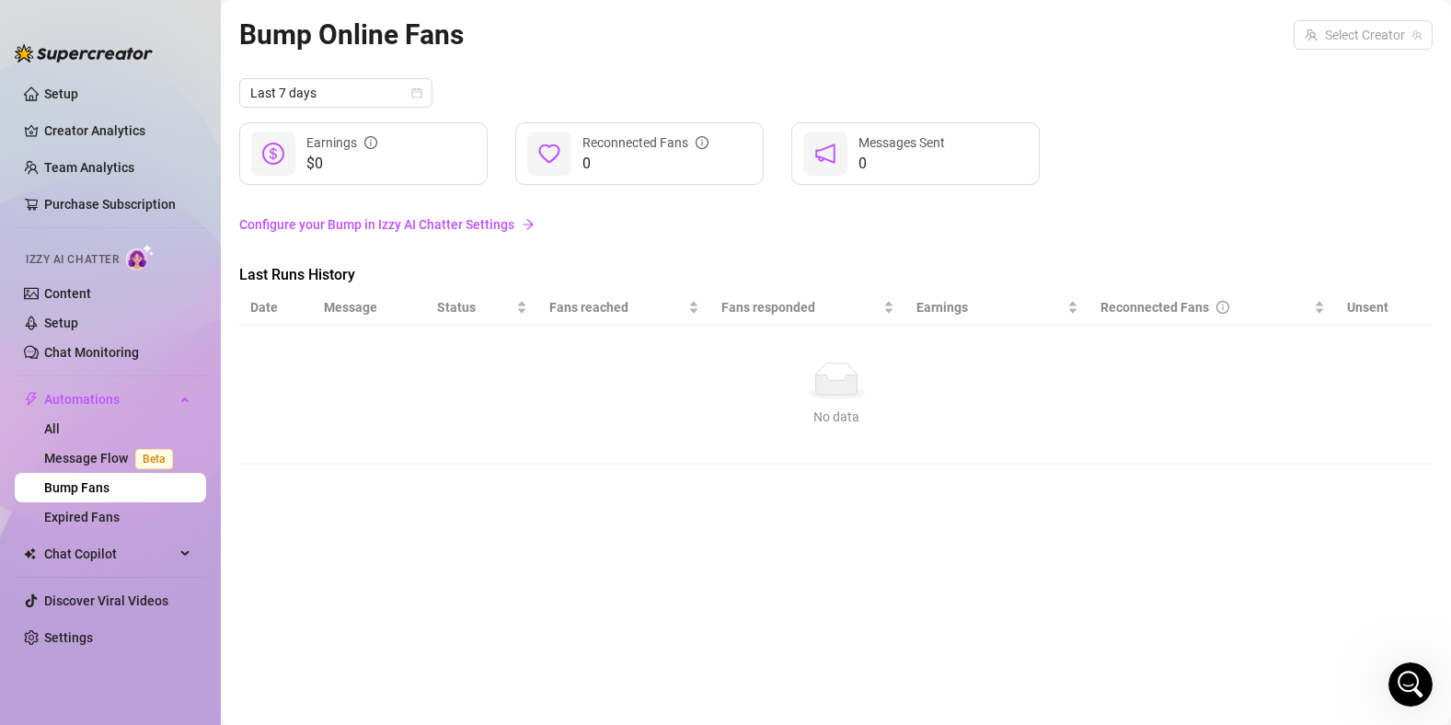
click at [451, 217] on link "Configure your Bump in Izzy AI Chatter Settings" at bounding box center [836, 224] width 1194 height 20
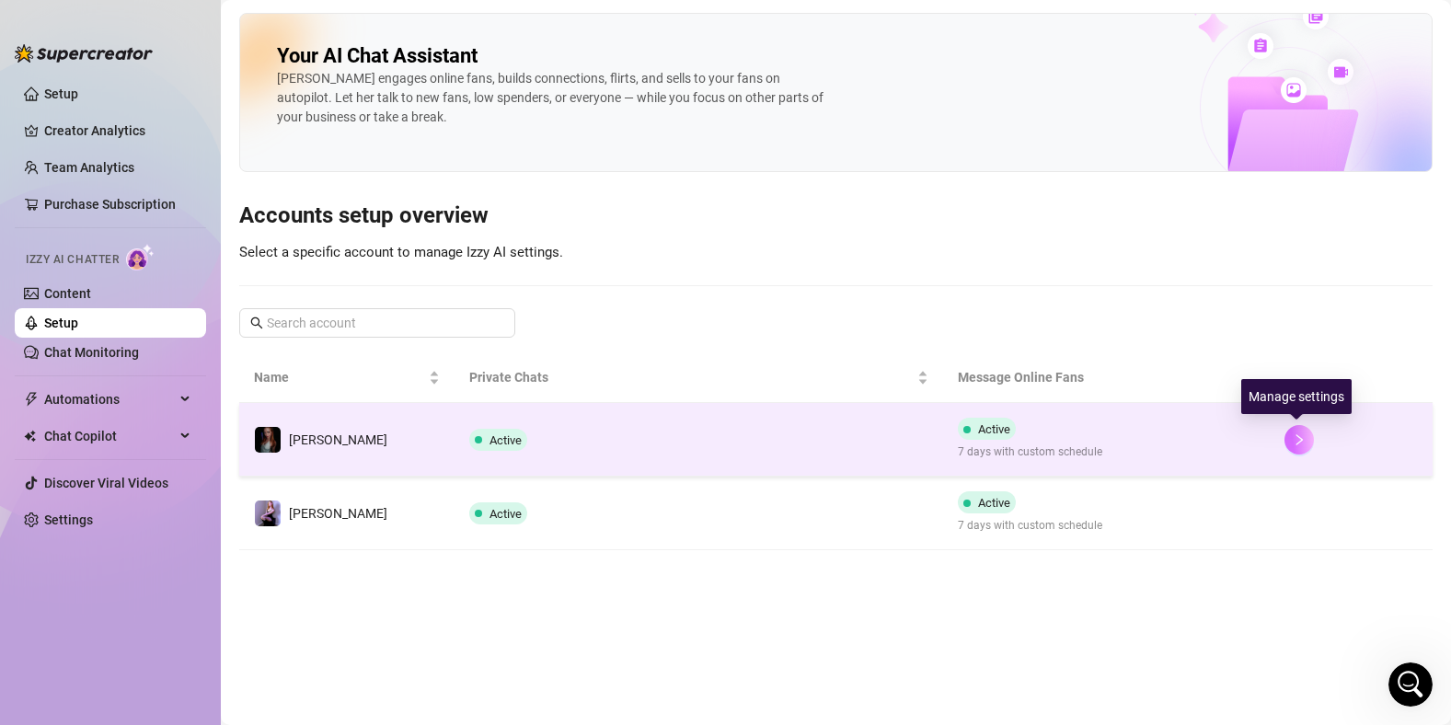
click at [1293, 441] on icon "right" at bounding box center [1299, 439] width 13 height 13
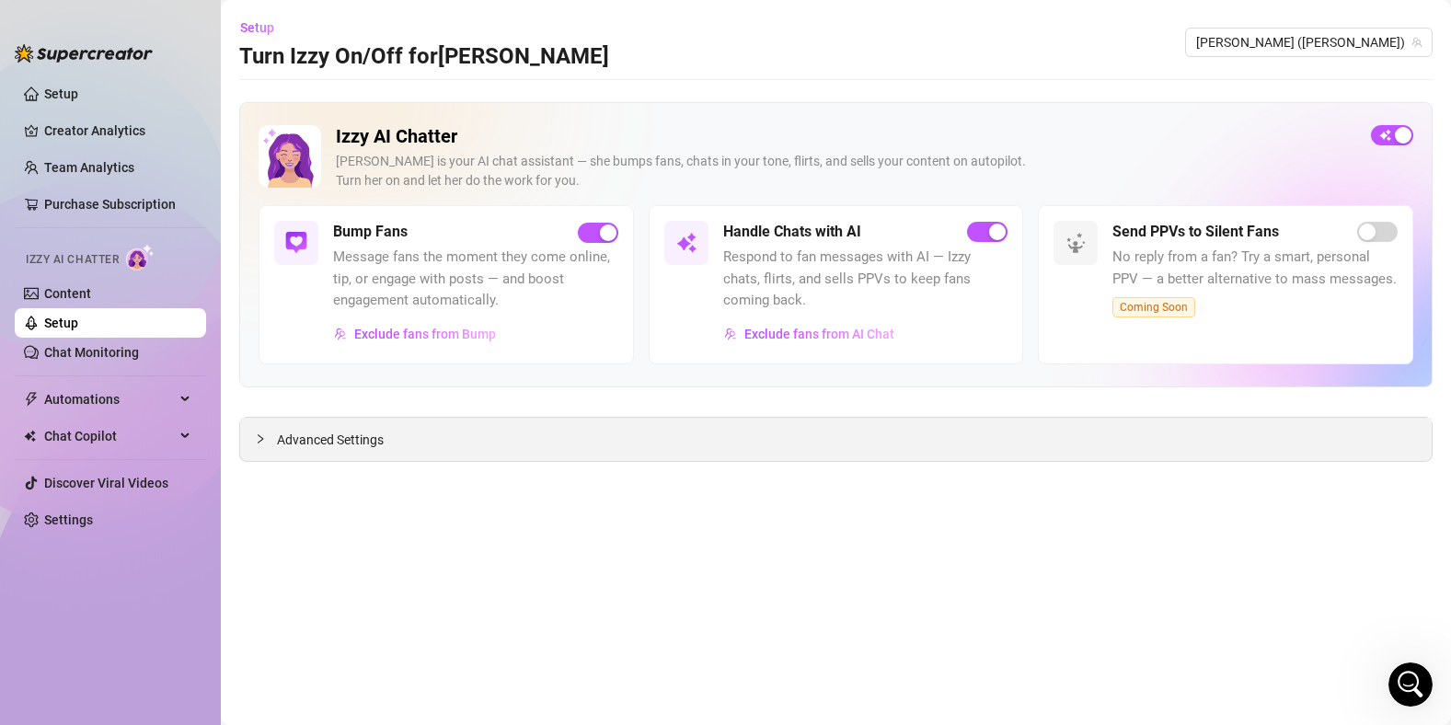
click at [365, 438] on span "Advanced Settings" at bounding box center [330, 440] width 107 height 20
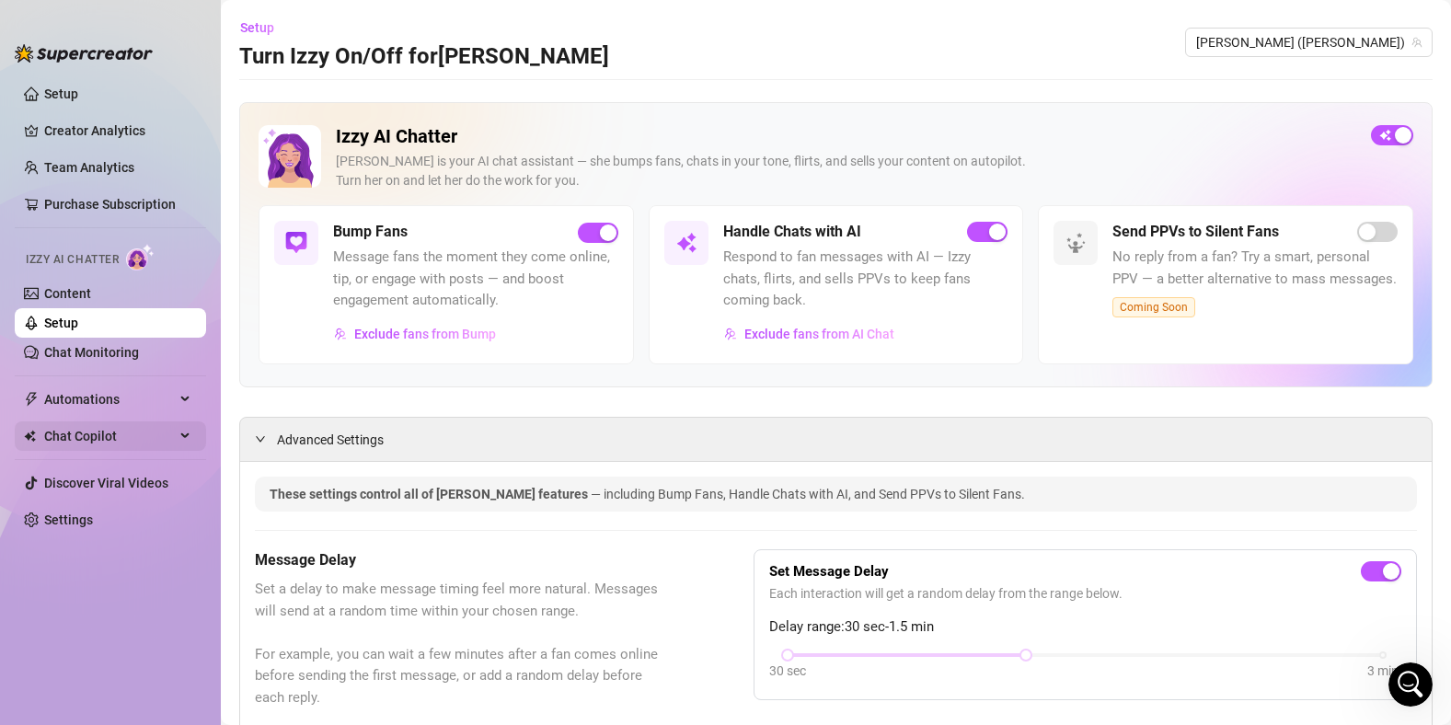
click at [125, 441] on span "Chat Copilot" at bounding box center [109, 436] width 131 height 29
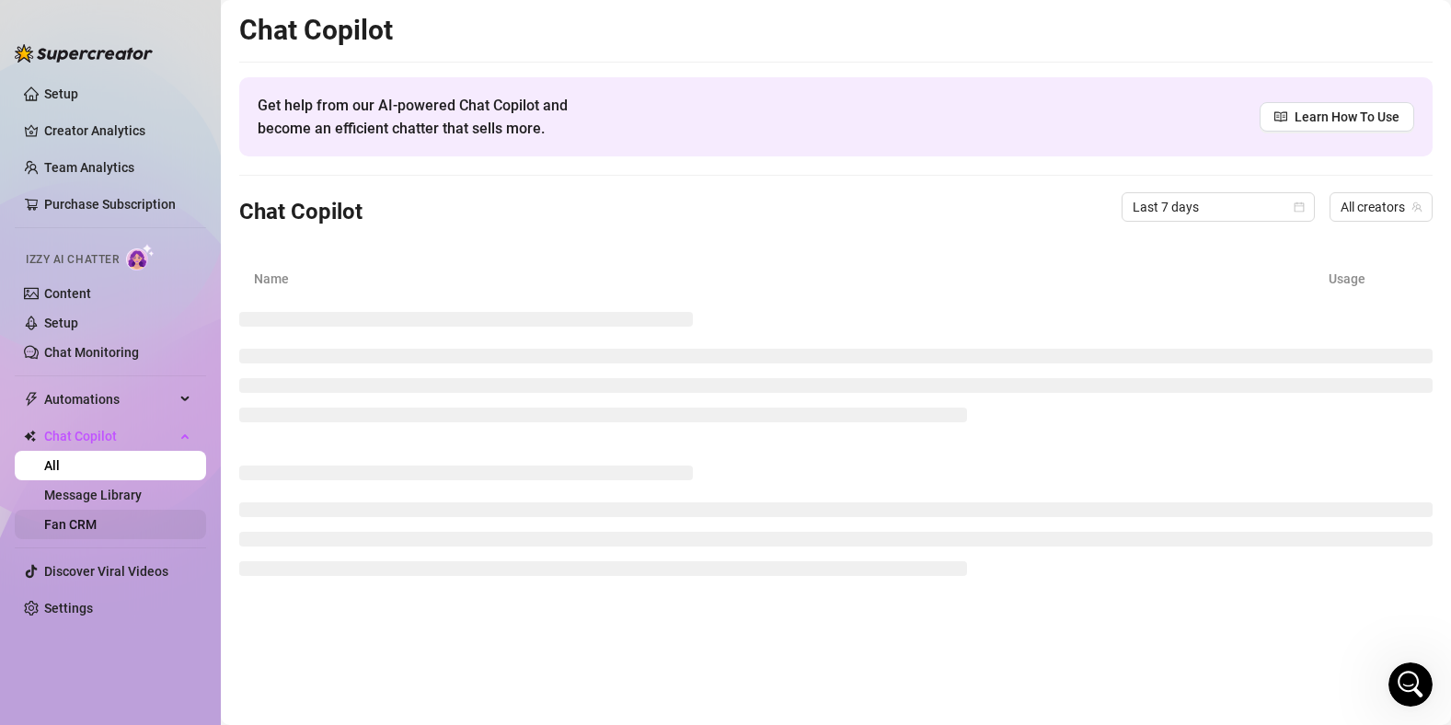
click at [97, 521] on link "Fan CRM" at bounding box center [70, 524] width 52 height 15
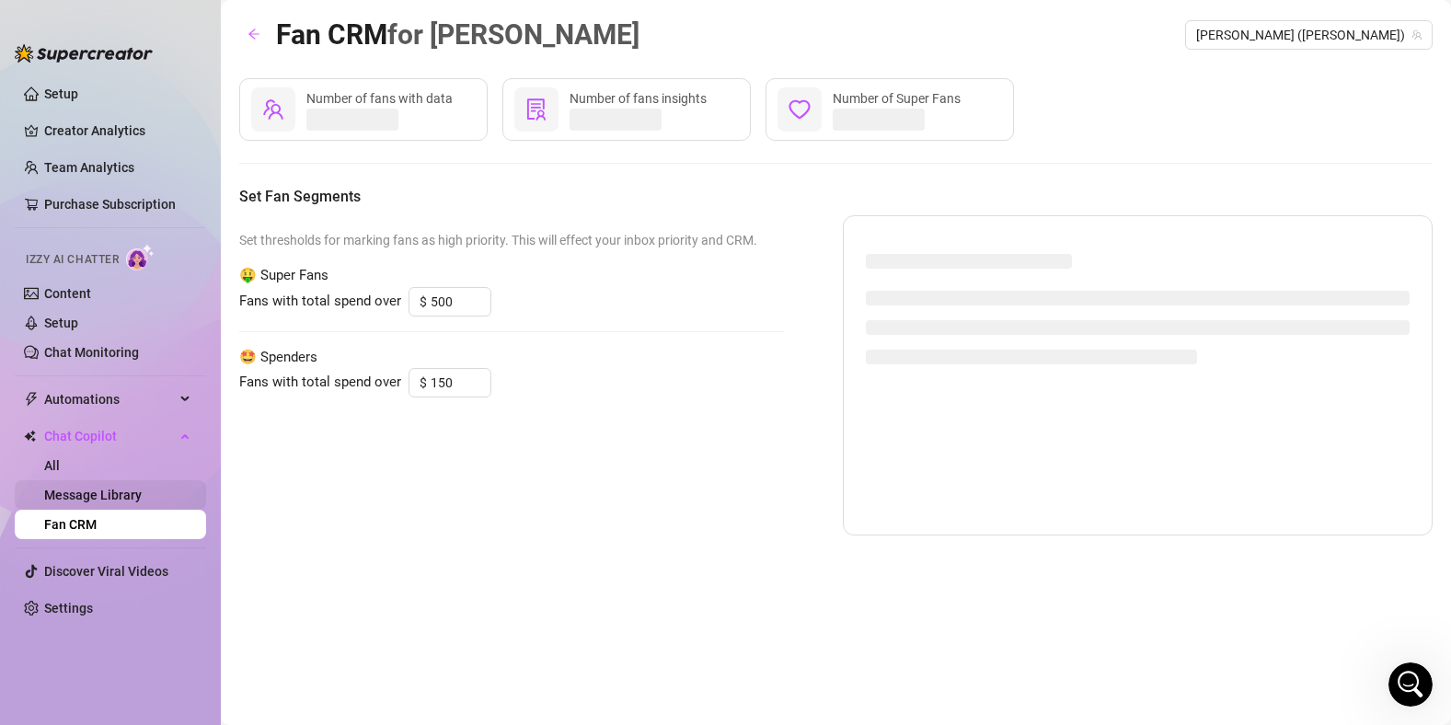
click at [134, 503] on link "Message Library" at bounding box center [93, 495] width 98 height 15
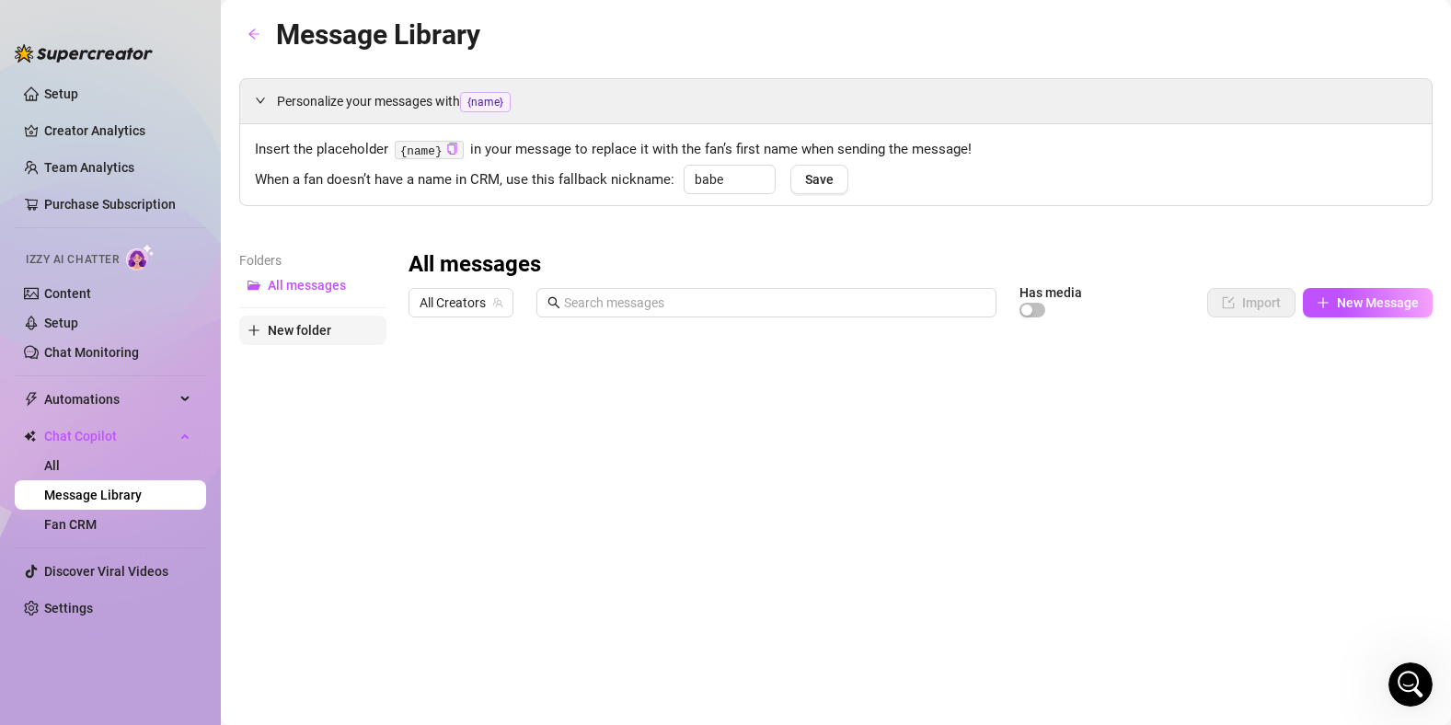
click at [303, 333] on span "New folder" at bounding box center [300, 330] width 64 height 15
click at [706, 180] on input "babe" at bounding box center [730, 179] width 92 height 29
click at [730, 175] on input "babe" at bounding box center [730, 179] width 92 height 29
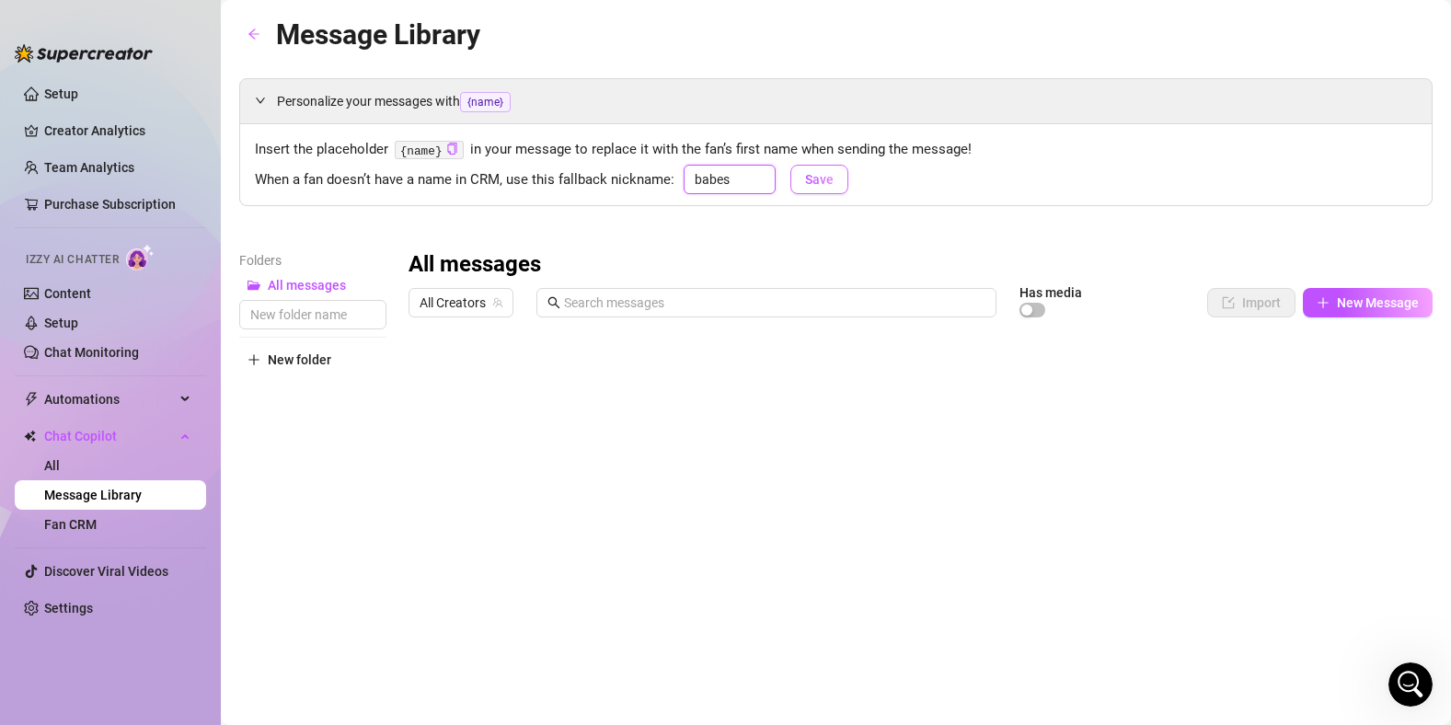
type input "babes"
click at [822, 177] on span "Save" at bounding box center [819, 179] width 29 height 15
click at [80, 295] on link "Content" at bounding box center [67, 293] width 47 height 15
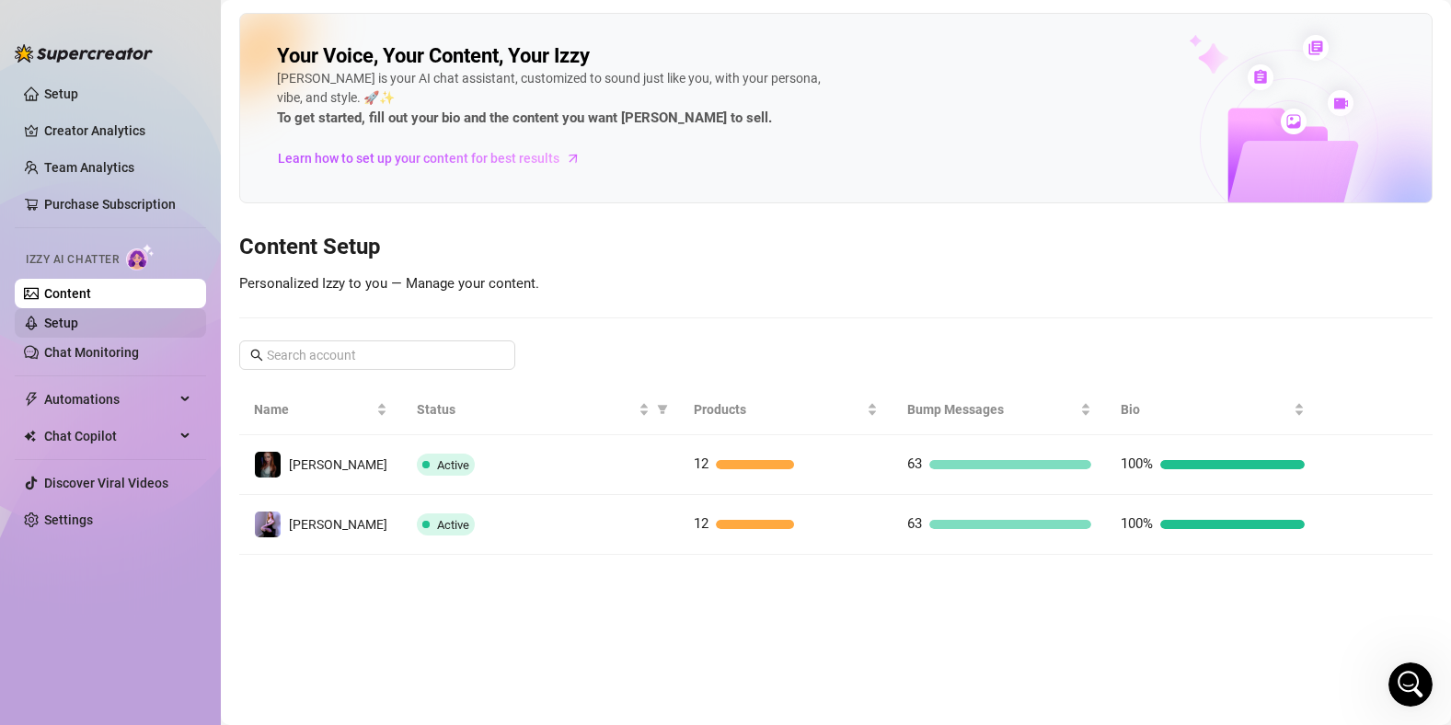
click at [78, 320] on link "Setup" at bounding box center [61, 323] width 34 height 15
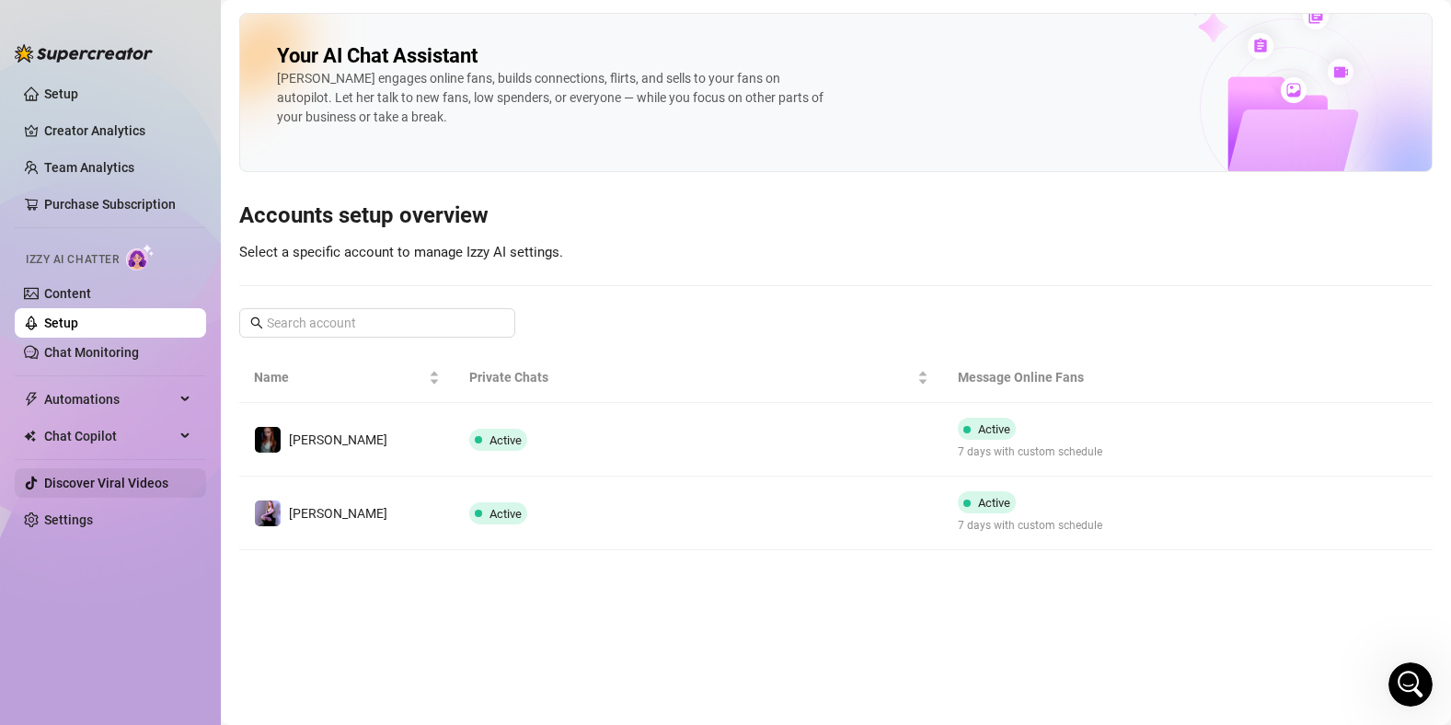
click at [89, 484] on link "Discover Viral Videos" at bounding box center [106, 483] width 124 height 15
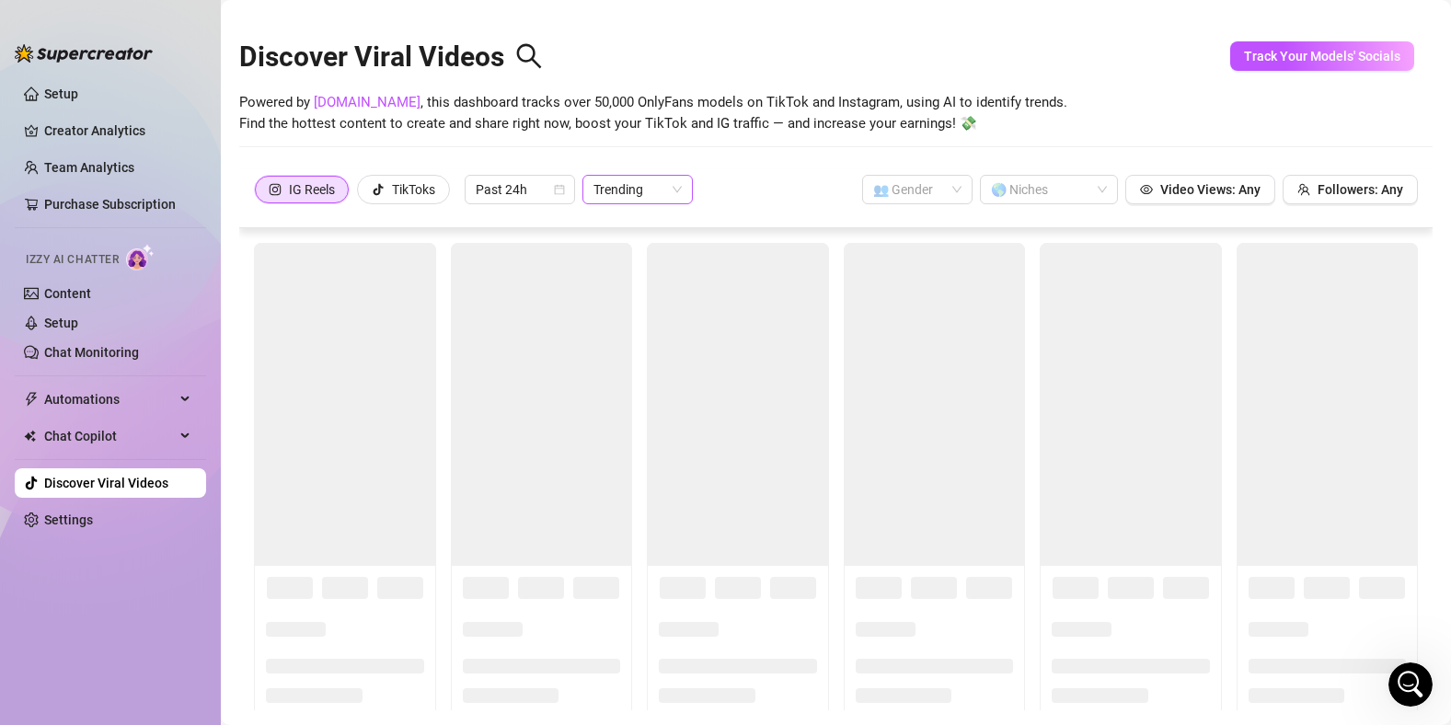
click at [664, 190] on span "Trending" at bounding box center [638, 190] width 88 height 28
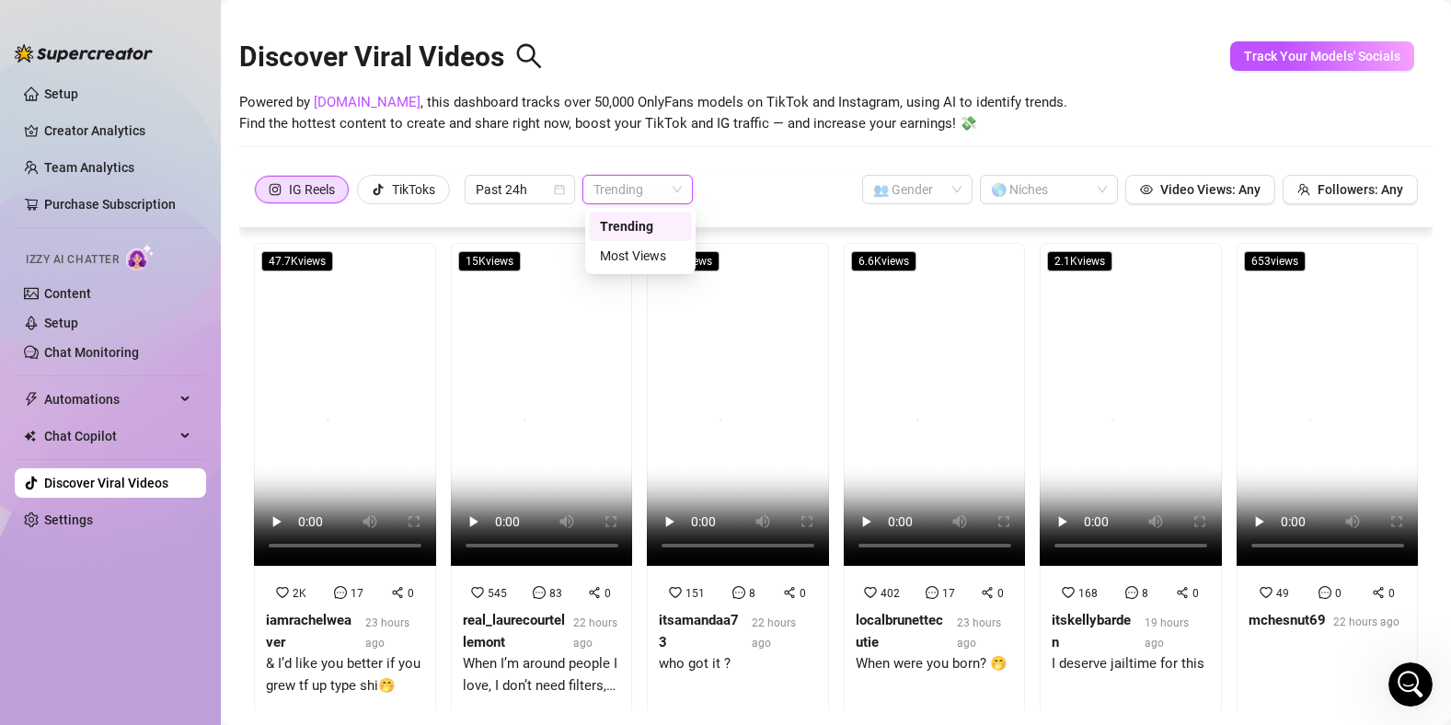
click at [668, 190] on span "Trending" at bounding box center [638, 190] width 88 height 28
click at [663, 188] on span "Trending" at bounding box center [638, 190] width 88 height 28
click at [746, 158] on div "Discover Viral Videos Powered by [DOMAIN_NAME] , this dashboard tracks over 50,…" at bounding box center [836, 91] width 1194 height 156
click at [1332, 188] on span "Followers: Any" at bounding box center [1361, 189] width 86 height 15
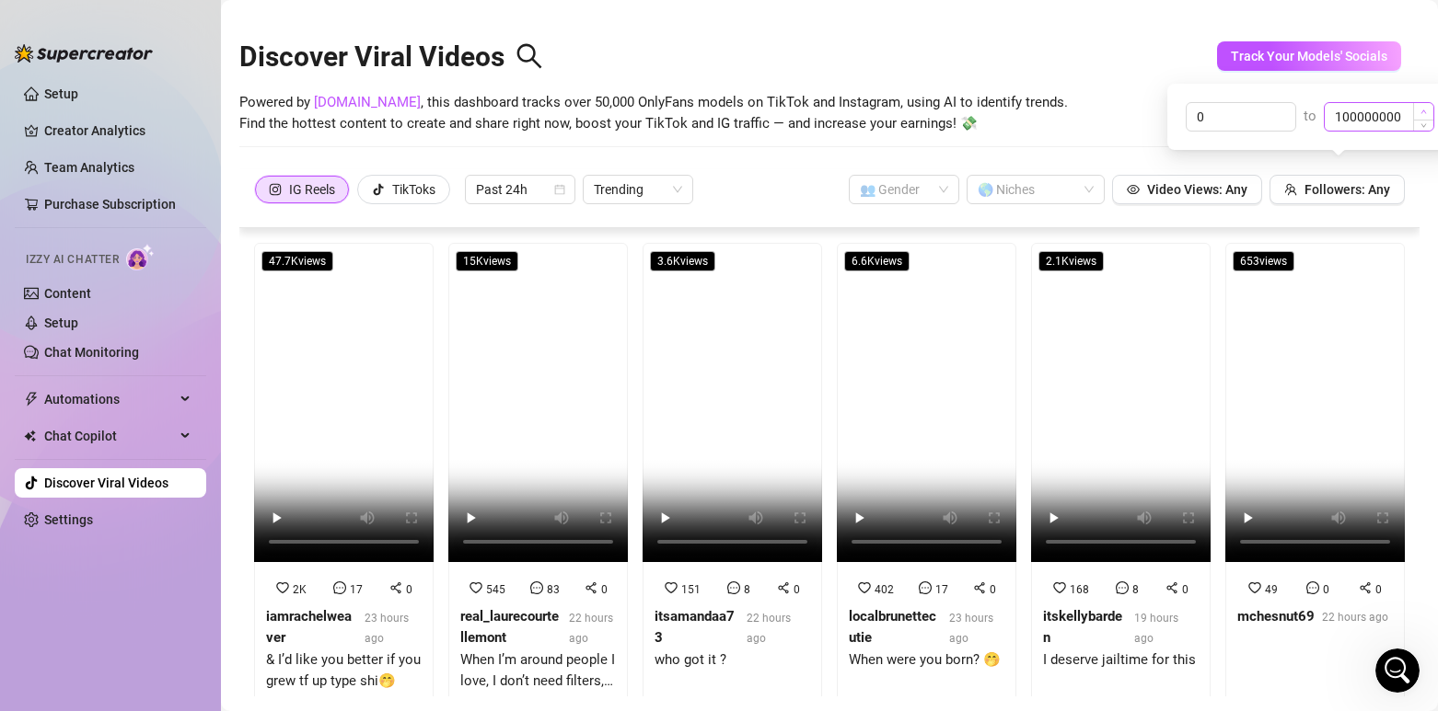
click at [1423, 118] on span "Increase Value" at bounding box center [1423, 111] width 20 height 17
drag, startPoint x: 1409, startPoint y: 114, endPoint x: 1375, endPoint y: 120, distance: 34.5
click at [1375, 120] on input "100000000" at bounding box center [1378, 117] width 109 height 28
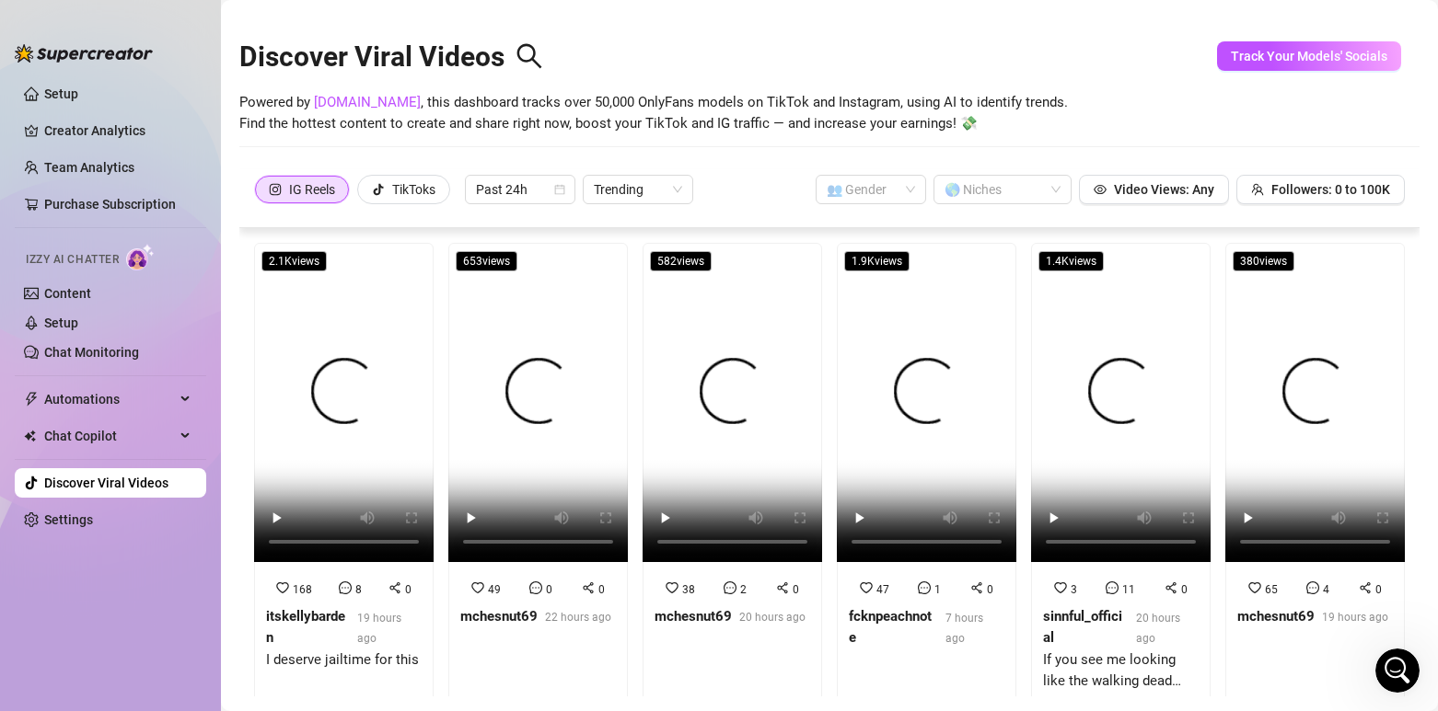
click at [1121, 116] on div "Powered by [DOMAIN_NAME] , this dashboard tracks over 50,000 OnlyFans models on…" at bounding box center [829, 113] width 1180 height 43
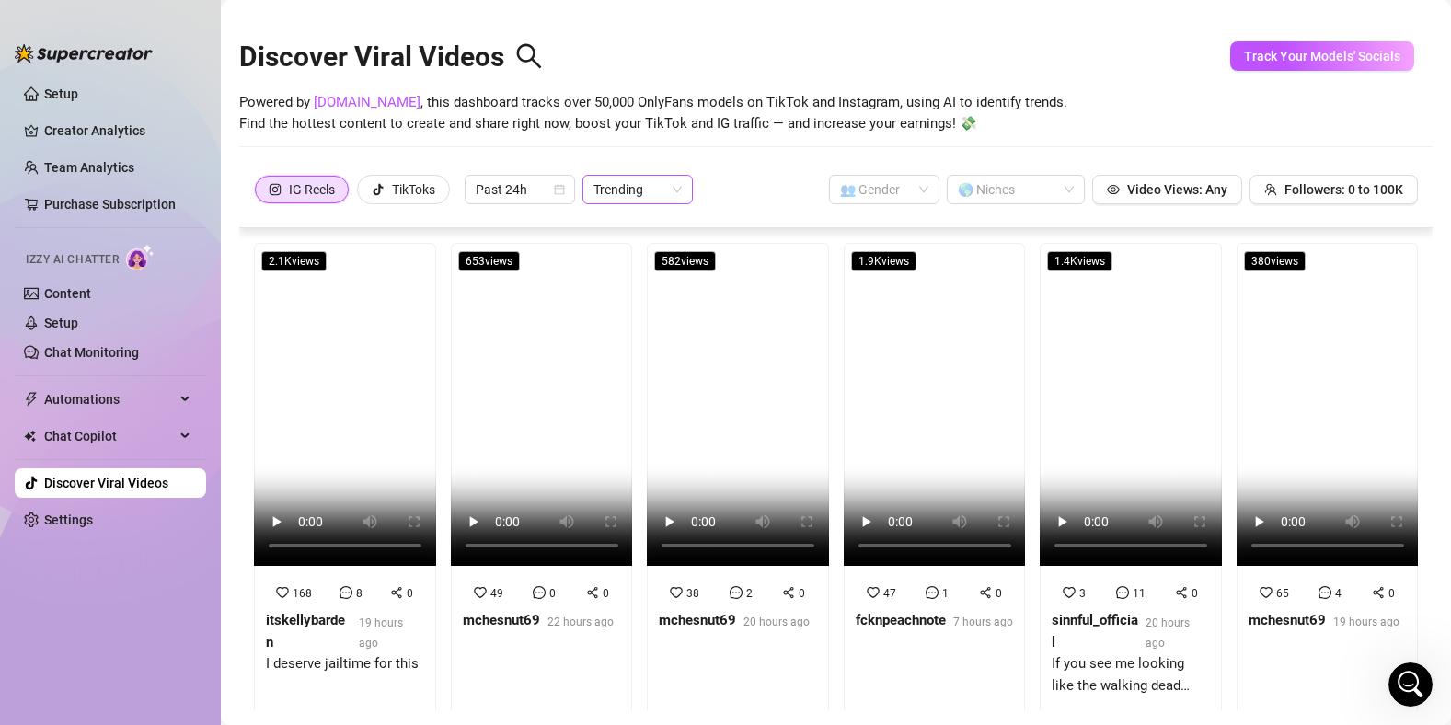
click at [653, 185] on span "Trending" at bounding box center [638, 190] width 88 height 28
click at [643, 252] on div "Most Views" at bounding box center [640, 256] width 81 height 20
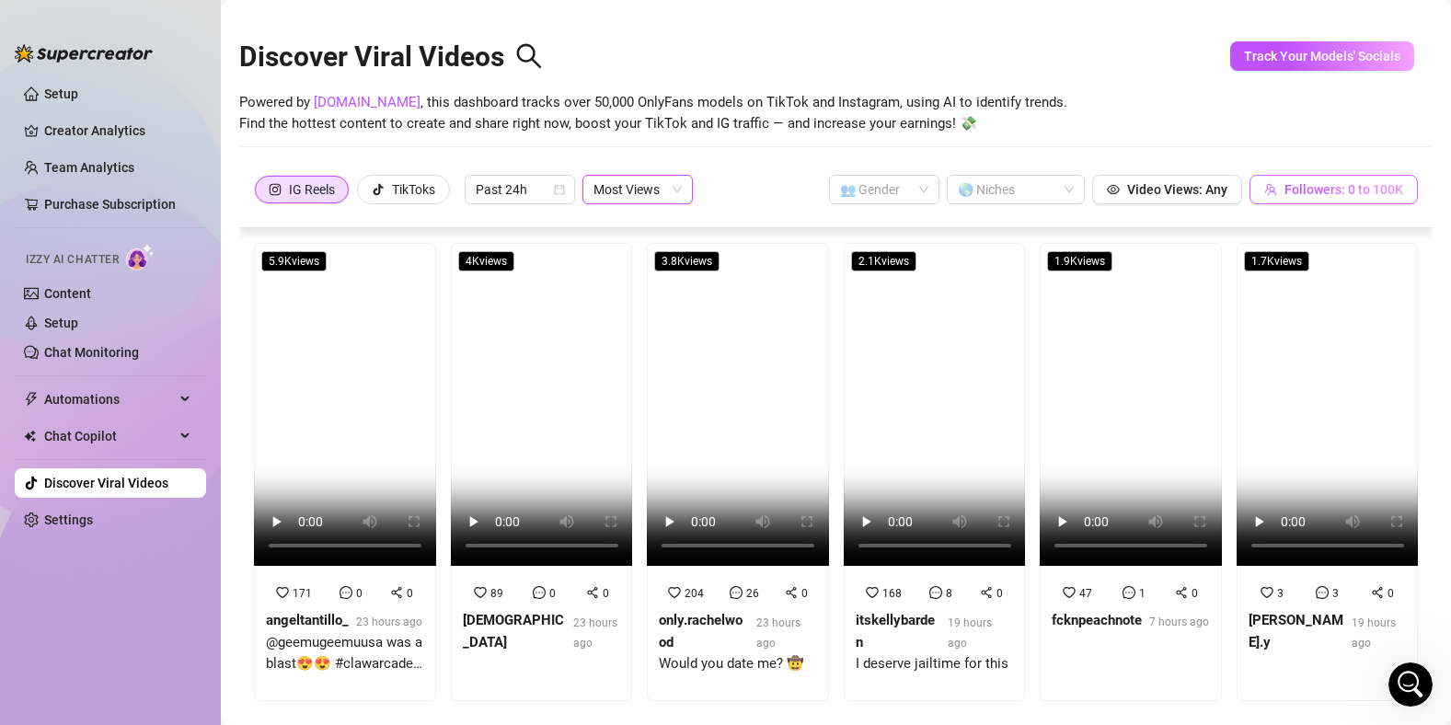
click at [1345, 192] on span "Followers: 0 to 100K" at bounding box center [1344, 189] width 119 height 15
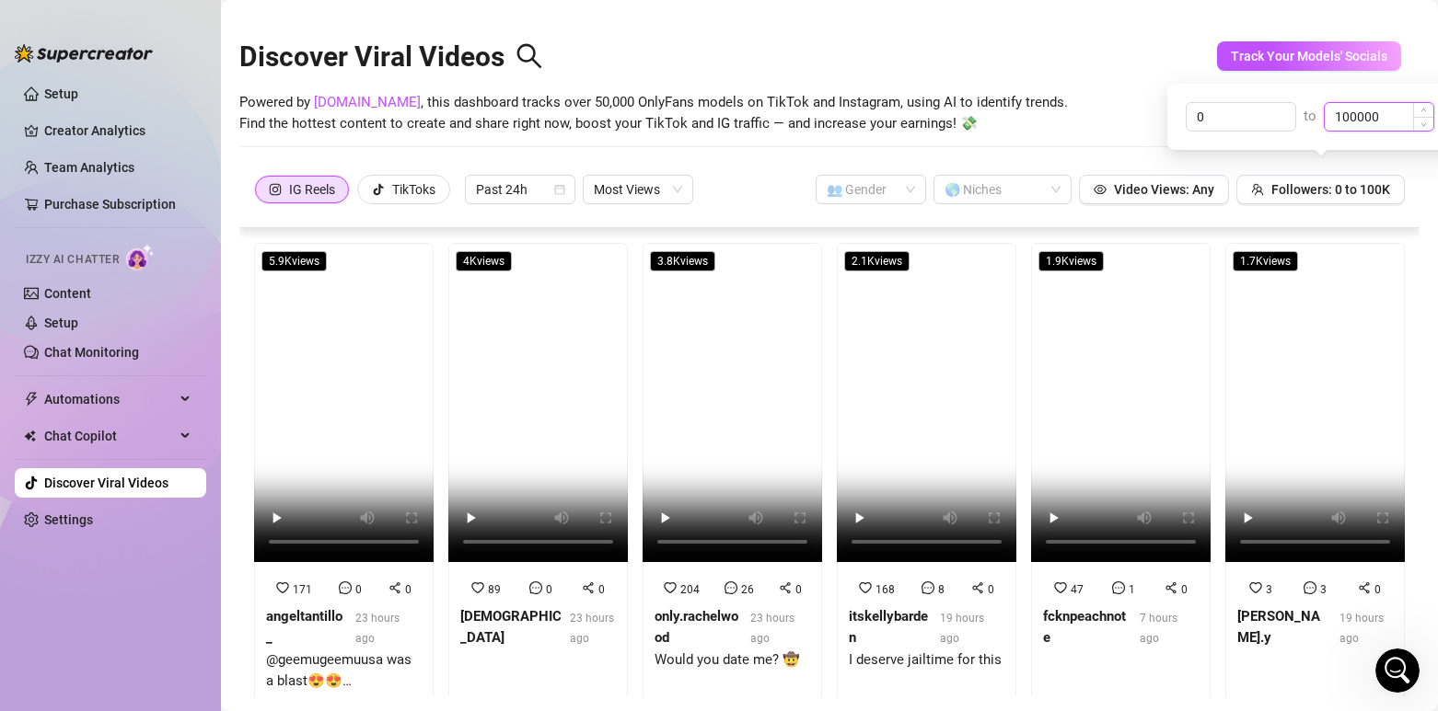
click at [1376, 114] on input "100000" at bounding box center [1378, 117] width 109 height 28
click at [1375, 114] on input "100000" at bounding box center [1378, 117] width 109 height 28
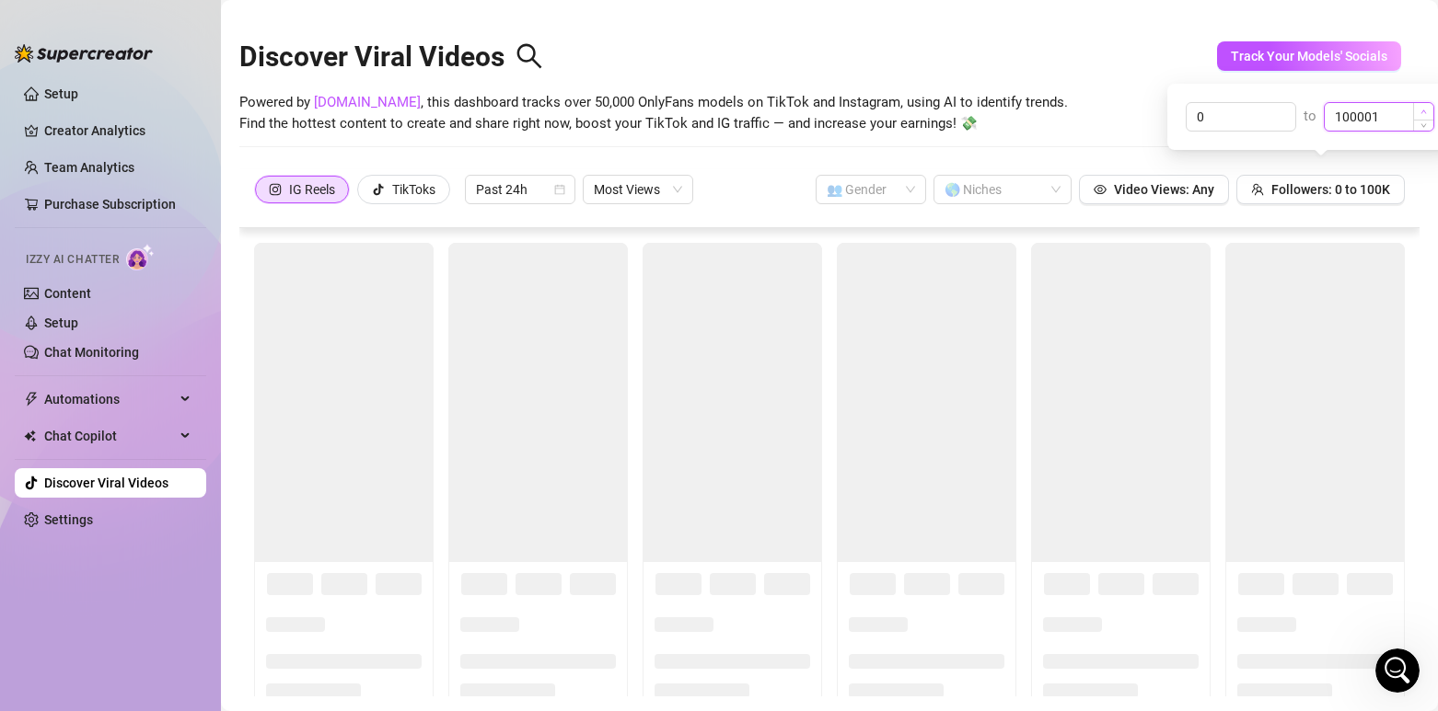
click at [1416, 107] on span "Increase Value" at bounding box center [1423, 111] width 20 height 17
drag, startPoint x: 1396, startPoint y: 112, endPoint x: 1289, endPoint y: 119, distance: 107.9
click at [1290, 118] on div "0 to 100002" at bounding box center [1309, 116] width 249 height 29
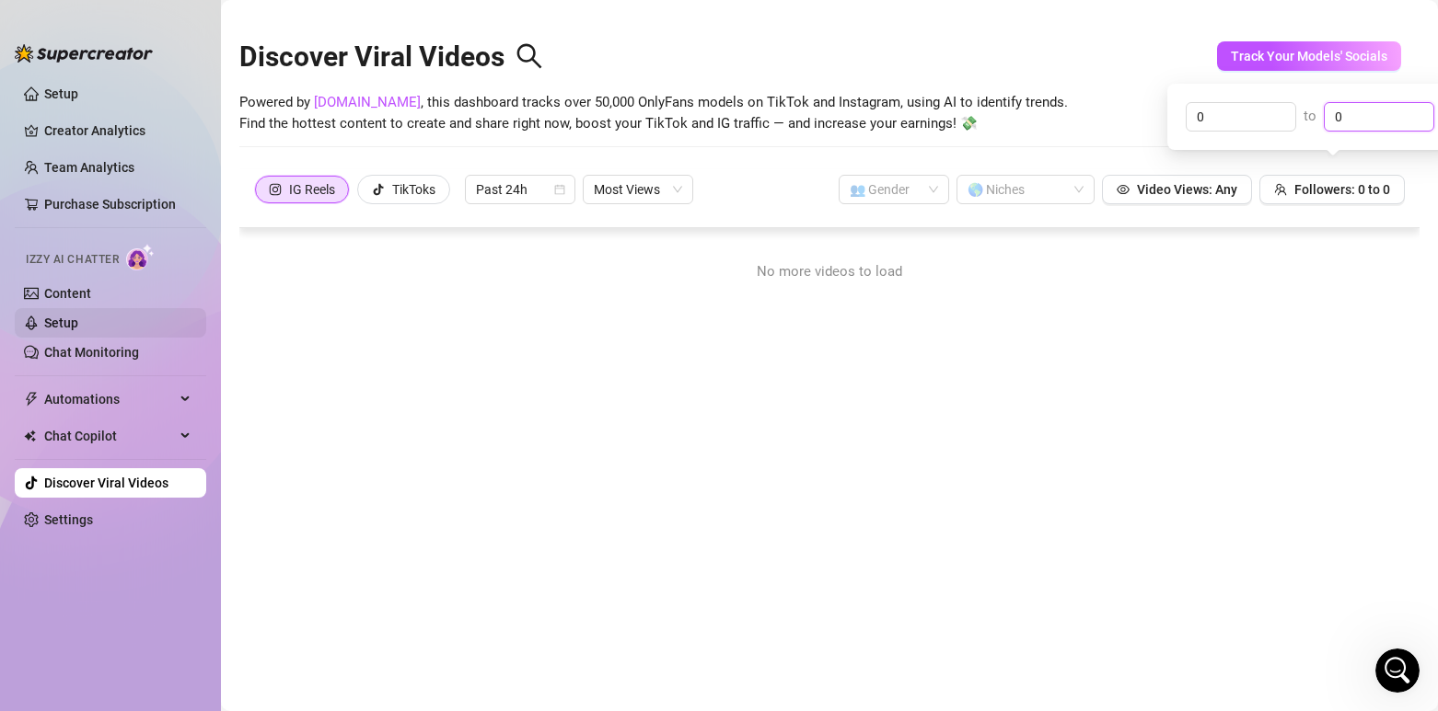
type input "0"
click at [78, 330] on link "Setup" at bounding box center [61, 323] width 34 height 15
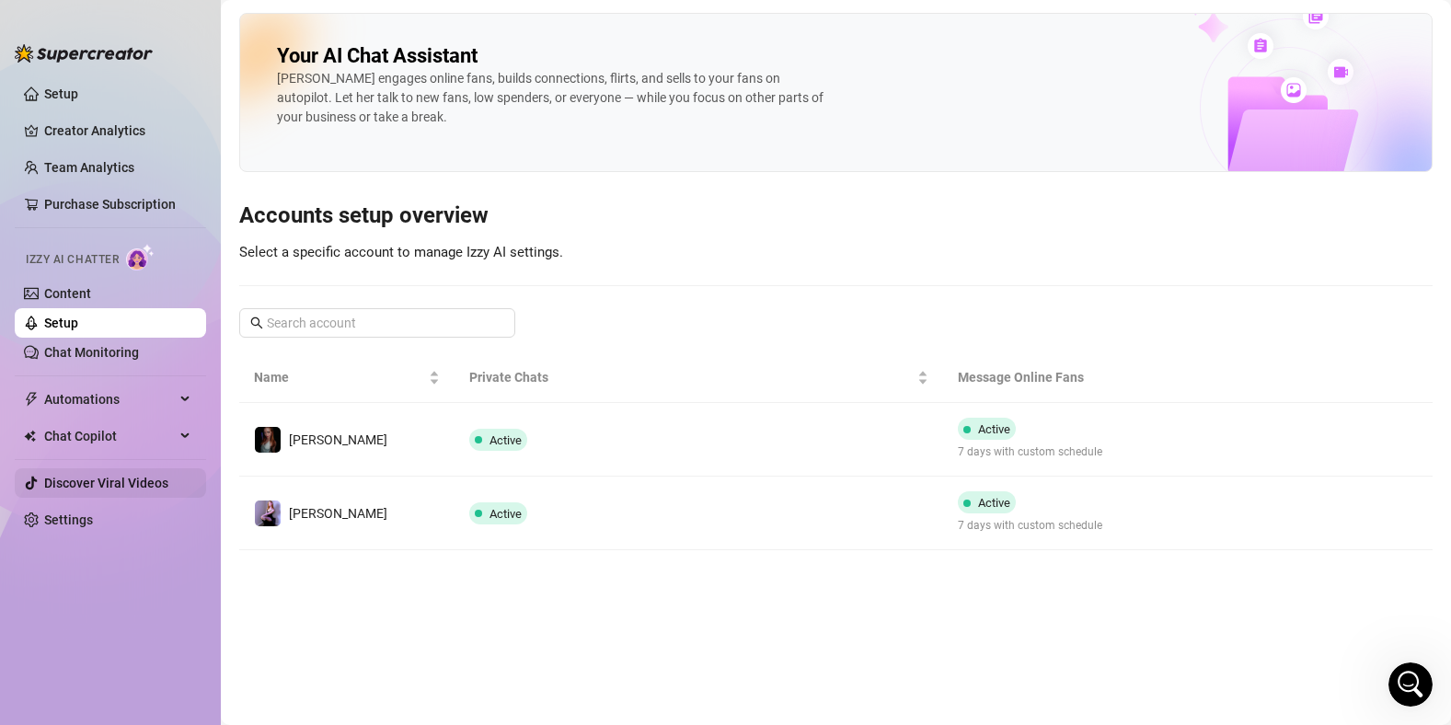
click at [124, 486] on link "Discover Viral Videos" at bounding box center [106, 483] width 124 height 15
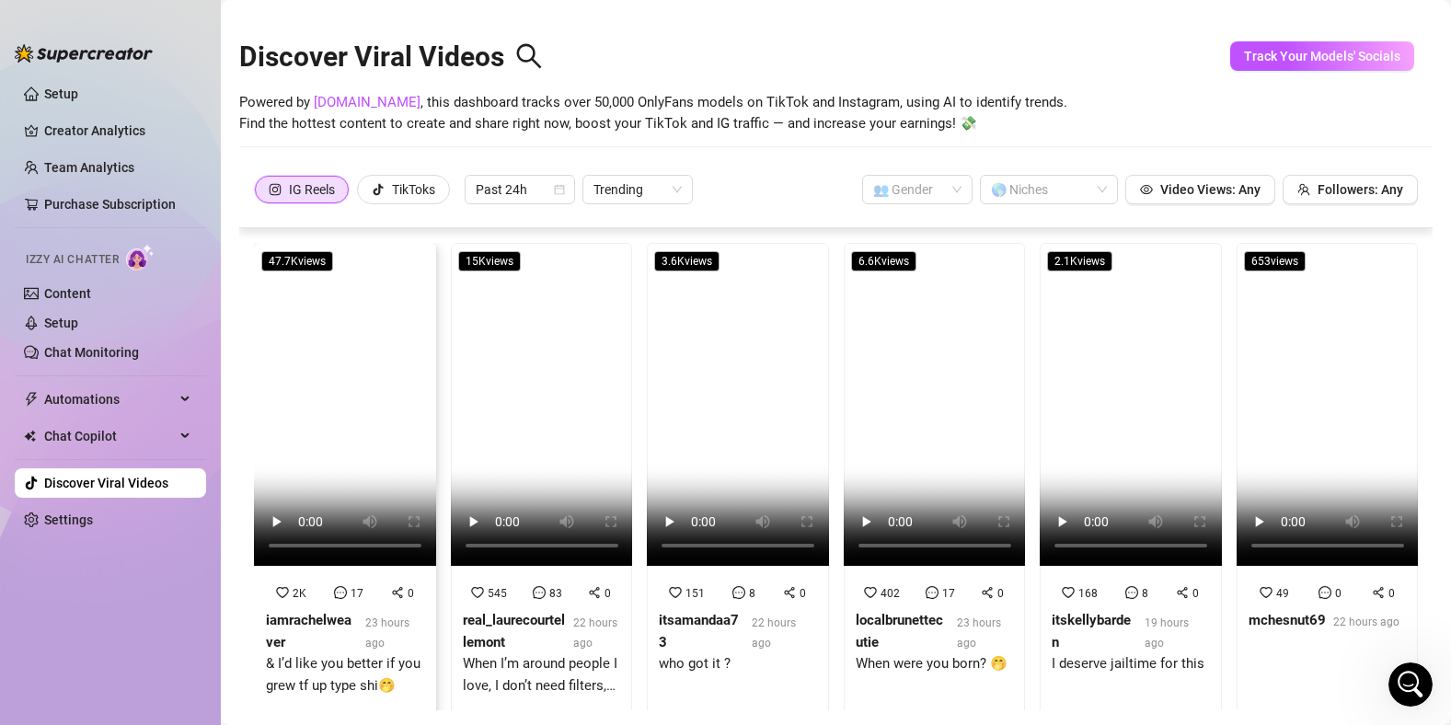
click at [299, 314] on video at bounding box center [345, 404] width 182 height 323
click at [558, 438] on video at bounding box center [542, 404] width 182 height 323
